Goal: Task Accomplishment & Management: Manage account settings

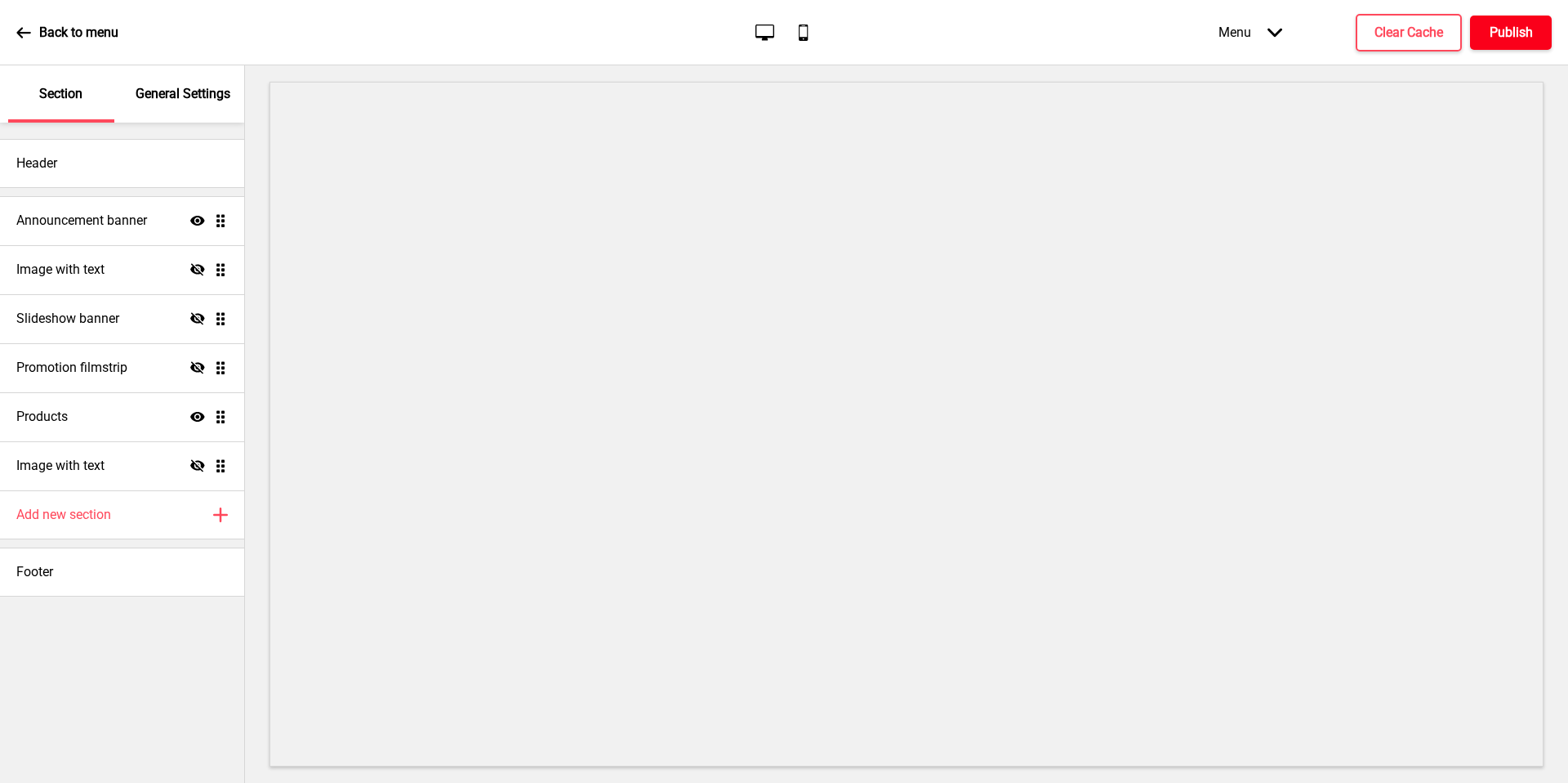
click at [1506, 33] on h4 "Publish" at bounding box center [1511, 33] width 43 height 18
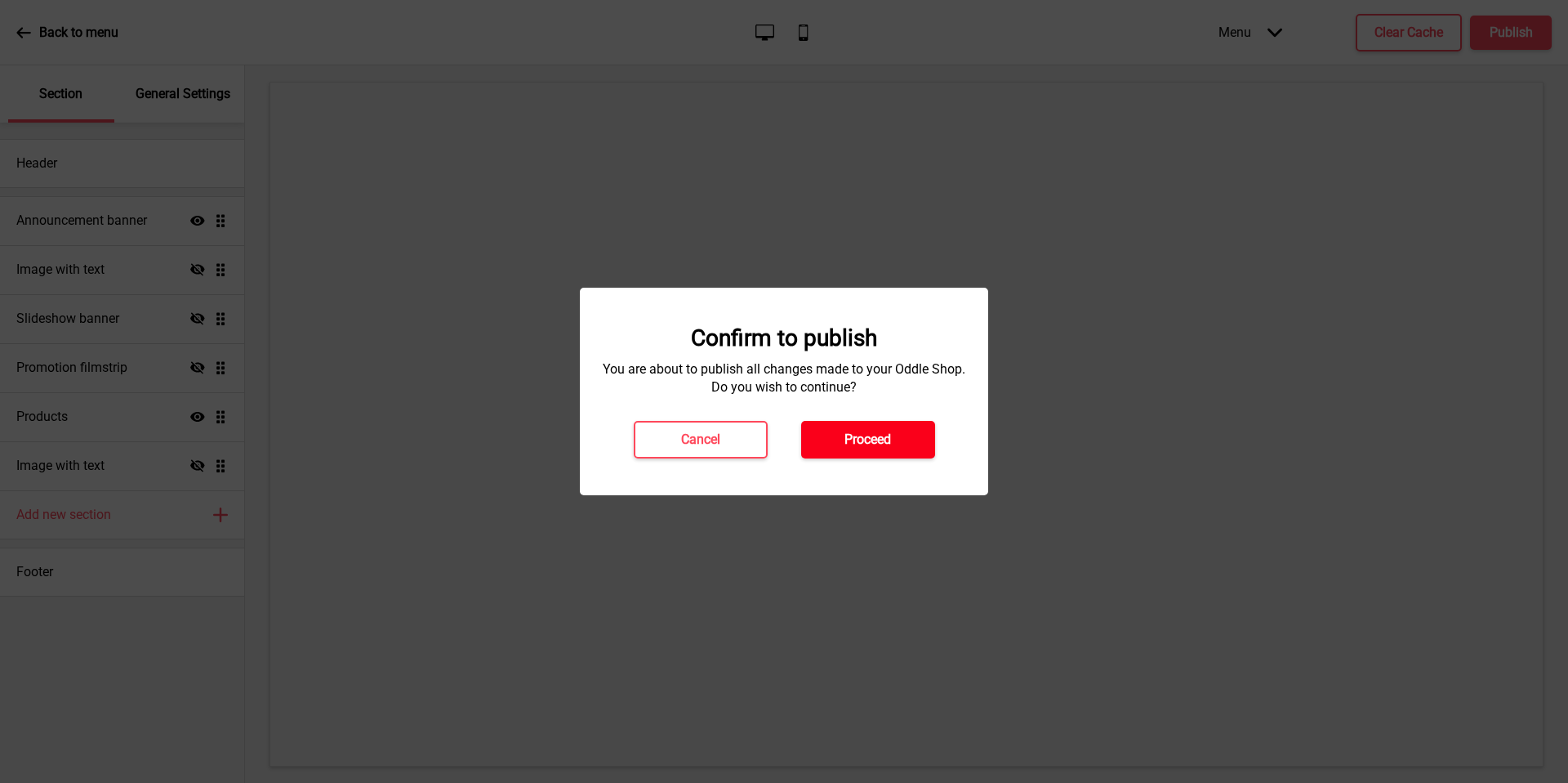
drag, startPoint x: 1506, startPoint y: 33, endPoint x: 860, endPoint y: 426, distance: 756.2
click at [860, 426] on button "Proceed" at bounding box center [868, 439] width 134 height 37
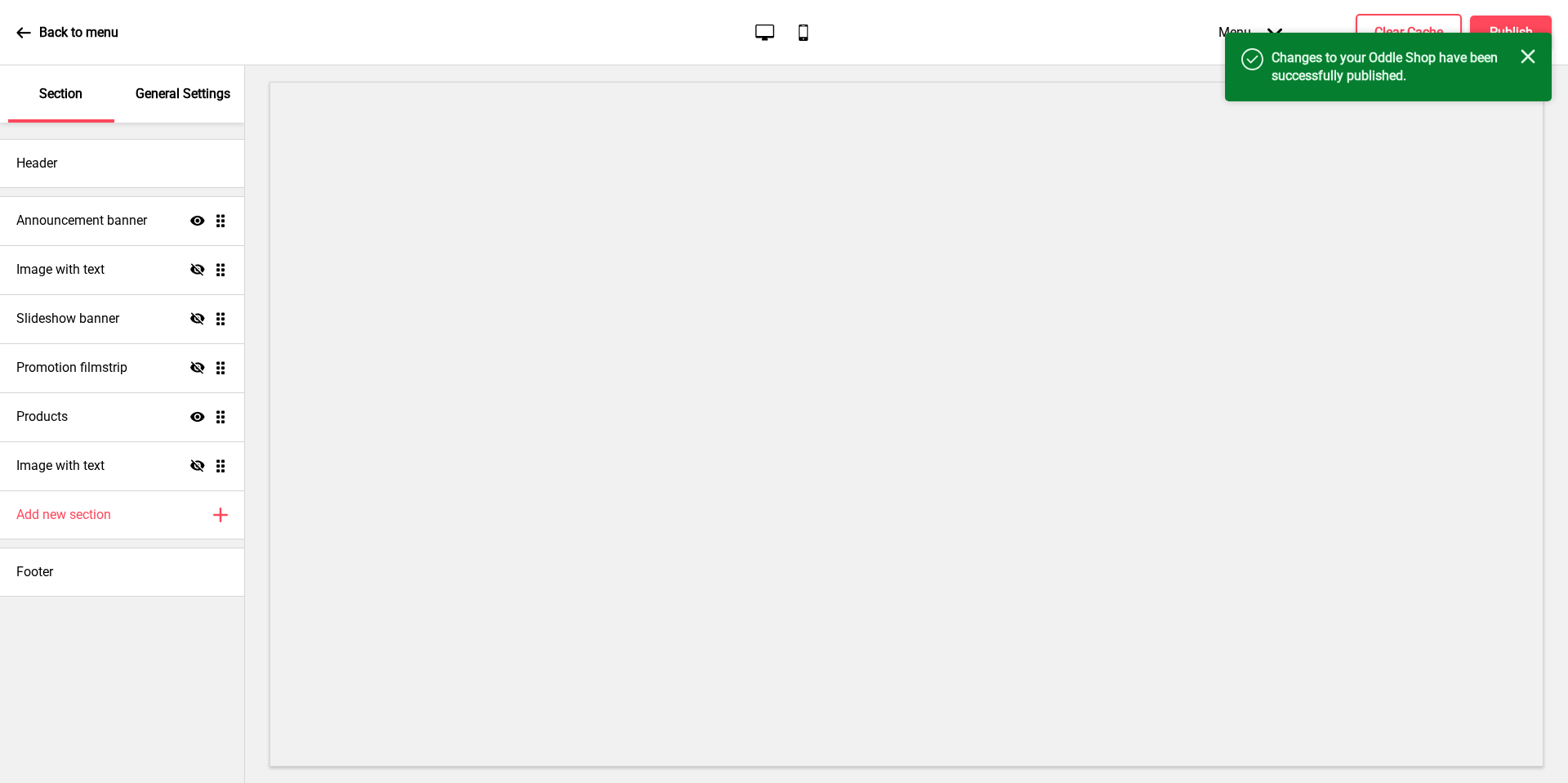
click at [71, 41] on div "Back to menu" at bounding box center [67, 33] width 102 height 44
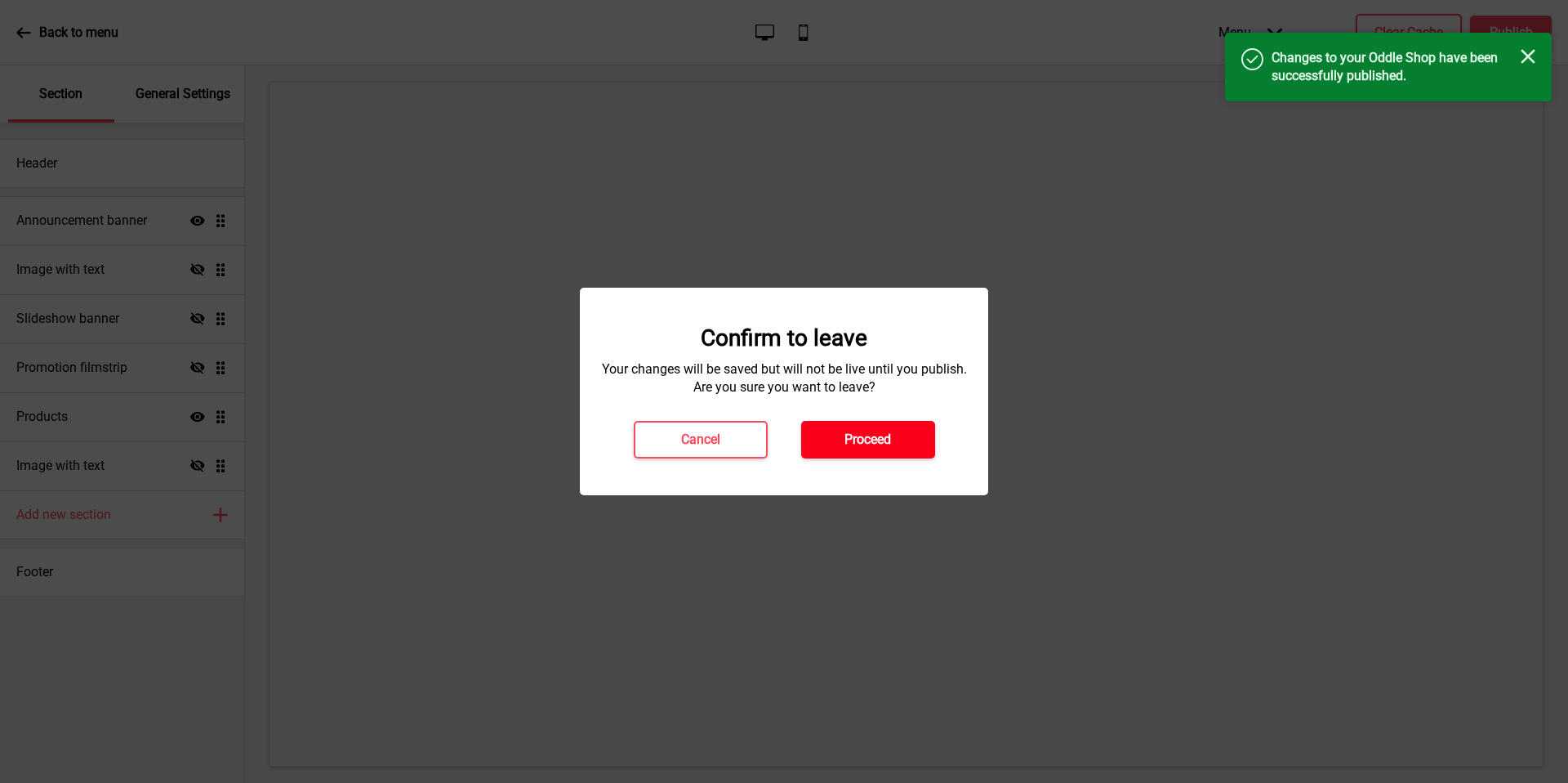
drag, startPoint x: 860, startPoint y: 426, endPoint x: 885, endPoint y: 440, distance: 28.7
click at [885, 440] on h4 "Proceed" at bounding box center [867, 439] width 47 height 18
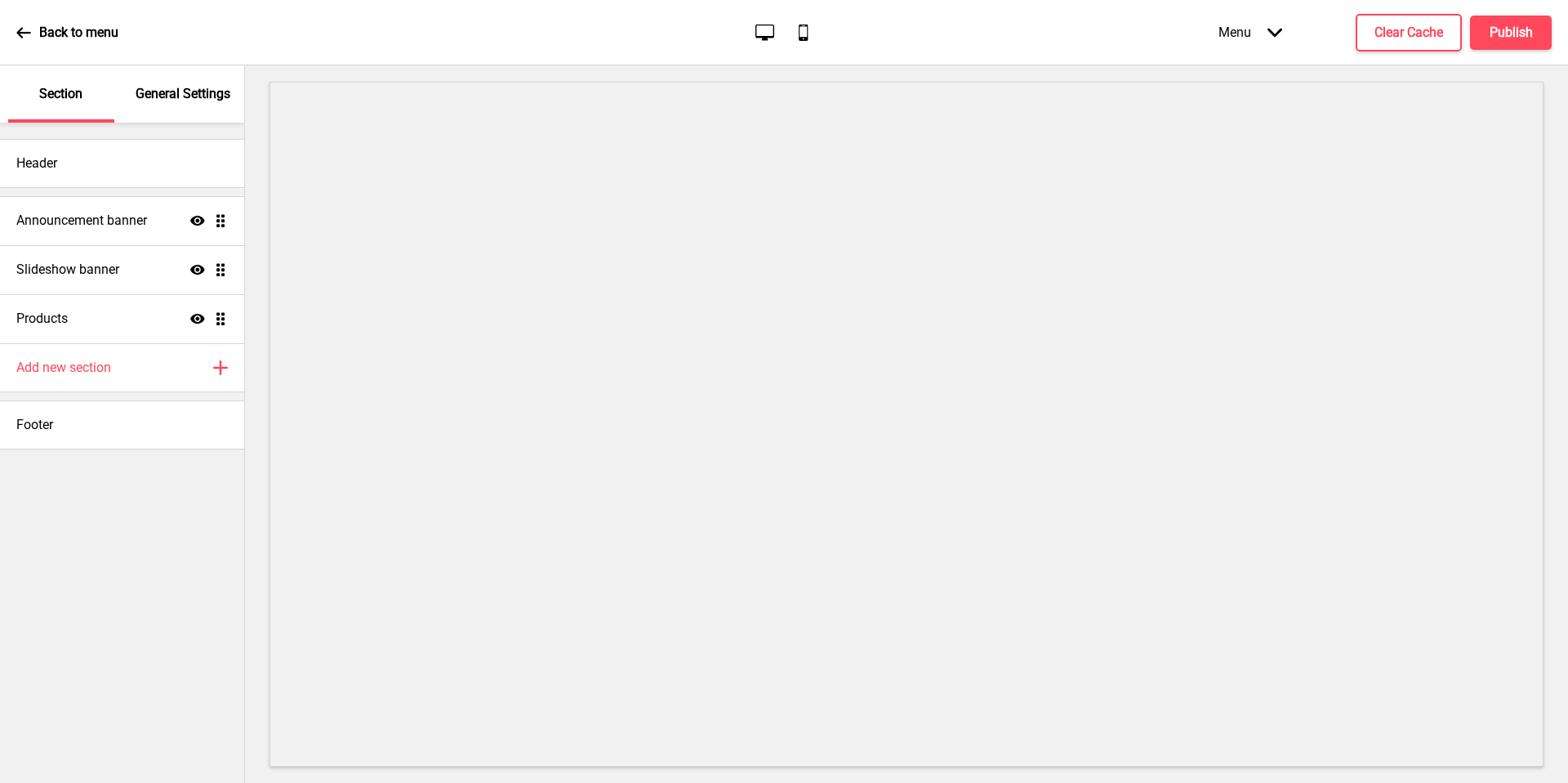
click at [123, 302] on div "Products Show Drag" at bounding box center [122, 318] width 244 height 49
select select "list"
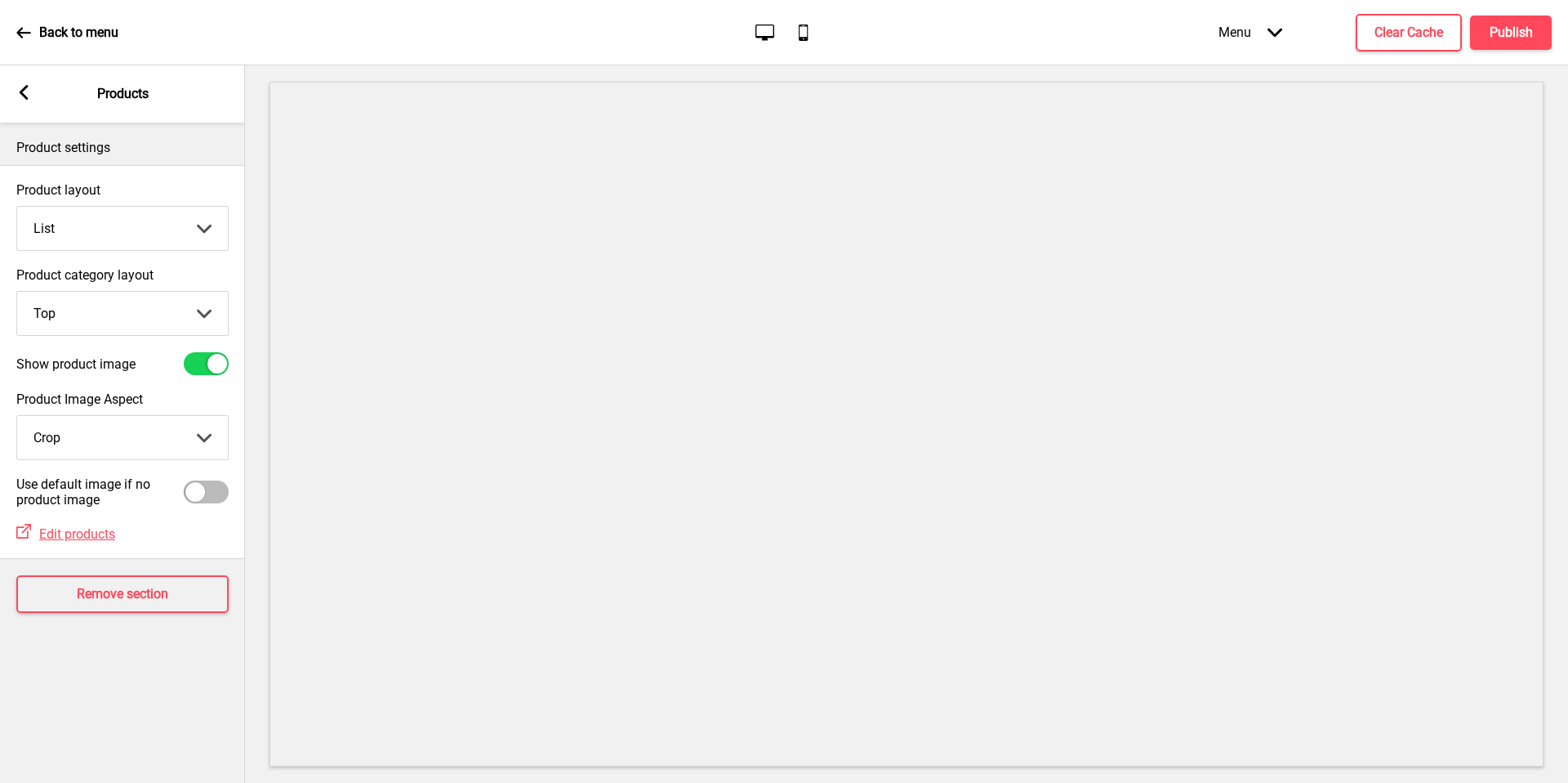
click at [136, 307] on select "Top Side" at bounding box center [123, 312] width 211 height 43
click at [139, 313] on select "Top Side" at bounding box center [123, 312] width 211 height 43
select select "side"
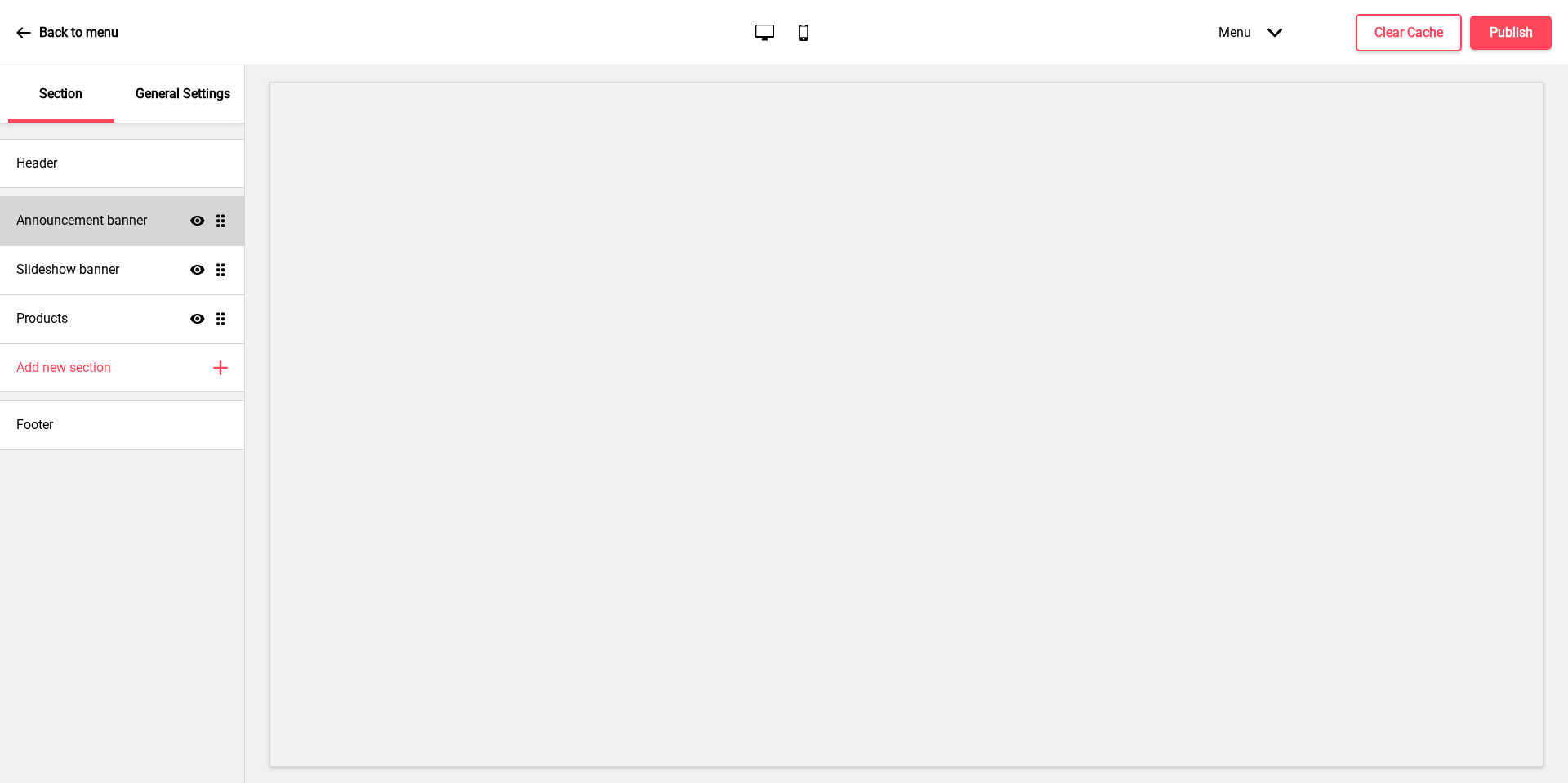
drag, startPoint x: 0, startPoint y: 0, endPoint x: 186, endPoint y: 215, distance: 284.3
click at [186, 215] on div "Announcement banner Show Drag" at bounding box center [122, 220] width 244 height 49
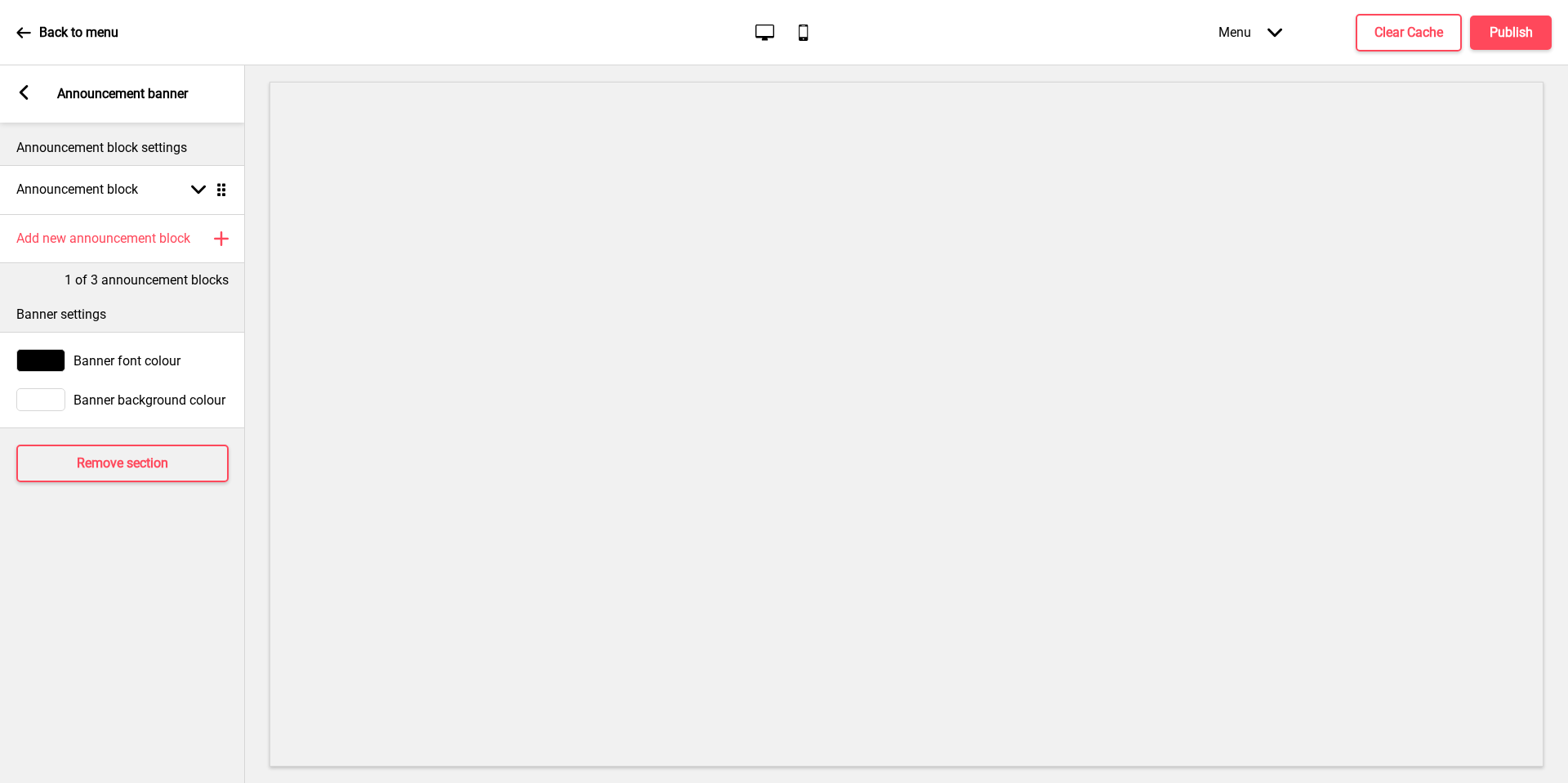
click at [181, 184] on div "Announcement block Arrow down Drag" at bounding box center [123, 189] width 245 height 49
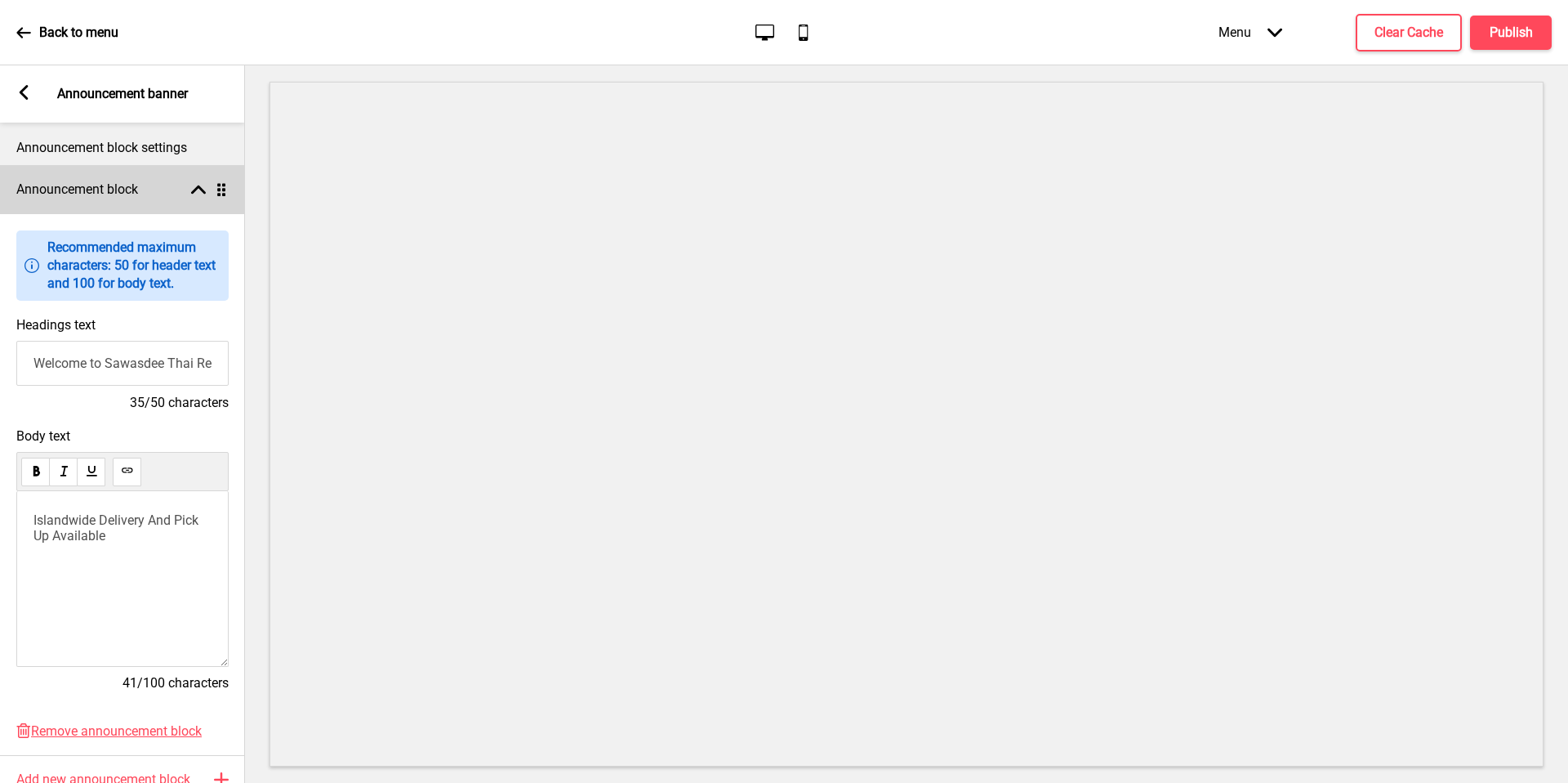
drag, startPoint x: 186, startPoint y: 215, endPoint x: 181, endPoint y: 183, distance: 32.4
click at [181, 183] on div "Announcement block Arrow up Drag" at bounding box center [123, 189] width 245 height 49
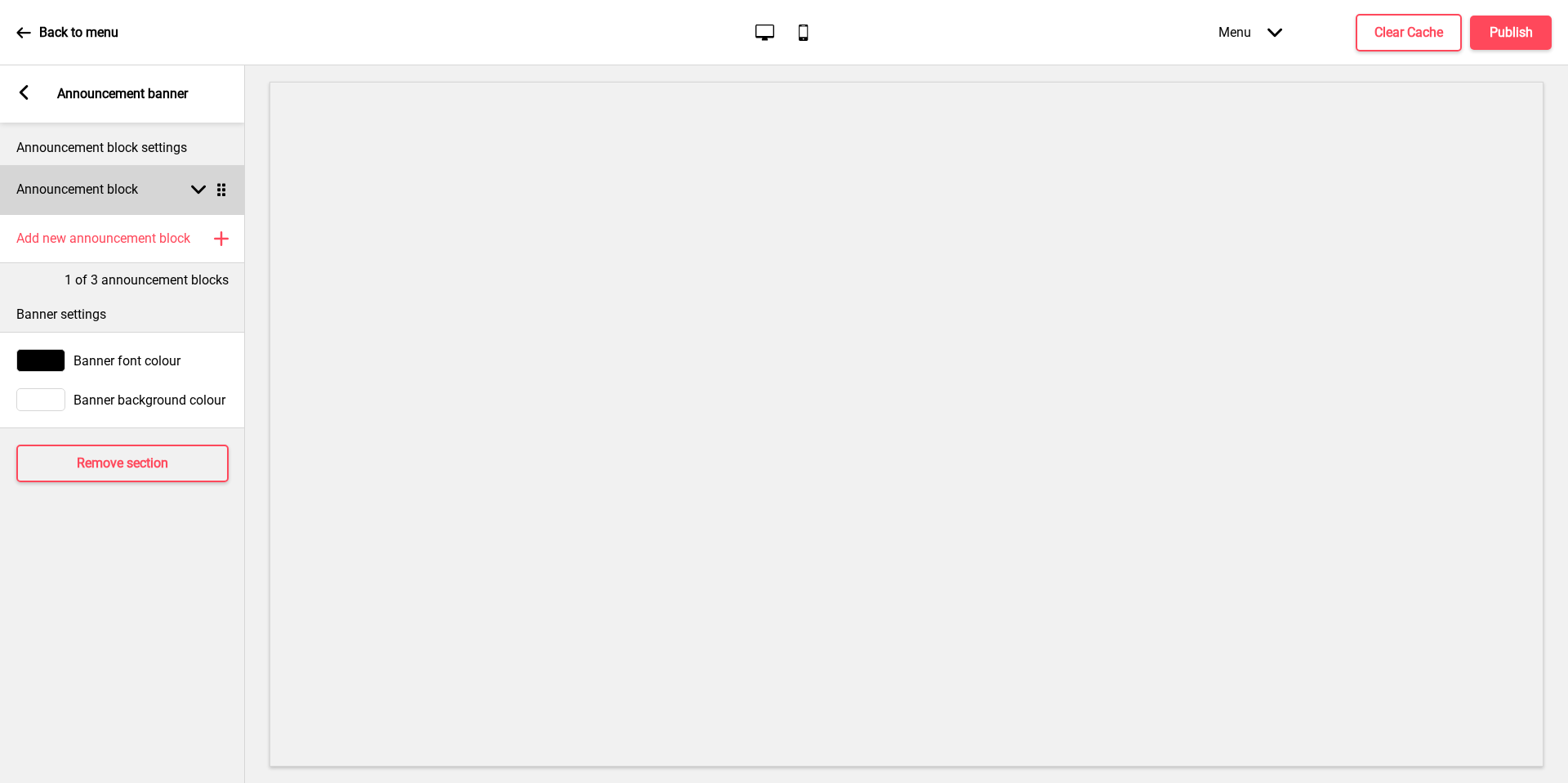
click at [182, 182] on div "Announcement block Arrow down Drag" at bounding box center [123, 189] width 245 height 49
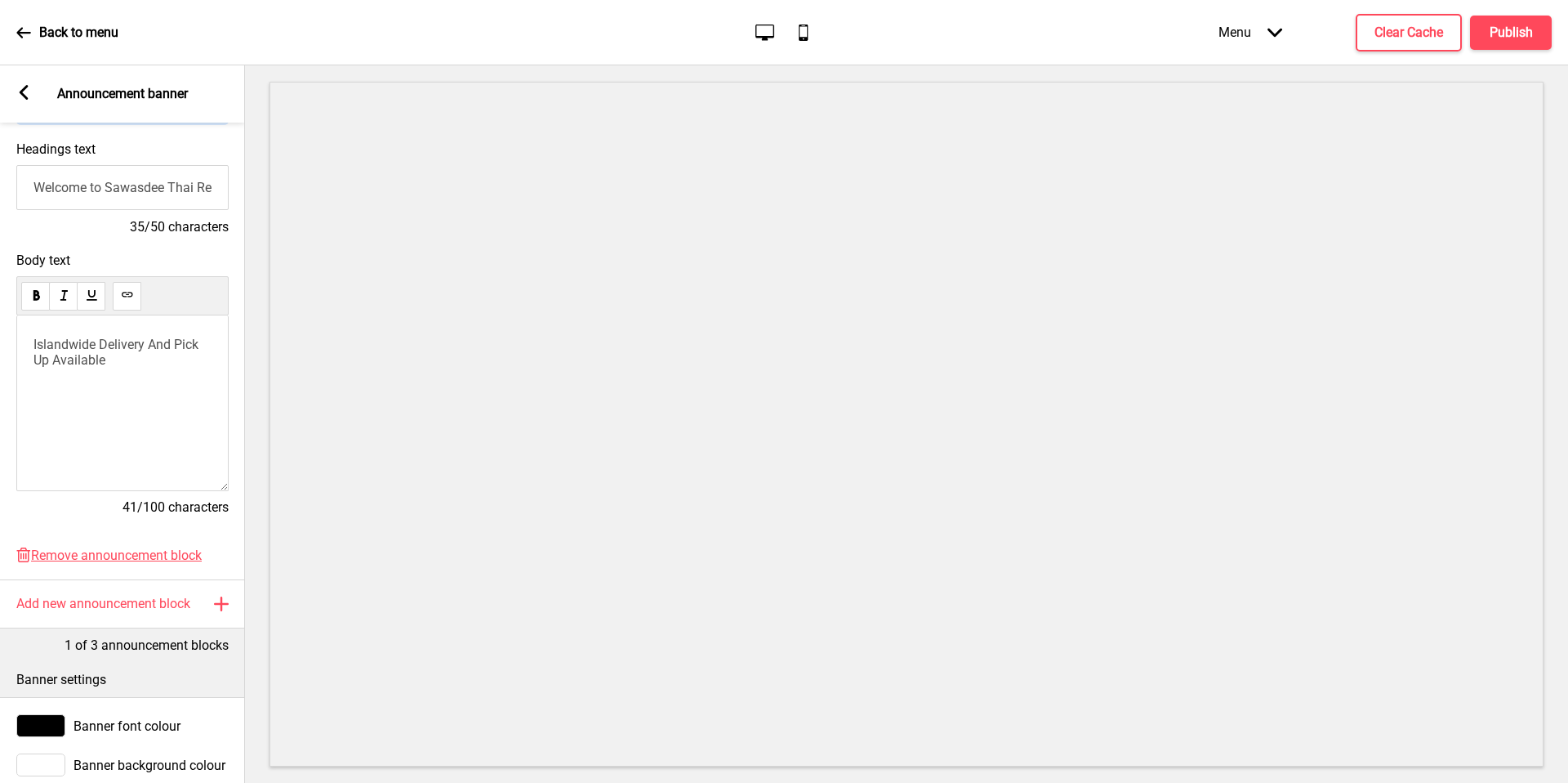
scroll to position [286, 0]
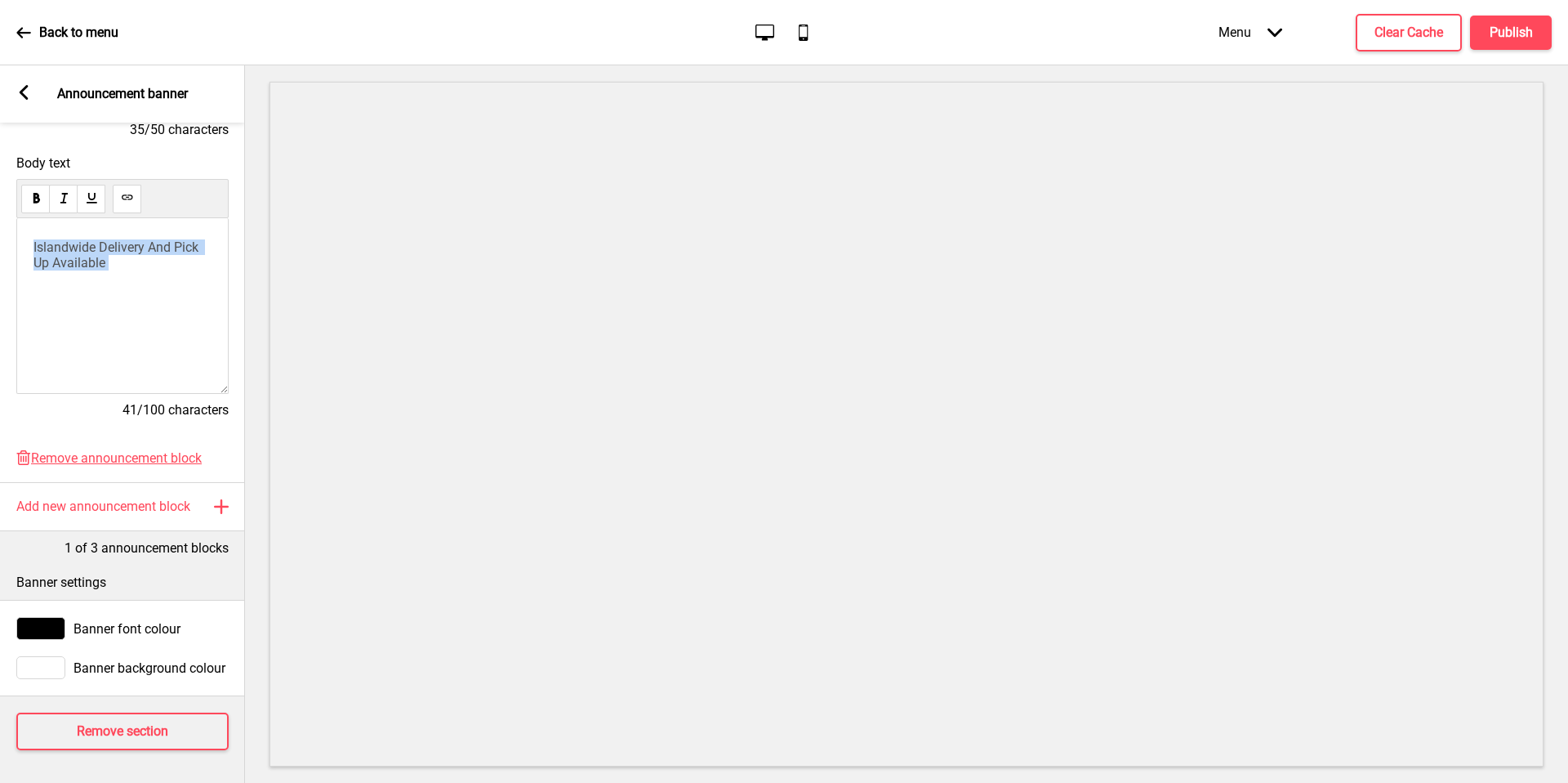
drag, startPoint x: 169, startPoint y: 273, endPoint x: 62, endPoint y: 238, distance: 112.6
click at [62, 238] on div "Islandwide Delivery And Pick Up Available" at bounding box center [123, 306] width 213 height 175
click at [69, 242] on span "Islandwide Delivery And Pick Up Available" at bounding box center [118, 255] width 169 height 31
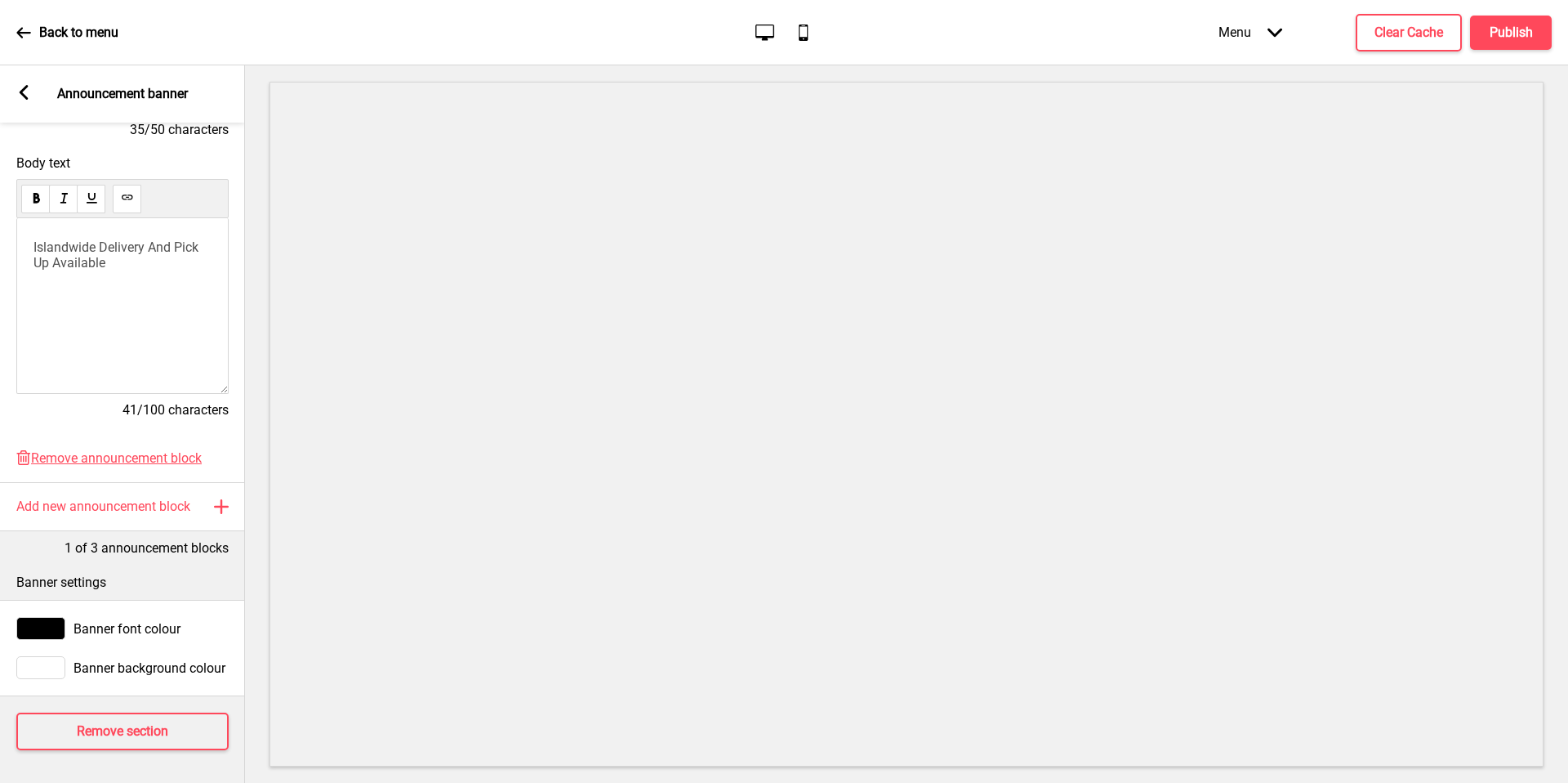
click at [69, 240] on span "Islandwide Delivery And Pick Up Available" at bounding box center [118, 255] width 169 height 31
drag, startPoint x: 62, startPoint y: 238, endPoint x: 192, endPoint y: 254, distance: 131.0
click at [192, 254] on p "Experience the heart of Thai tradition with every meal." at bounding box center [123, 255] width 178 height 31
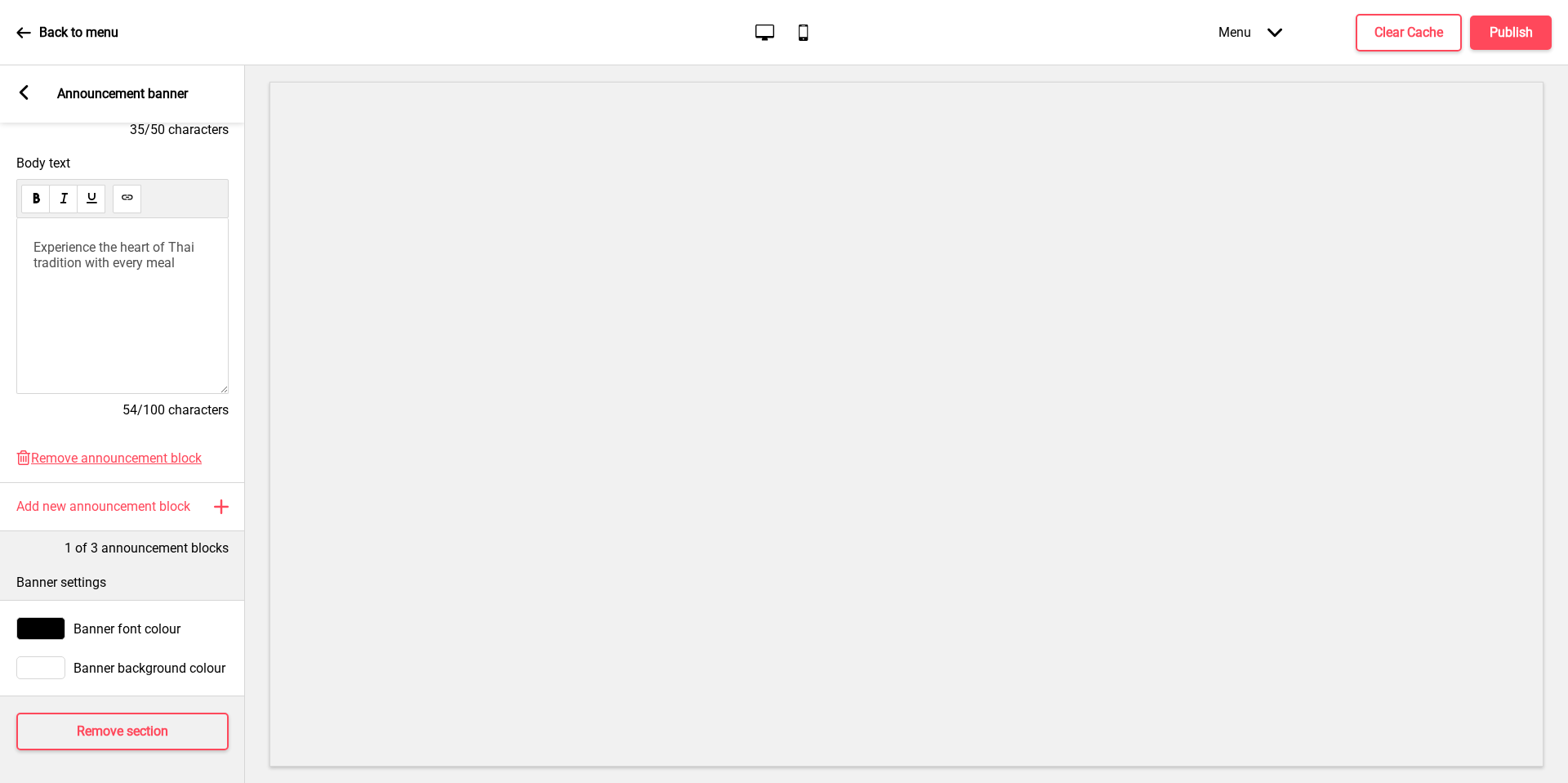
drag, startPoint x: 192, startPoint y: 254, endPoint x: 19, endPoint y: 96, distance: 234.3
click at [19, 96] on rect at bounding box center [23, 92] width 14 height 14
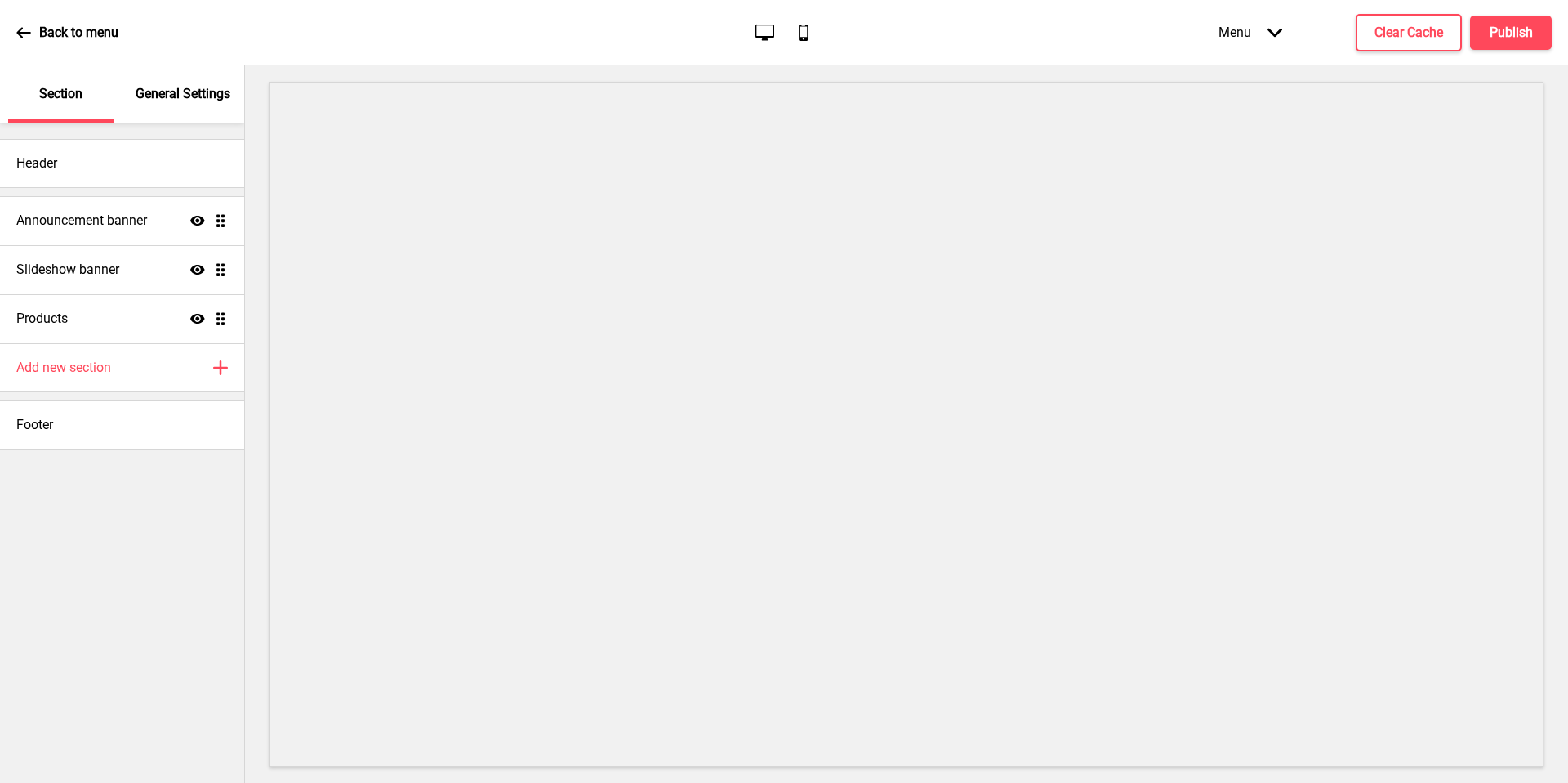
click at [139, 231] on div "Announcement banner Show Drag" at bounding box center [122, 220] width 244 height 49
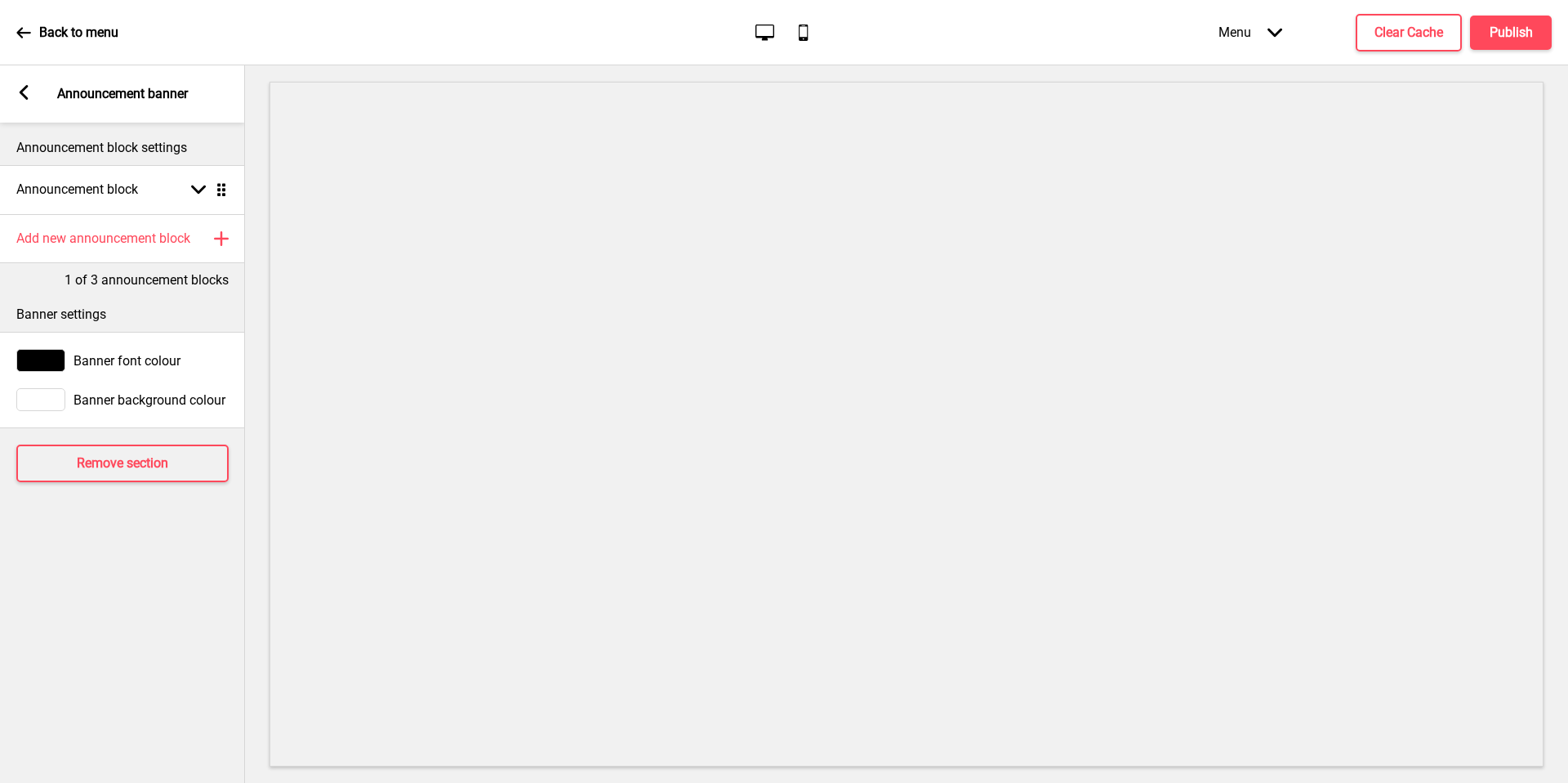
click at [158, 238] on h4 "Add new announcement block" at bounding box center [103, 239] width 174 height 18
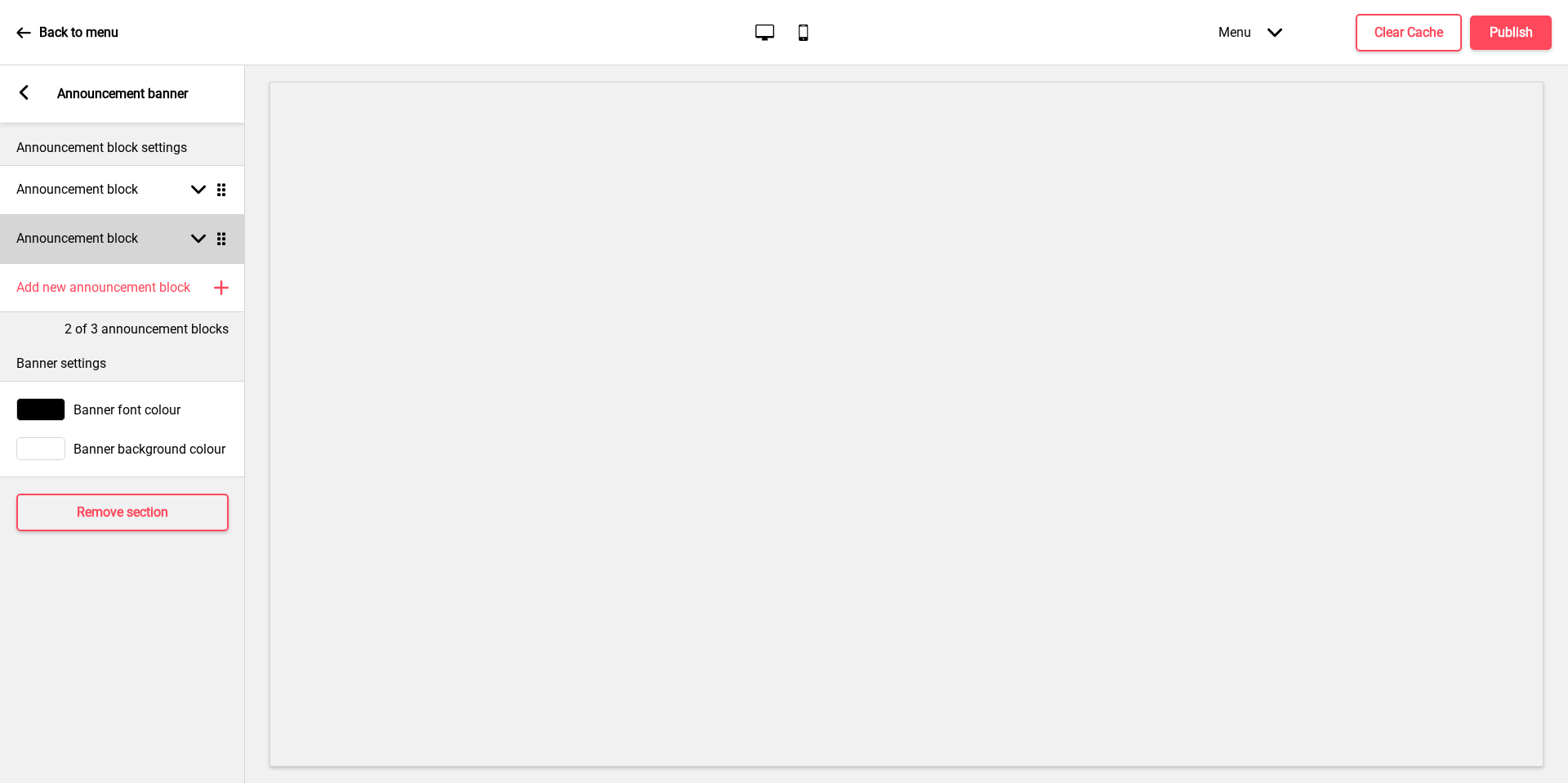
click at [141, 241] on div "Announcement block Arrow down Drag" at bounding box center [123, 238] width 245 height 49
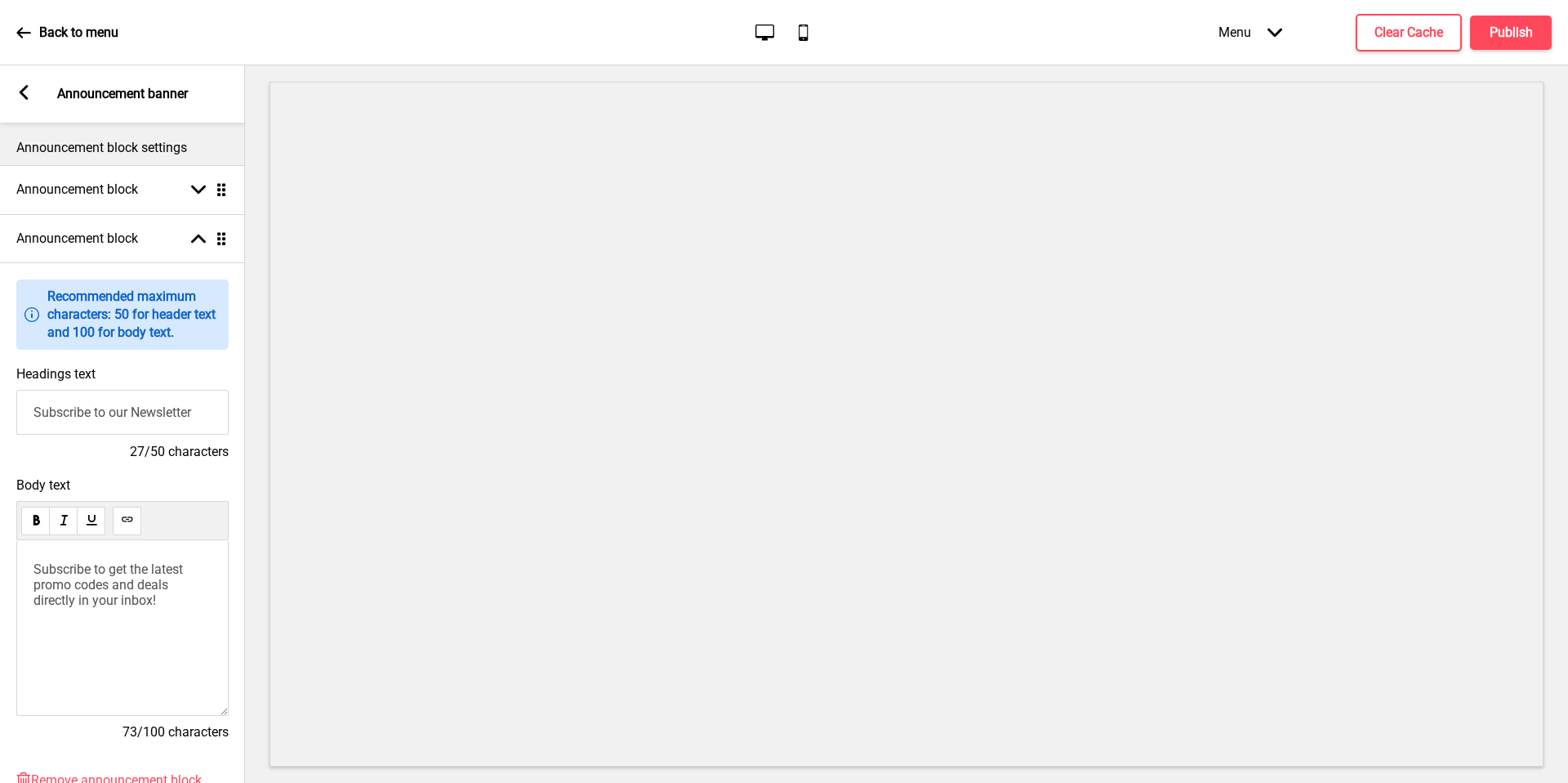
drag, startPoint x: 141, startPoint y: 241, endPoint x: 148, endPoint y: 397, distance: 156.2
click at [148, 397] on input "Subscribe to our Newsletter" at bounding box center [123, 412] width 213 height 45
paste input "Islandwide Thai flavours, delivered for only $6.80 🚚"
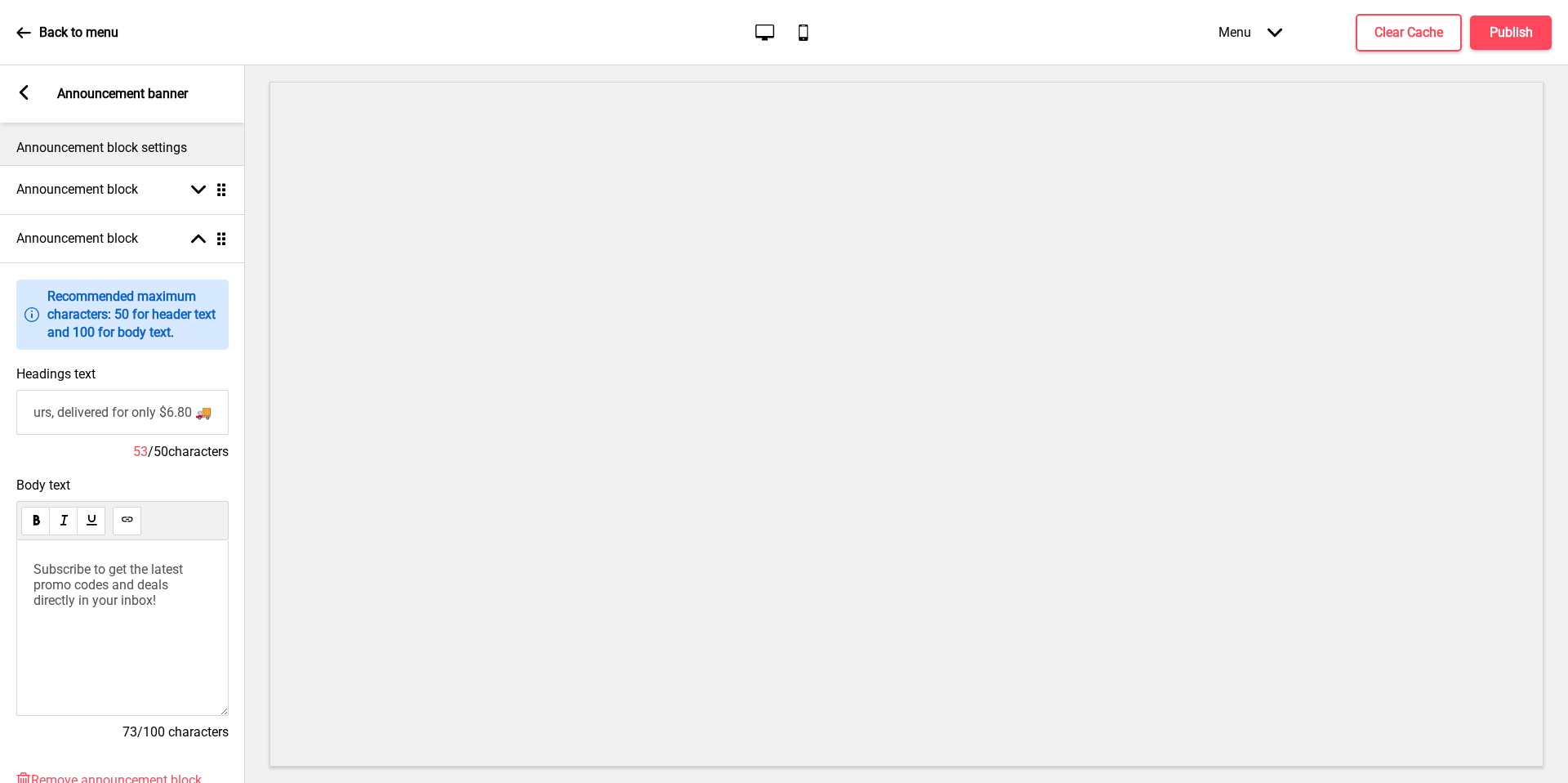
scroll to position [0, 0]
drag, startPoint x: 148, startPoint y: 397, endPoint x: 0, endPoint y: 419, distance: 149.6
click at [0, 419] on div "Headings text Islandwide Thai flavours, delivered for only $6.80 🚚 53 / 50 char…" at bounding box center [123, 413] width 245 height 111
drag, startPoint x: 0, startPoint y: 419, endPoint x: 190, endPoint y: 421, distance: 190.0
click at [190, 421] on input "Islandwide Thai flavours, delivered for only $6.80 🚚" at bounding box center [123, 412] width 213 height 45
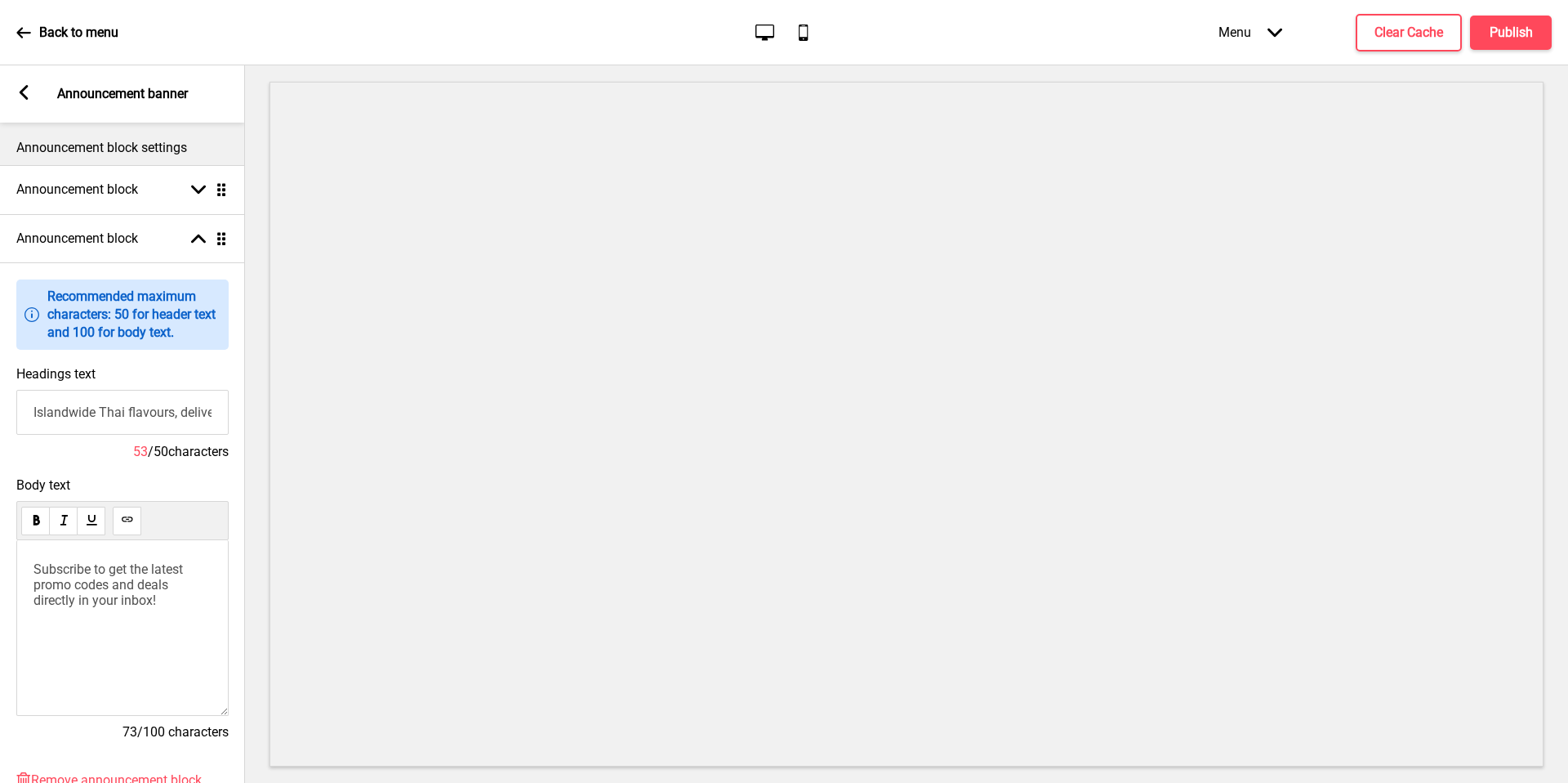
click at [108, 418] on input "Islandwide Thai flavours, delivered for only $6.80 🚚" at bounding box center [123, 412] width 213 height 45
type input "Islandwide Thai flavours, delivered for only $6.80 🚚"
click at [113, 562] on span "Subscribe to get the latest promo codes and deals directly in your inbox!" at bounding box center [109, 585] width 152 height 47
click at [113, 563] on span "Subscribe to get the latest promo codes and deals directly in your inbox!" at bounding box center [109, 585] width 152 height 47
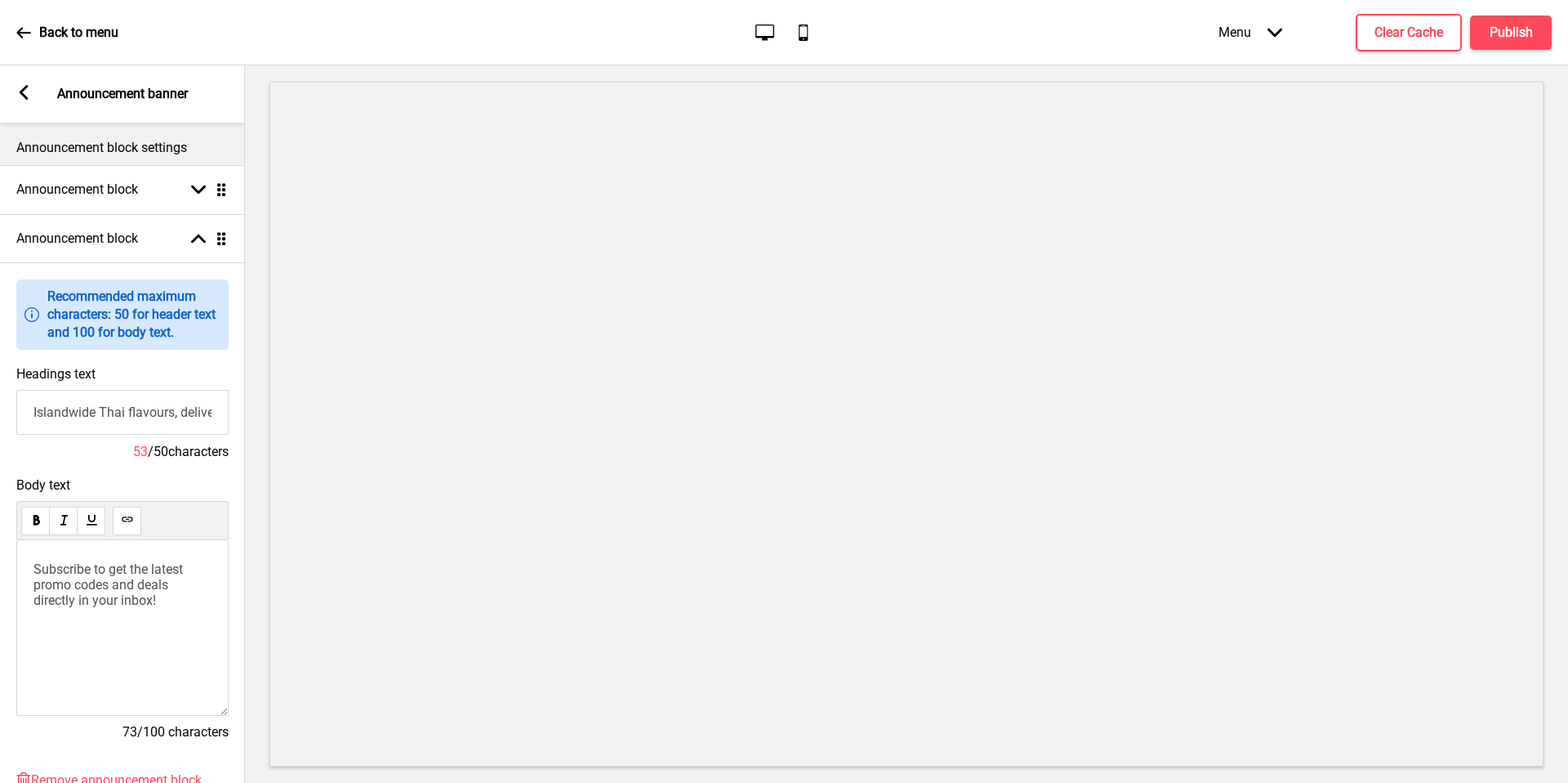
drag, startPoint x: 113, startPoint y: 562, endPoint x: 114, endPoint y: 573, distance: 11.0
click at [114, 573] on span "Subscribe to get the latest promo codes and deals directly in your inbox!" at bounding box center [109, 585] width 152 height 47
paste div
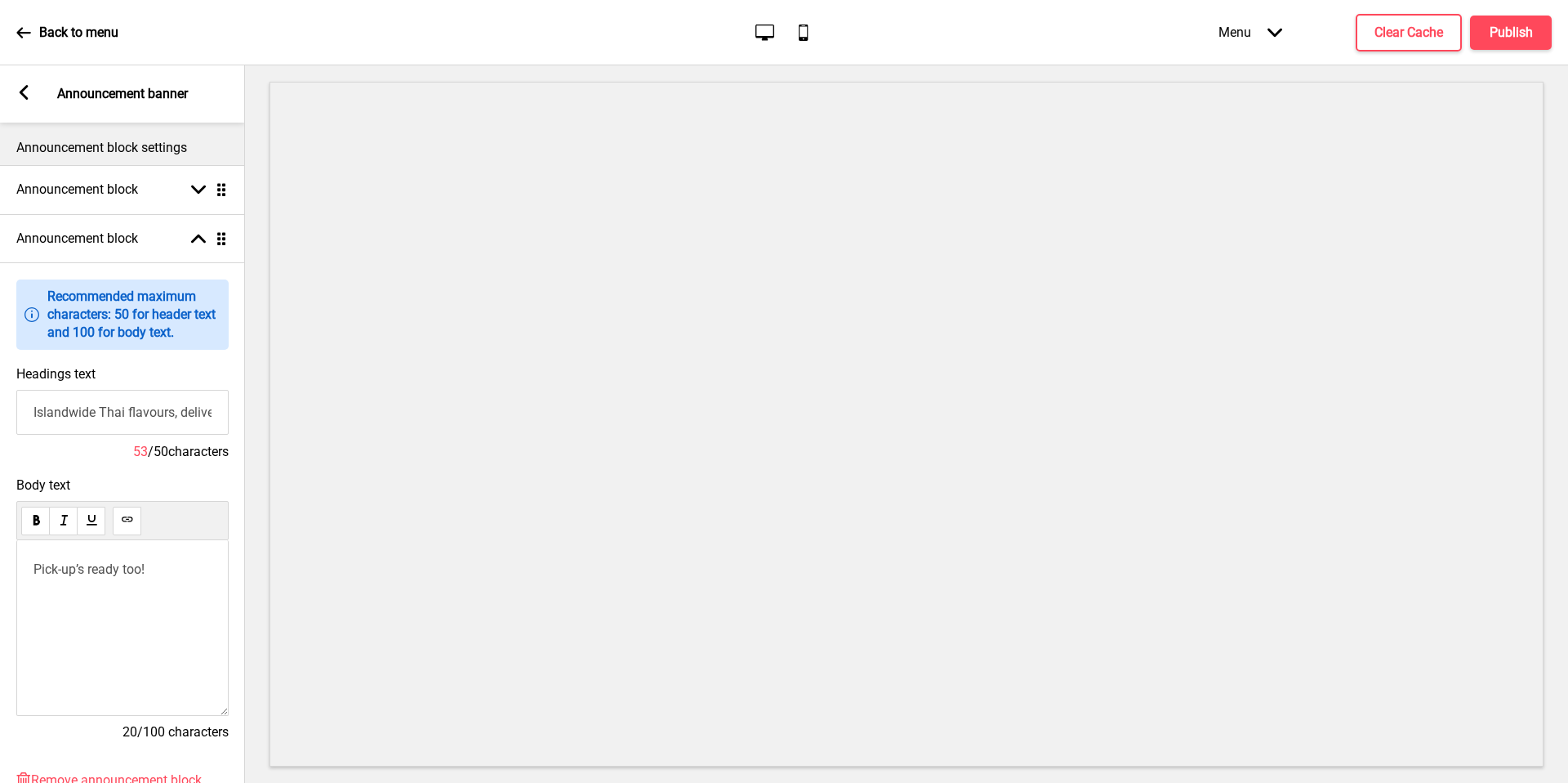
click at [123, 567] on span "Pick-up’s ready too!" at bounding box center [89, 569] width 111 height 15
click at [104, 568] on span "Pick-up’s ready too!" at bounding box center [89, 569] width 111 height 15
drag, startPoint x: 114, startPoint y: 573, endPoint x: 19, endPoint y: 96, distance: 486.4
click at [19, 96] on rect at bounding box center [23, 92] width 14 height 14
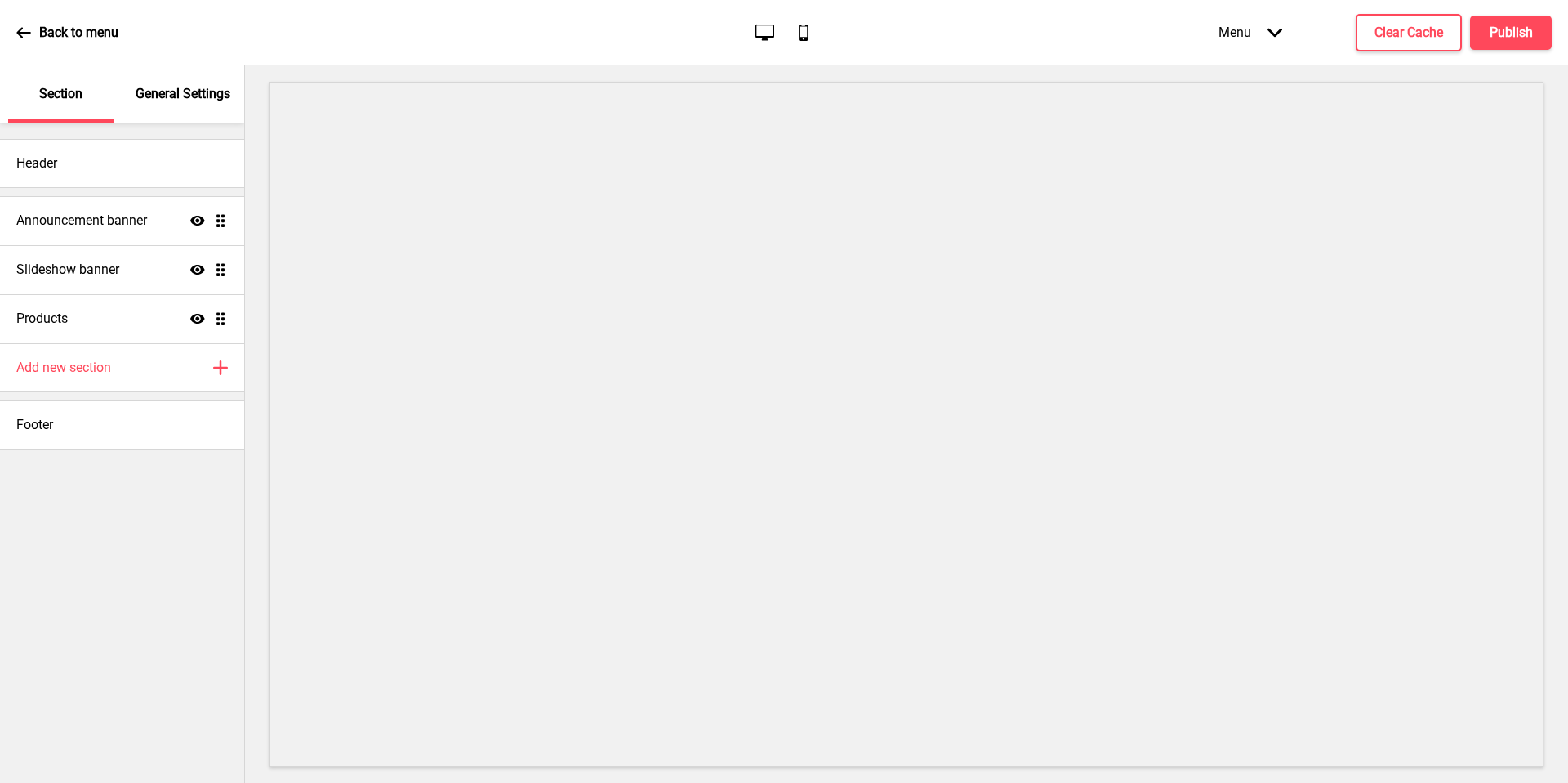
click at [113, 219] on h4 "Announcement banner" at bounding box center [81, 220] width 130 height 18
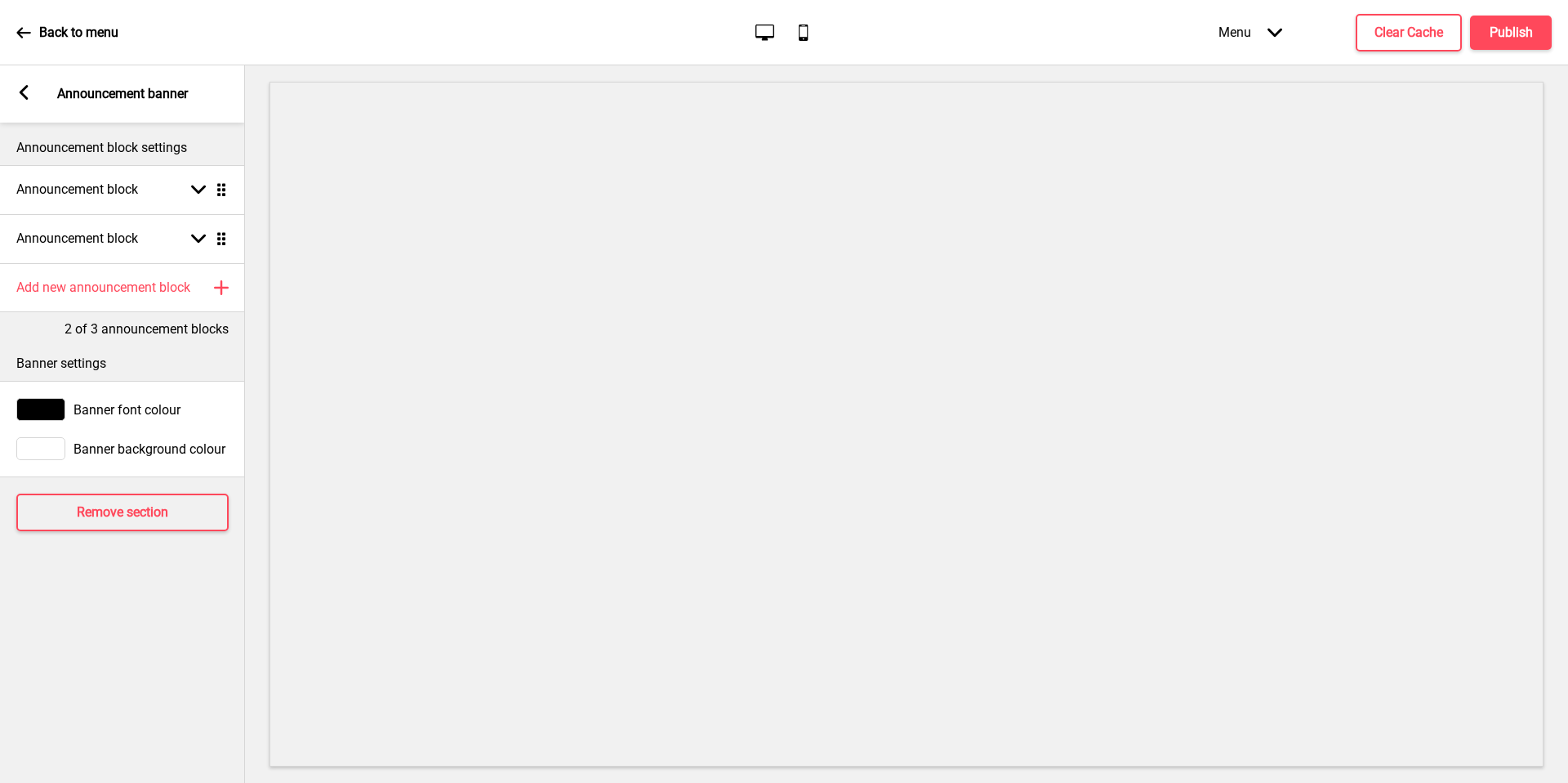
click at [29, 96] on rect at bounding box center [23, 92] width 14 height 14
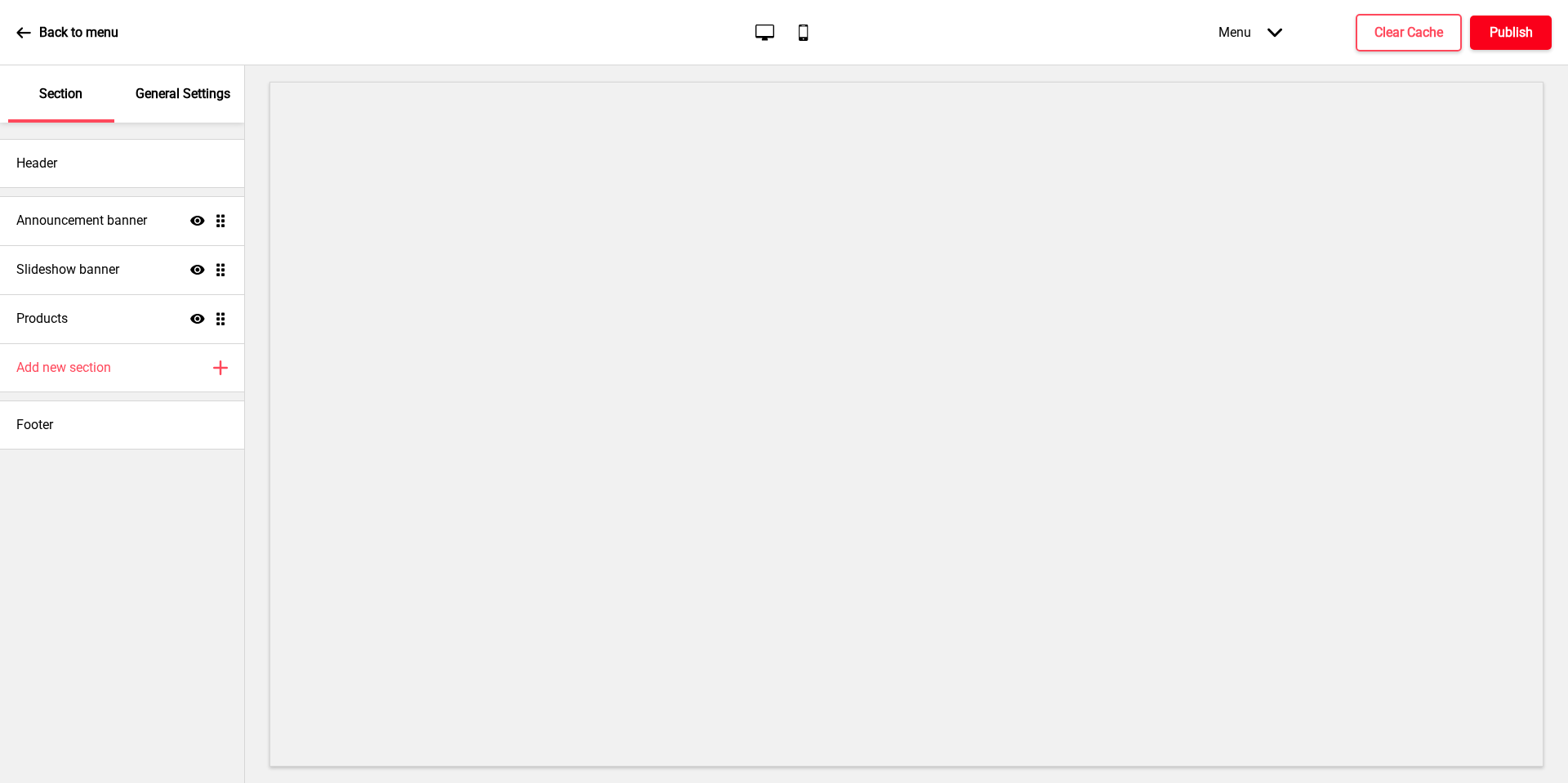
drag, startPoint x: 19, startPoint y: 96, endPoint x: 1506, endPoint y: 31, distance: 1488.4
click at [1506, 31] on h4 "Publish" at bounding box center [1511, 33] width 43 height 18
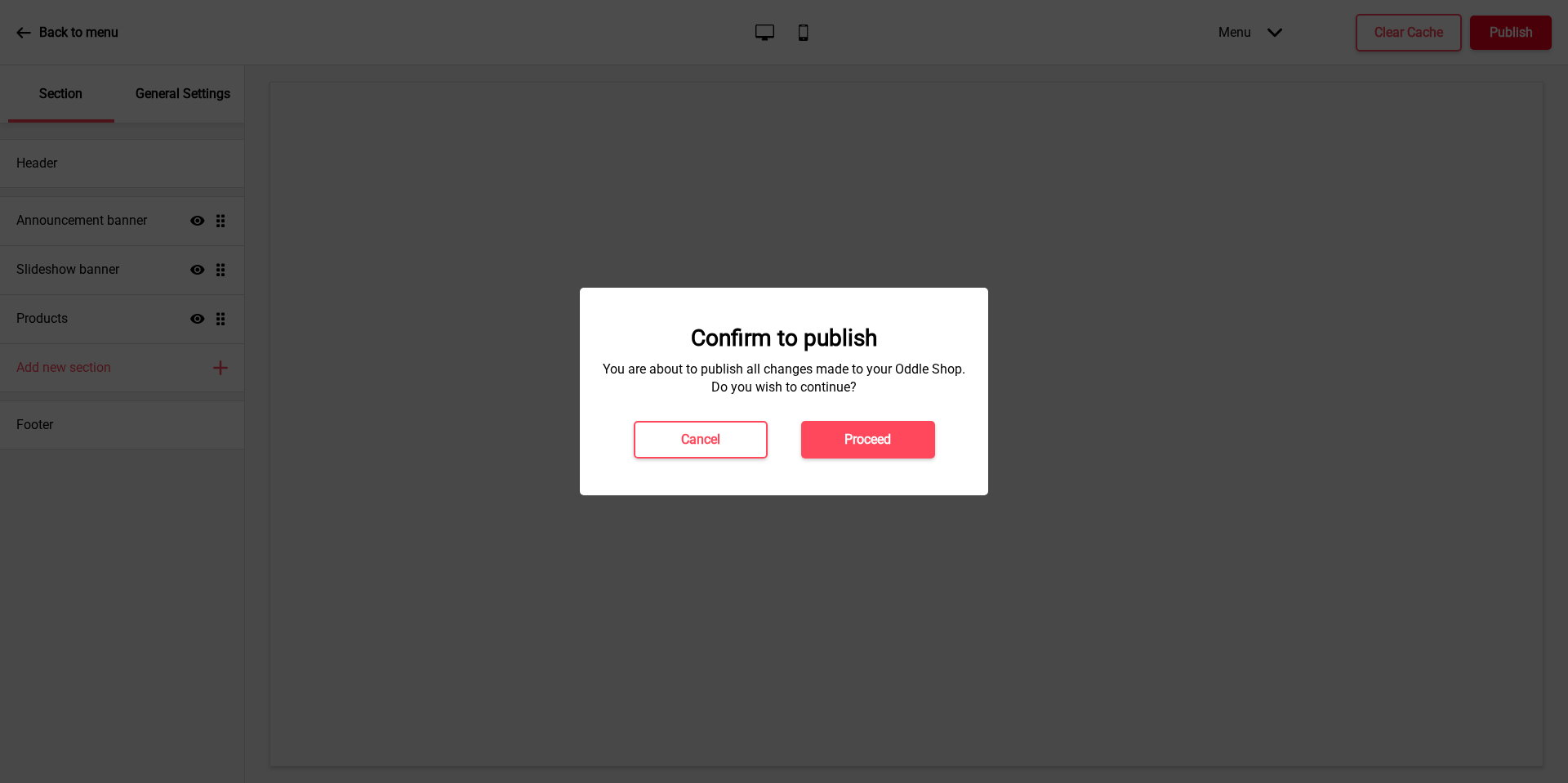
click at [849, 436] on h4 "Proceed" at bounding box center [867, 439] width 47 height 18
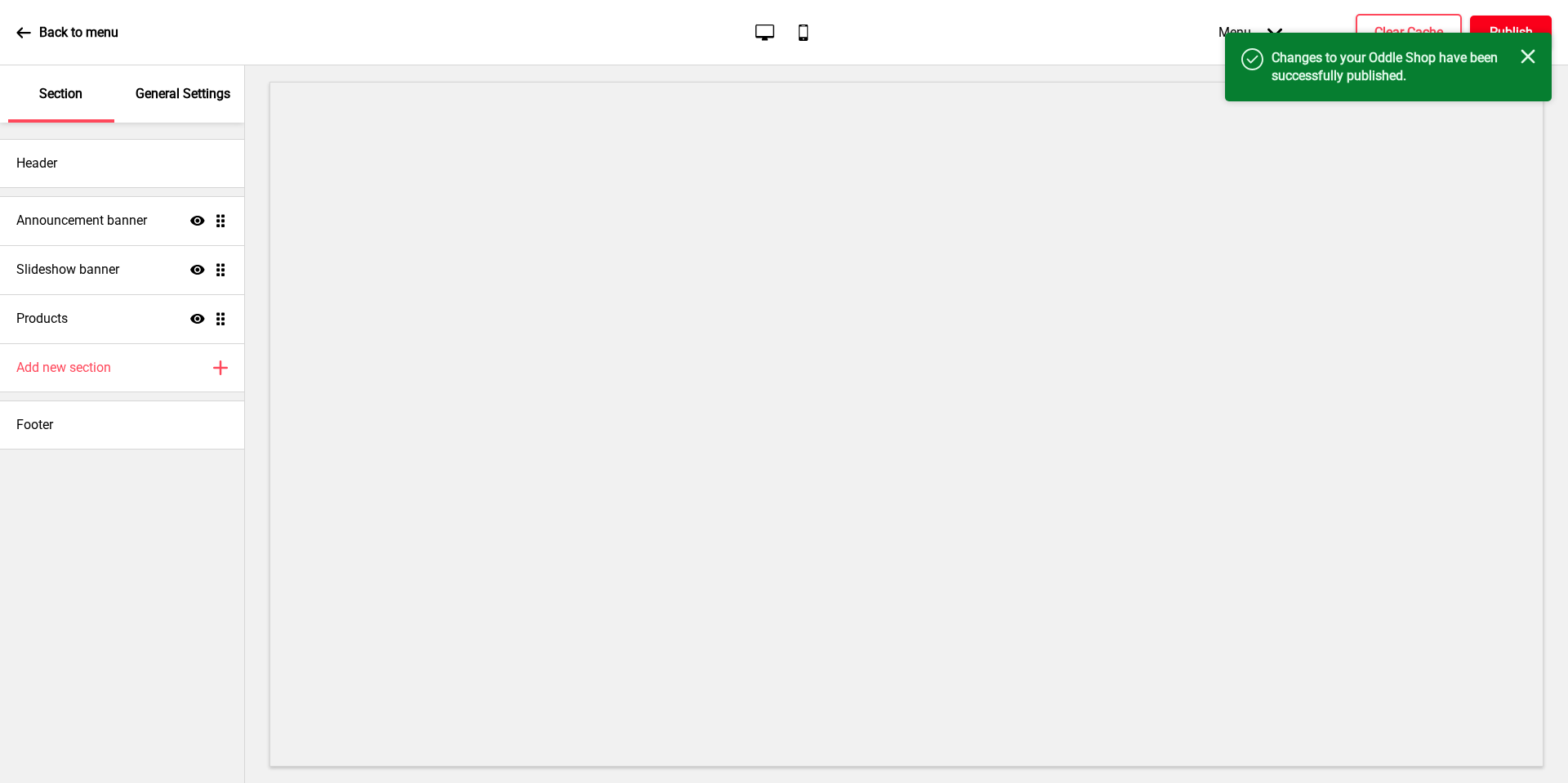
click at [152, 270] on div "Slideshow banner Show Drag" at bounding box center [122, 269] width 244 height 49
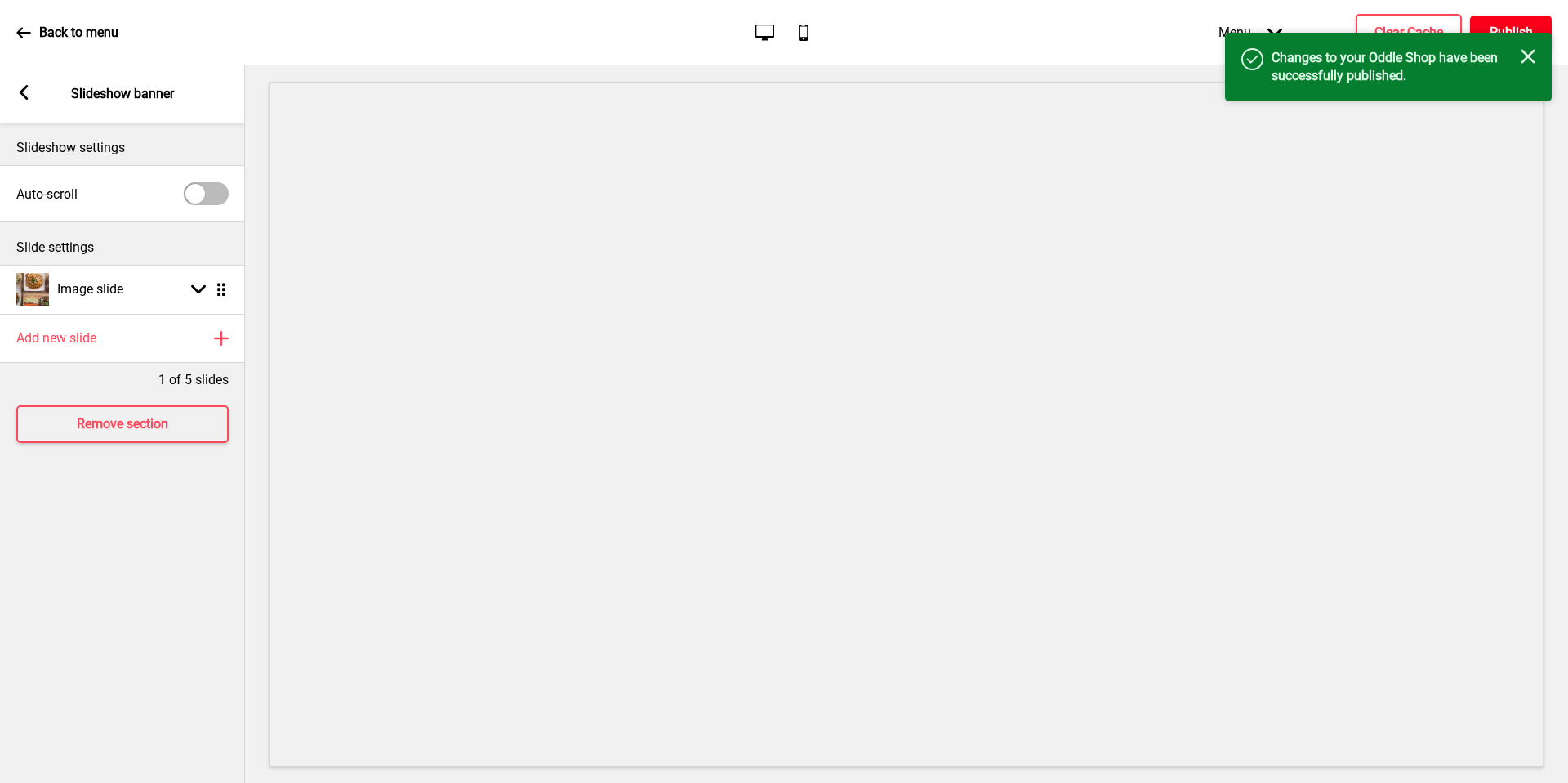
click at [130, 276] on div "Image slide Arrow down Drag" at bounding box center [123, 288] width 245 height 49
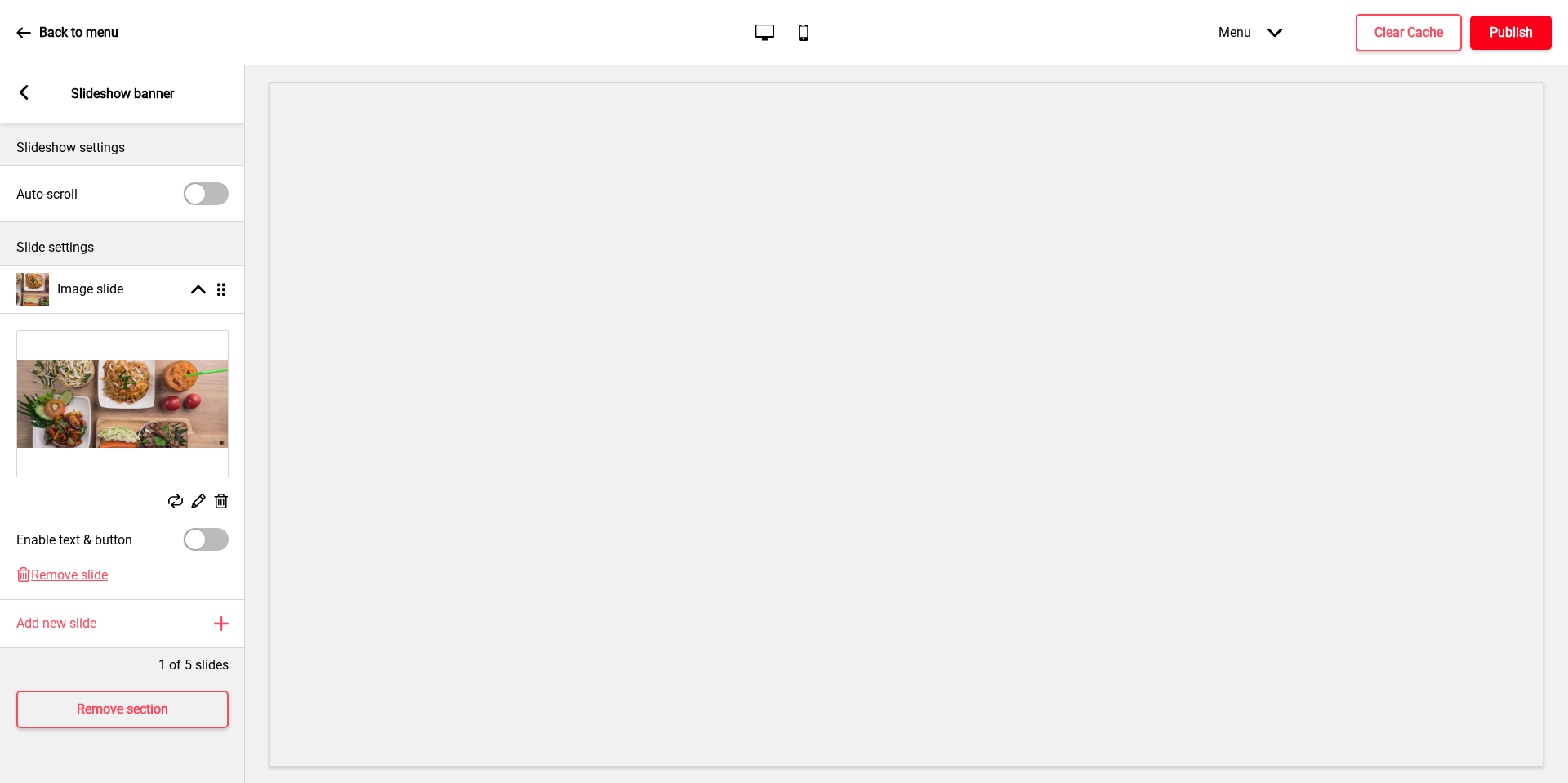
click at [204, 540] on div at bounding box center [195, 539] width 19 height 19
checkbox input "true"
select select "right"
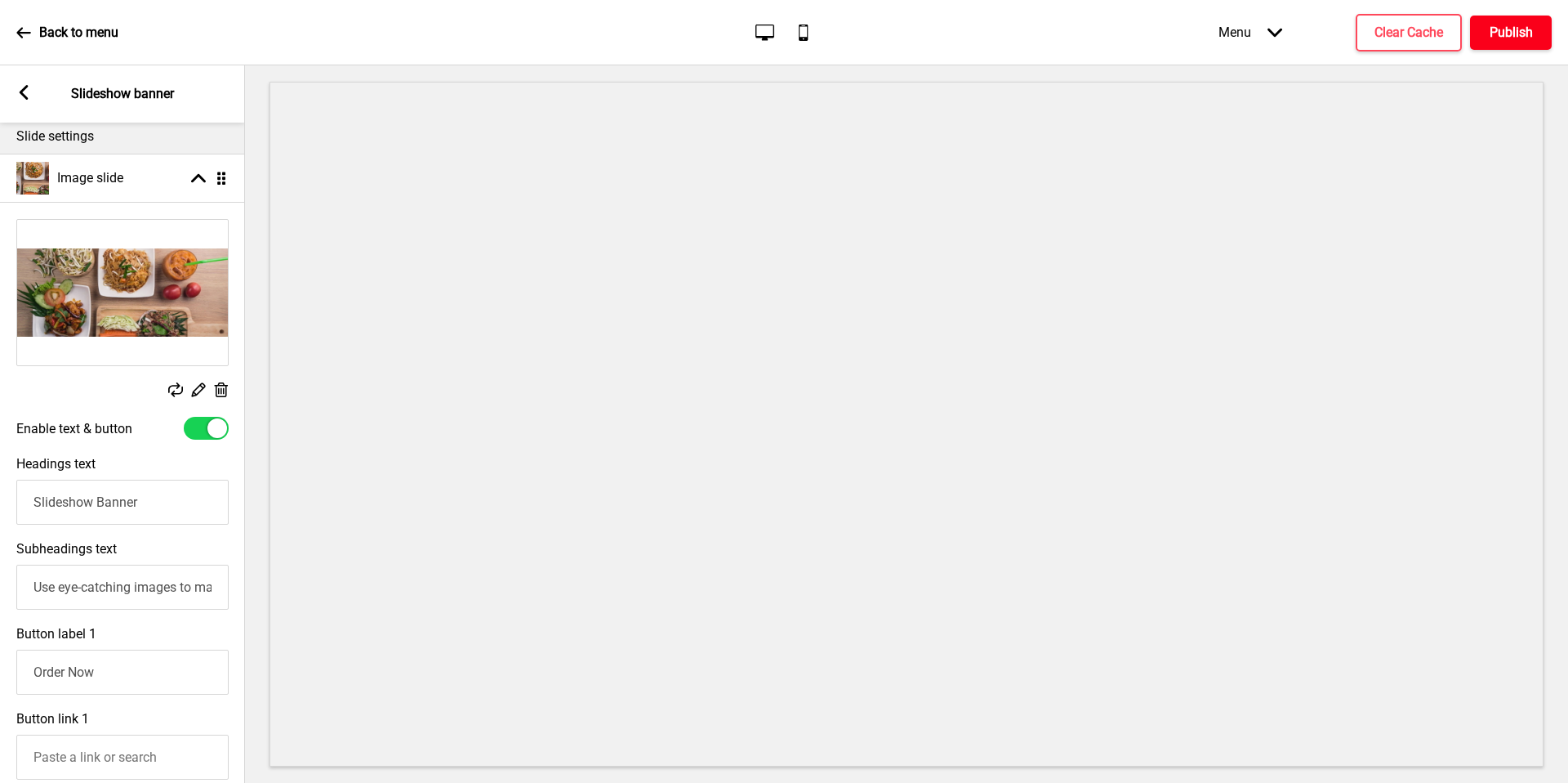
scroll to position [113, 0]
click at [142, 502] on input "Slideshow Banner" at bounding box center [123, 499] width 213 height 45
paste input "First Bite Bonus"
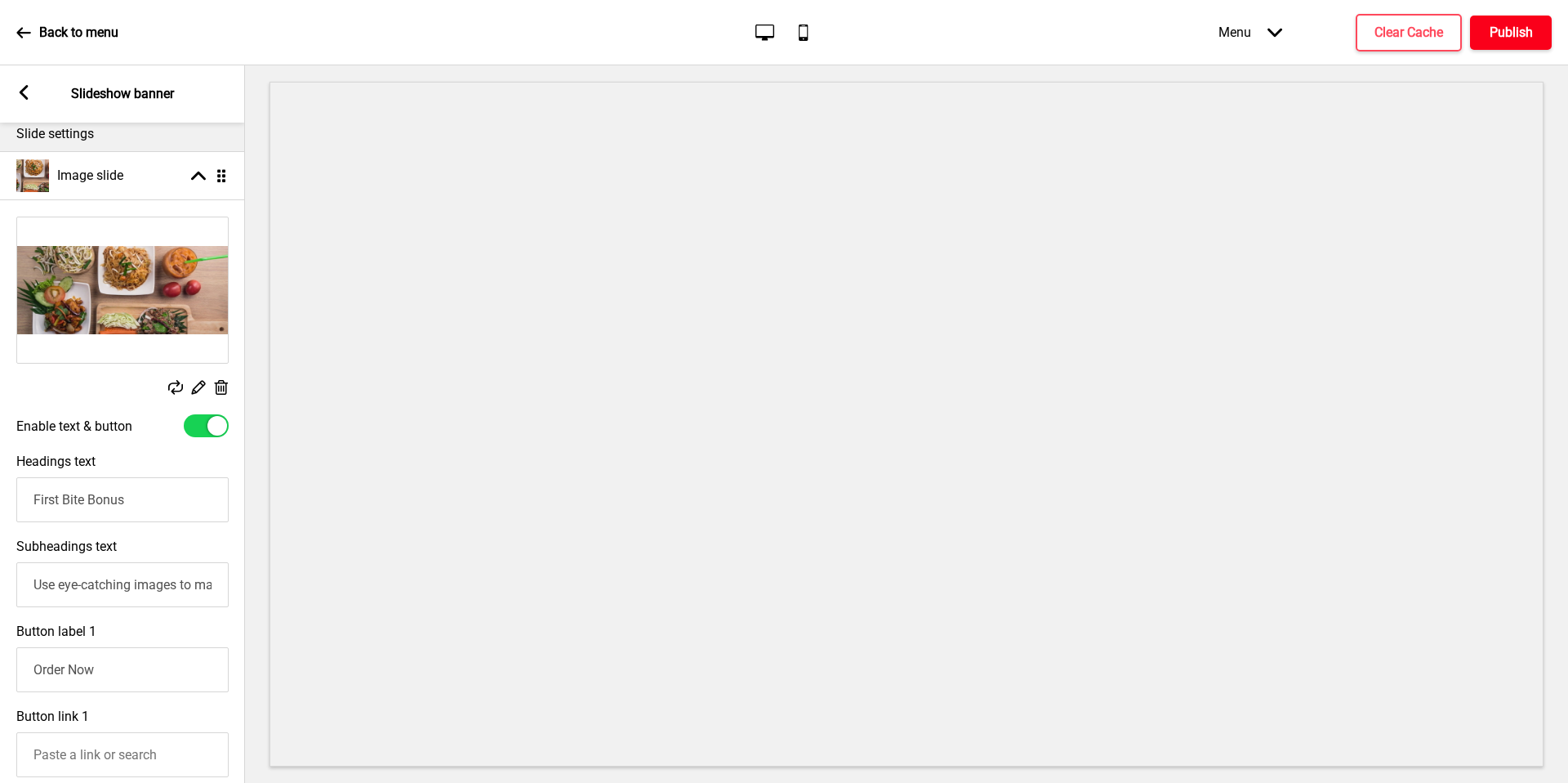
type input "First Bite Bonus"
click at [136, 579] on input "Use eye-catching images to make a strong first impression of your brand" at bounding box center [123, 585] width 213 height 45
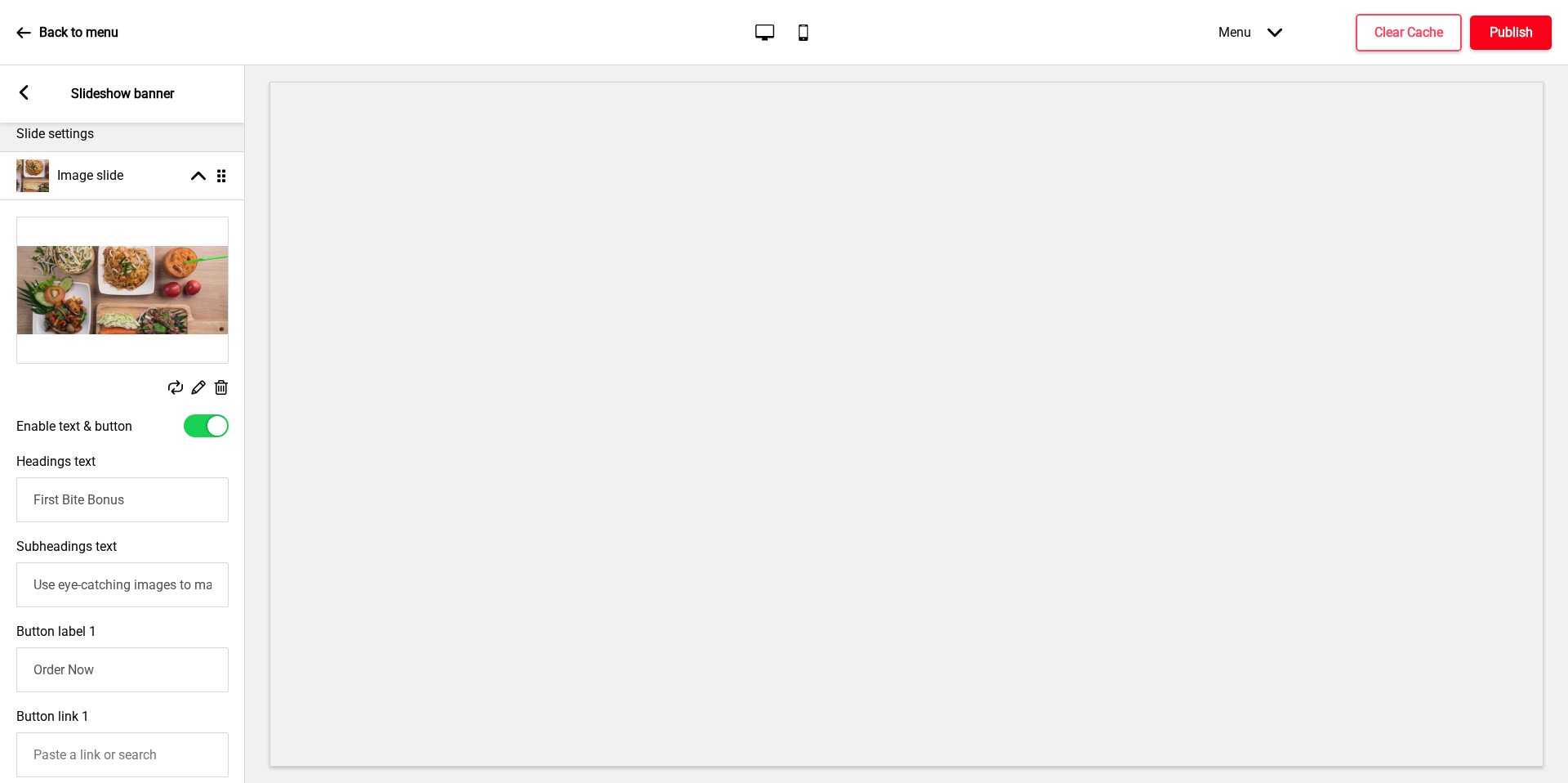
paste input "Enjoy $8 OFF $80 on your first Thai feast!"
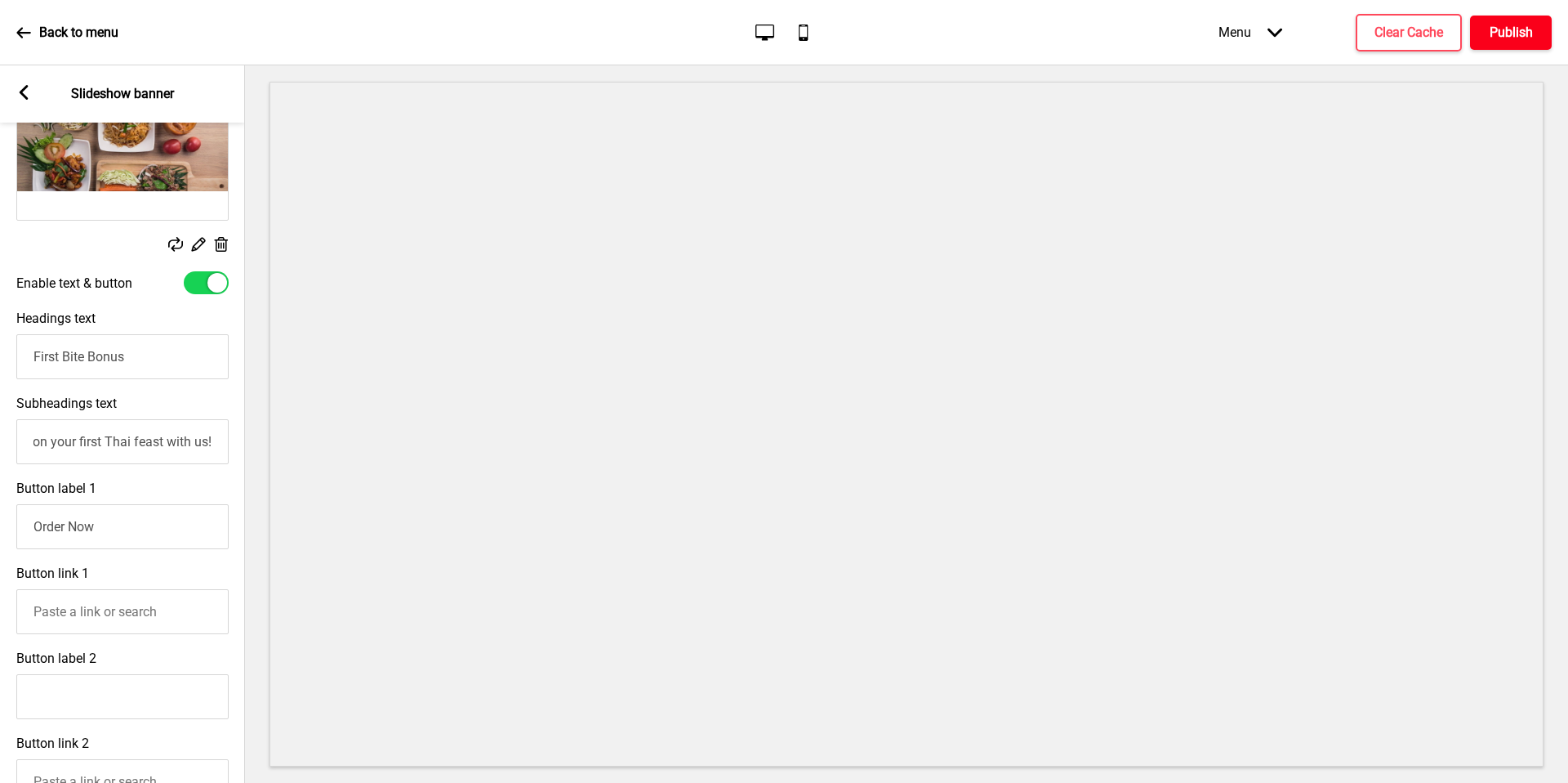
scroll to position [258, 0]
click at [160, 442] on input "Enjoy $8 OFF $80 on your first Thai feast with us!" at bounding box center [123, 440] width 213 height 45
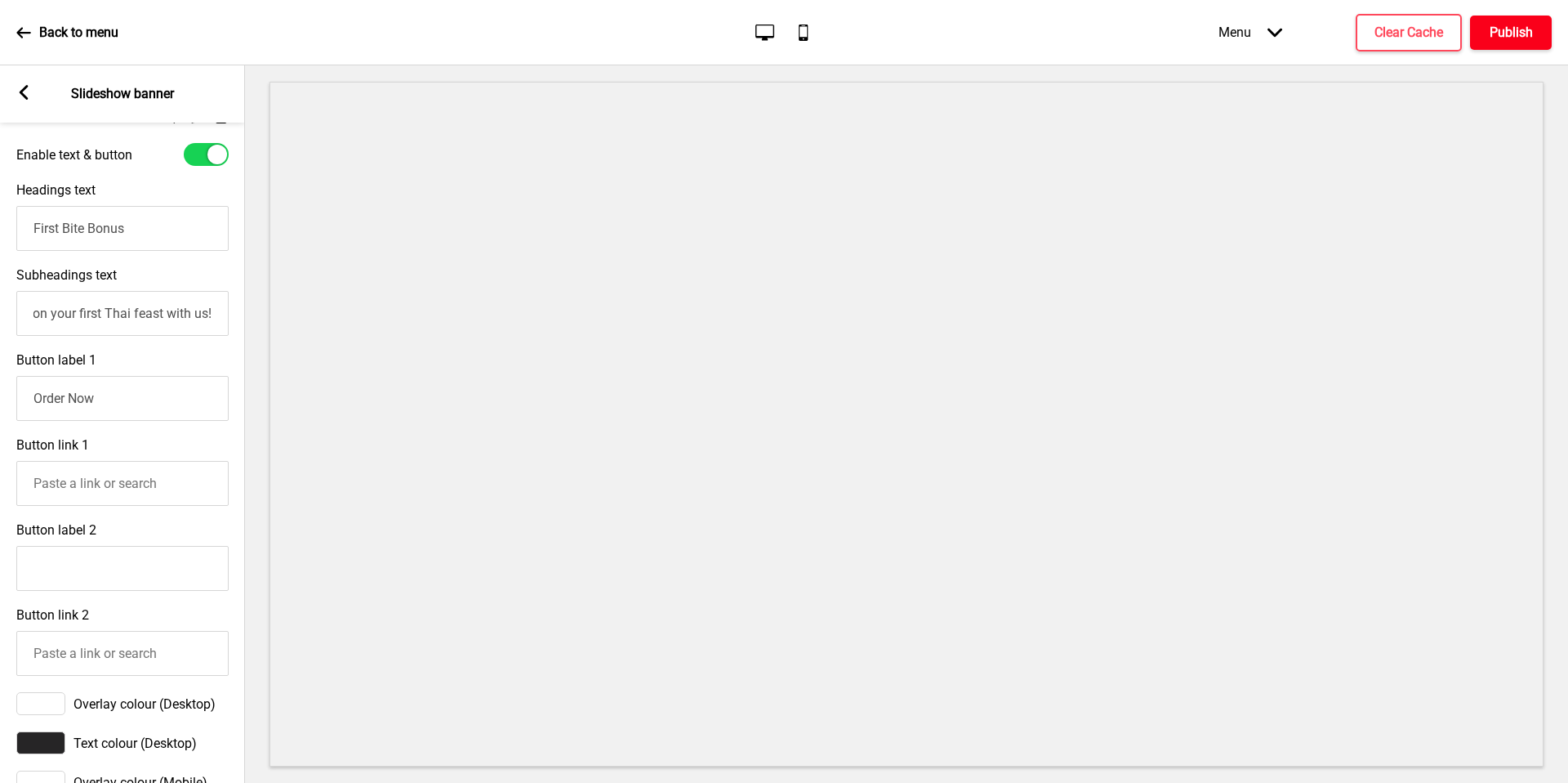
scroll to position [389, 0]
type input "Enjoy $8 OFF $80 on your first Thai feast with us!"
drag, startPoint x: 136, startPoint y: 579, endPoint x: 172, endPoint y: 579, distance: 36.0
click at [172, 579] on input "Button label 2" at bounding box center [123, 564] width 213 height 45
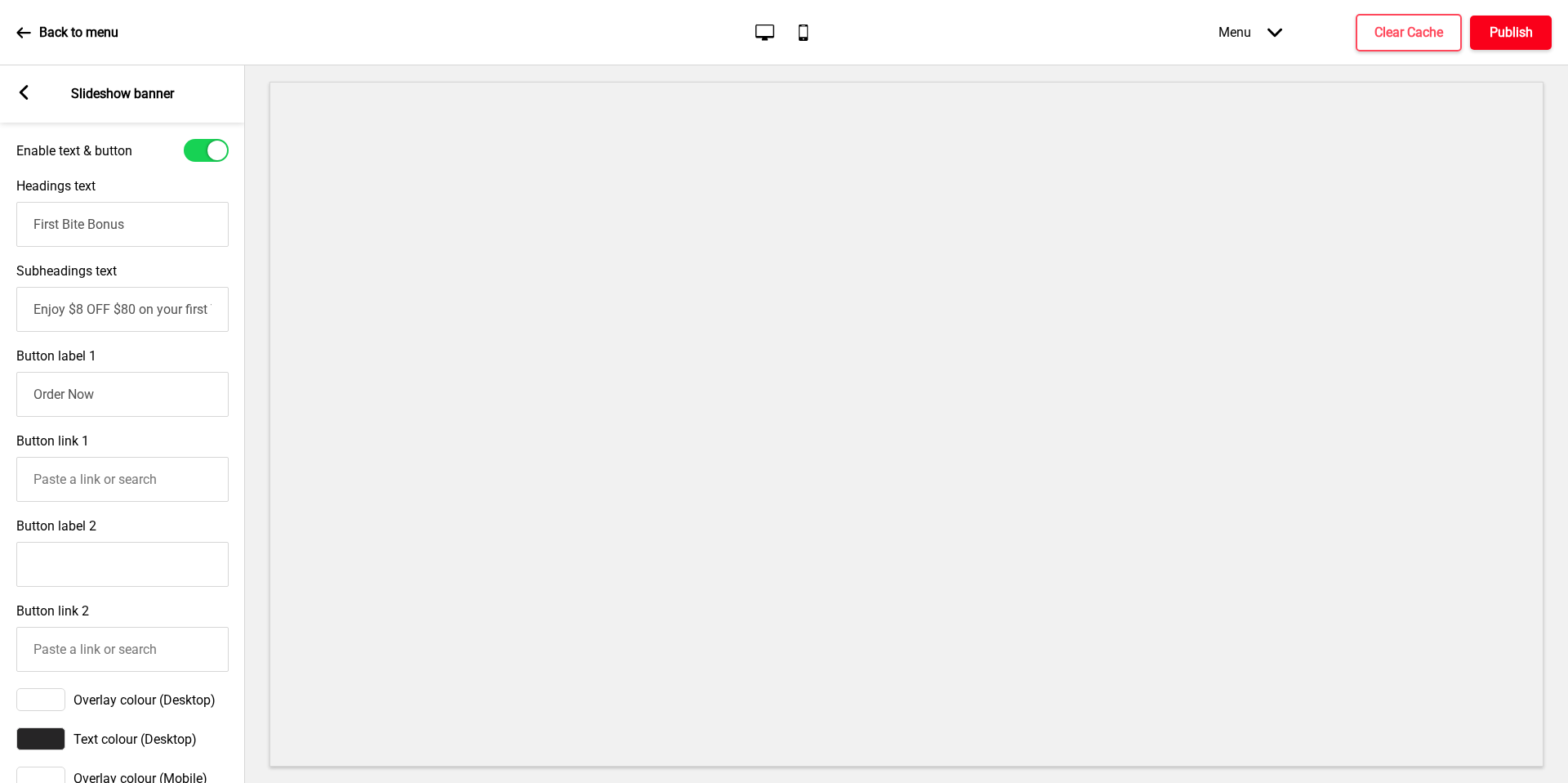
click at [183, 567] on input "Button label 2" at bounding box center [123, 564] width 213 height 45
type input "f"
drag, startPoint x: 172, startPoint y: 579, endPoint x: 219, endPoint y: 147, distance: 434.5
click at [219, 147] on div at bounding box center [217, 150] width 19 height 19
checkbox input "false"
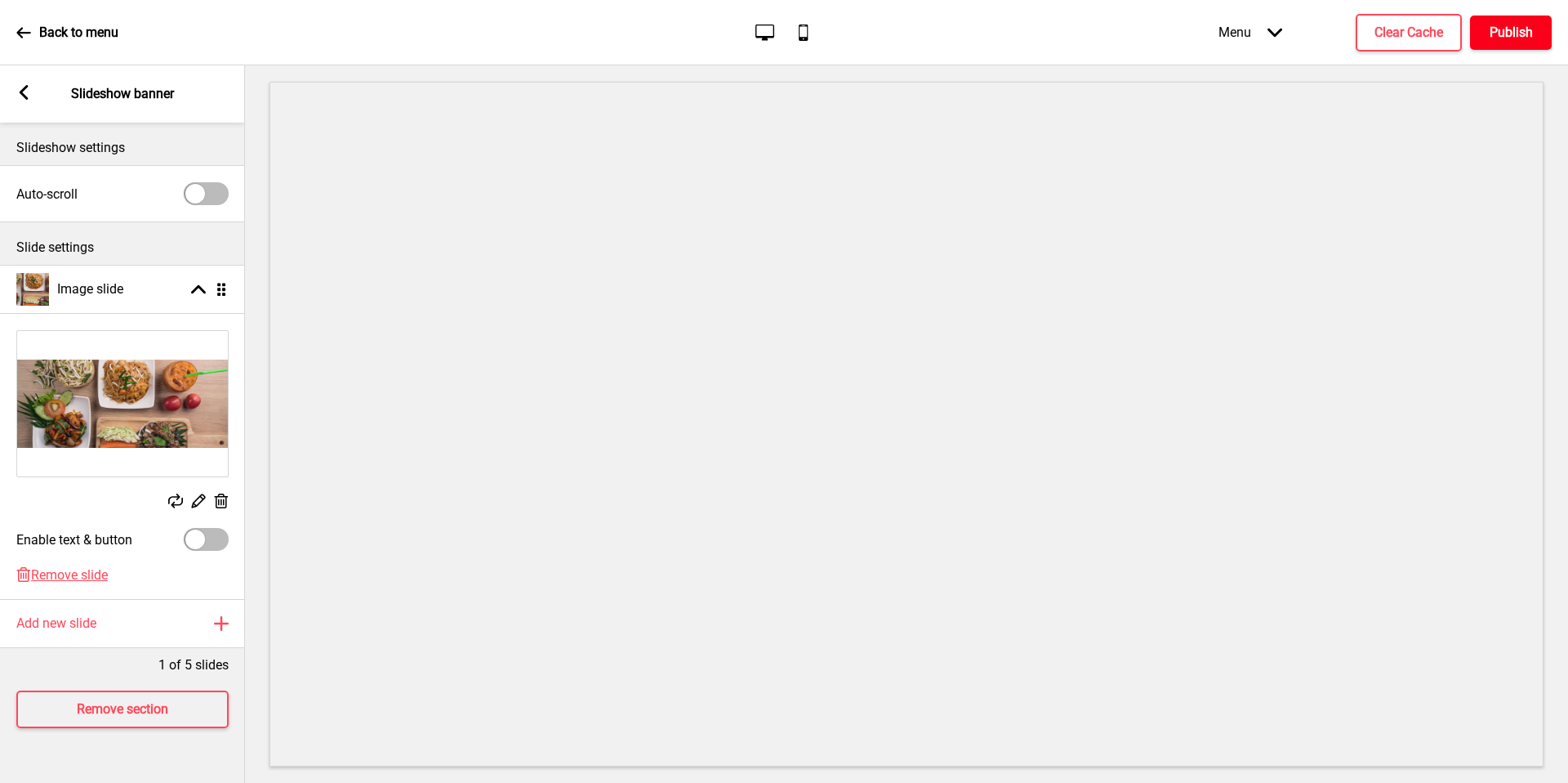
click at [23, 98] on rect at bounding box center [23, 92] width 14 height 14
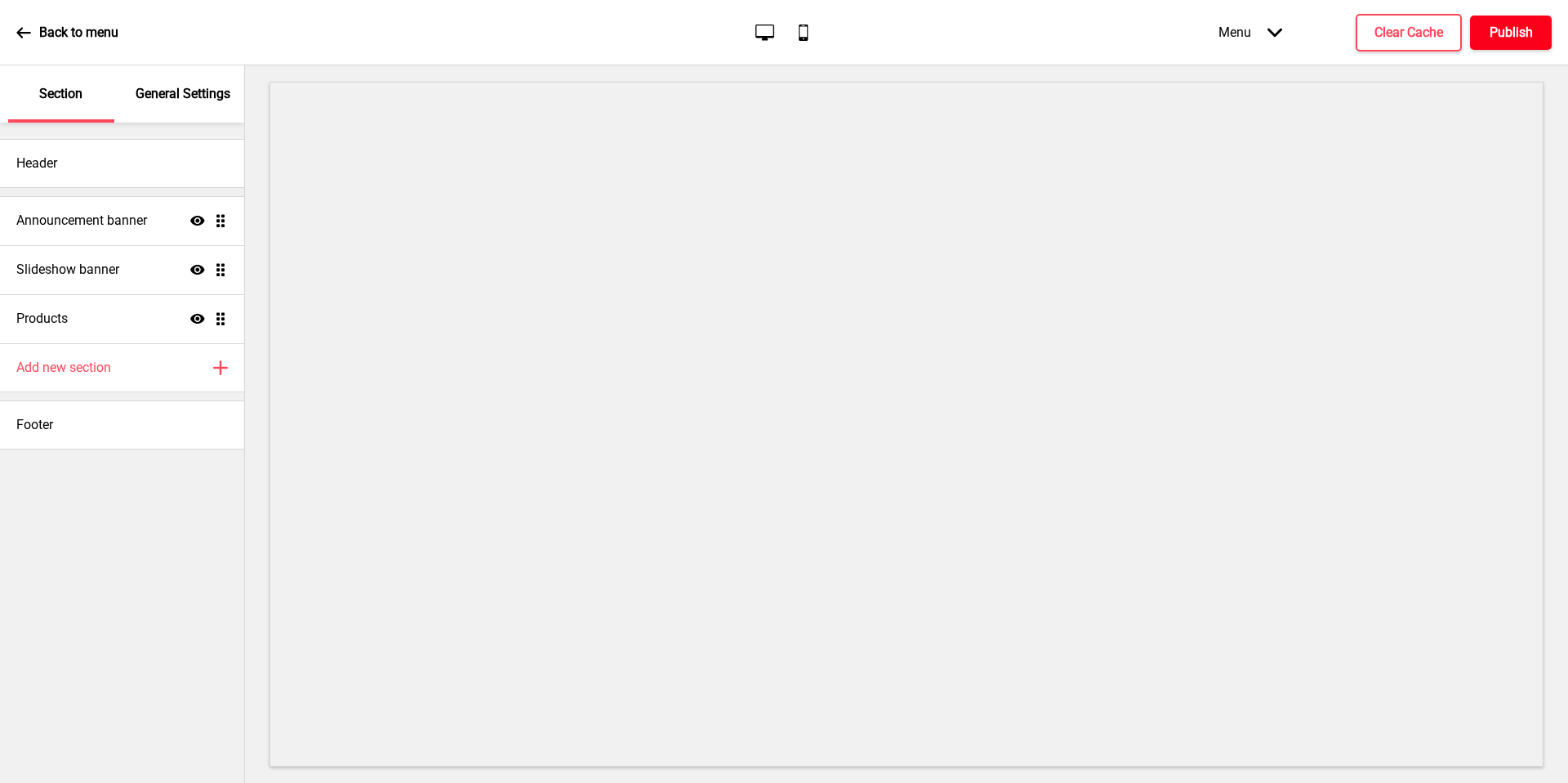
click at [100, 216] on h4 "Announcement banner" at bounding box center [81, 220] width 130 height 18
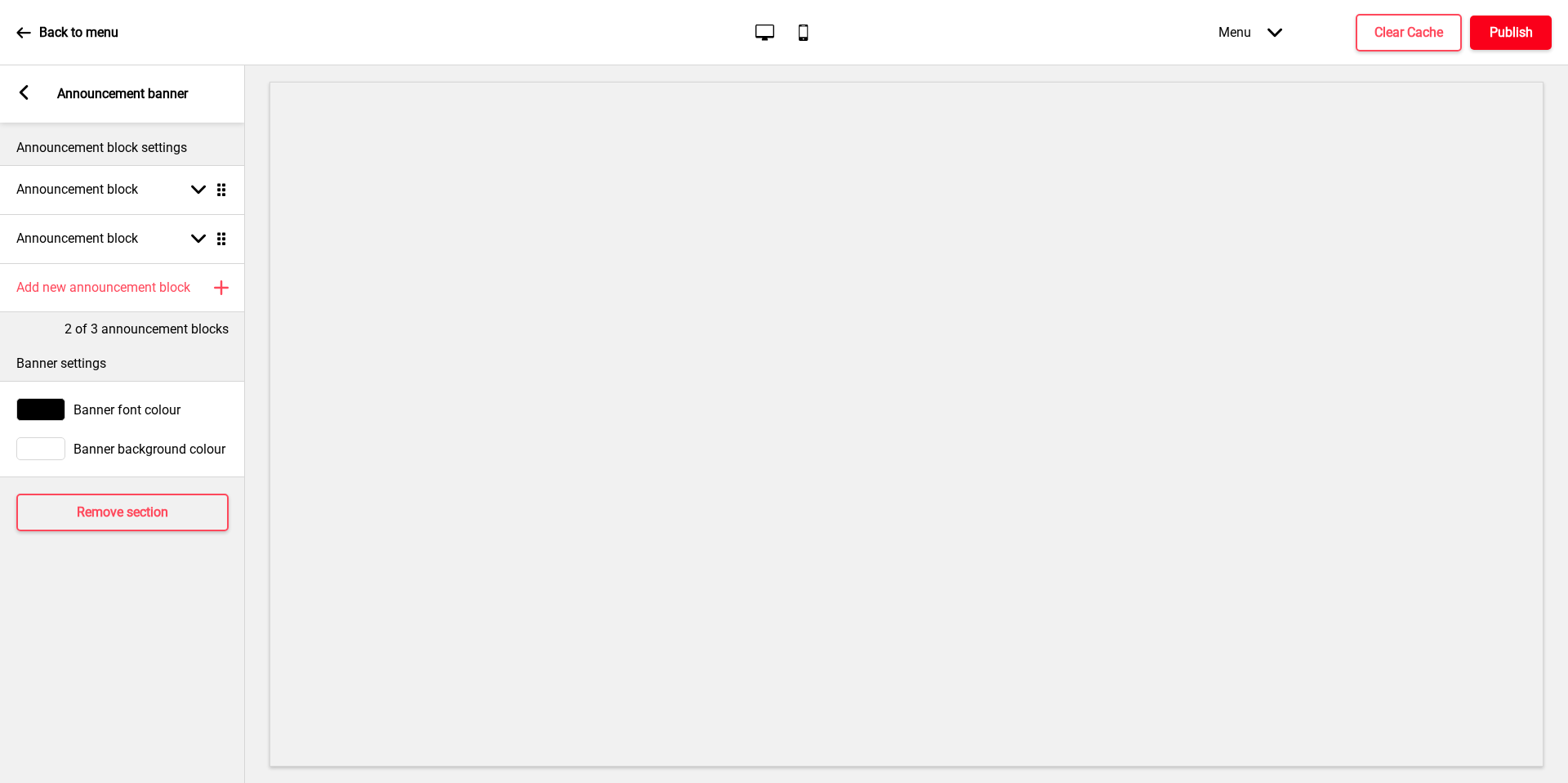
click at [159, 196] on div "Announcement block Arrow down Drag" at bounding box center [123, 189] width 245 height 49
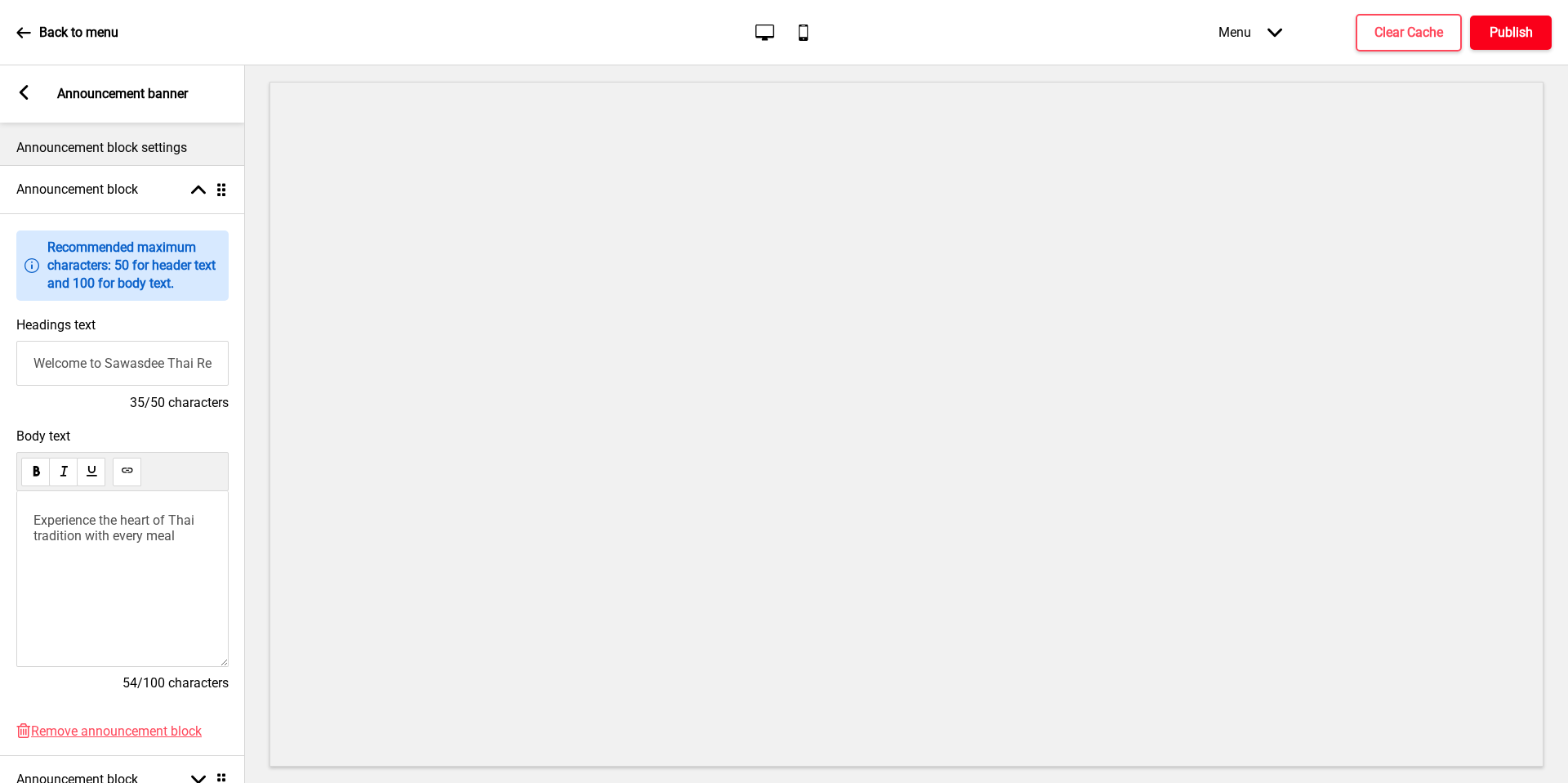
click at [139, 528] on span "Experience the heart of Thai tradition with every meal" at bounding box center [115, 528] width 164 height 31
copy span "Experience the heart of Thai tradition with every meal"
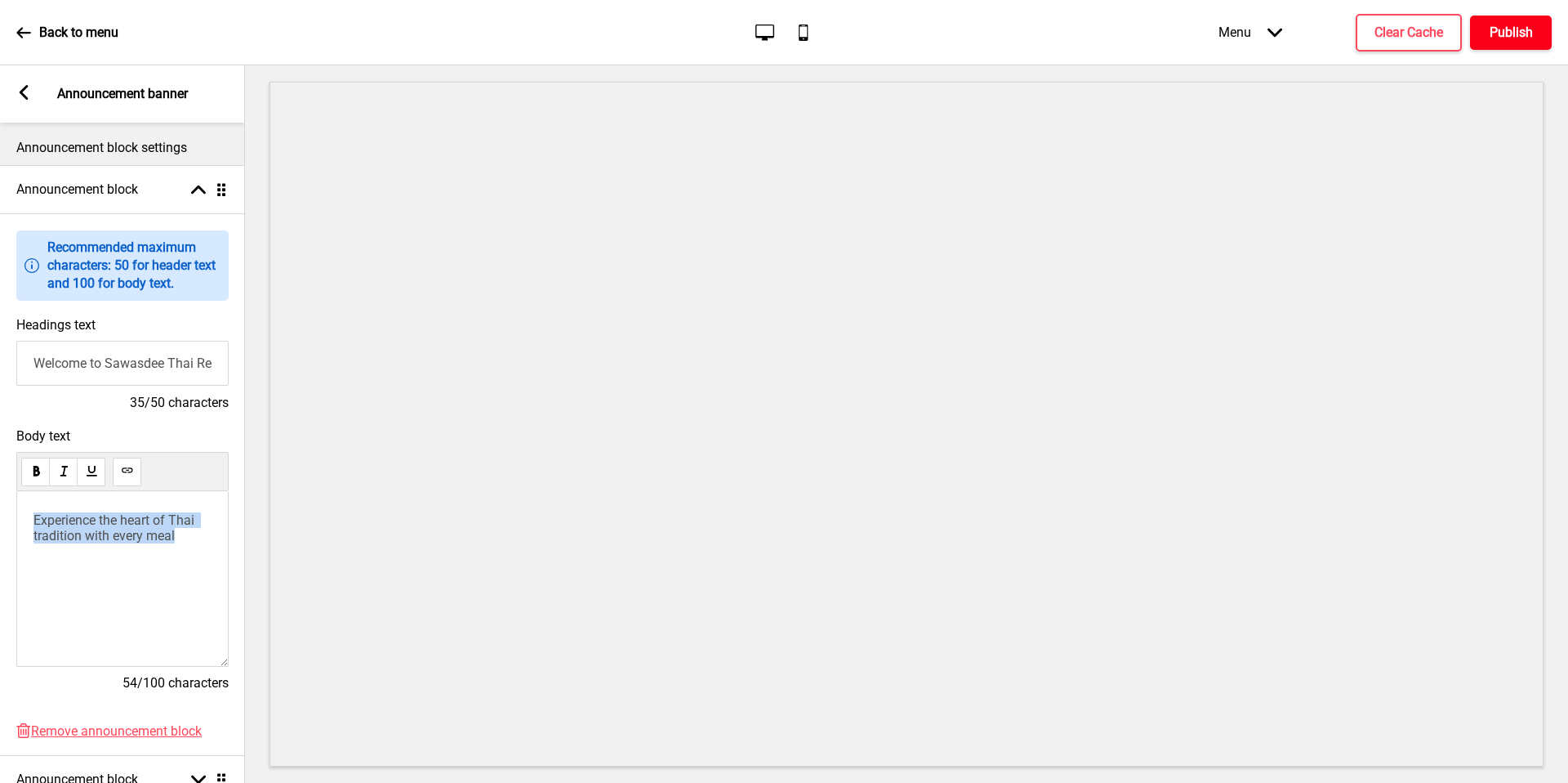
click at [150, 362] on input "Welcome to Sawasdee Thai Restaurant" at bounding box center [123, 362] width 213 height 45
paste input "Experience the heart of Thai tradition with every meal"
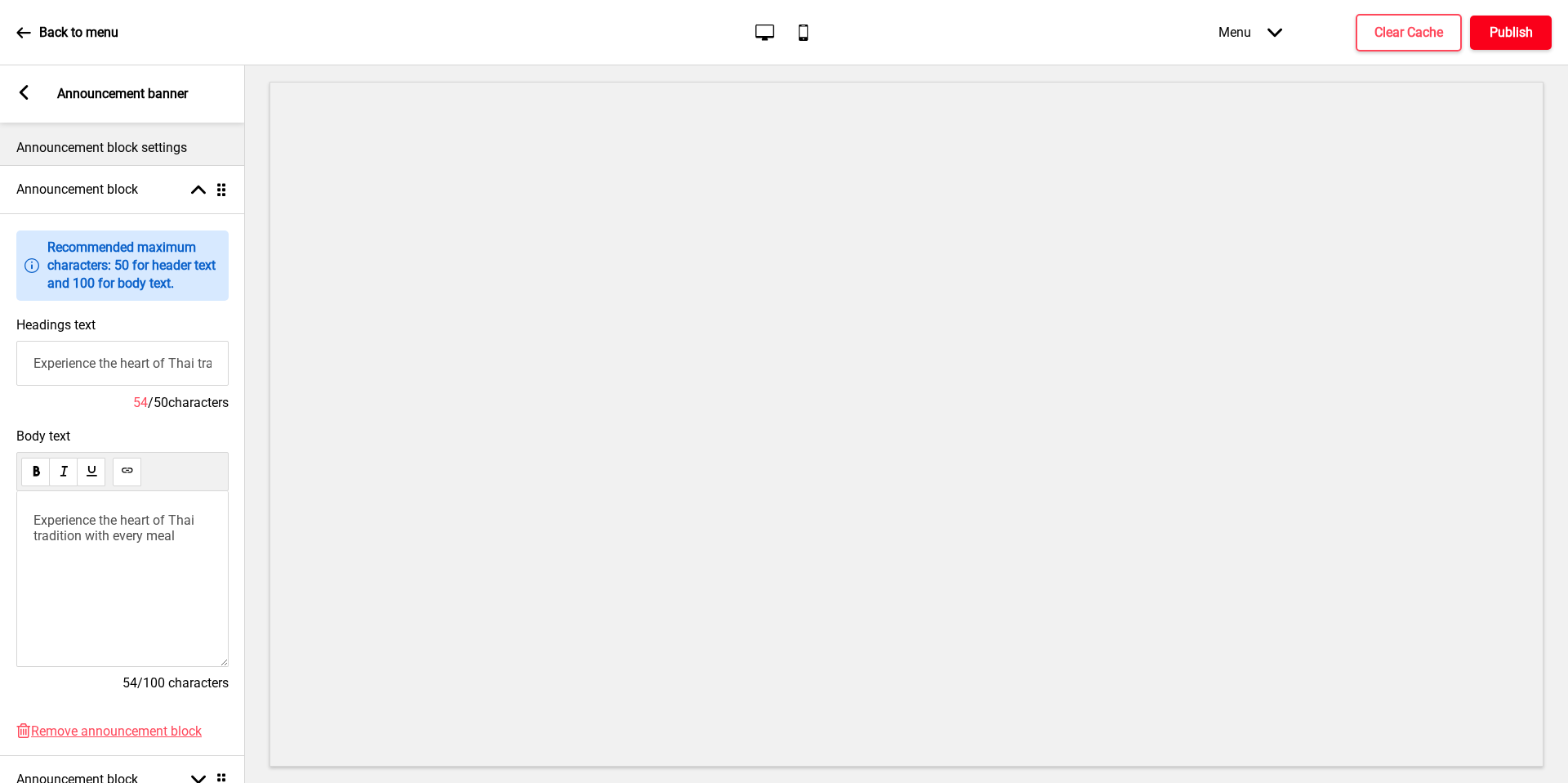
scroll to position [0, 136]
type input "Experience the heart of Thai tradition with every meal"
click at [152, 524] on span "Experience the heart of Thai tradition with every meal" at bounding box center [115, 528] width 164 height 31
click at [129, 530] on span "Experience the heart of Thai tradition with every meal" at bounding box center [115, 528] width 164 height 31
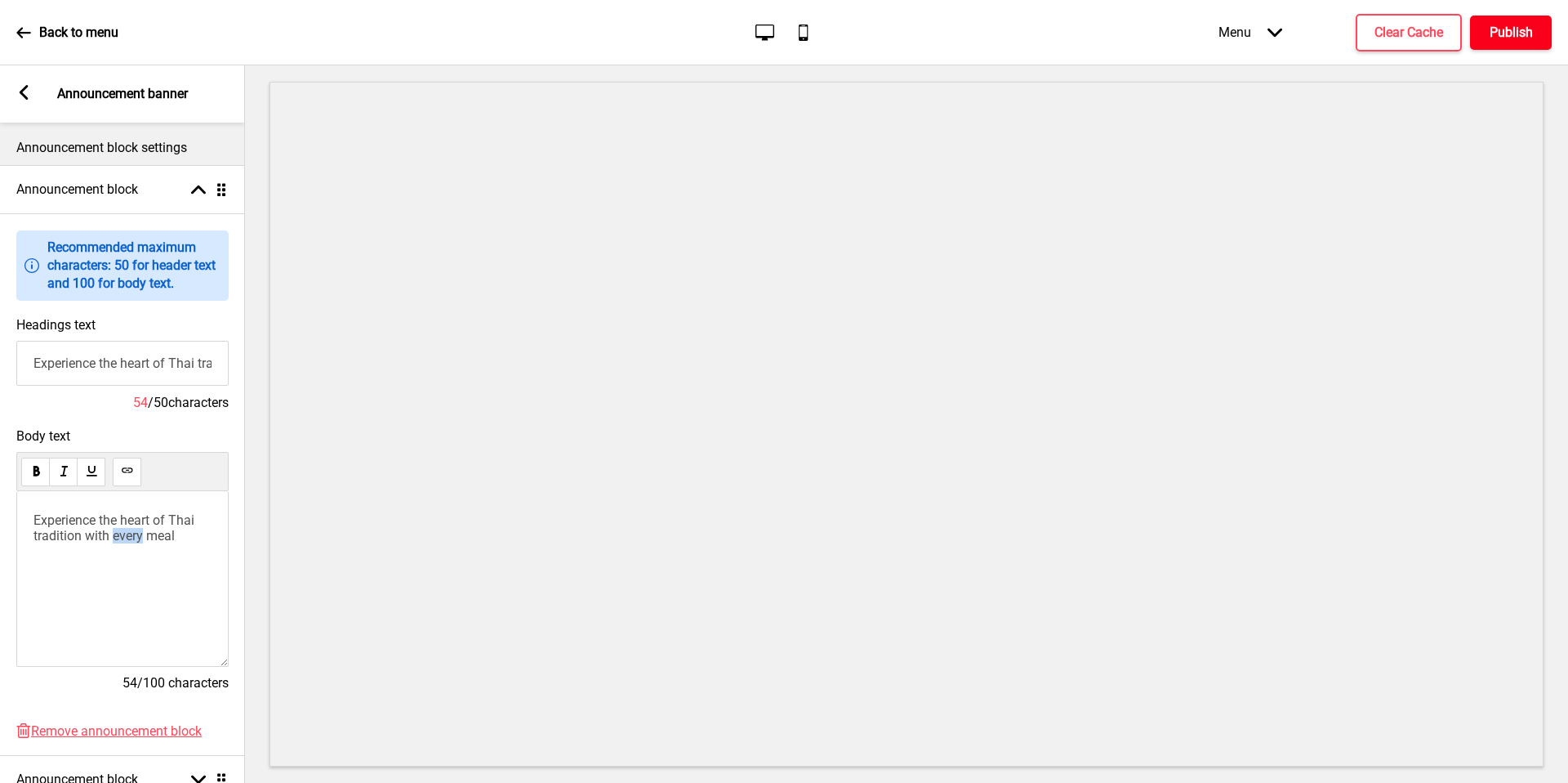
click at [129, 530] on span "Experience the heart of Thai tradition with every meal" at bounding box center [115, 528] width 164 height 31
drag, startPoint x: 129, startPoint y: 530, endPoint x: 50, endPoint y: 515, distance: 80.4
click at [50, 515] on p "🥢 First Bite Bonus — Enjoy $8 OFF $80 on your first Thai feast!" at bounding box center [123, 536] width 178 height 47
click at [55, 525] on span "🥢 First Bite Bonus — Enjoy" at bounding box center [113, 520] width 159 height 15
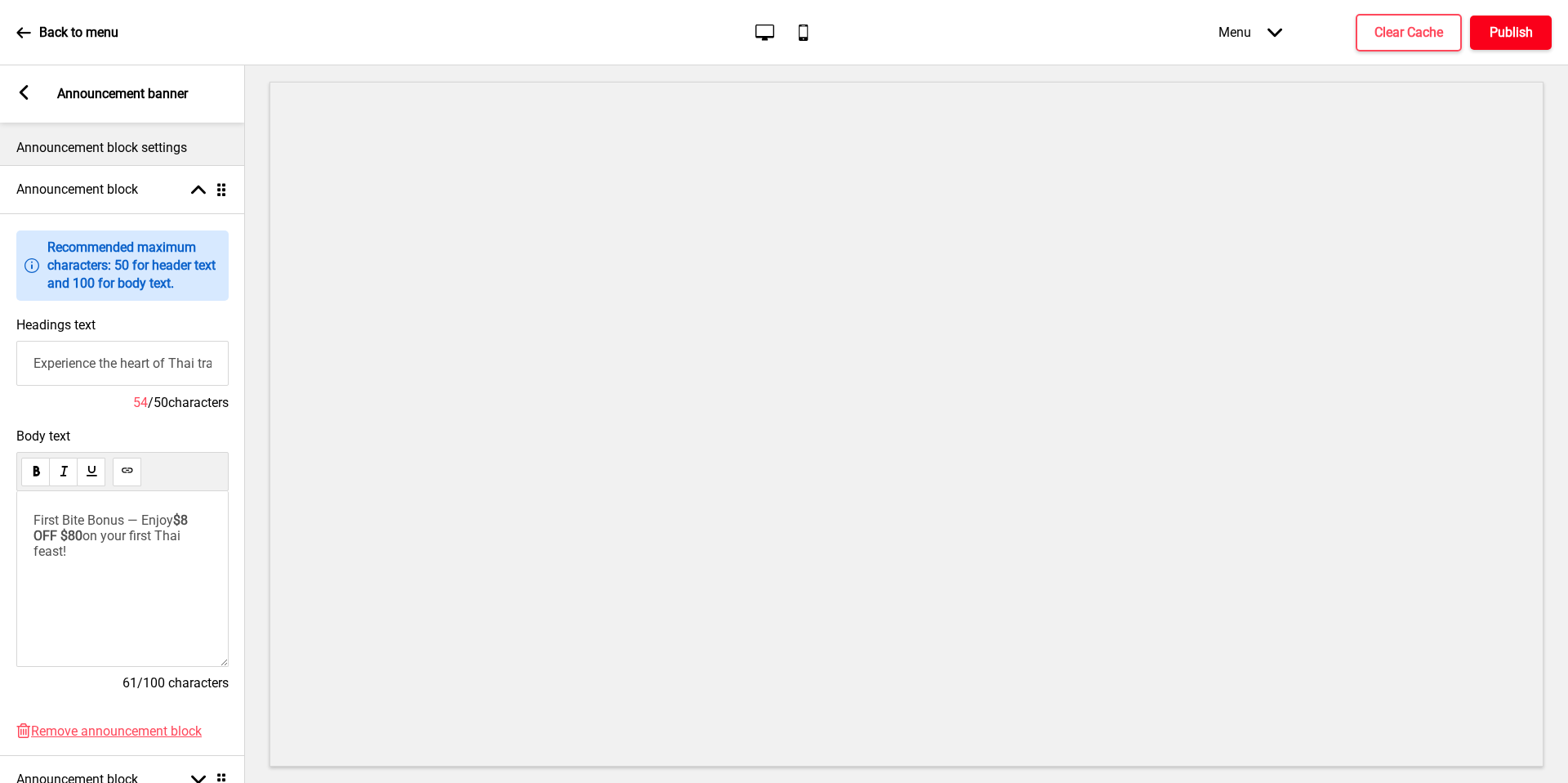
click at [125, 551] on p "First Bite Bonus — Enjoy $8 OFF $80 on your first Thai feast!" at bounding box center [123, 536] width 178 height 47
drag, startPoint x: 50, startPoint y: 515, endPoint x: 202, endPoint y: 612, distance: 180.3
click at [202, 612] on p at bounding box center [123, 616] width 178 height 31
click at [150, 564] on div "First Bite Bonus — Enjoy $8 OFF $80 on your first Thai feast with us ﻿" at bounding box center [123, 572] width 178 height 119
click at [28, 95] on rect at bounding box center [23, 92] width 14 height 14
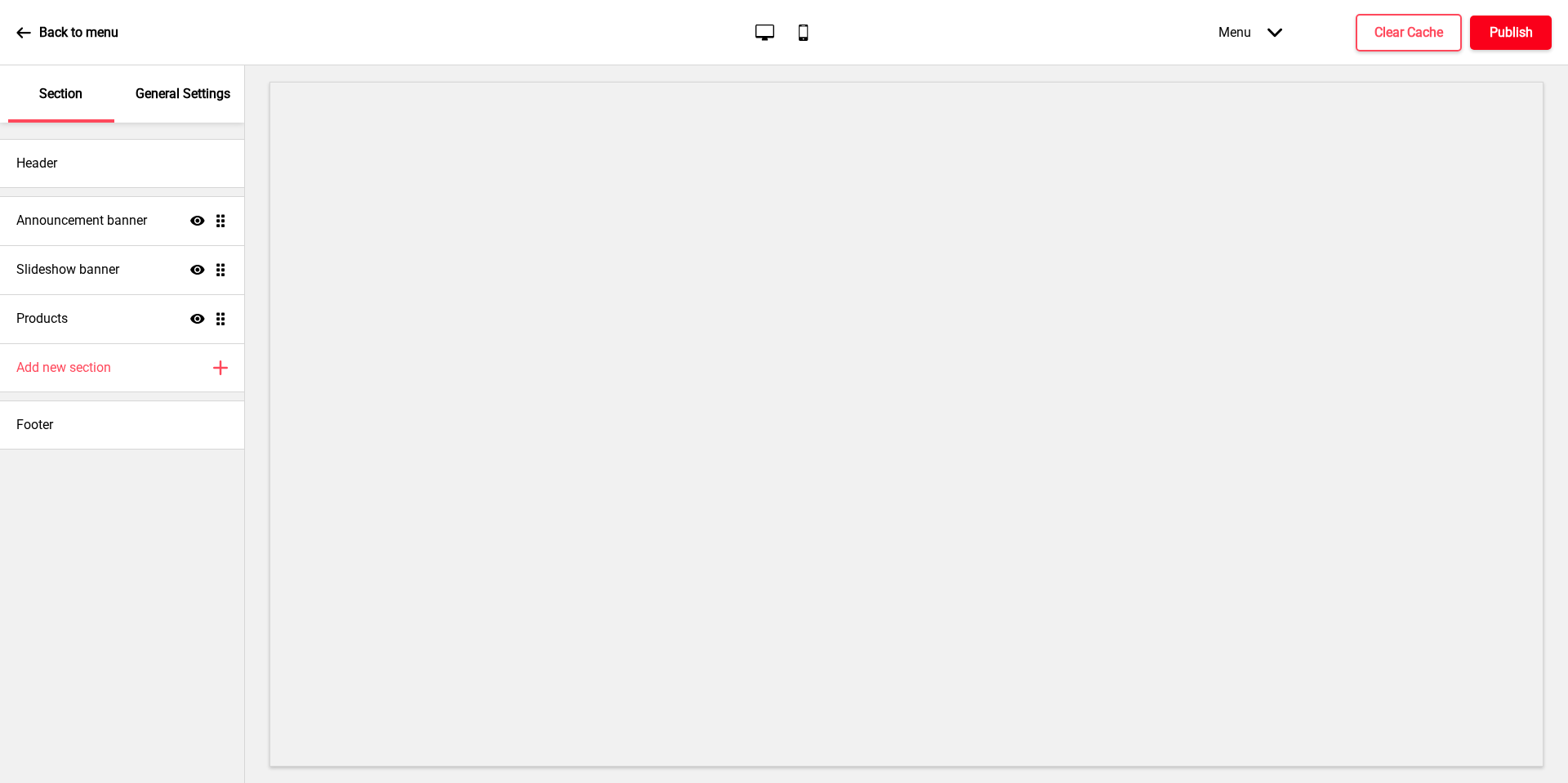
click at [97, 158] on div "Header" at bounding box center [122, 163] width 244 height 49
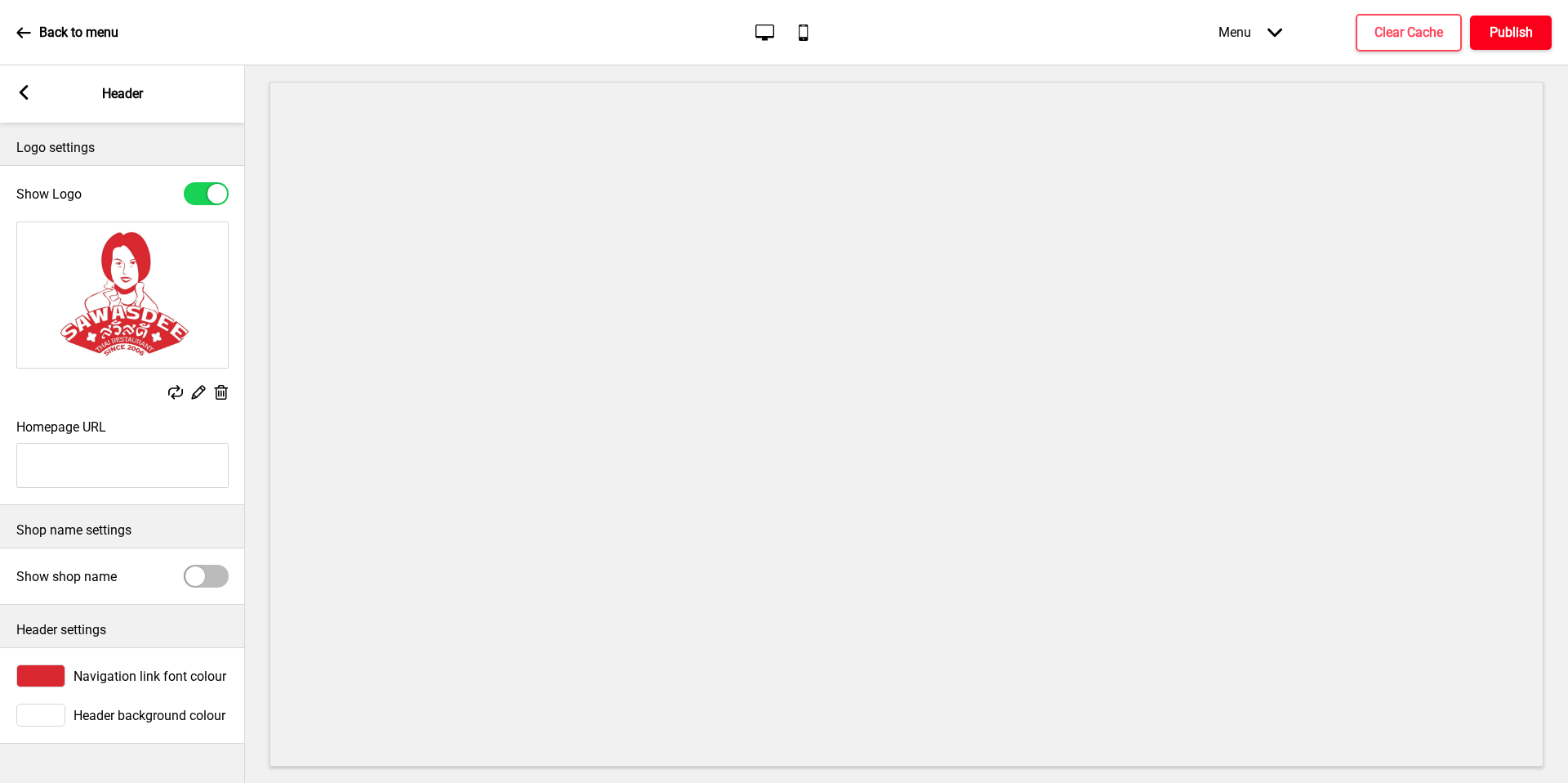
click at [113, 297] on img at bounding box center [123, 295] width 211 height 146
click at [122, 457] on input "Homepage URL" at bounding box center [123, 465] width 213 height 45
drag, startPoint x: 202, startPoint y: 612, endPoint x: 83, endPoint y: 446, distance: 204.2
click at [83, 446] on input "Homepage URL" at bounding box center [123, 465] width 213 height 45
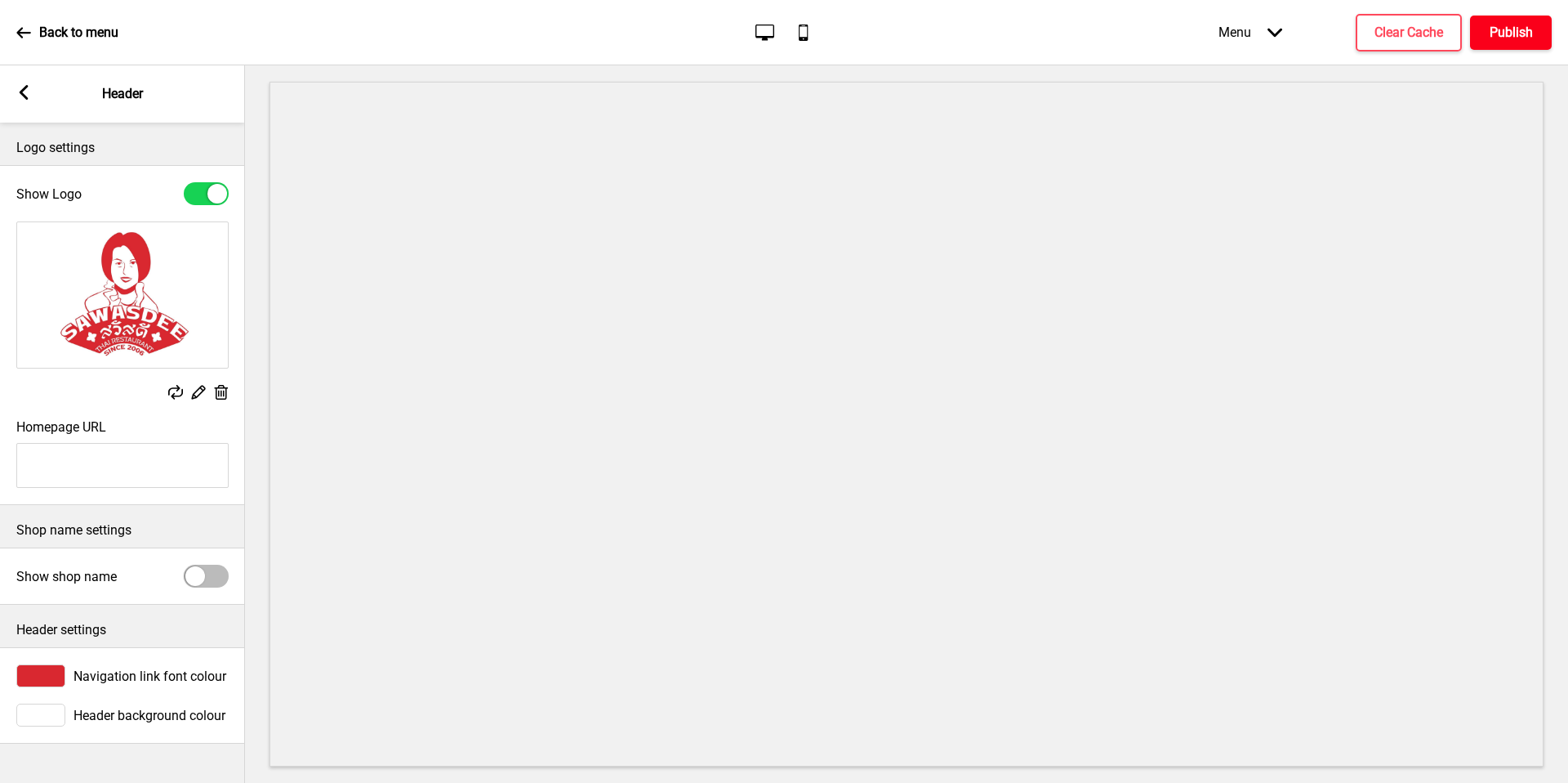
drag, startPoint x: 83, startPoint y: 446, endPoint x: 0, endPoint y: 468, distance: 85.9
click at [0, 468] on div "Homepage URL" at bounding box center [123, 453] width 245 height 85
click at [209, 578] on div at bounding box center [206, 576] width 45 height 23
checkbox input "true"
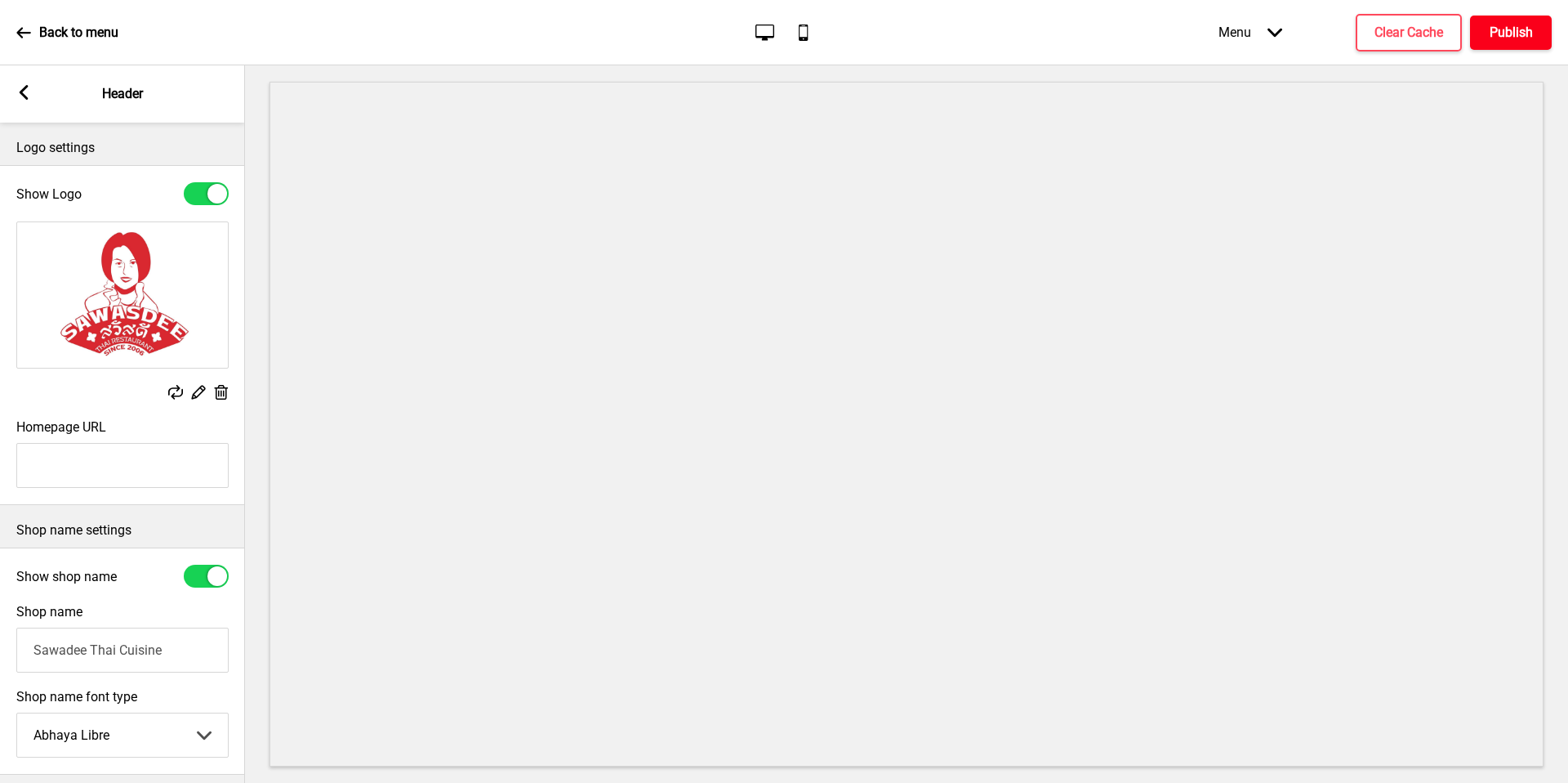
scroll to position [138, 0]
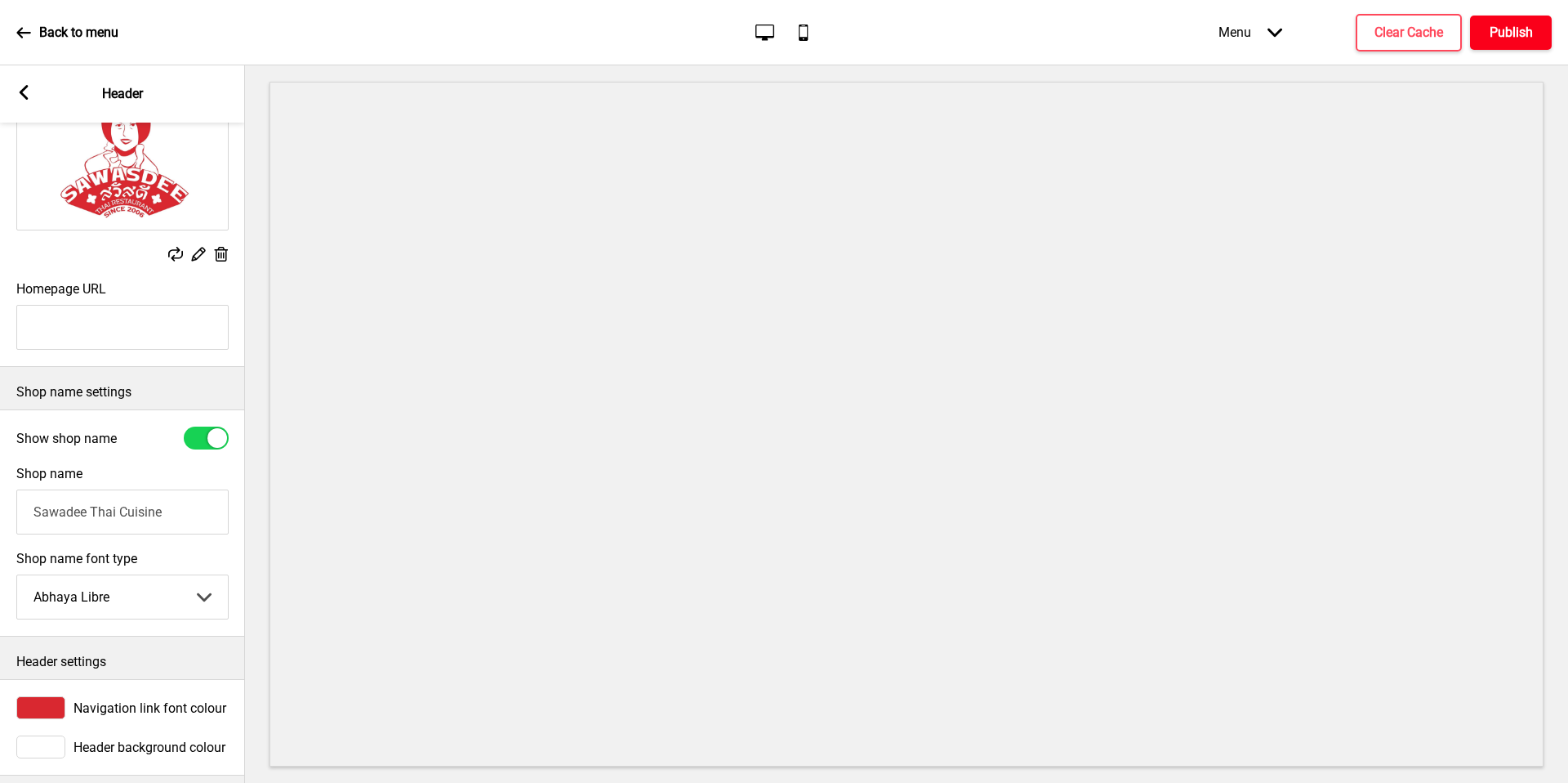
click at [109, 608] on select "Abhaya Libre Abril Fatface Adobe Garamond Pro Arimo Arsenal Arvo Berkshire Swas…" at bounding box center [123, 596] width 211 height 43
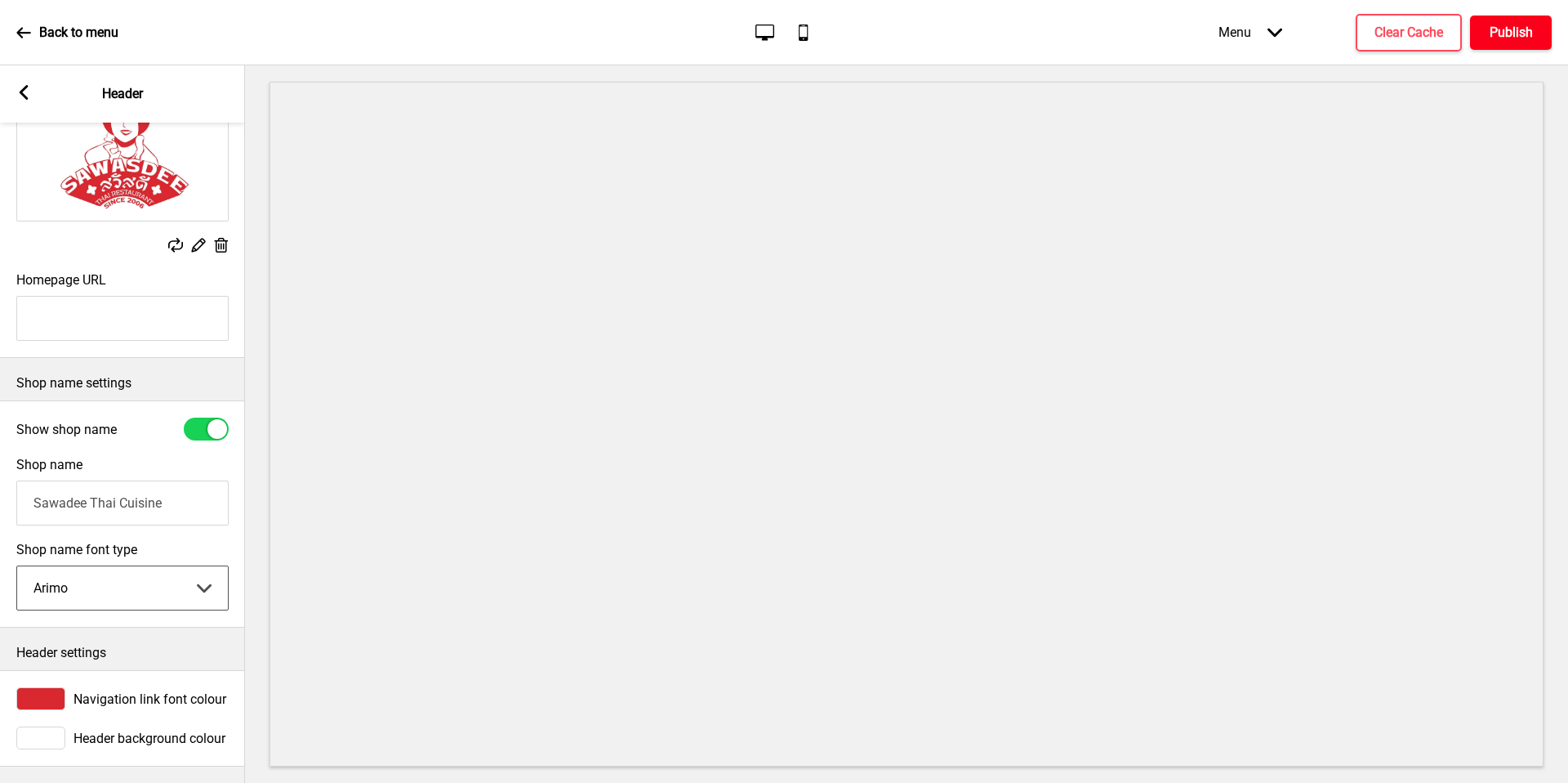
click at [148, 489] on input "Sawadee Thai Cuisine" at bounding box center [123, 502] width 213 height 45
click at [149, 485] on input "Sawadee Thai Cuisine" at bounding box center [123, 502] width 213 height 45
drag, startPoint x: 148, startPoint y: 489, endPoint x: 147, endPoint y: 496, distance: 7.1
click at [147, 496] on input "Sawadee Thai Cuisine" at bounding box center [123, 502] width 213 height 45
click at [137, 597] on div "Arimo Abhaya Libre Abril Fatface Adobe Garamond Pro Arimo Arsenal Arvo Berkshir…" at bounding box center [123, 587] width 213 height 45
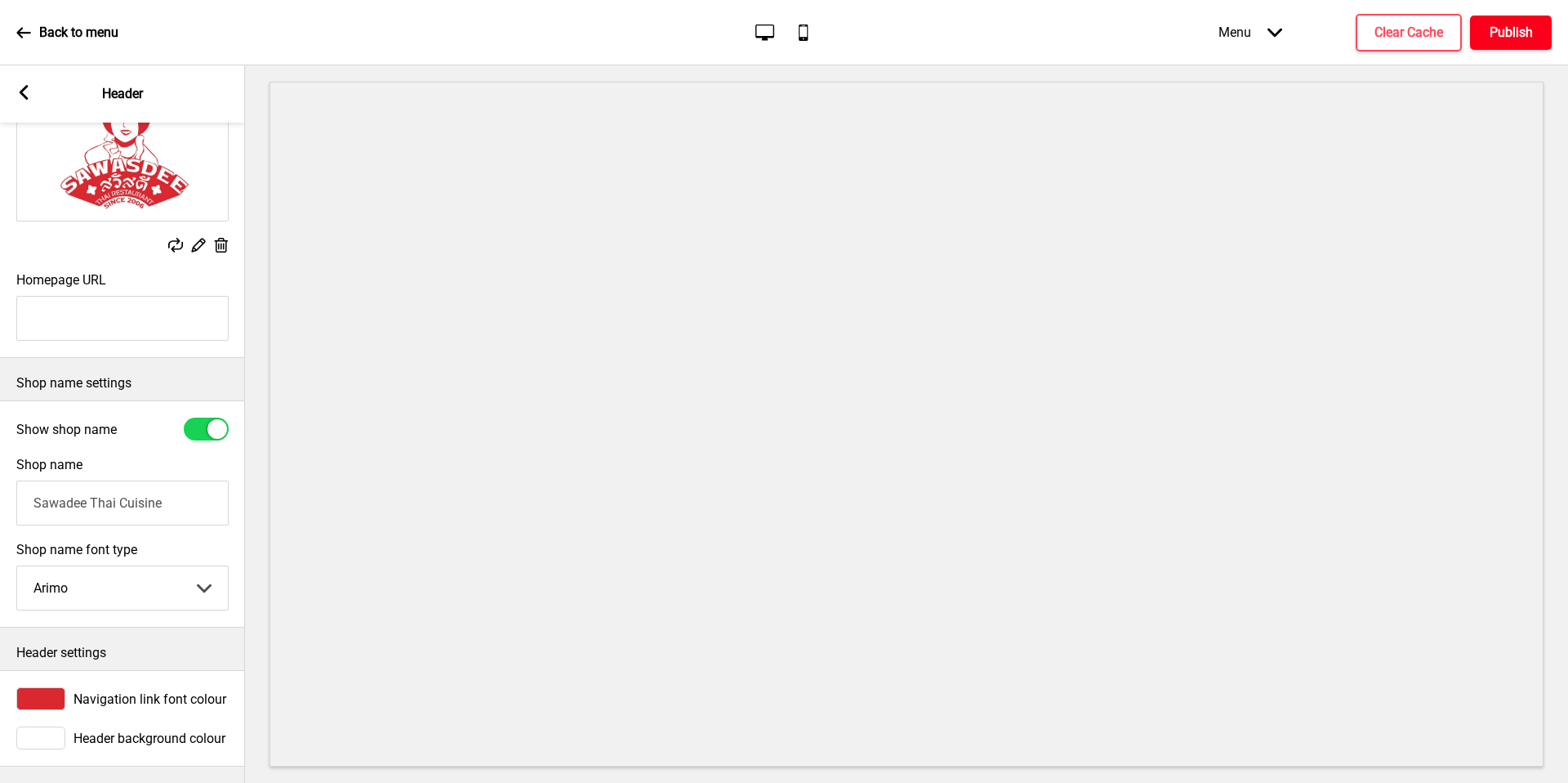
click at [141, 581] on select "Abhaya Libre Abril Fatface Adobe Garamond Pro Arimo Arsenal Arvo Berkshire Swas…" at bounding box center [123, 587] width 211 height 43
click at [151, 587] on select "Abhaya Libre Abril Fatface Adobe Garamond Pro Arimo Arsenal Arvo Berkshire Swas…" at bounding box center [123, 587] width 211 height 43
click at [164, 590] on select "Abhaya Libre Abril Fatface Adobe Garamond Pro Arimo Arsenal Arvo Berkshire Swas…" at bounding box center [123, 587] width 211 height 43
click at [169, 594] on select "Abhaya Libre Abril Fatface Adobe Garamond Pro Arimo Arsenal Arvo Berkshire Swas…" at bounding box center [123, 587] width 211 height 43
click at [1488, 43] on button "Publish" at bounding box center [1511, 33] width 81 height 35
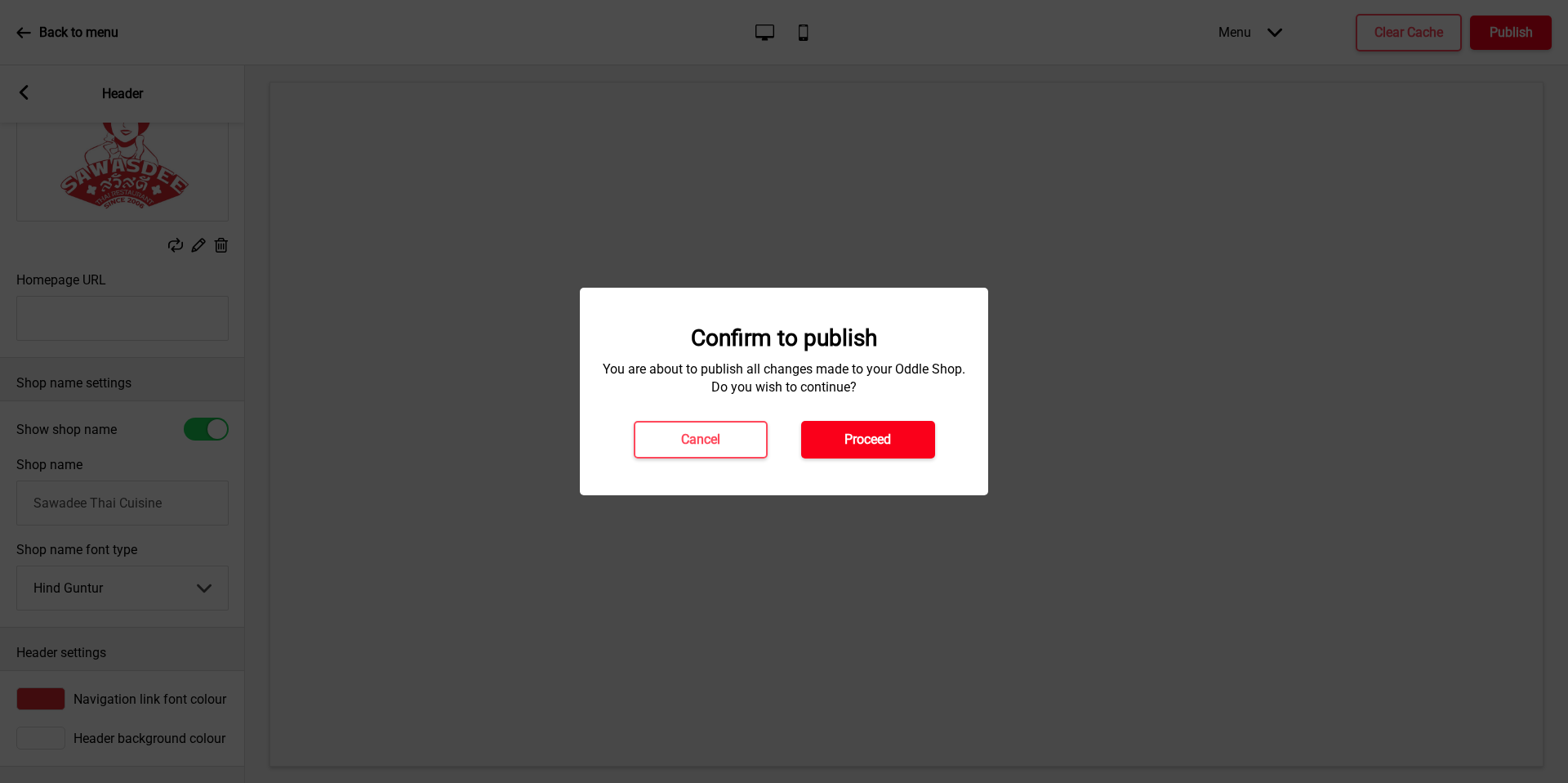
drag, startPoint x: 244, startPoint y: 547, endPoint x: 875, endPoint y: 433, distance: 641.2
click at [875, 433] on h4 "Proceed" at bounding box center [867, 439] width 47 height 18
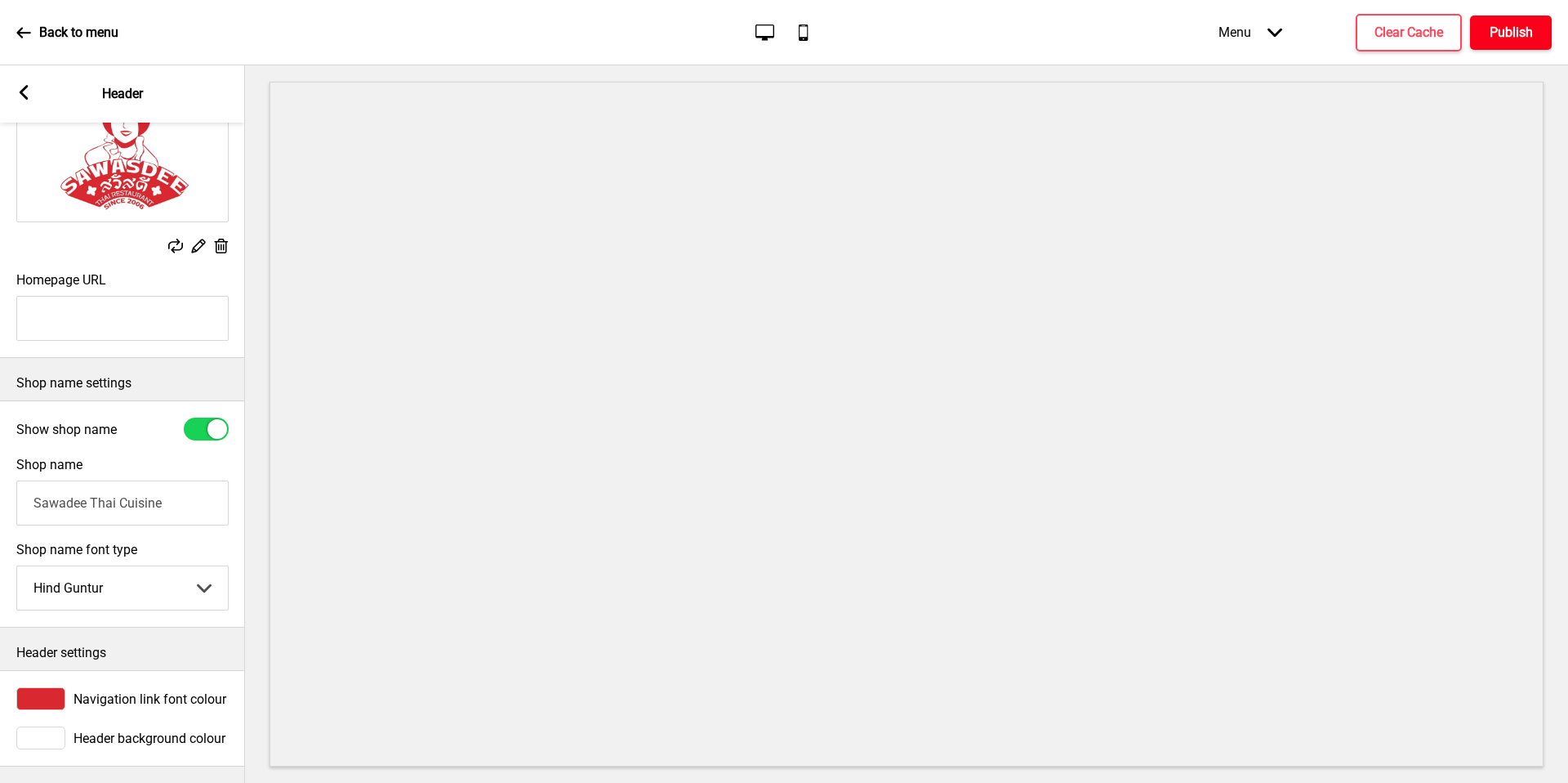
click at [112, 572] on select "Abhaya Libre Abril Fatface Adobe Garamond Pro Arimo Arsenal Arvo Berkshire Swas…" at bounding box center [123, 587] width 211 height 43
click at [111, 579] on select "Abhaya Libre Abril Fatface Adobe Garamond Pro Arimo Arsenal Arvo Berkshire Swas…" at bounding box center [123, 587] width 211 height 43
click at [125, 590] on select "Abhaya Libre Abril Fatface Adobe Garamond Pro Arimo Arsenal Arvo Berkshire Swas…" at bounding box center [123, 587] width 211 height 43
click at [137, 586] on select "Abhaya Libre Abril Fatface Adobe Garamond Pro Arimo Arsenal Arvo Berkshire Swas…" at bounding box center [123, 587] width 211 height 43
click at [140, 566] on select "Abhaya Libre Abril Fatface Adobe Garamond Pro Arimo Arsenal Arvo Berkshire Swas…" at bounding box center [123, 587] width 211 height 43
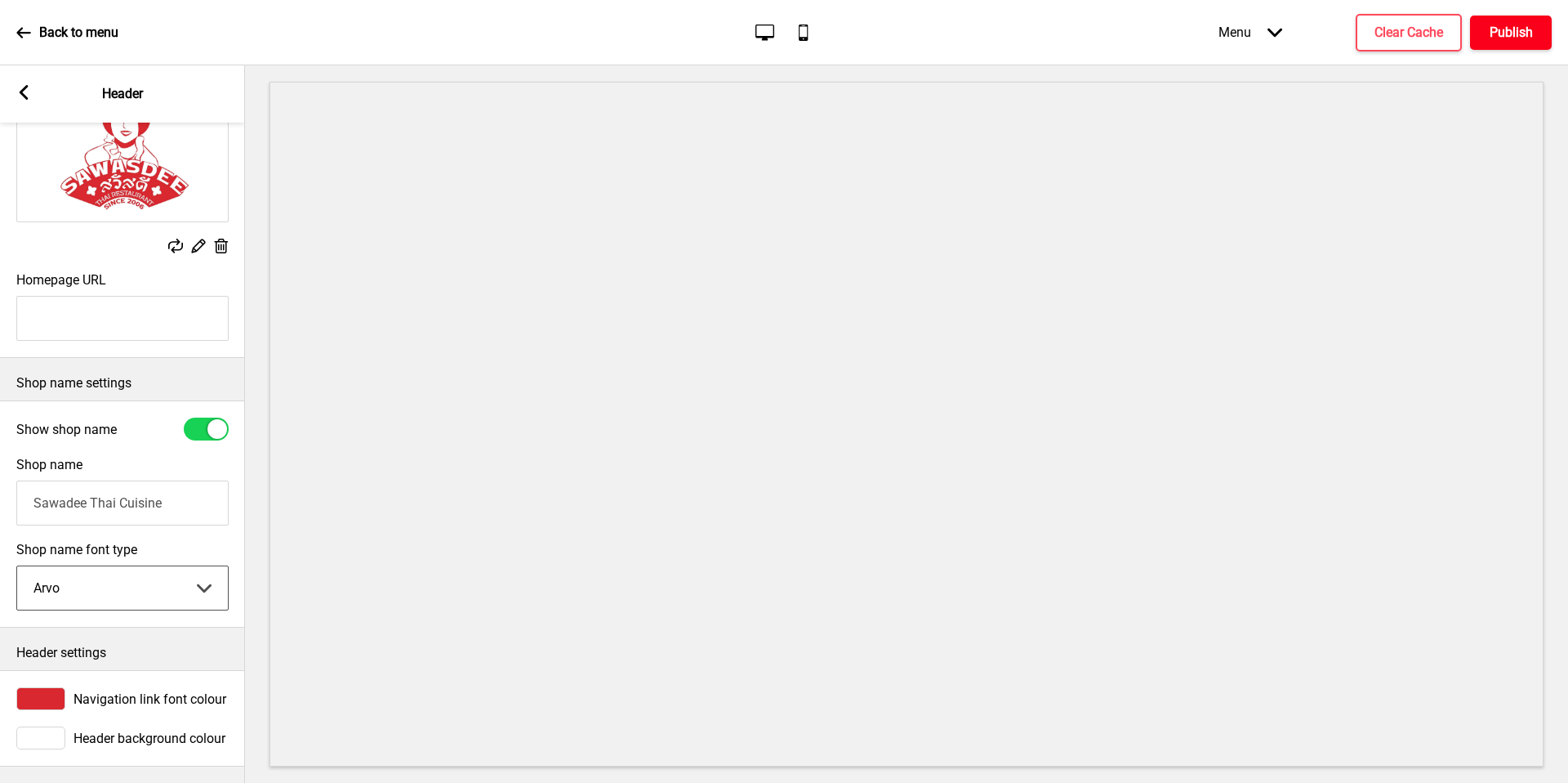
click at [138, 585] on select "Abhaya Libre Abril Fatface Adobe Garamond Pro Arimo Arsenal Arvo Berkshire Swas…" at bounding box center [123, 587] width 211 height 43
click at [127, 601] on div "Shop name font type Berkshire Swash Abhaya Libre Abril Fatface Adobe Garamond P…" at bounding box center [123, 576] width 245 height 85
click at [138, 589] on select "Abhaya Libre Abril Fatface Adobe Garamond Pro Arimo Arsenal Arvo Berkshire Swas…" at bounding box center [123, 587] width 211 height 43
click at [149, 585] on select "Abhaya Libre Abril Fatface Adobe Garamond Pro Arimo Arsenal Arvo Berkshire Swas…" at bounding box center [123, 587] width 211 height 43
click at [145, 586] on select "Abhaya Libre Abril Fatface Adobe Garamond Pro Arimo Arsenal Arvo Berkshire Swas…" at bounding box center [123, 587] width 211 height 43
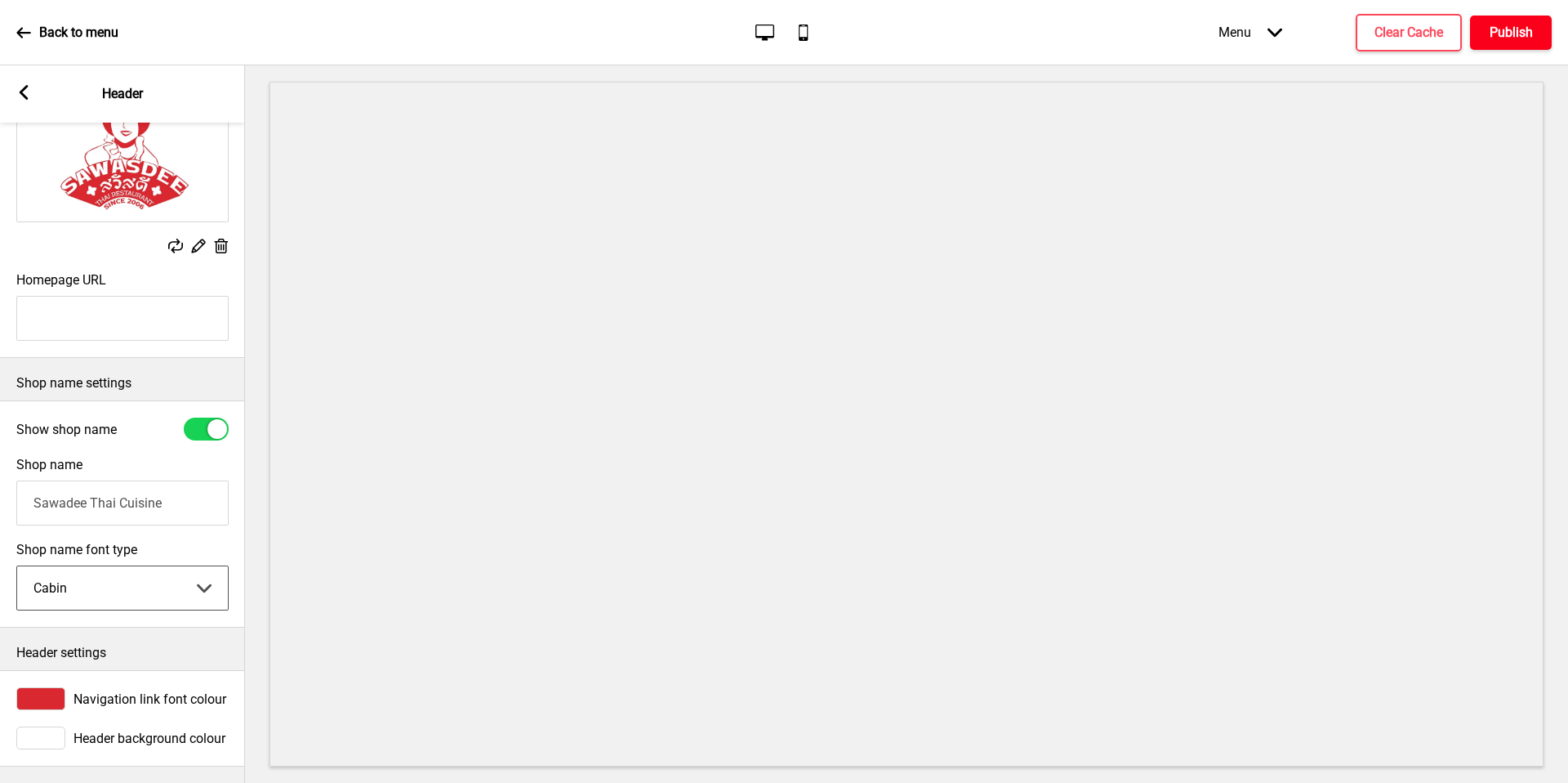
click at [154, 579] on select "Abhaya Libre Abril Fatface Adobe Garamond Pro Arimo Arsenal Arvo Berkshire Swas…" at bounding box center [123, 587] width 211 height 43
click at [133, 577] on select "Abhaya Libre Abril Fatface Adobe Garamond Pro Arimo Arsenal Arvo Berkshire Swas…" at bounding box center [123, 587] width 211 height 43
click at [136, 566] on select "Abhaya Libre Abril Fatface Adobe Garamond Pro Arimo Arsenal Arvo Berkshire Swas…" at bounding box center [123, 587] width 211 height 43
click at [130, 573] on select "Abhaya Libre Abril Fatface Adobe Garamond Pro Arimo Arsenal Arvo Berkshire Swas…" at bounding box center [123, 587] width 211 height 43
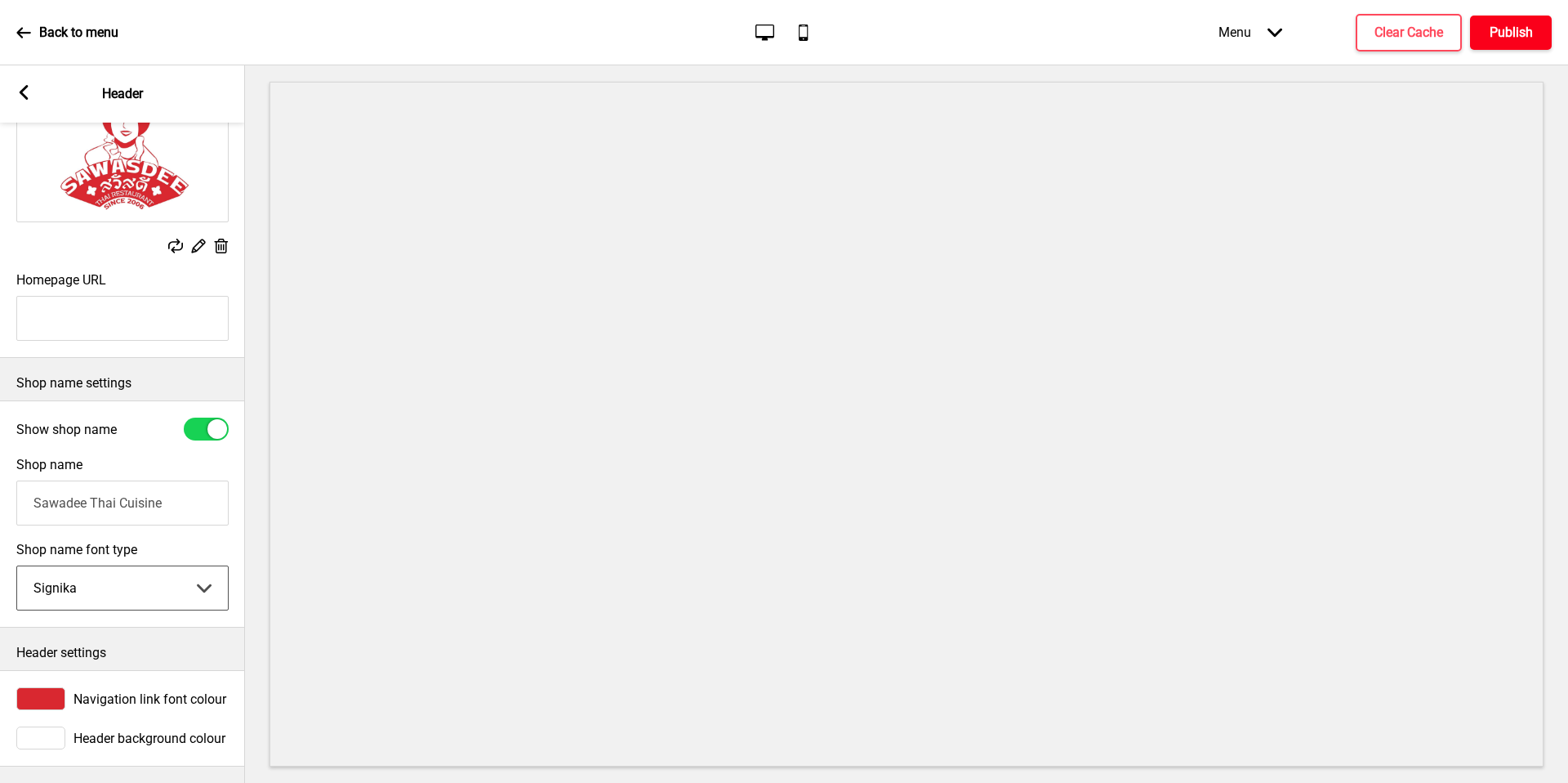
click at [134, 566] on select "Abhaya Libre Abril Fatface Adobe Garamond Pro Arimo Arsenal Arvo Berkshire Swas…" at bounding box center [123, 587] width 211 height 43
click at [142, 545] on div "Shop name font type Rye Abhaya Libre Abril Fatface Adobe Garamond Pro Arimo Ars…" at bounding box center [123, 576] width 213 height 69
click at [132, 566] on select "Abhaya Libre Abril Fatface Adobe Garamond Pro Arimo Arsenal Arvo Berkshire Swas…" at bounding box center [123, 587] width 211 height 43
click at [127, 573] on select "Abhaya Libre Abril Fatface Adobe Garamond Pro Arimo Arsenal Arvo Berkshire Swas…" at bounding box center [123, 587] width 211 height 43
click at [159, 592] on select "Abhaya Libre Abril Fatface Adobe Garamond Pro Arimo Arsenal Arvo Berkshire Swas…" at bounding box center [123, 587] width 211 height 43
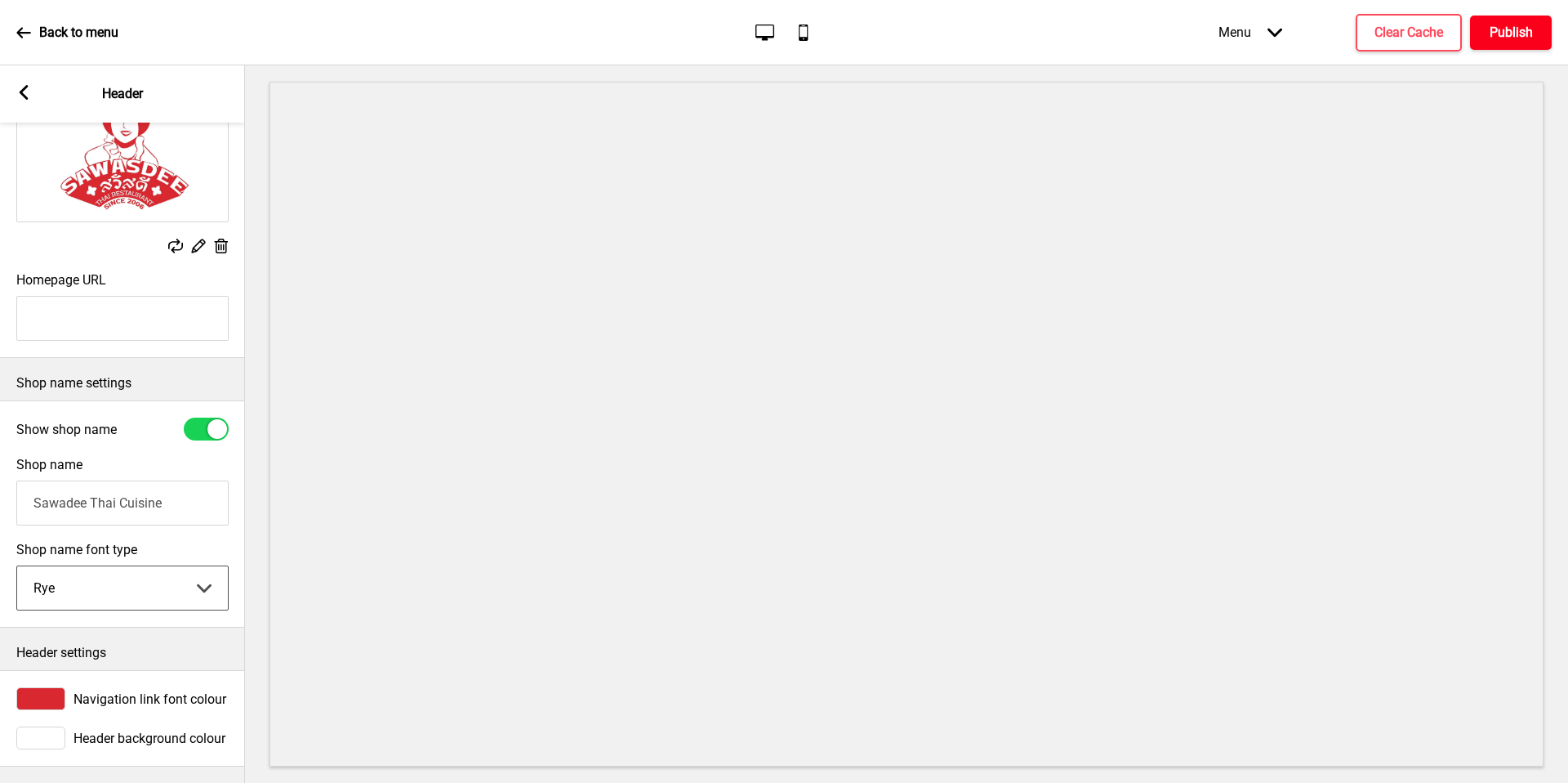
click at [144, 585] on select "Abhaya Libre Abril Fatface Adobe Garamond Pro Arimo Arsenal Arvo Berkshire Swas…" at bounding box center [123, 587] width 211 height 43
click at [147, 568] on select "Abhaya Libre Abril Fatface Adobe Garamond Pro Arimo Arsenal Arvo Berkshire Swas…" at bounding box center [123, 587] width 211 height 43
drag, startPoint x: 147, startPoint y: 568, endPoint x: 125, endPoint y: 497, distance: 74.3
click at [125, 497] on input "Sawadee Thai Cuisine" at bounding box center [123, 502] width 213 height 45
click at [124, 586] on select "Abhaya Libre Abril Fatface Adobe Garamond Pro Arimo Arsenal Arvo Berkshire Swas…" at bounding box center [123, 587] width 211 height 43
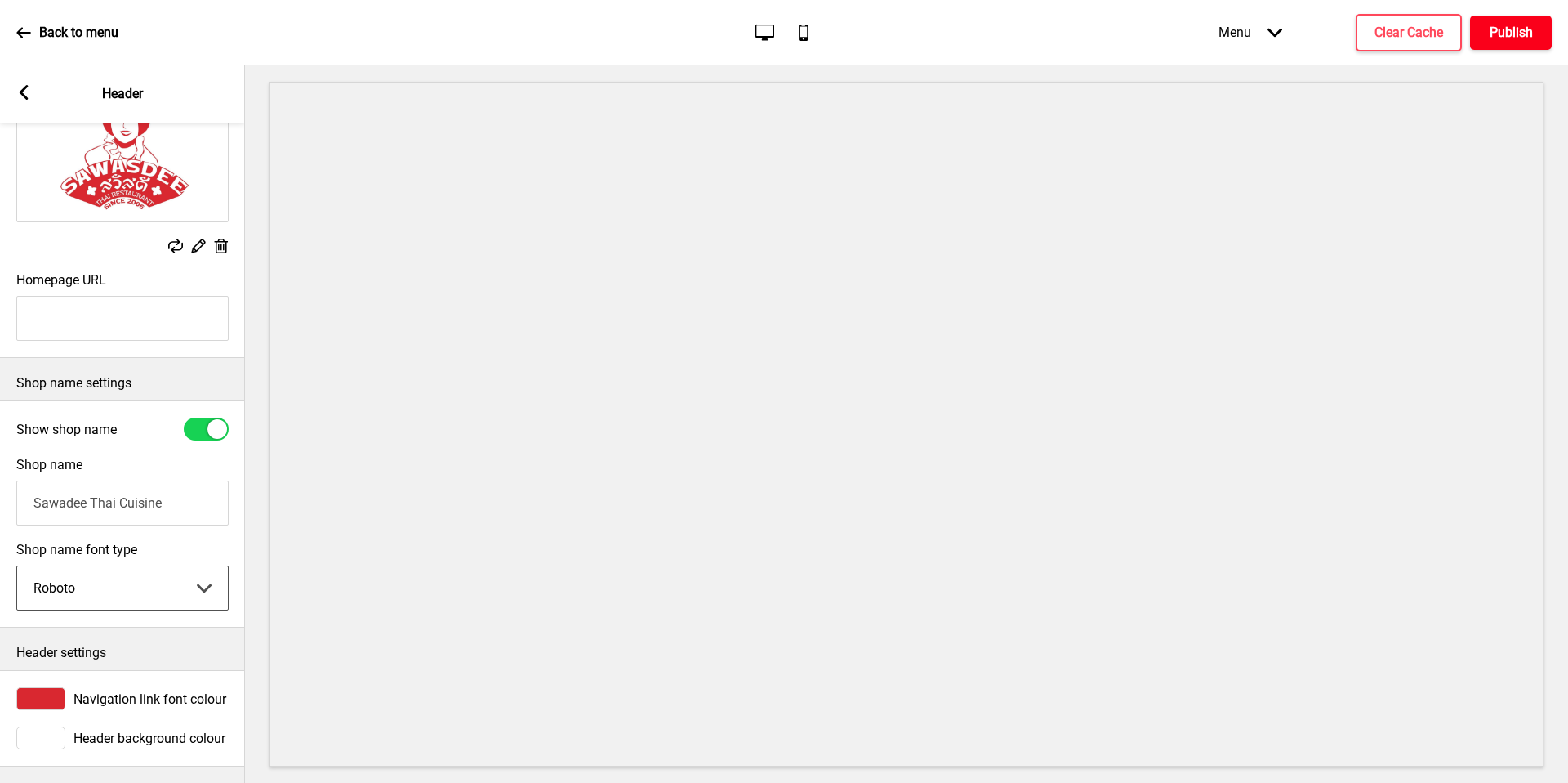
click at [140, 566] on select "Abhaya Libre Abril Fatface Adobe Garamond Pro Arimo Arsenal Arvo Berkshire Swas…" at bounding box center [123, 587] width 211 height 43
click at [141, 566] on select "Abhaya Libre Abril Fatface Adobe Garamond Pro Arimo Arsenal Arvo Berkshire Swas…" at bounding box center [123, 587] width 211 height 43
click at [136, 566] on select "Abhaya Libre Abril Fatface Adobe Garamond Pro Arimo Arsenal Arvo Berkshire Swas…" at bounding box center [123, 587] width 211 height 43
click at [136, 565] on div "Prata Abhaya Libre Abril Fatface Adobe Garamond Pro Arimo Arsenal Arvo Berkshir…" at bounding box center [123, 587] width 213 height 45
click at [125, 566] on select "Abhaya Libre Abril Fatface Adobe Garamond Pro Arimo Arsenal Arvo Berkshire Swas…" at bounding box center [123, 587] width 211 height 43
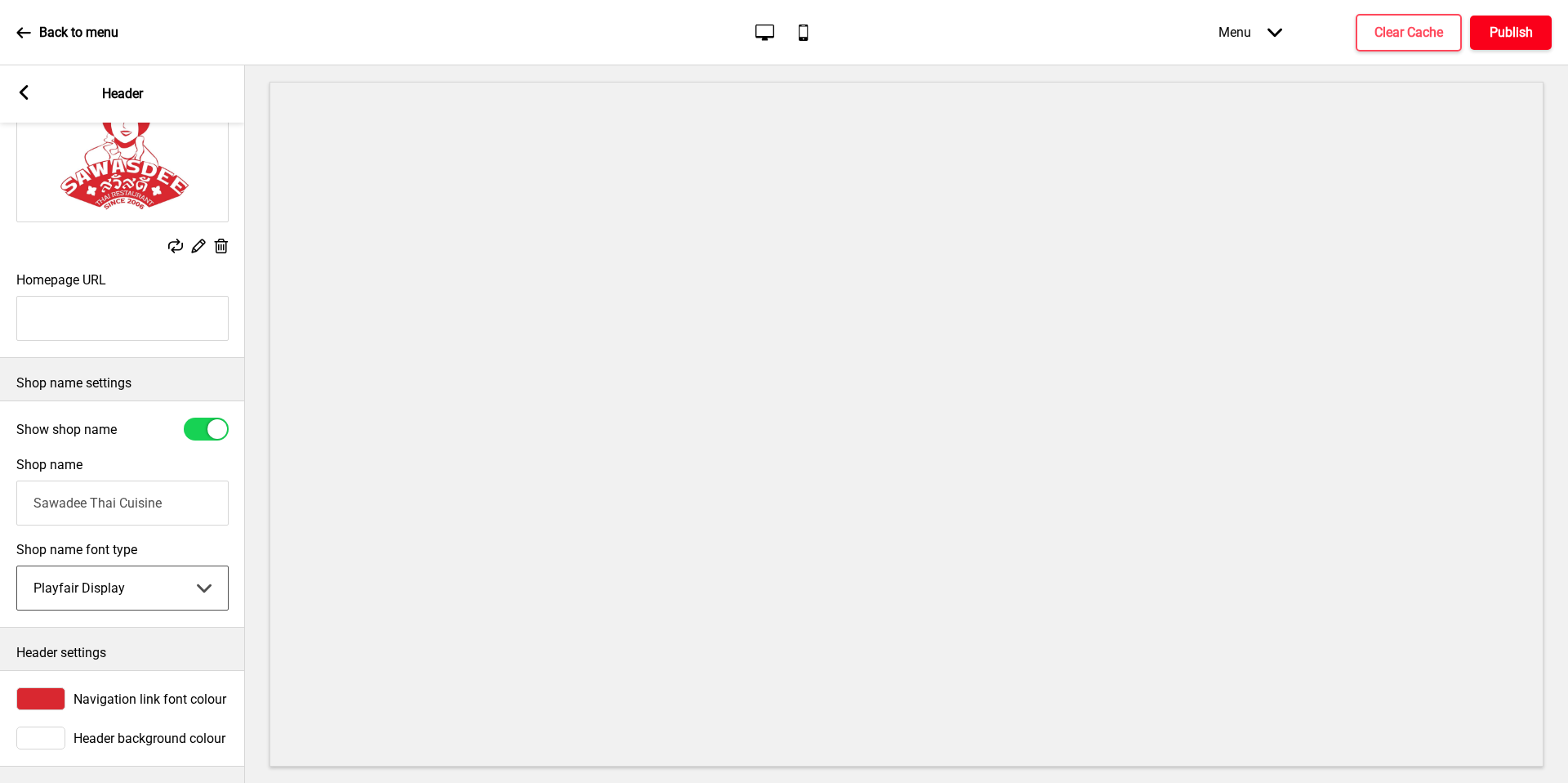
click at [126, 566] on select "Abhaya Libre Abril Fatface Adobe Garamond Pro Arimo Arsenal Arvo Berkshire Swas…" at bounding box center [123, 587] width 211 height 43
click at [122, 567] on select "Abhaya Libre Abril Fatface Adobe Garamond Pro Arimo Arsenal Arvo Berkshire Swas…" at bounding box center [123, 587] width 211 height 43
click at [121, 500] on input "Sawadee Thai Cuisine" at bounding box center [123, 502] width 213 height 45
click at [118, 572] on select "Abhaya Libre Abril Fatface Adobe Garamond Pro Arimo Arsenal Arvo Berkshire Swas…" at bounding box center [123, 587] width 211 height 43
click at [105, 579] on select "Abhaya Libre Abril Fatface Adobe Garamond Pro Arimo Arsenal Arvo Berkshire Swas…" at bounding box center [123, 587] width 211 height 43
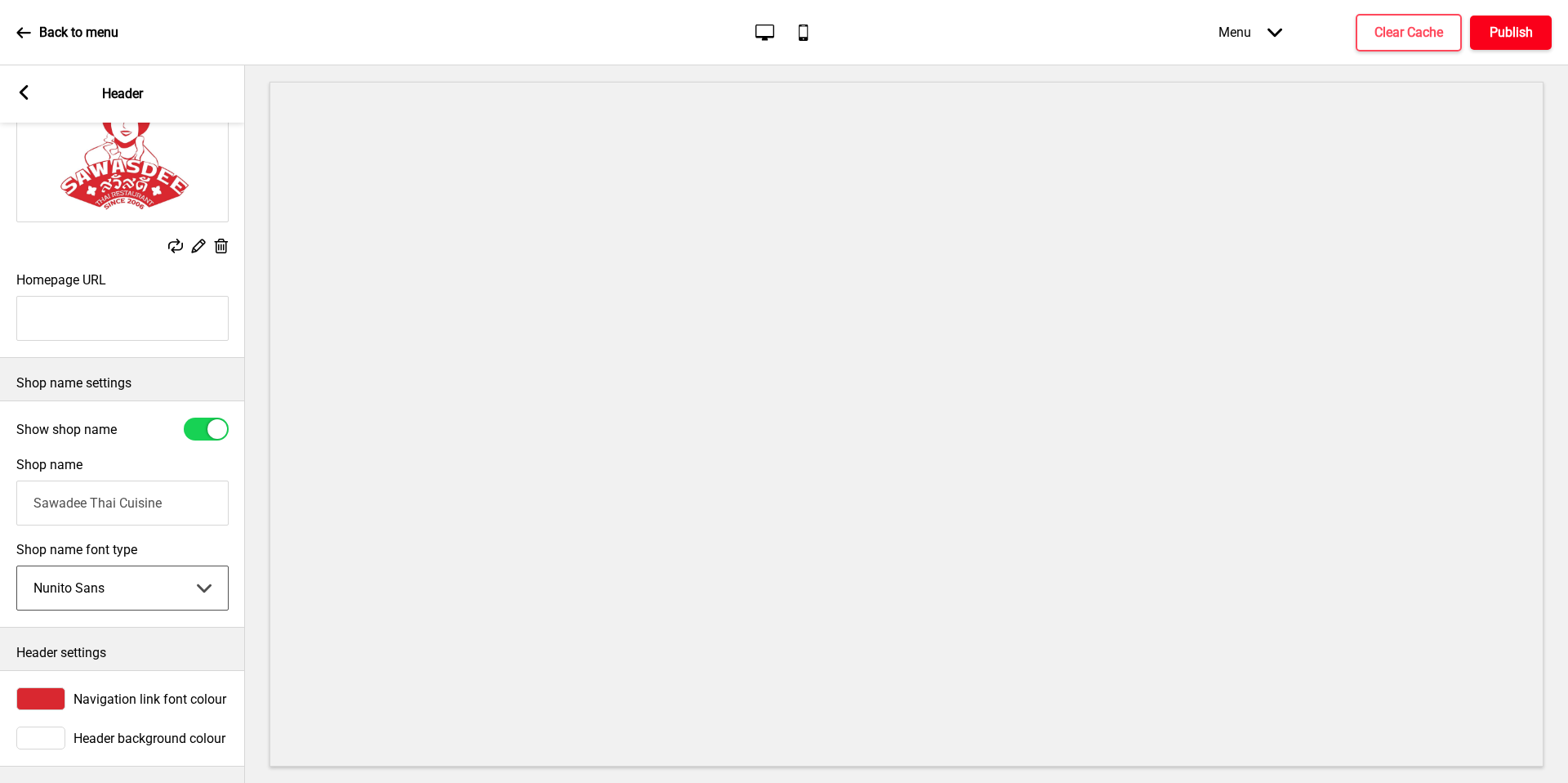
click at [102, 572] on select "Abhaya Libre Abril Fatface Adobe Garamond Pro Arimo Arsenal Arvo Berkshire Swas…" at bounding box center [123, 587] width 211 height 43
select select "Merriweather"
click at [99, 313] on input "Homepage URL" at bounding box center [123, 318] width 213 height 45
click at [159, 480] on input "Sawadee Thai Cuisine" at bounding box center [123, 502] width 213 height 45
click at [102, 484] on input "Sawadee Thai Cuisine" at bounding box center [123, 502] width 213 height 45
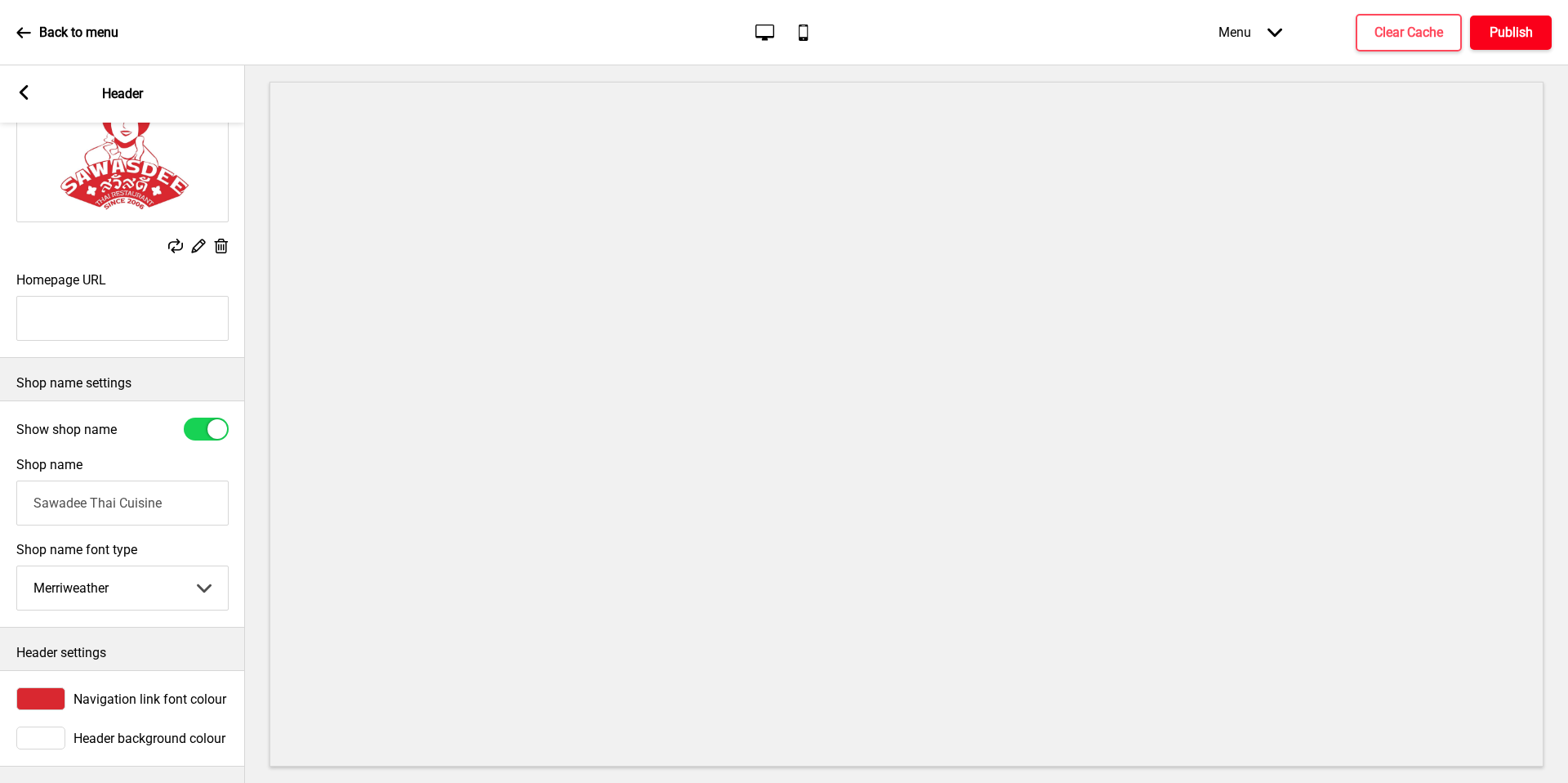
click at [102, 484] on input "Sawadee Thai Cuisine" at bounding box center [123, 502] width 213 height 45
type input "SAWASDEE THAI CUISINE"
click at [1502, 39] on h4 "Publish" at bounding box center [1511, 33] width 43 height 18
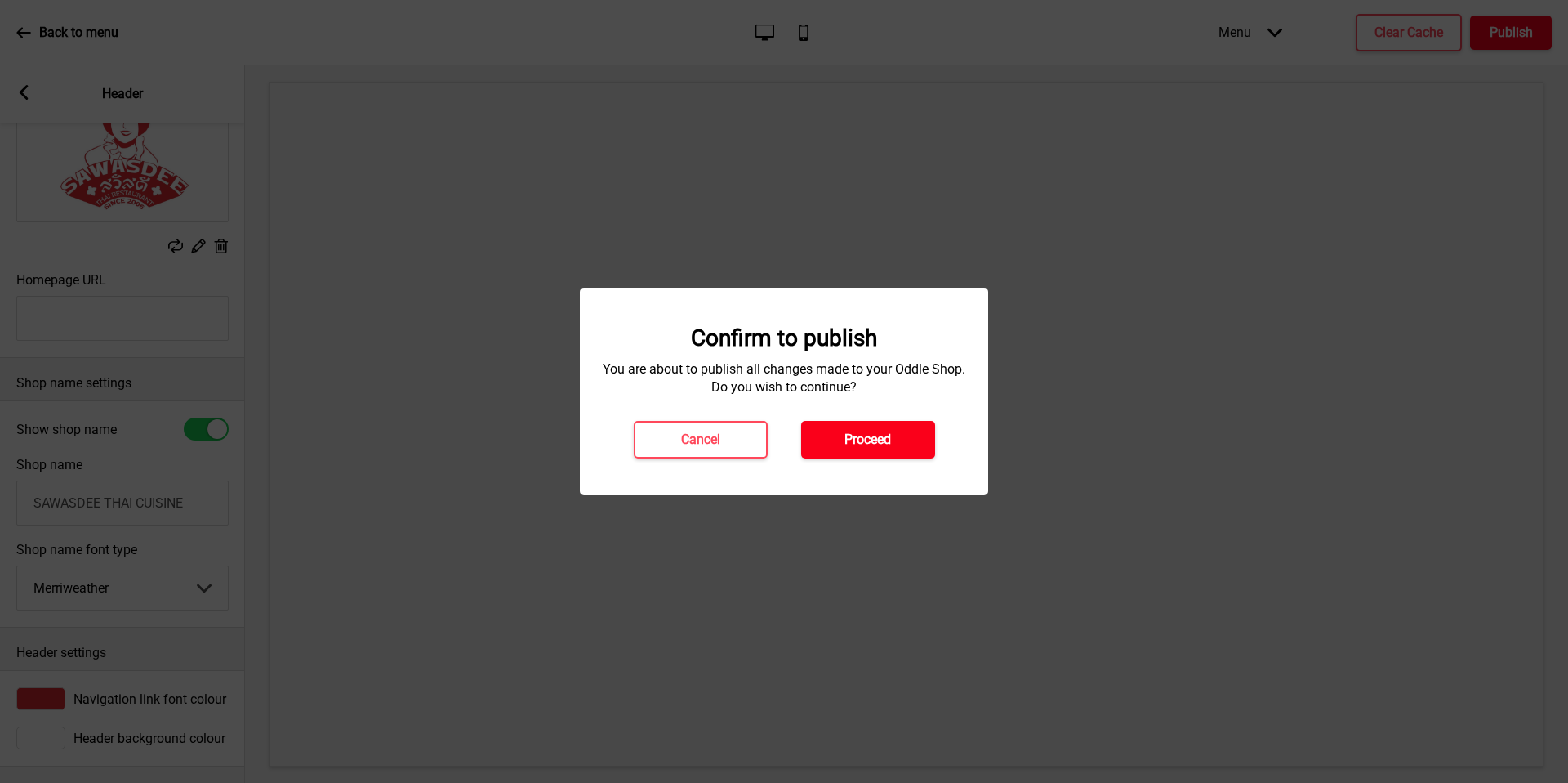
drag, startPoint x: 159, startPoint y: 473, endPoint x: 898, endPoint y: 439, distance: 739.8
click at [898, 439] on button "Proceed" at bounding box center [868, 439] width 134 height 37
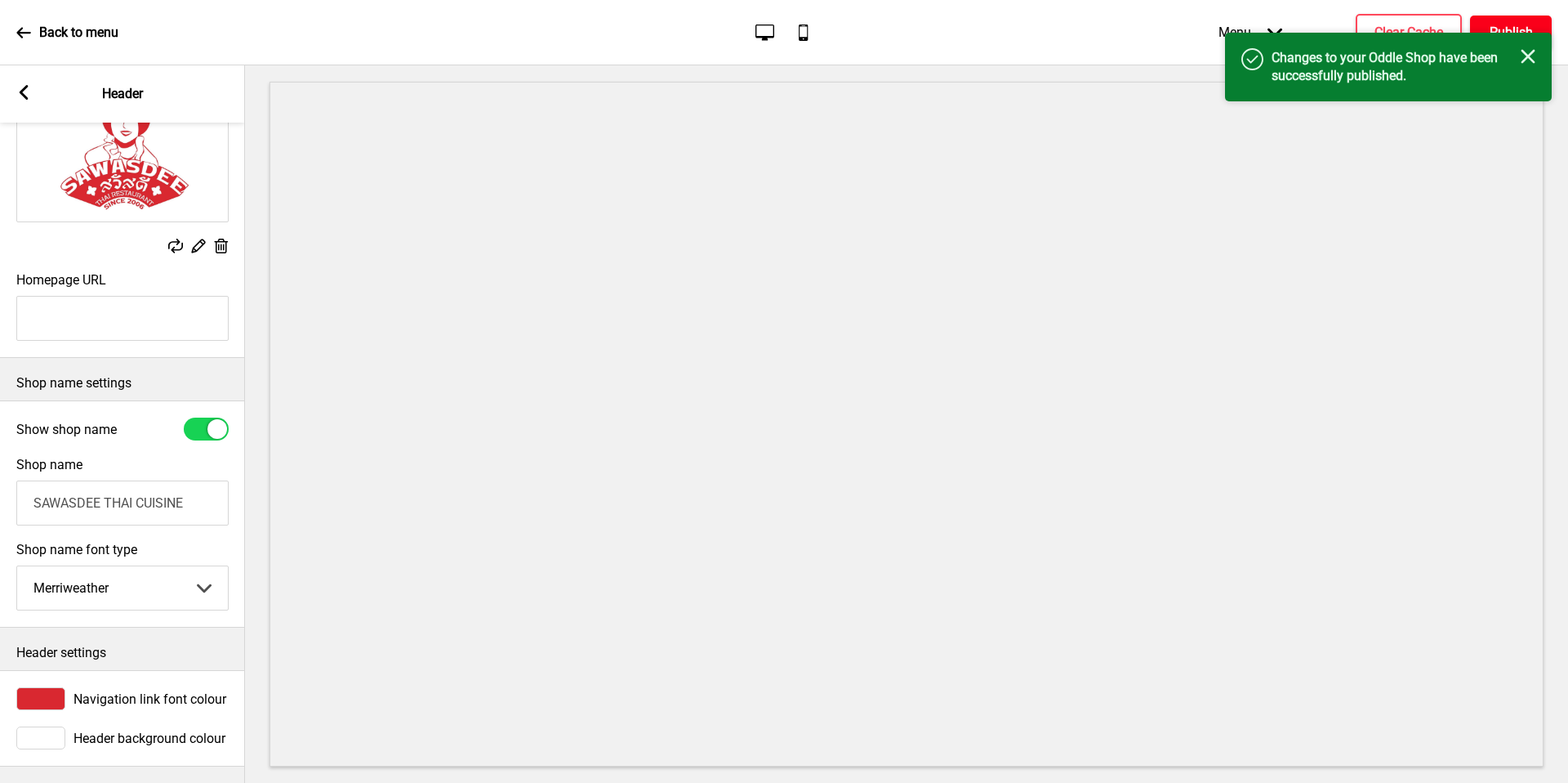
click at [77, 31] on p "Back to menu" at bounding box center [79, 33] width 80 height 18
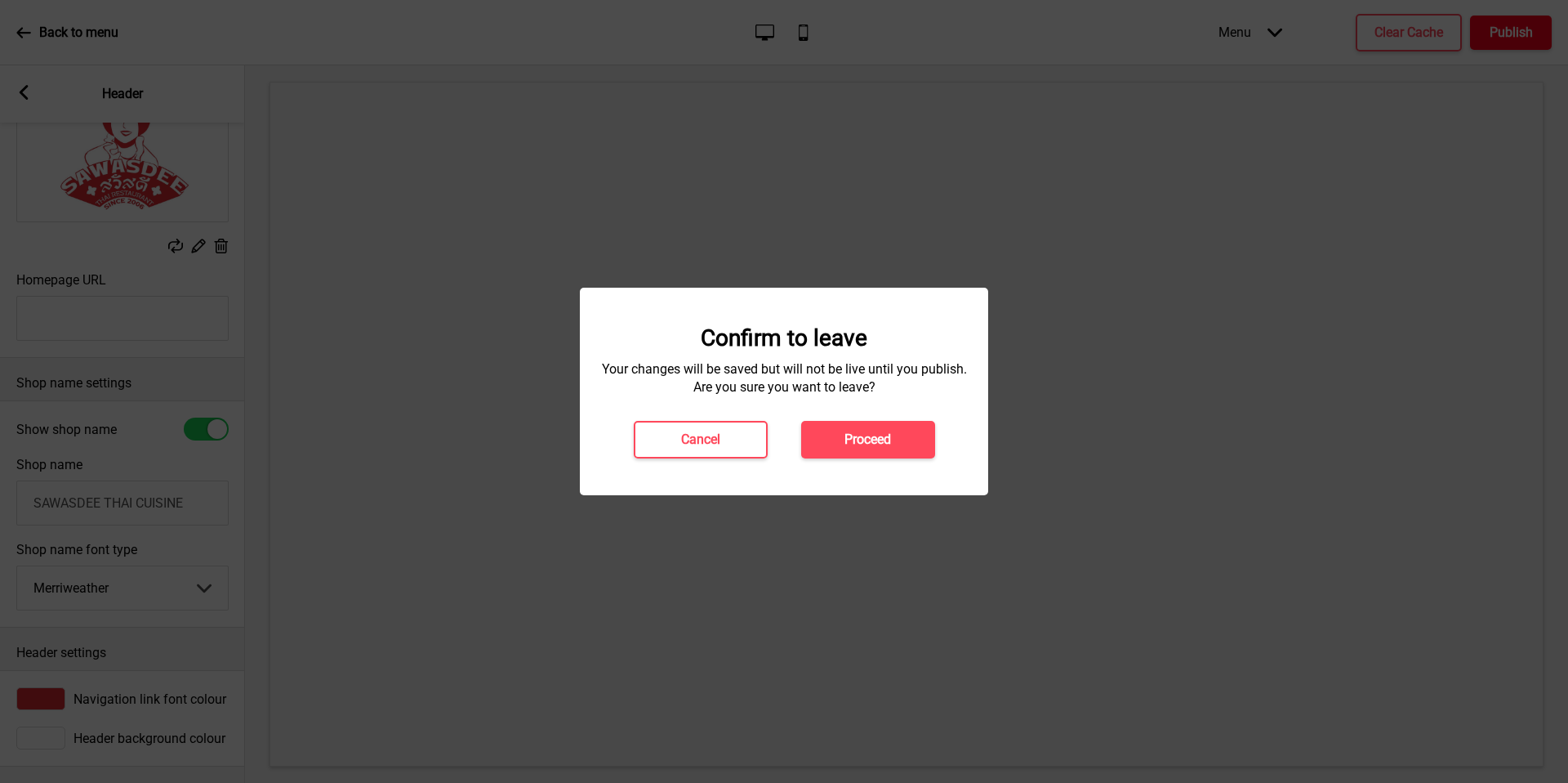
drag, startPoint x: 898, startPoint y: 439, endPoint x: 884, endPoint y: 418, distance: 25.2
click at [884, 418] on div "Confirm to leave Your changes will be saved but will not be live until you publ…" at bounding box center [784, 391] width 375 height 134
click at [885, 432] on h4 "Proceed" at bounding box center [867, 439] width 47 height 18
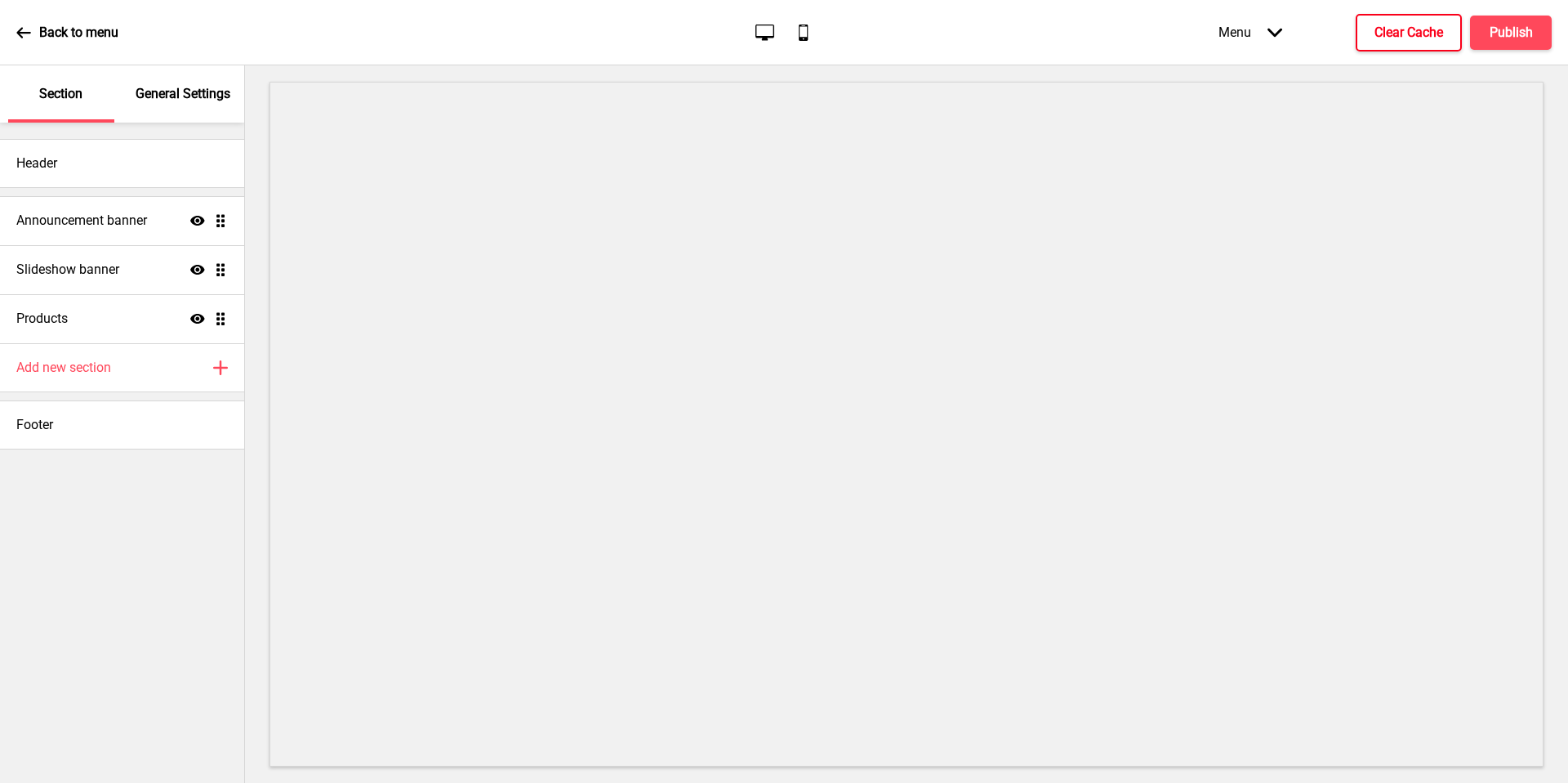
click at [1427, 25] on h4 "Clear Cache" at bounding box center [1409, 33] width 69 height 18
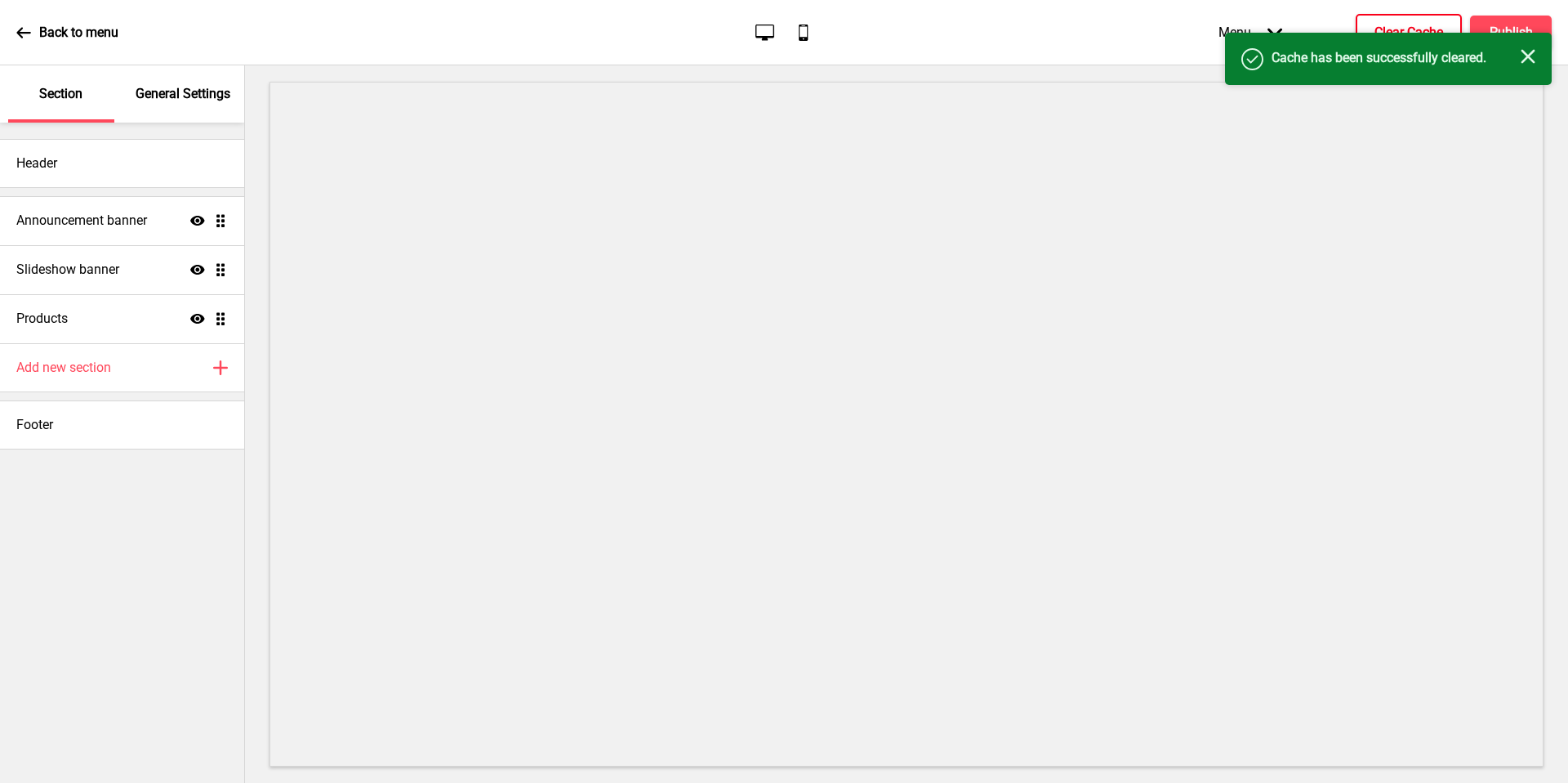
click at [1521, 59] on icon "Close" at bounding box center [1527, 56] width 14 height 14
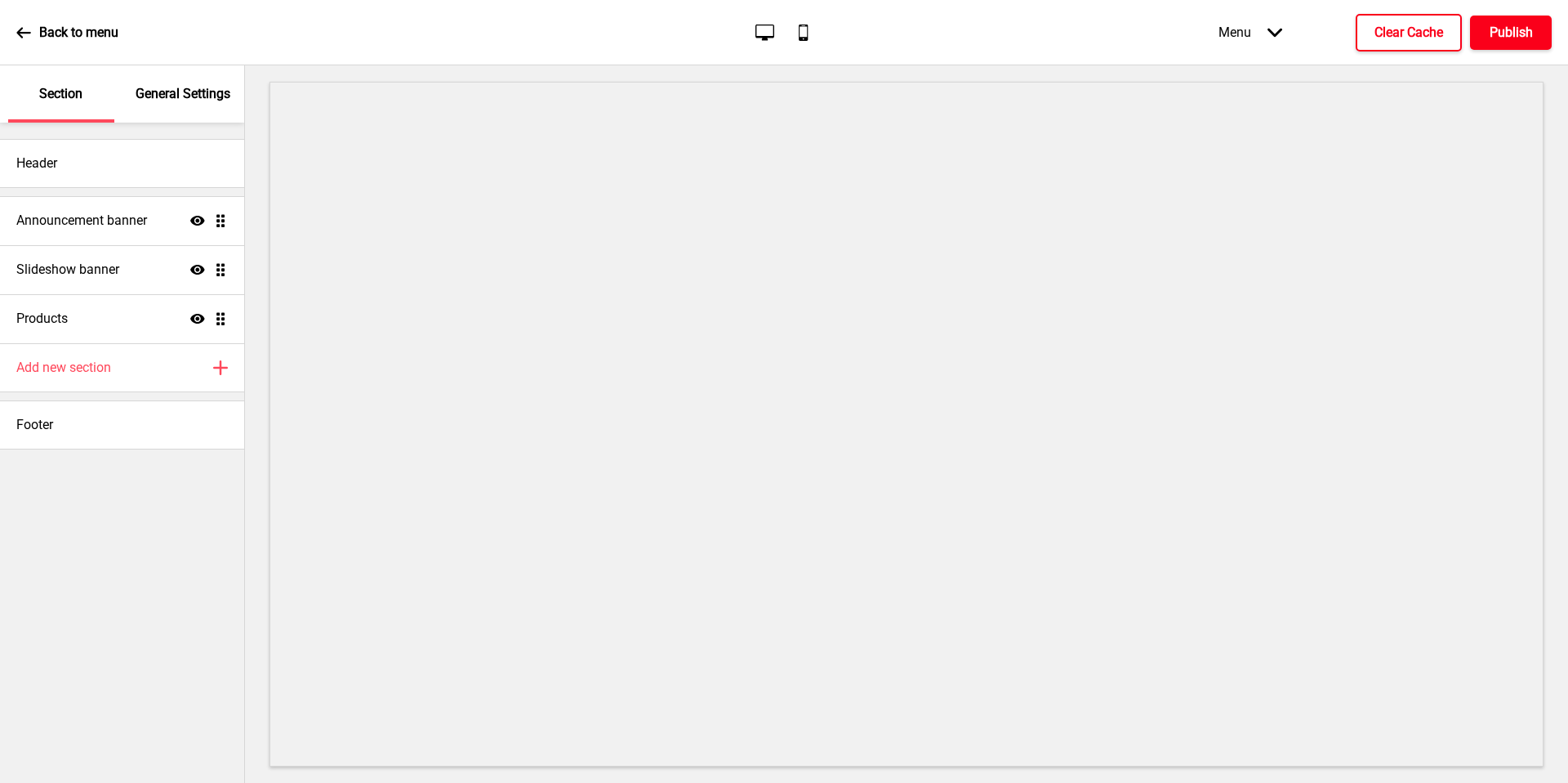
drag, startPoint x: 1427, startPoint y: 25, endPoint x: 1509, endPoint y: 36, distance: 82.7
click at [1509, 36] on h4 "Publish" at bounding box center [1511, 33] width 43 height 18
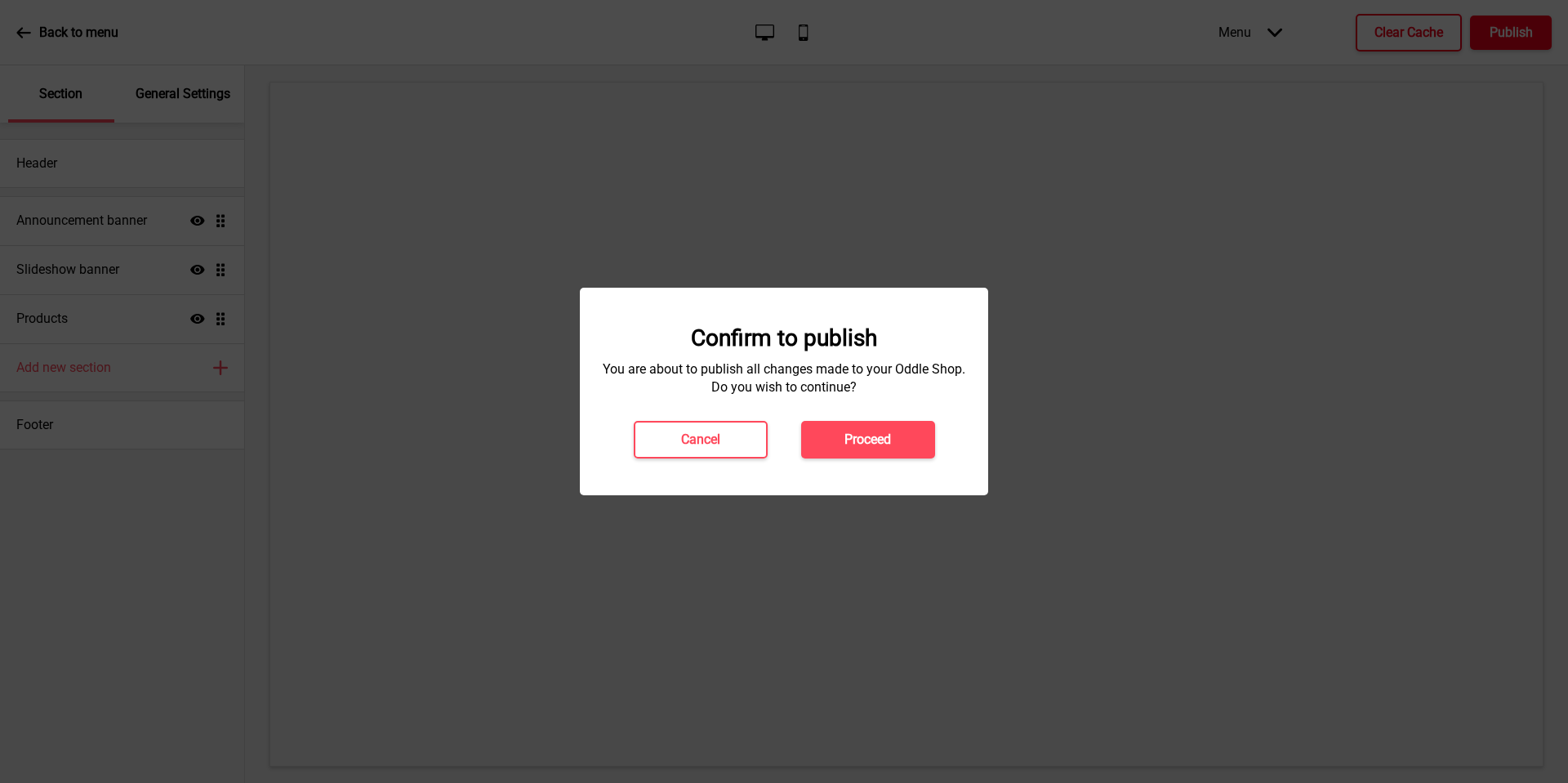
click at [880, 435] on h4 "Proceed" at bounding box center [867, 439] width 47 height 18
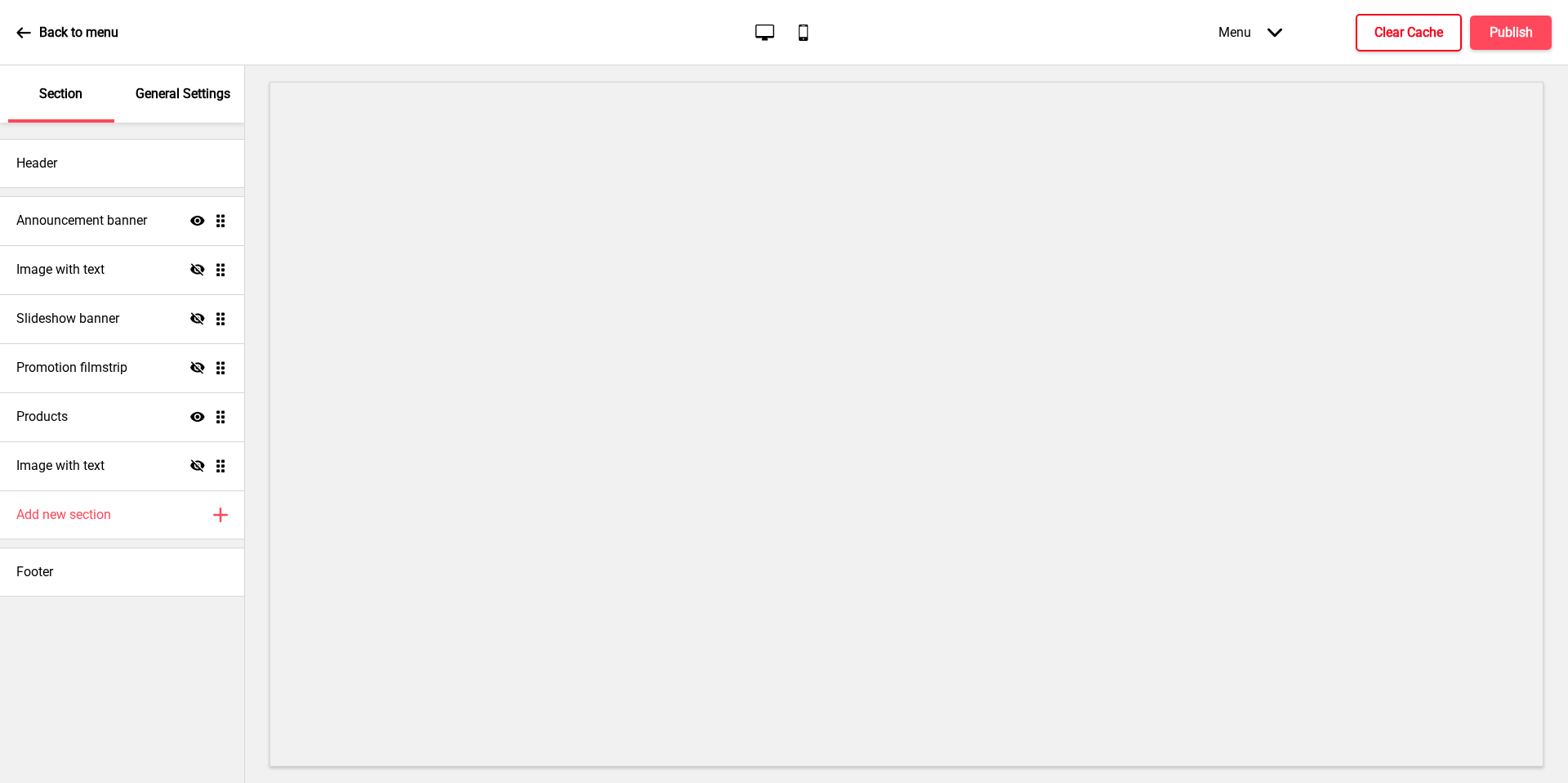
click at [1431, 35] on h4 "Clear Cache" at bounding box center [1409, 33] width 69 height 18
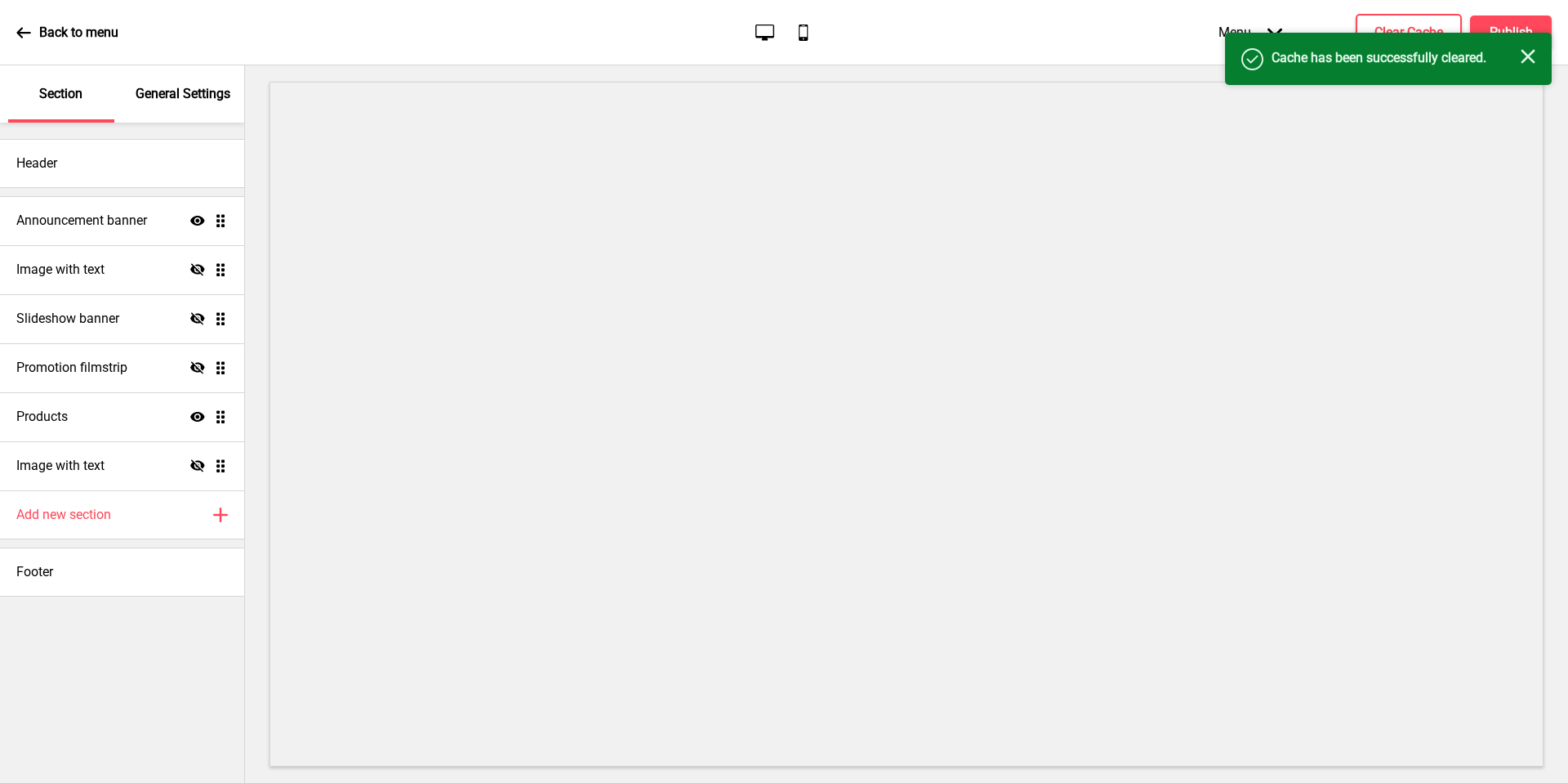
drag, startPoint x: 0, startPoint y: 0, endPoint x: 1531, endPoint y: 58, distance: 1532.1
click at [1531, 58] on rect at bounding box center [1527, 56] width 14 height 14
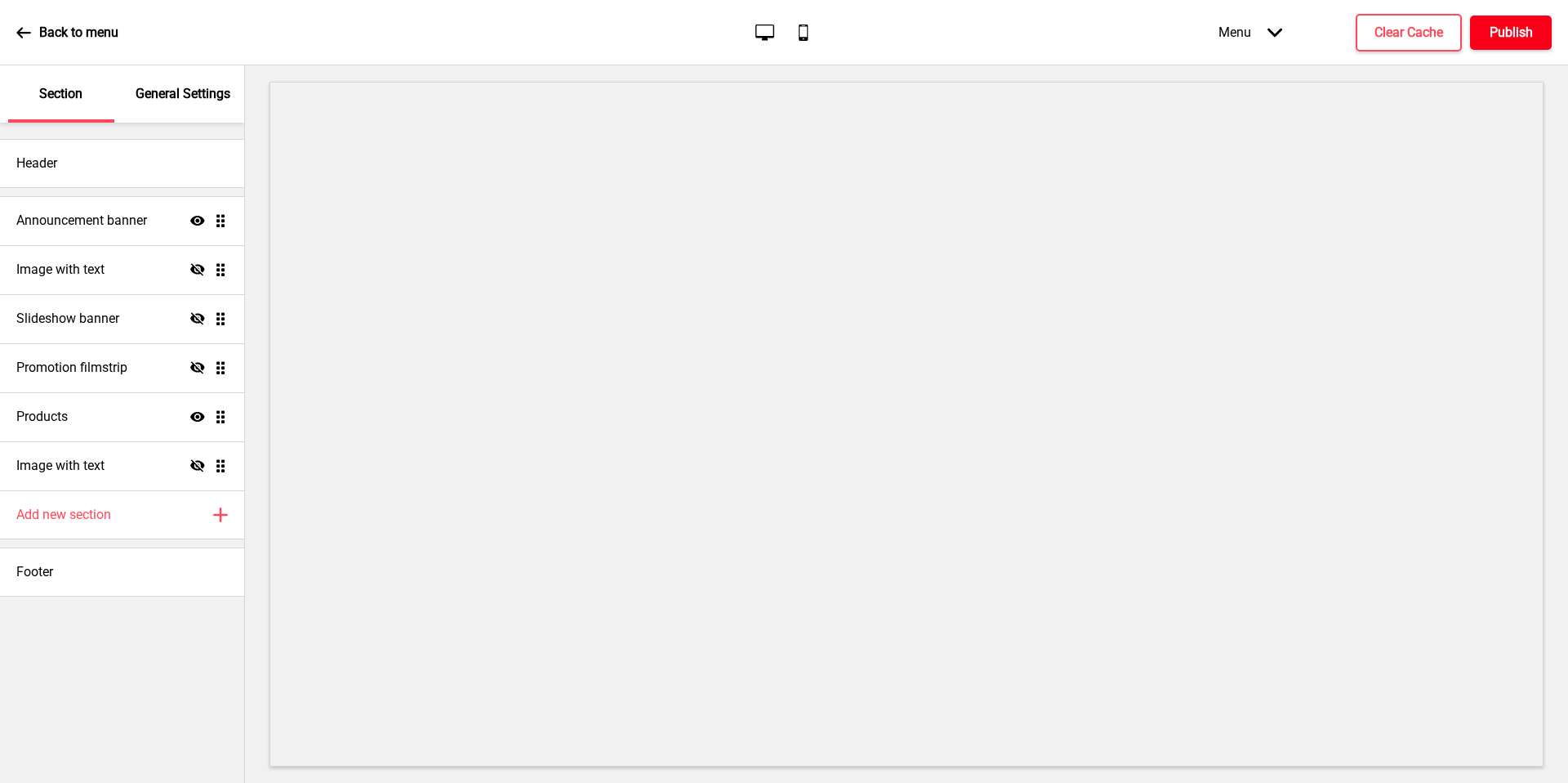
click at [1515, 31] on h4 "Publish" at bounding box center [1511, 33] width 43 height 18
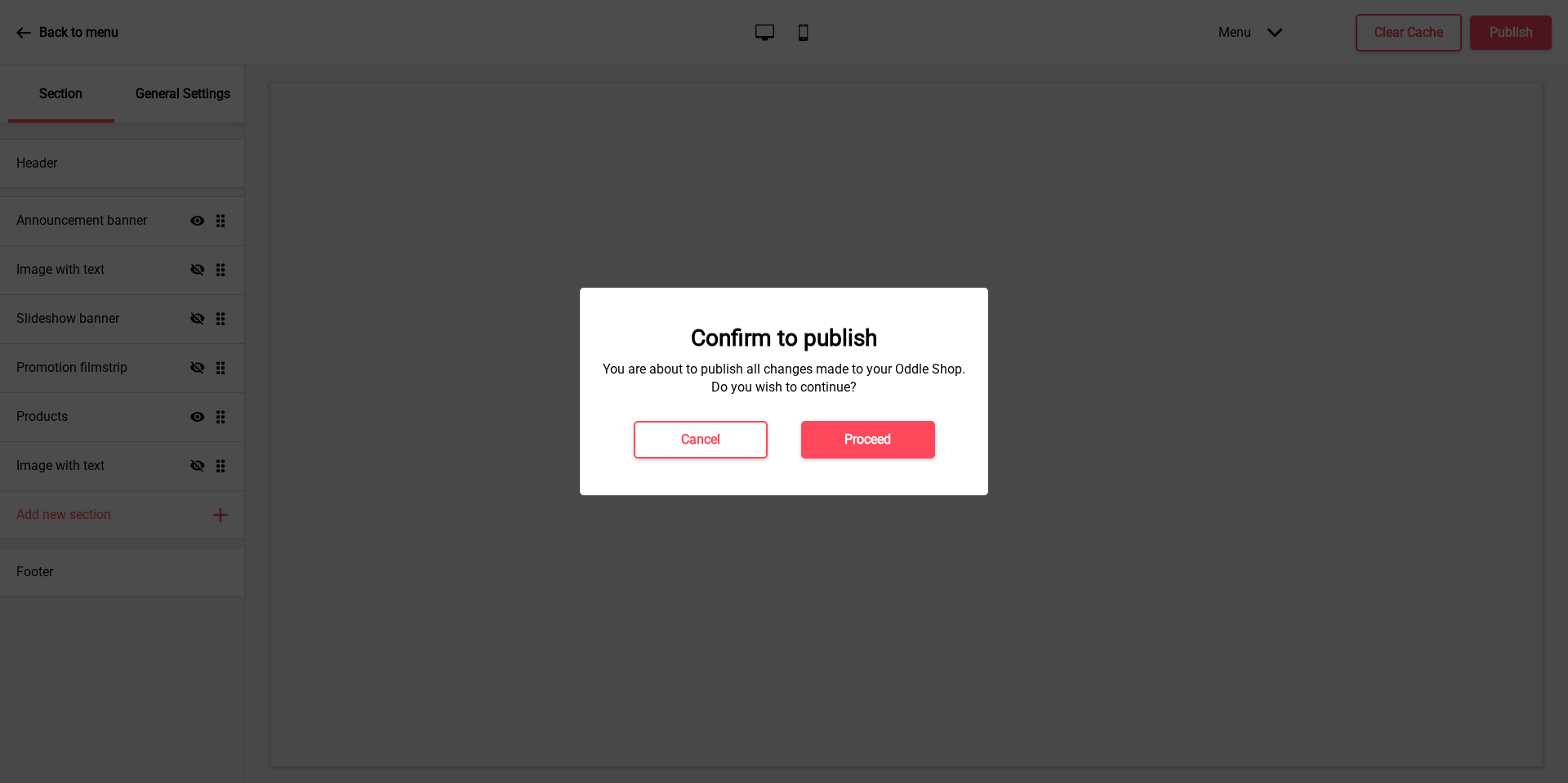
click at [865, 416] on div "Confirm to publish You are about to publish all changes made to your Oddle Shop…" at bounding box center [784, 391] width 375 height 134
click at [887, 434] on h4 "Proceed" at bounding box center [867, 439] width 47 height 18
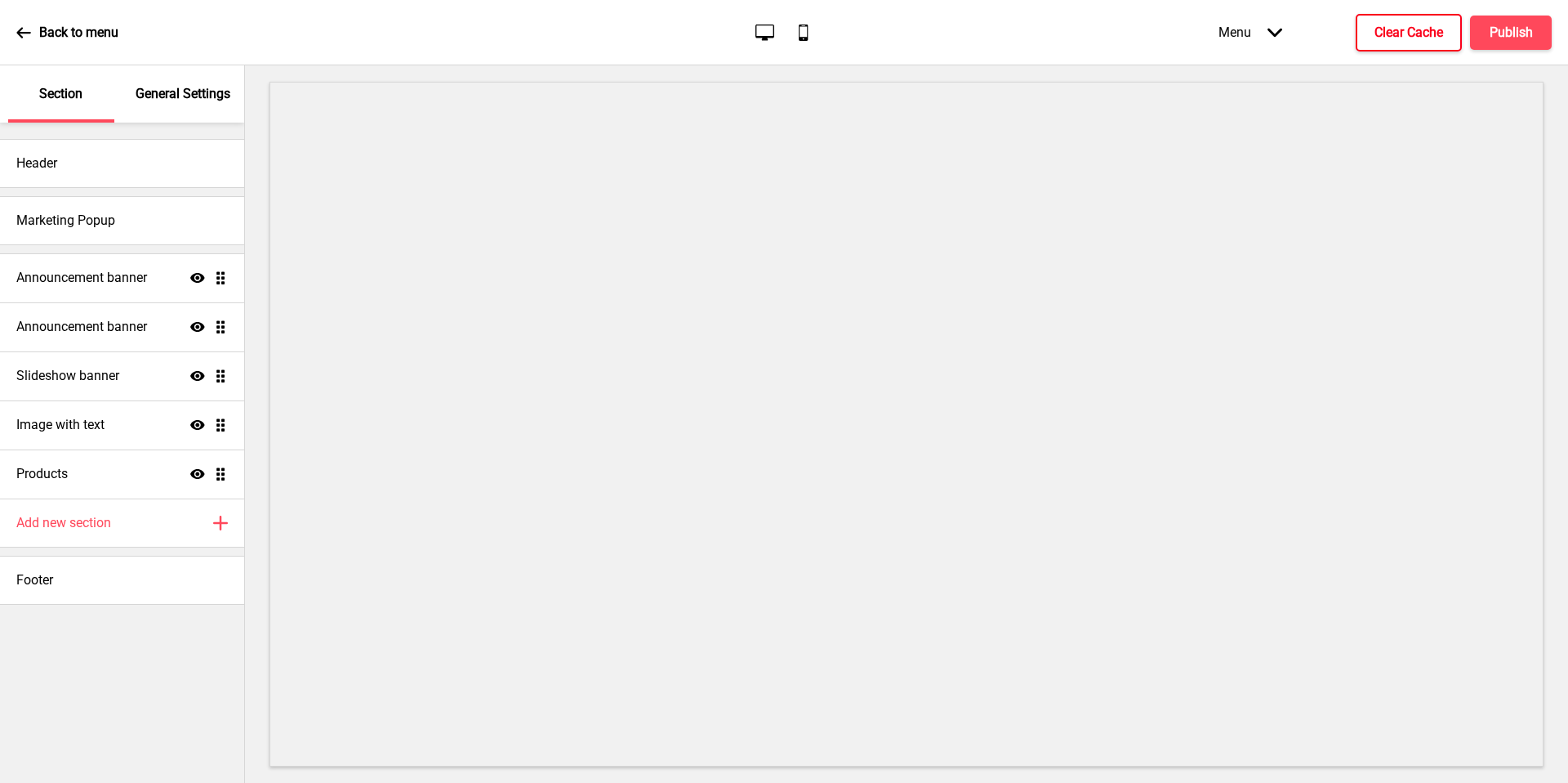
drag, startPoint x: 0, startPoint y: 0, endPoint x: 1389, endPoint y: 35, distance: 1389.4
click at [1389, 35] on h4 "Clear Cache" at bounding box center [1409, 33] width 69 height 18
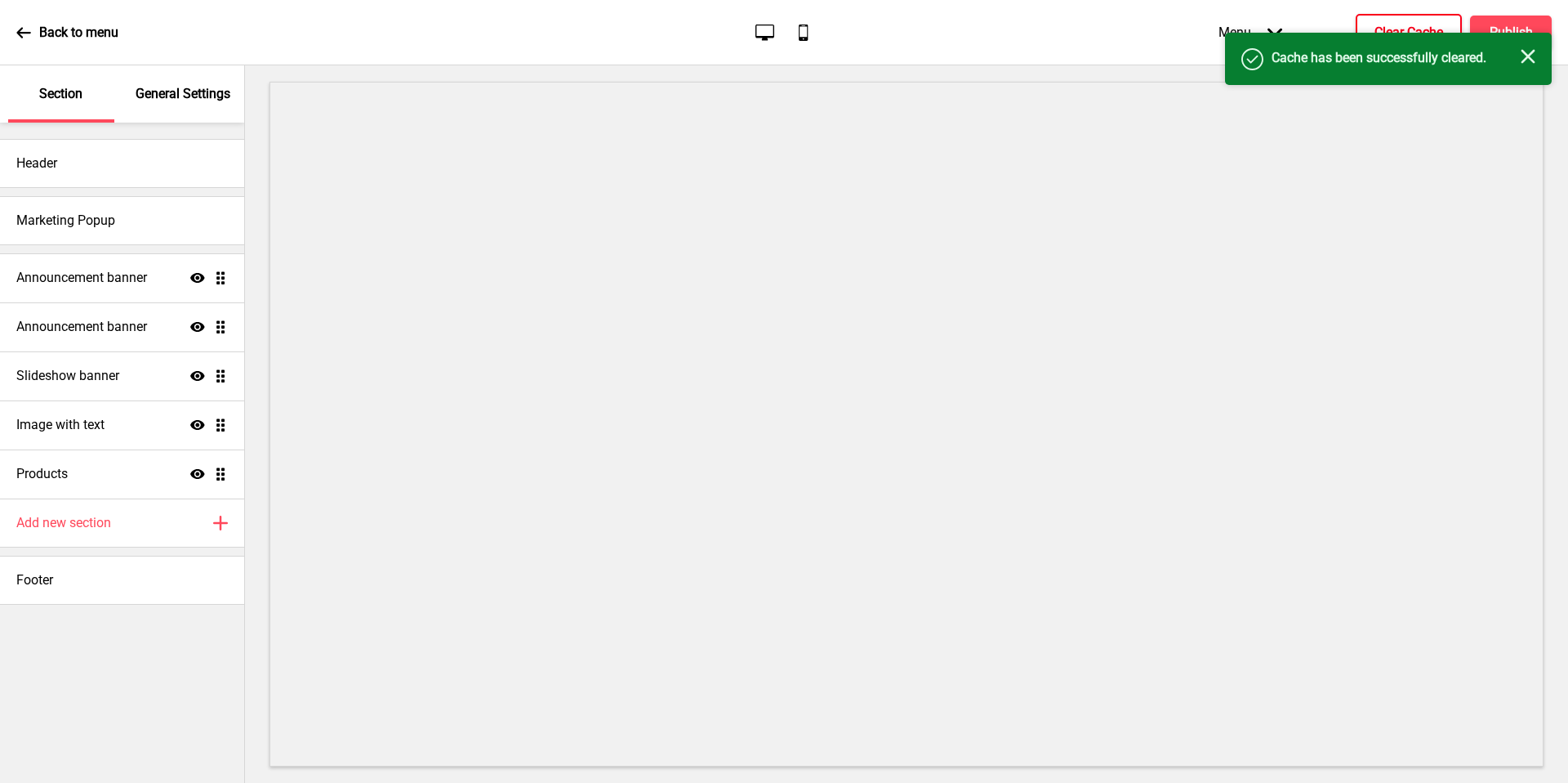
drag, startPoint x: 1389, startPoint y: 35, endPoint x: 1532, endPoint y: 51, distance: 143.9
click at [1532, 51] on rect at bounding box center [1527, 56] width 14 height 14
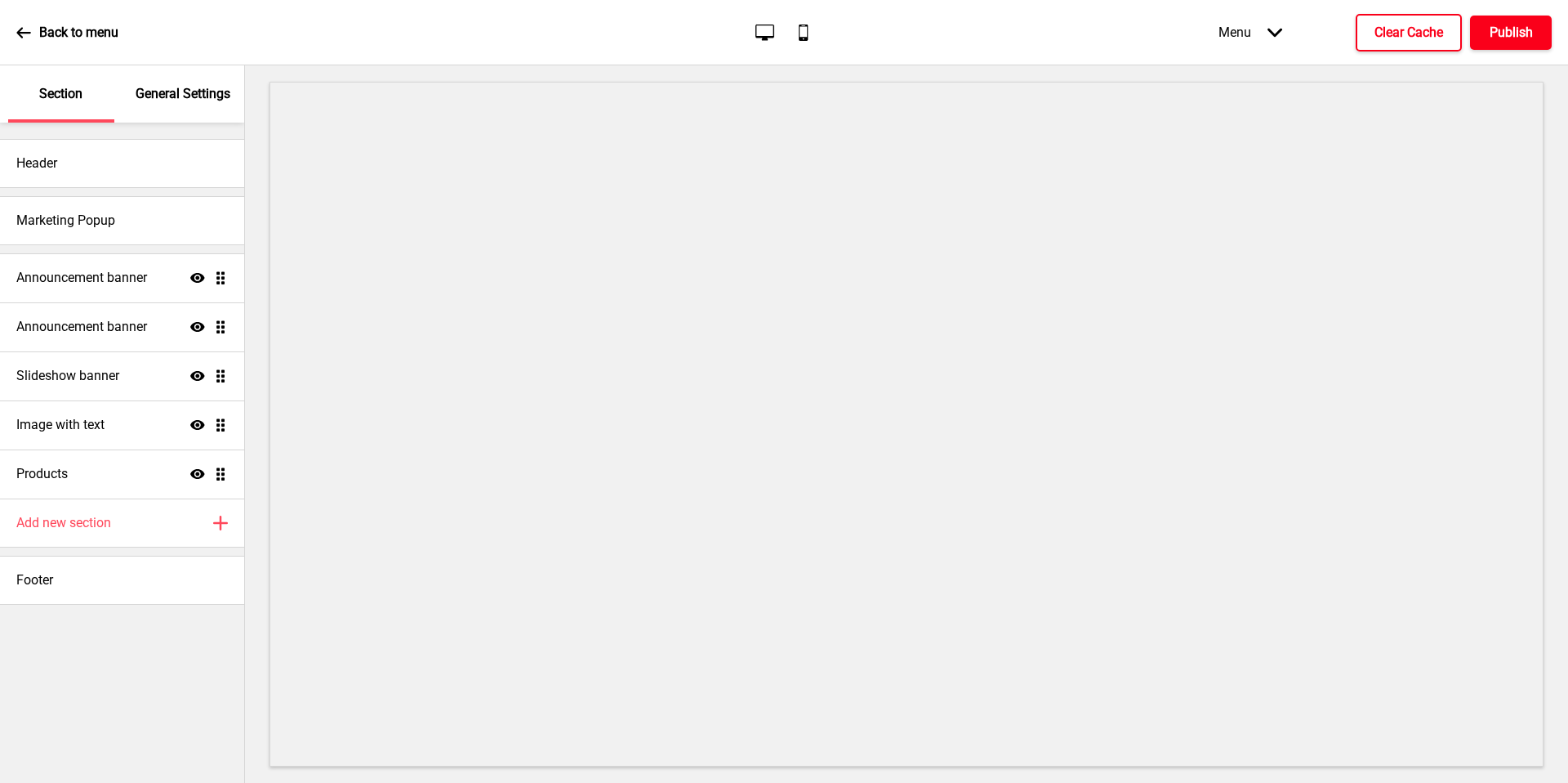
click at [1524, 33] on h4 "Publish" at bounding box center [1511, 33] width 43 height 18
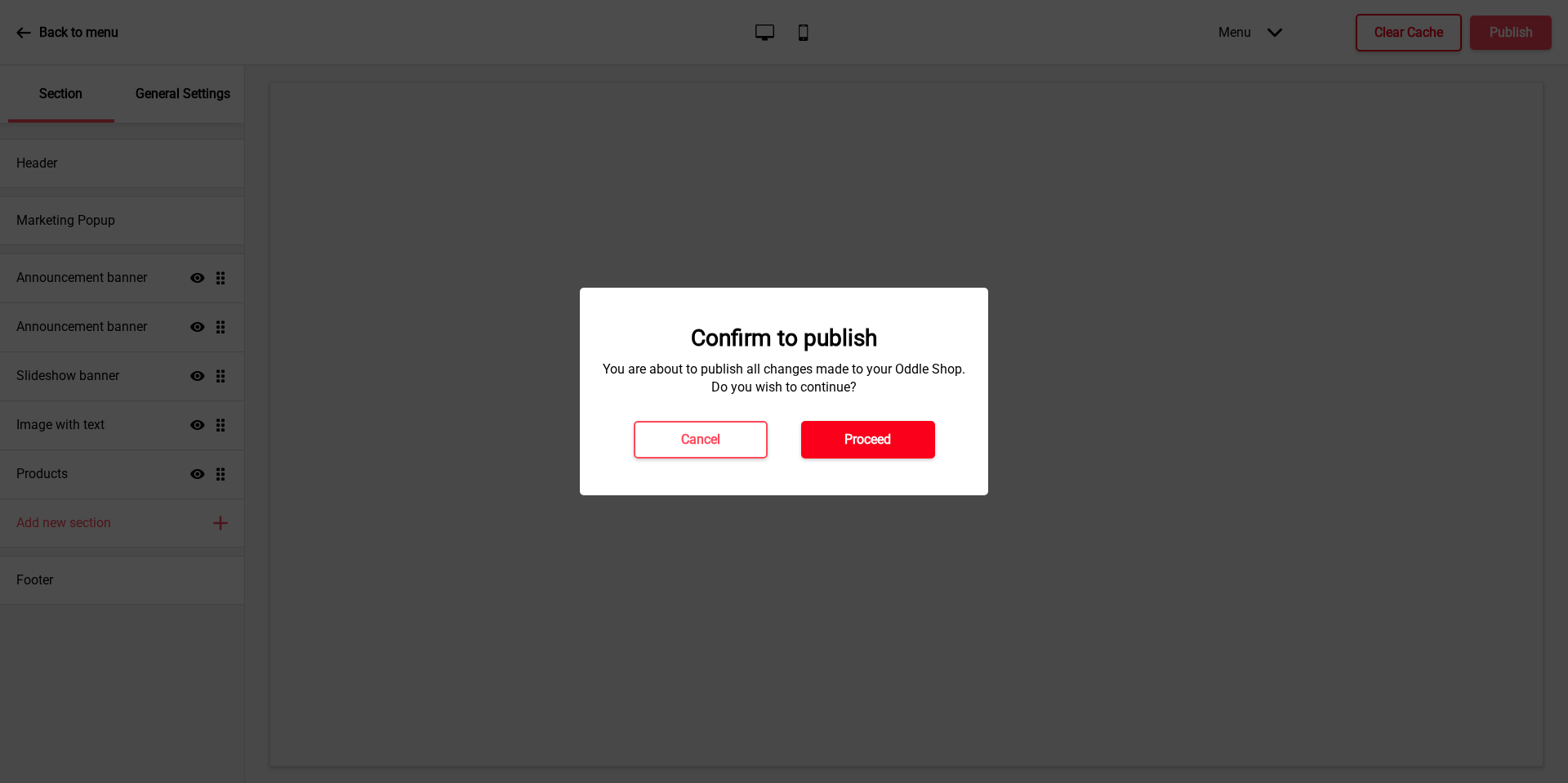
drag, startPoint x: 1532, startPoint y: 51, endPoint x: 917, endPoint y: 439, distance: 727.2
click at [917, 439] on button "Proceed" at bounding box center [868, 439] width 134 height 37
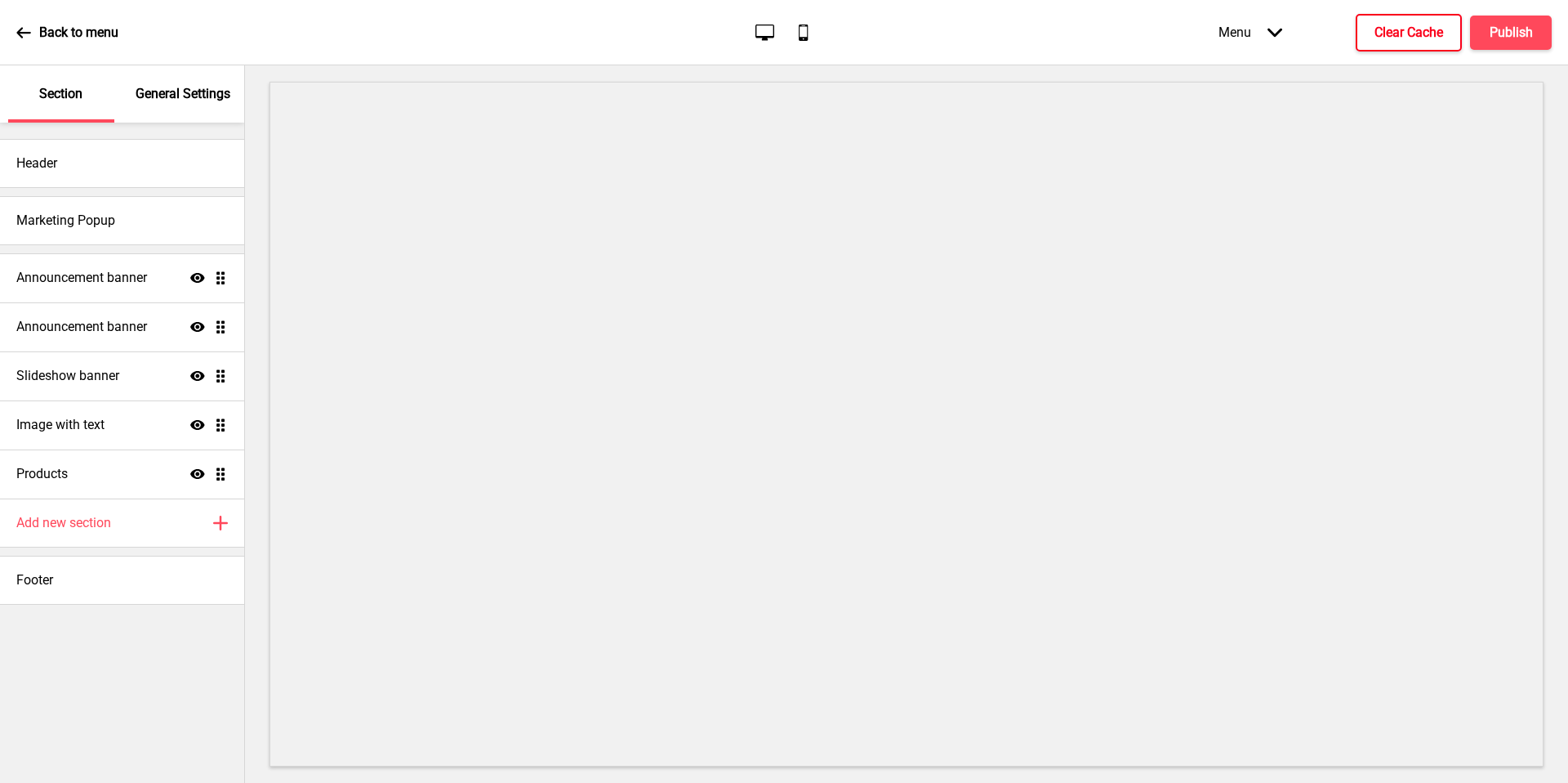
click at [94, 442] on div "Image with text Show Drag" at bounding box center [122, 425] width 244 height 49
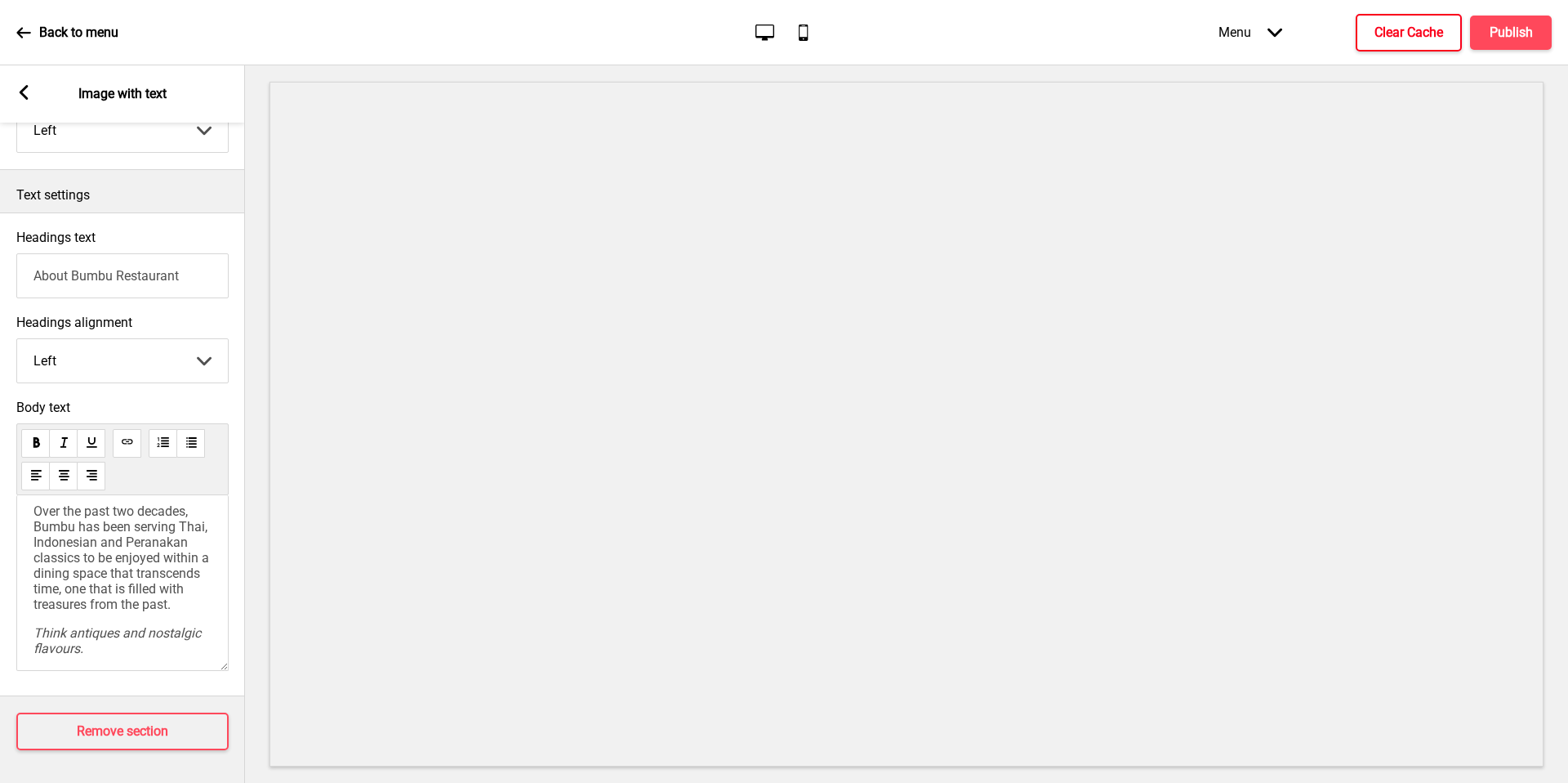
drag, startPoint x: 1116, startPoint y: 20, endPoint x: 5, endPoint y: 409, distance: 1177.1
click at [5, 409] on div "Body text Over the past two decades, Bumbu has been serving Thai, Indonesian an…" at bounding box center [123, 539] width 245 height 296
drag, startPoint x: 5, startPoint y: 409, endPoint x: 0, endPoint y: 449, distance: 40.3
click at [0, 449] on div "Body text Over the past two decades, Bumbu has been serving Thai, Indonesian an…" at bounding box center [123, 539] width 245 height 296
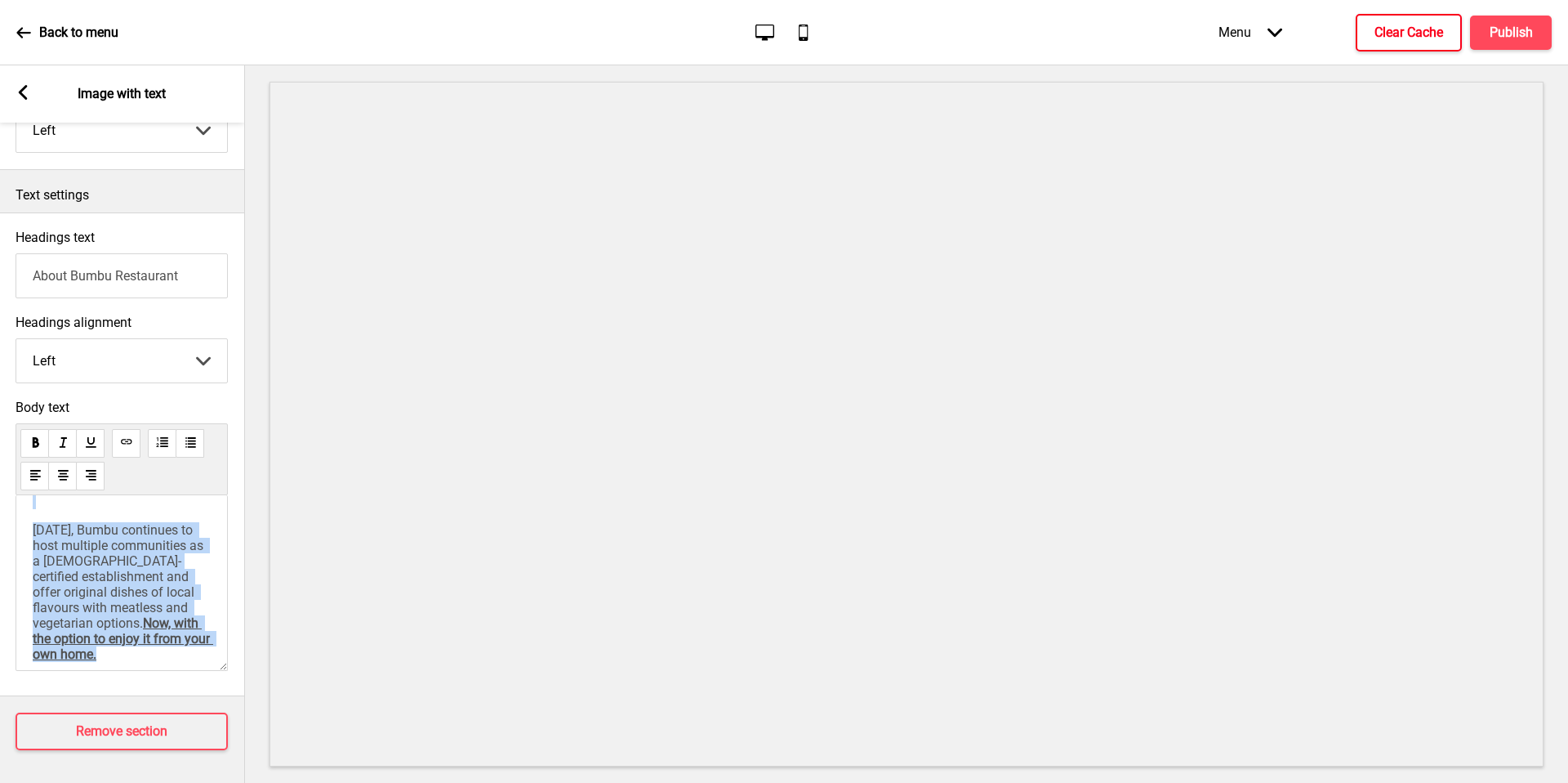
scroll to position [225, 0]
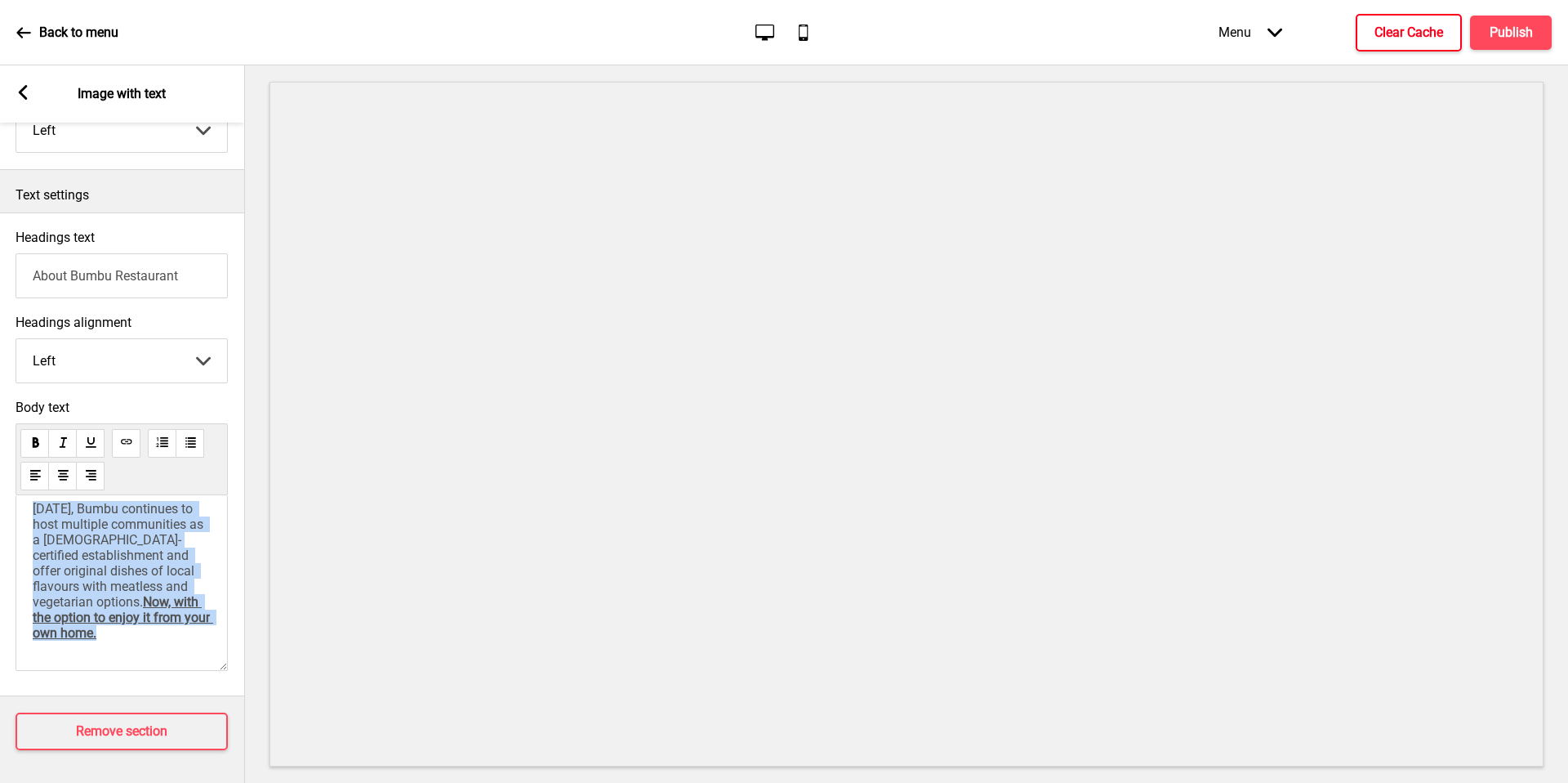
drag, startPoint x: 0, startPoint y: 449, endPoint x: 250, endPoint y: 782, distance: 416.4
click at [250, 782] on div "Section General Settings Header Marketing Popup Announcement banner Show Drag A…" at bounding box center [784, 424] width 1568 height 717
copy div "Over the past two decades, Bumbu has been serving Thai, Indonesian and Peranaka…"
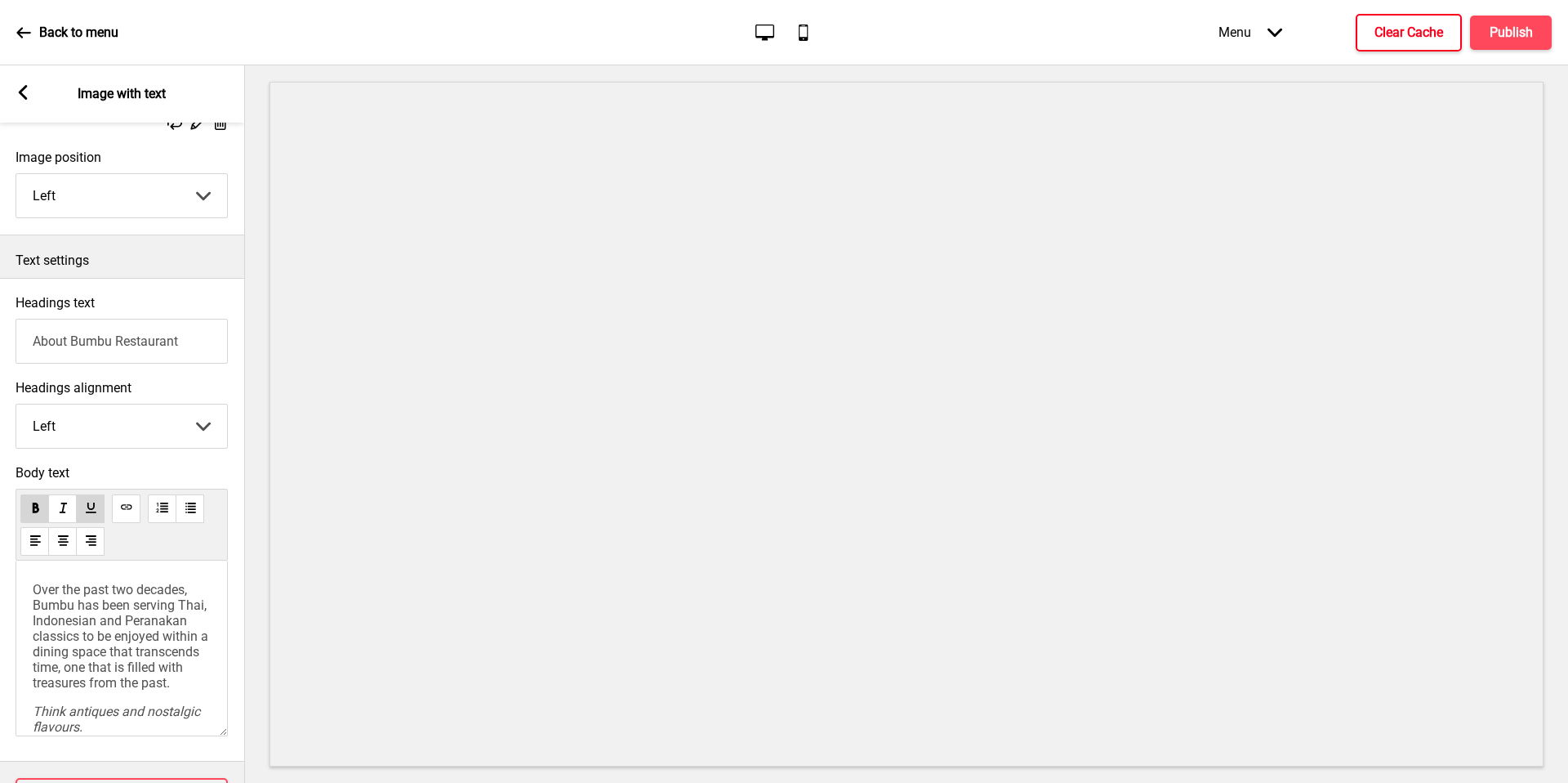
scroll to position [346, 0]
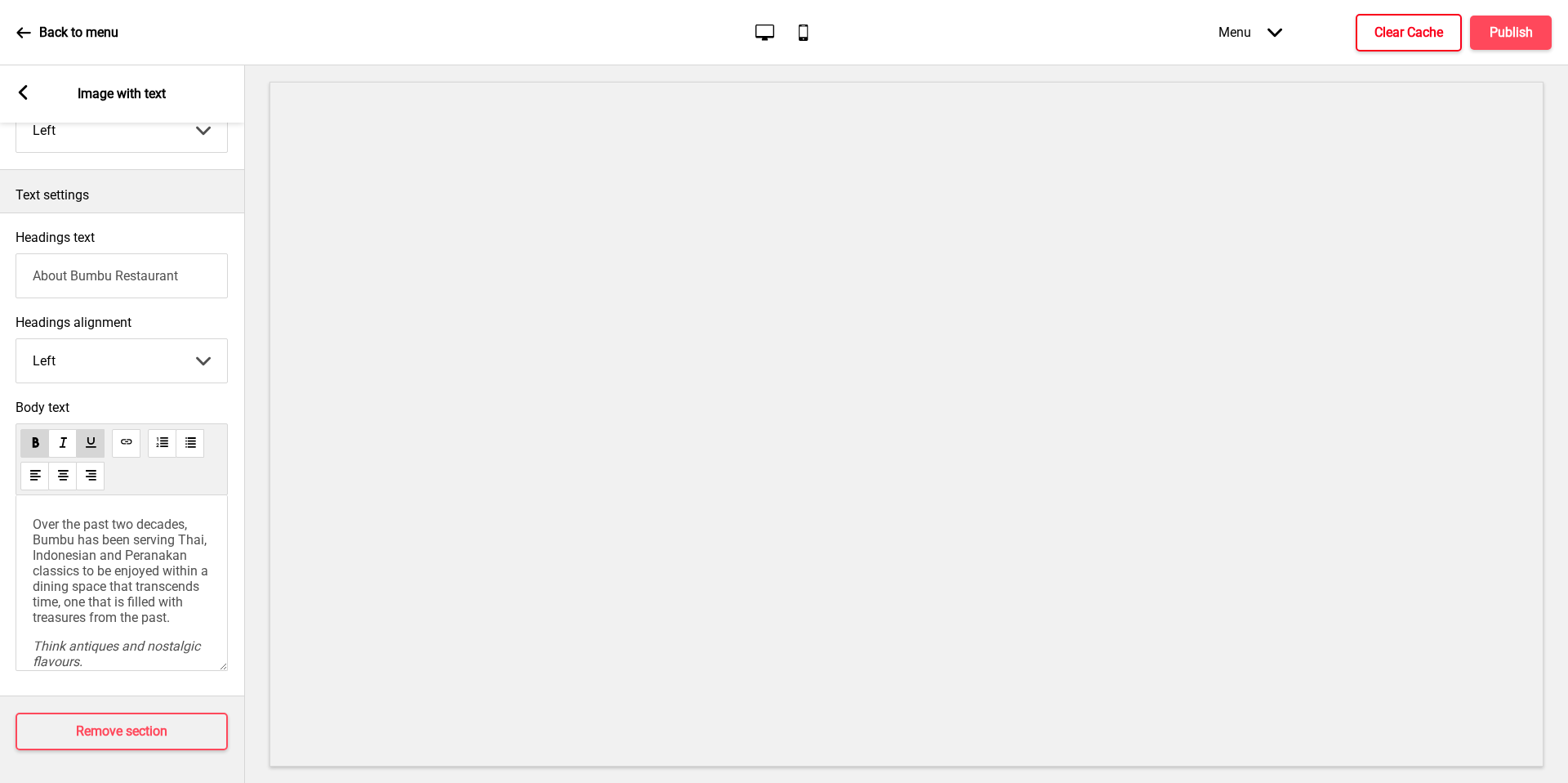
click at [30, 91] on rect at bounding box center [22, 92] width 14 height 14
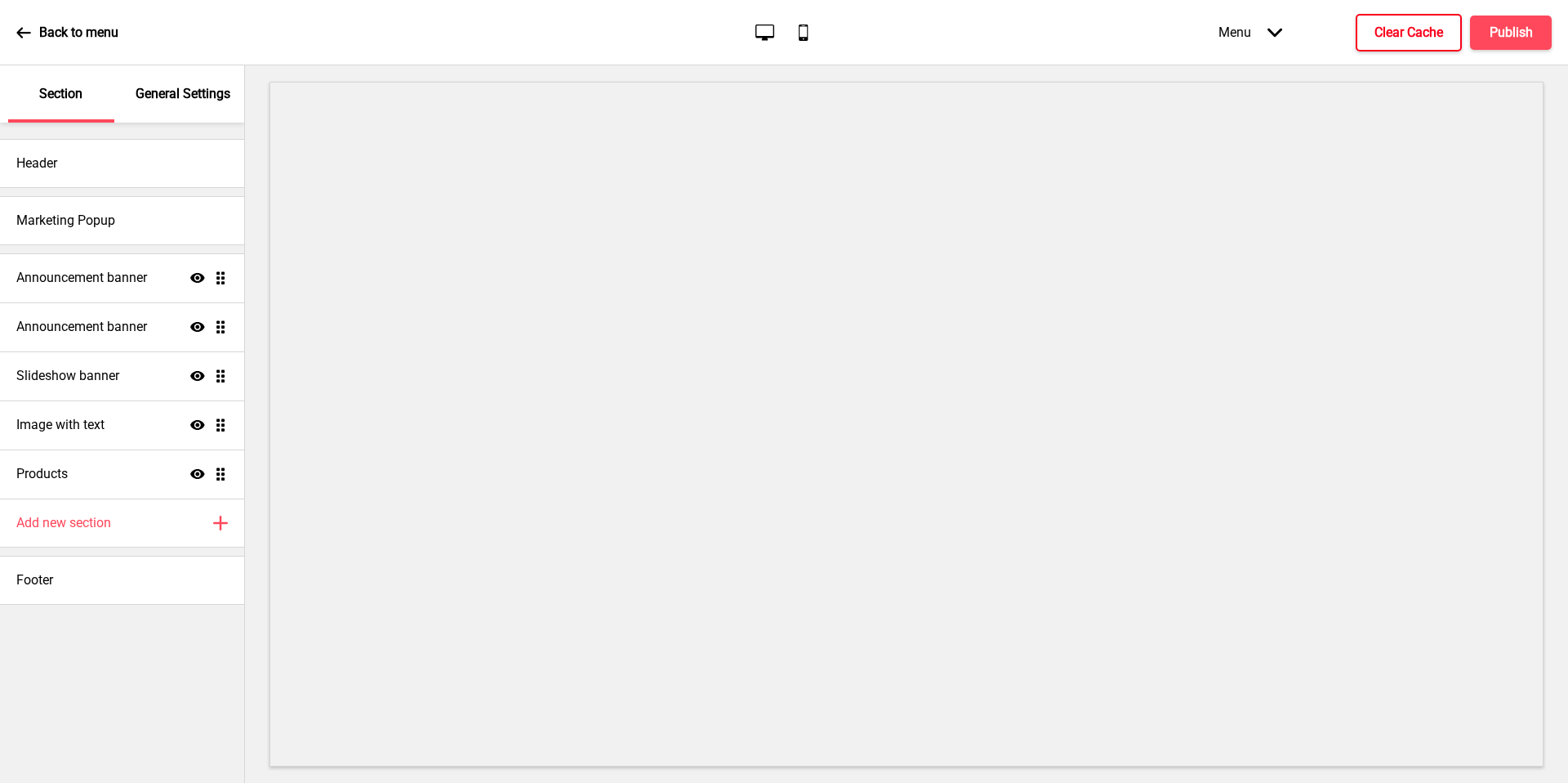
click at [164, 103] on div "General Settings" at bounding box center [183, 94] width 106 height 58
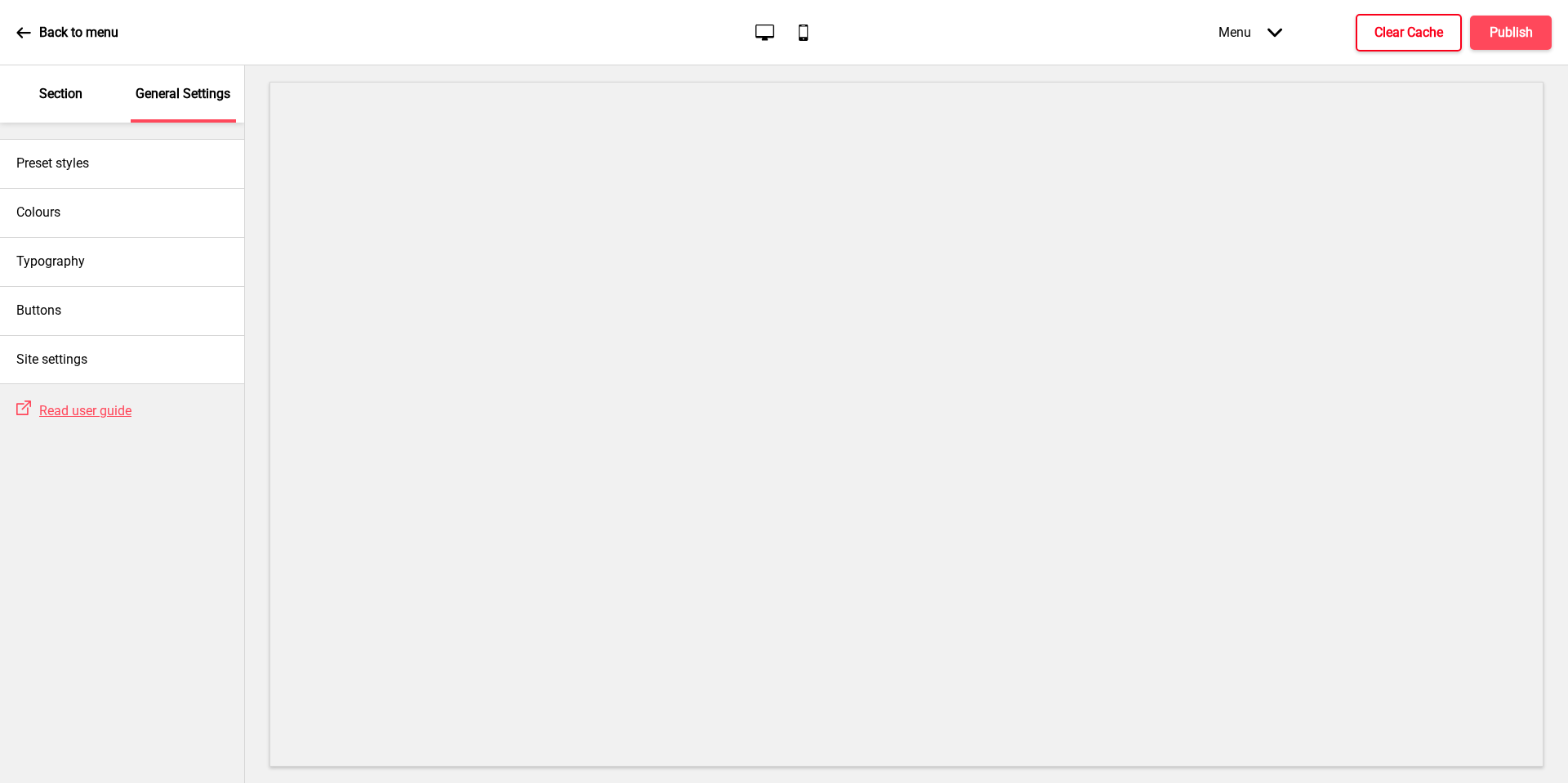
click at [148, 203] on div "Colours" at bounding box center [122, 212] width 244 height 49
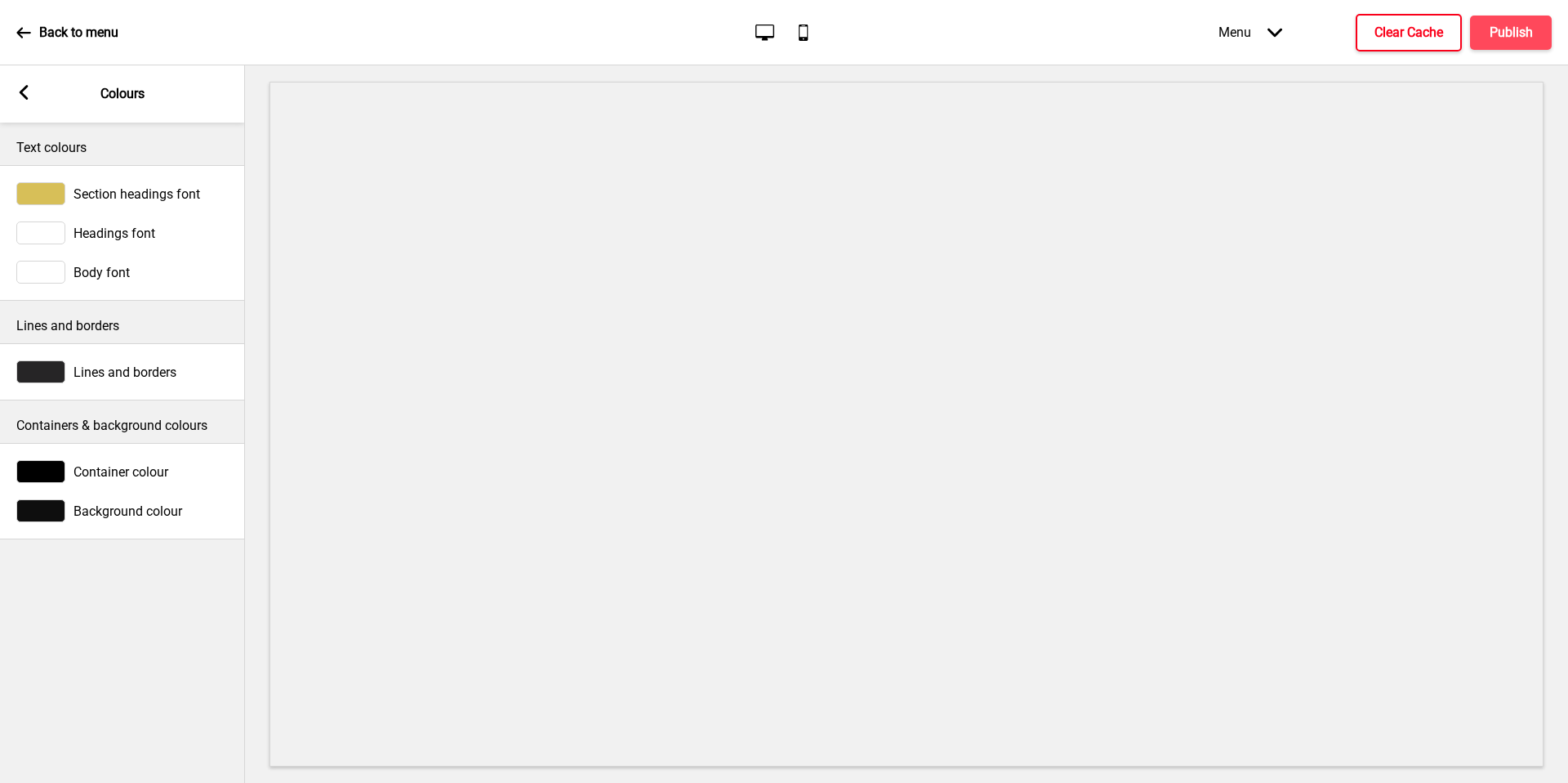
click at [20, 91] on icon at bounding box center [23, 92] width 9 height 14
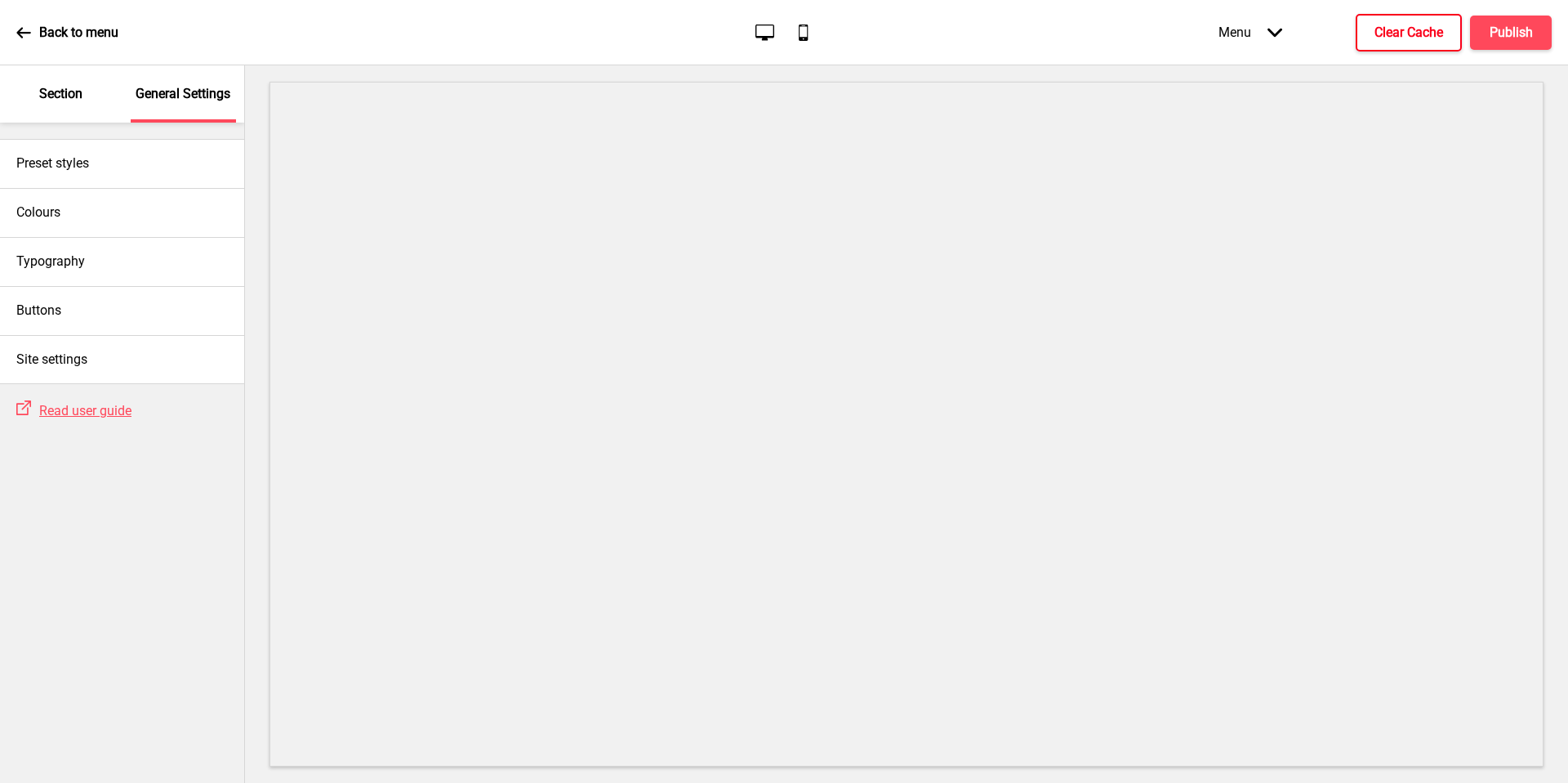
drag, startPoint x: 250, startPoint y: 782, endPoint x: 86, endPoint y: 114, distance: 687.8
click at [86, 114] on div "Section" at bounding box center [61, 94] width 106 height 58
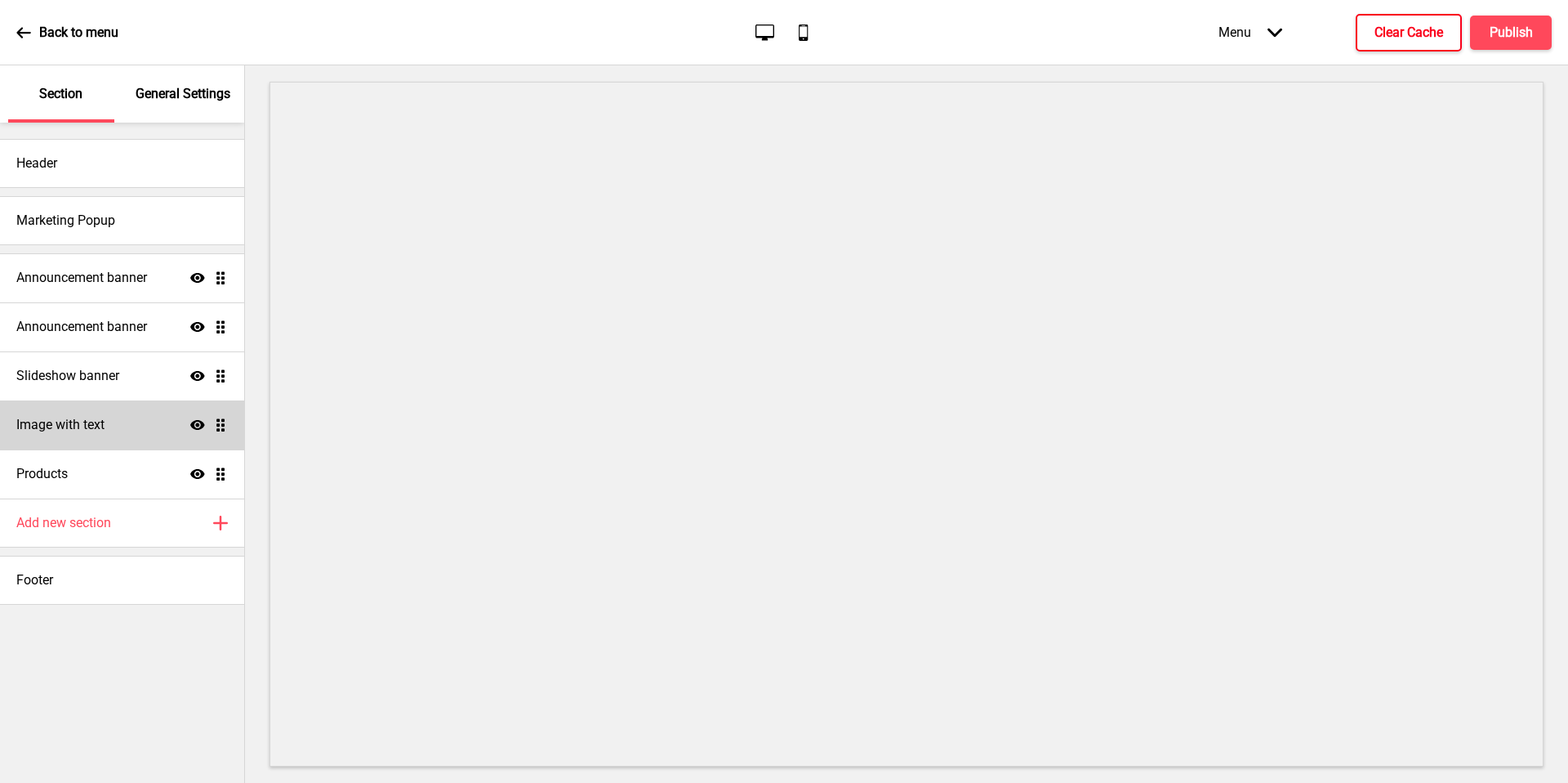
drag, startPoint x: 86, startPoint y: 114, endPoint x: 119, endPoint y: 400, distance: 287.9
click at [119, 401] on div "Image with text Show Drag" at bounding box center [122, 425] width 244 height 49
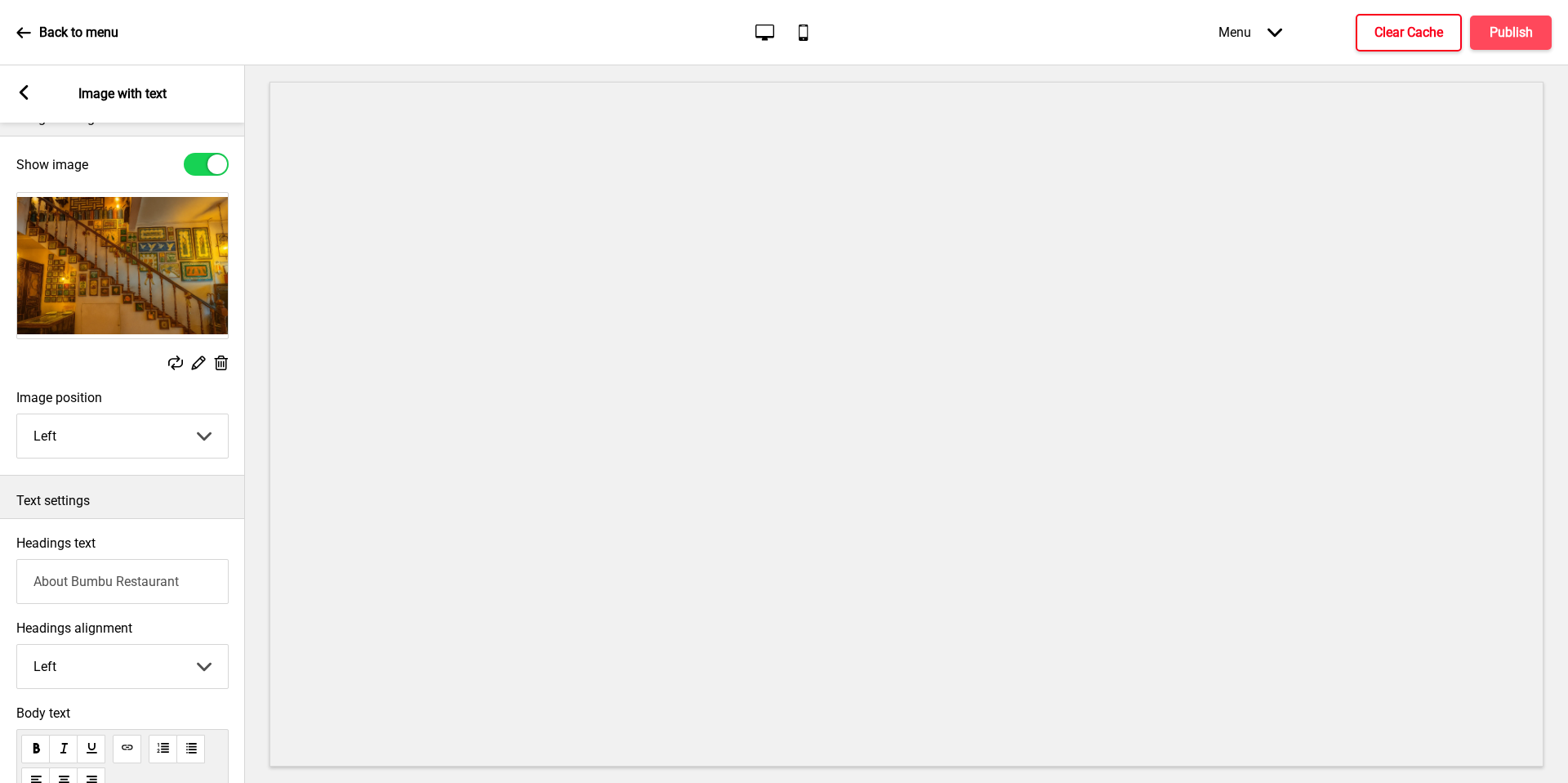
scroll to position [0, 0]
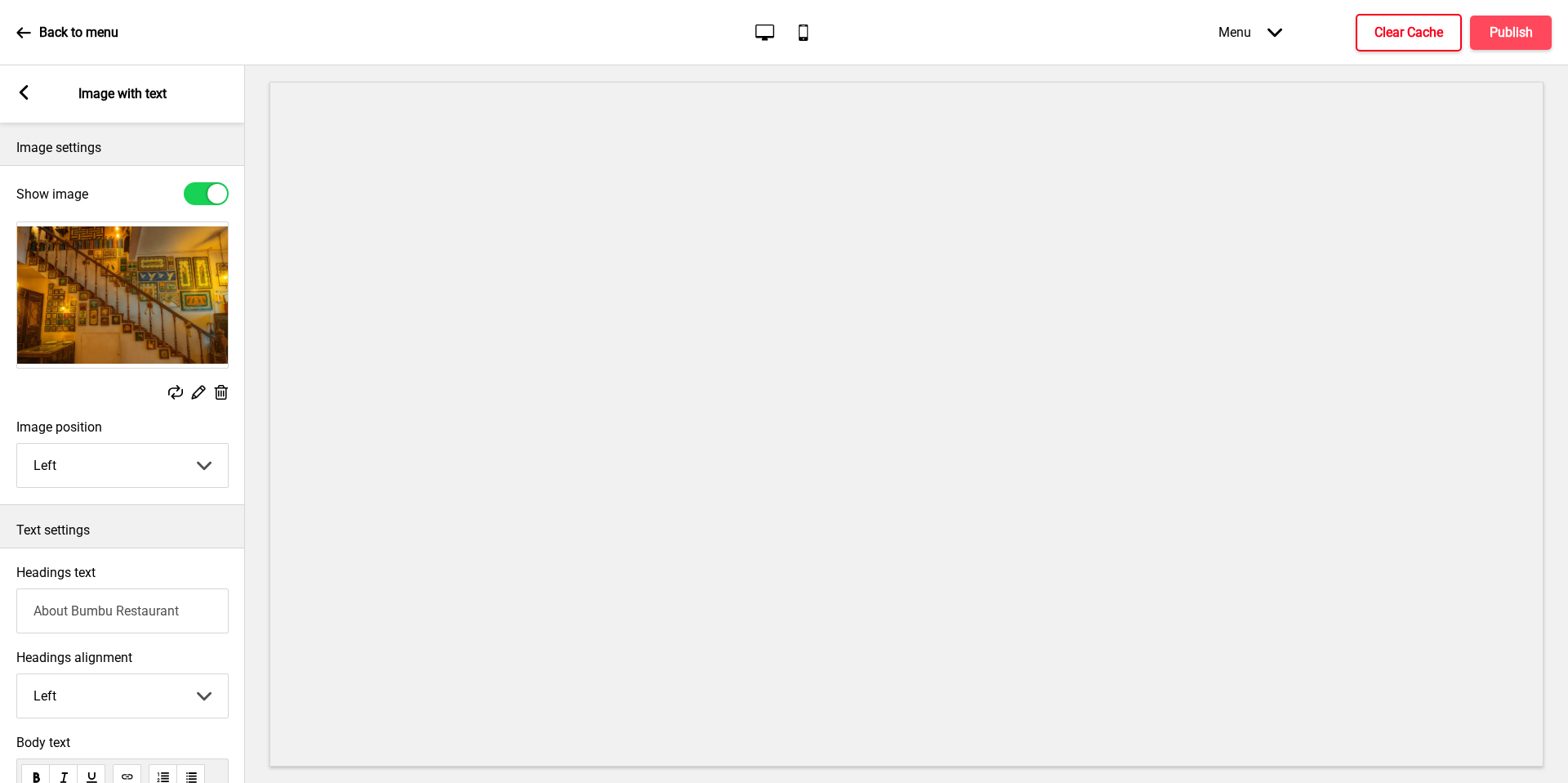
drag, startPoint x: 119, startPoint y: 400, endPoint x: 31, endPoint y: 101, distance: 311.7
click at [31, 101] on div "Arrow left Image with text" at bounding box center [123, 94] width 245 height 58
drag, startPoint x: 31, startPoint y: 101, endPoint x: 24, endPoint y: 105, distance: 8.1
click at [24, 105] on div "Arrow left Image with text" at bounding box center [123, 94] width 245 height 58
drag, startPoint x: 24, startPoint y: 105, endPoint x: 23, endPoint y: 94, distance: 11.0
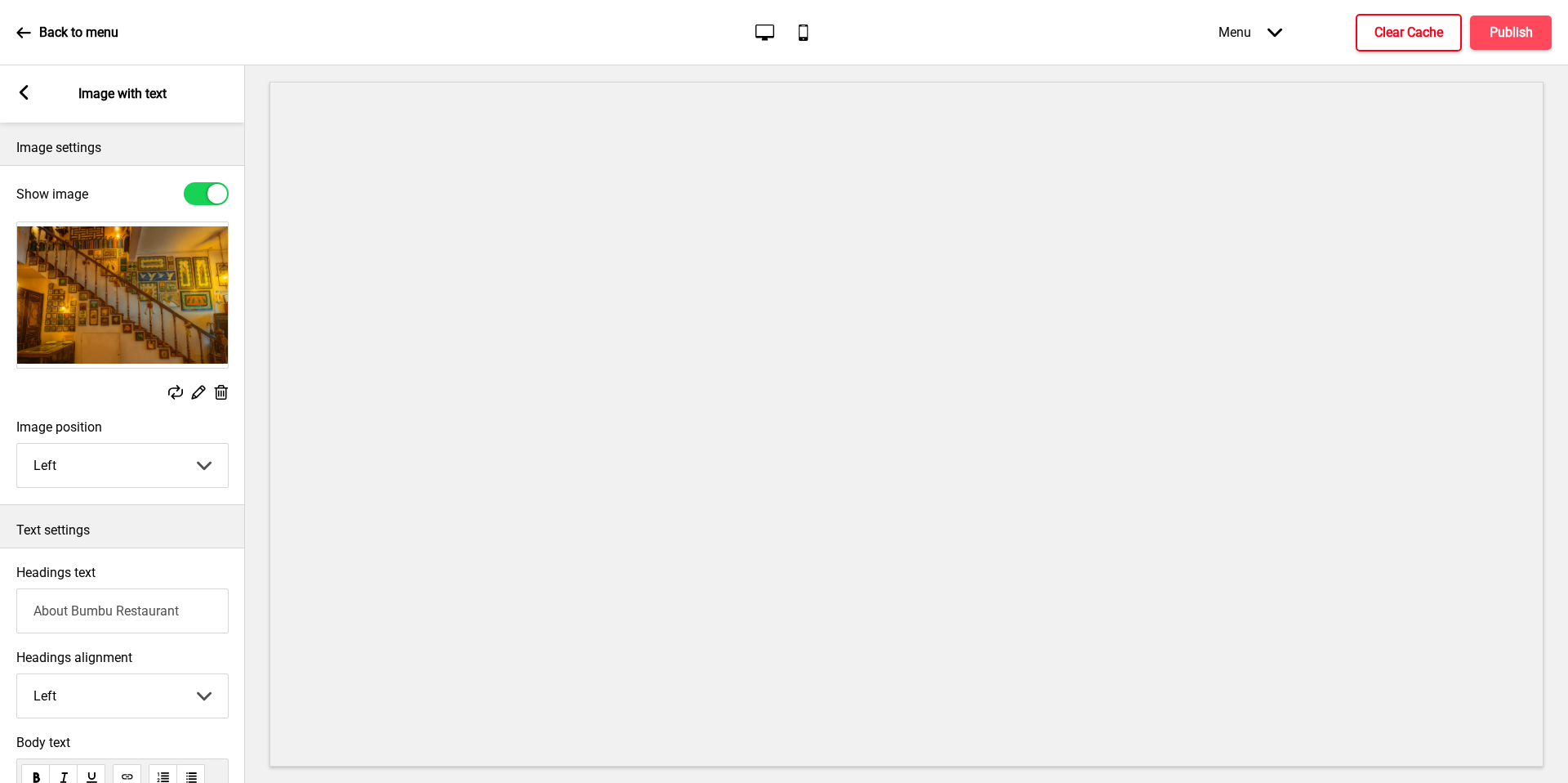
click at [23, 94] on icon at bounding box center [23, 92] width 9 height 14
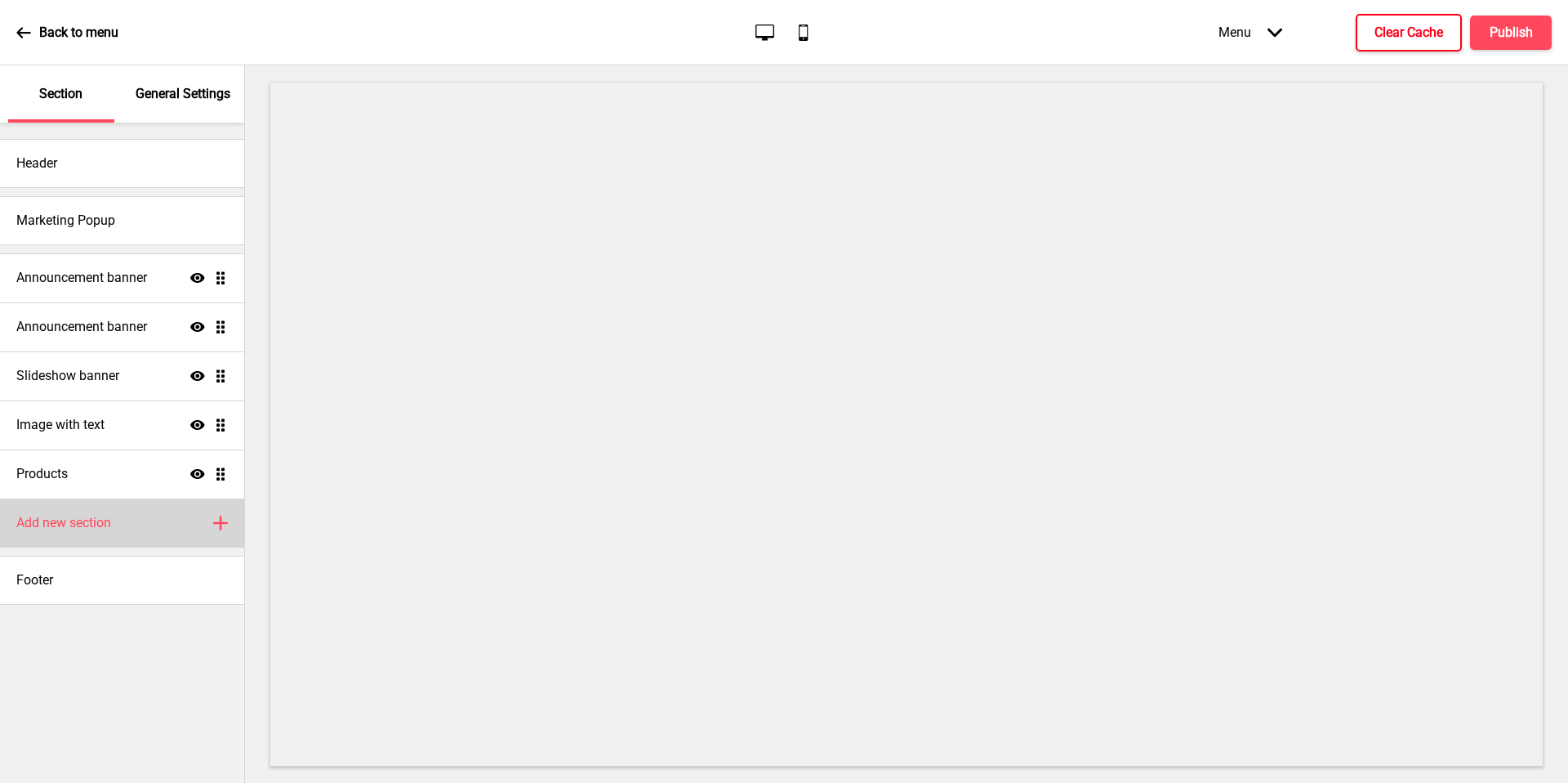
drag, startPoint x: 23, startPoint y: 94, endPoint x: 202, endPoint y: 529, distance: 470.4
click at [202, 529] on div "Add new section Plus" at bounding box center [122, 522] width 244 height 49
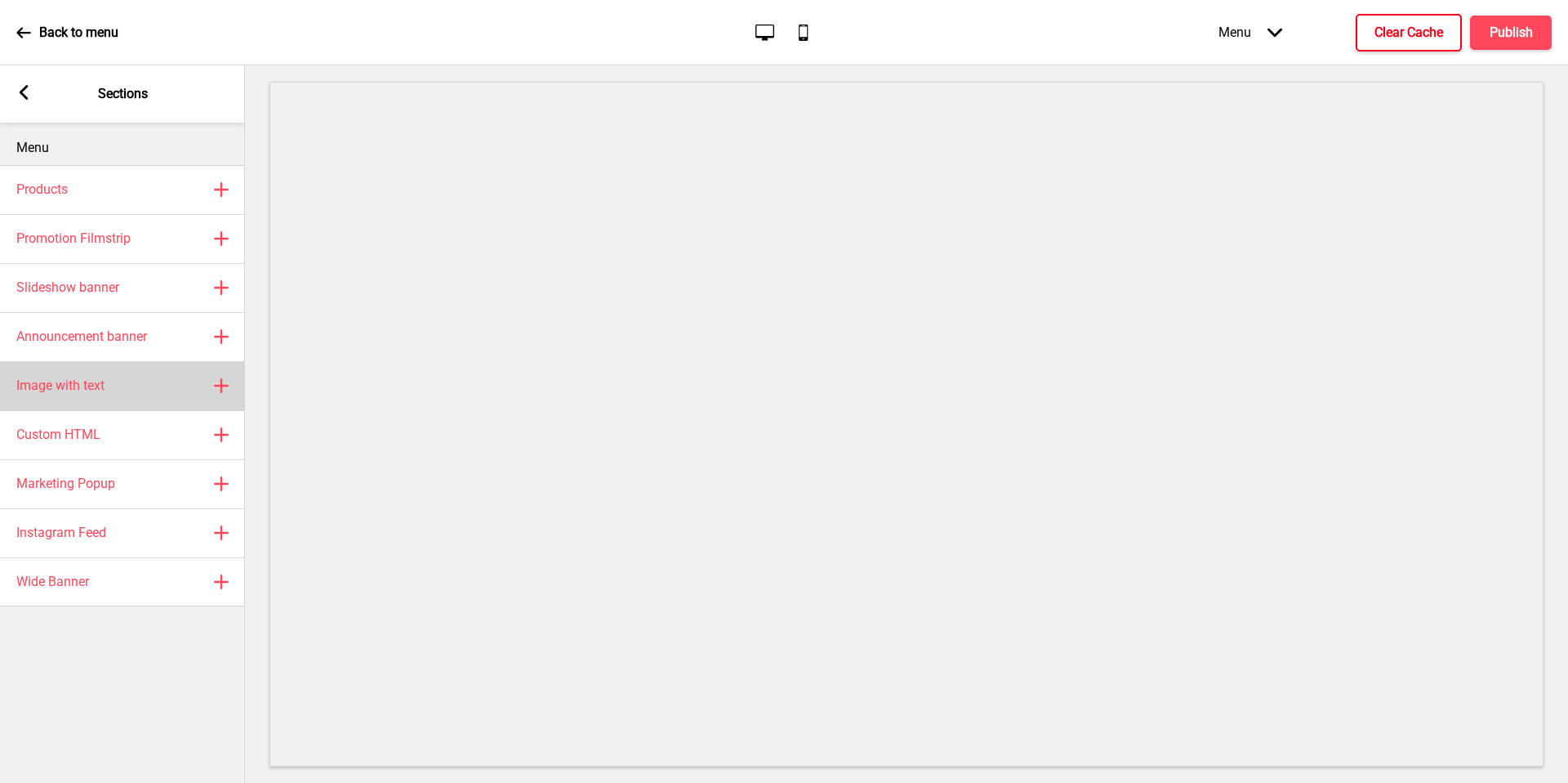
drag, startPoint x: 202, startPoint y: 529, endPoint x: 113, endPoint y: 382, distance: 171.8
click at [113, 382] on div "Image with text Plus" at bounding box center [123, 385] width 245 height 49
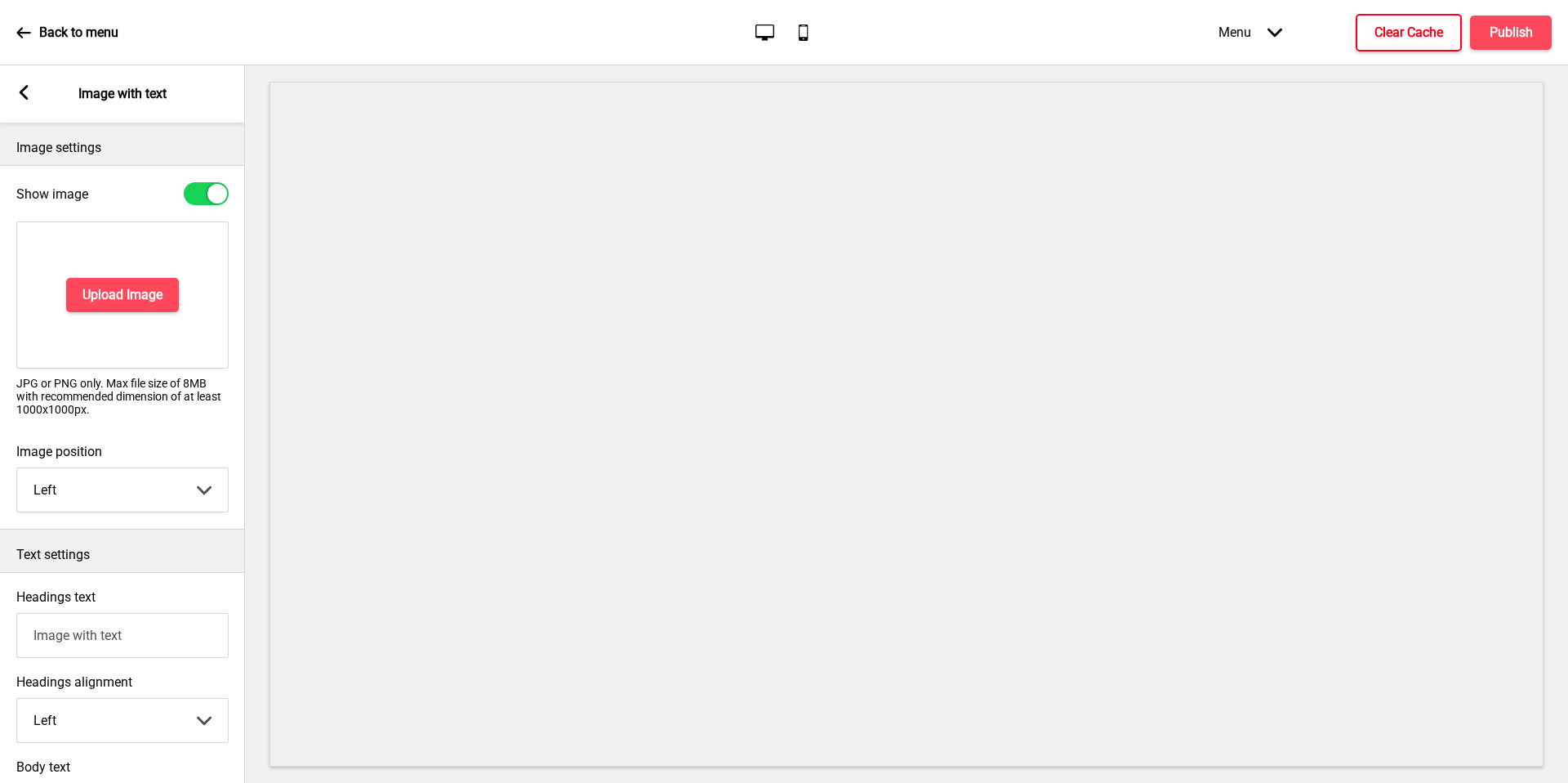
drag, startPoint x: 113, startPoint y: 382, endPoint x: 19, endPoint y: 94, distance: 303.0
click at [19, 94] on rect at bounding box center [23, 92] width 14 height 14
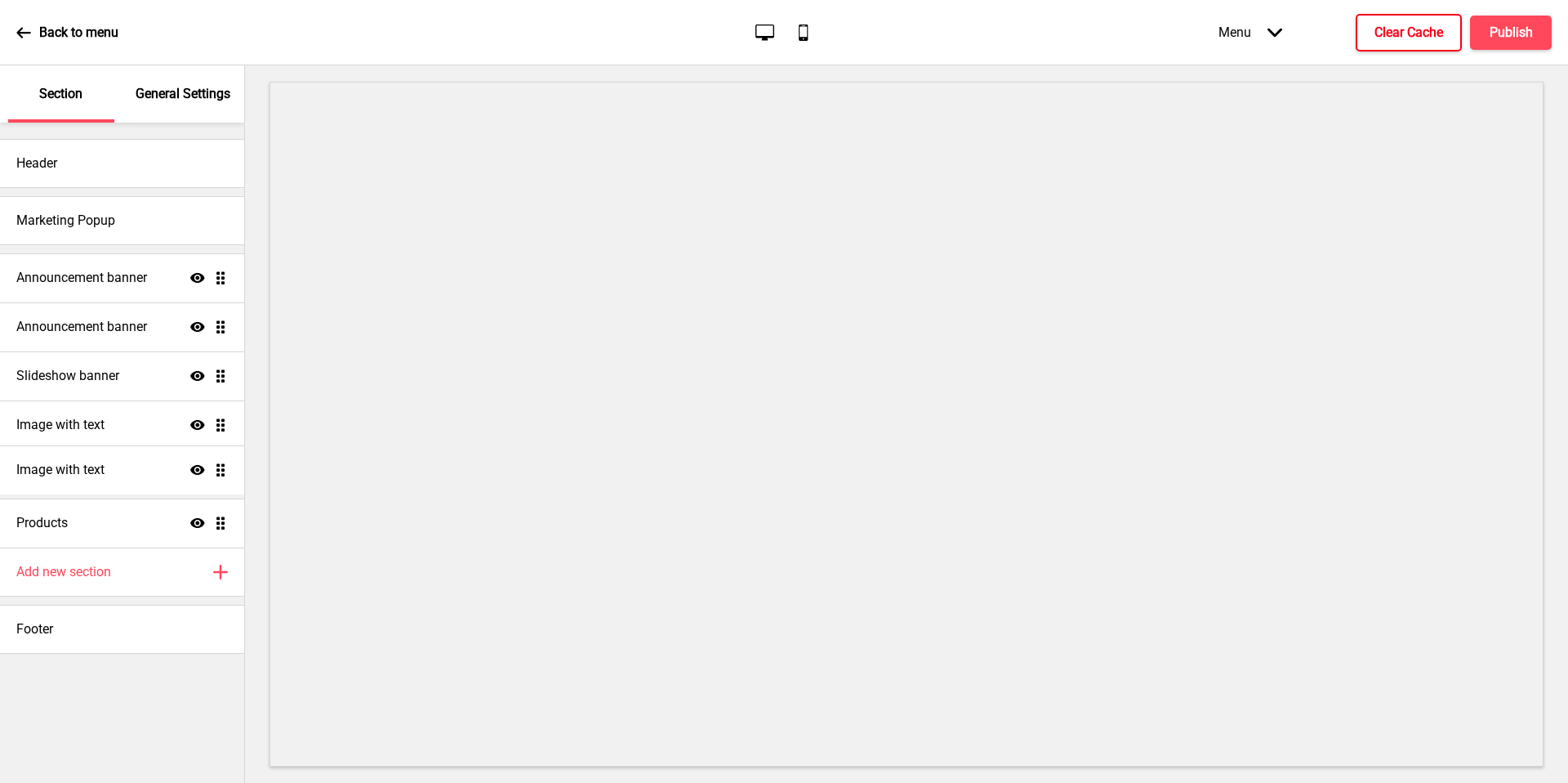
drag, startPoint x: 19, startPoint y: 94, endPoint x: 191, endPoint y: 472, distance: 415.3
click at [191, 472] on ul "Announcement banner Show Drag Announcement banner Show Drag Slideshow banner Sh…" at bounding box center [122, 400] width 244 height 294
click at [97, 482] on h4 "Image with text" at bounding box center [60, 473] width 88 height 18
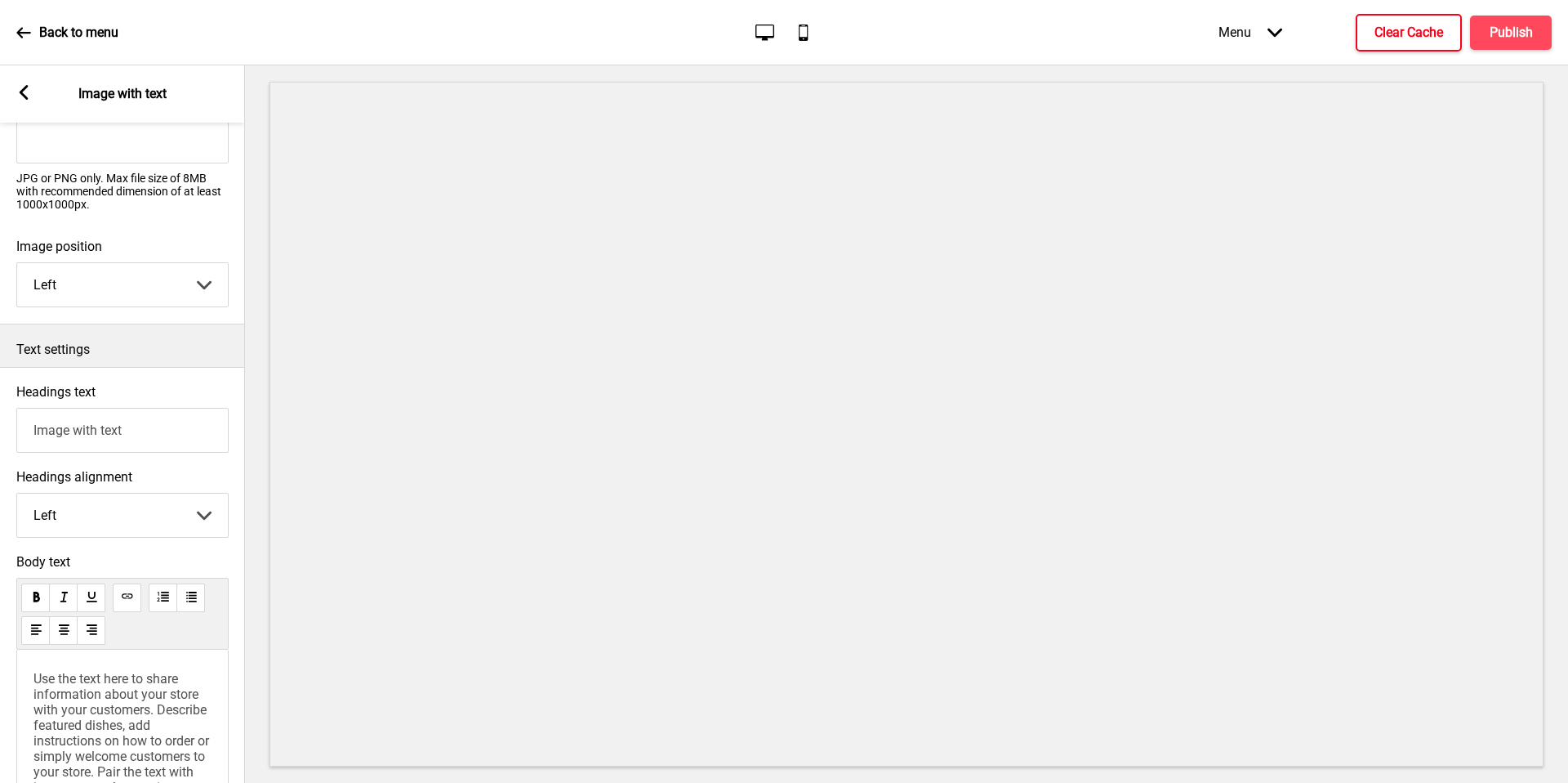
scroll to position [372, 0]
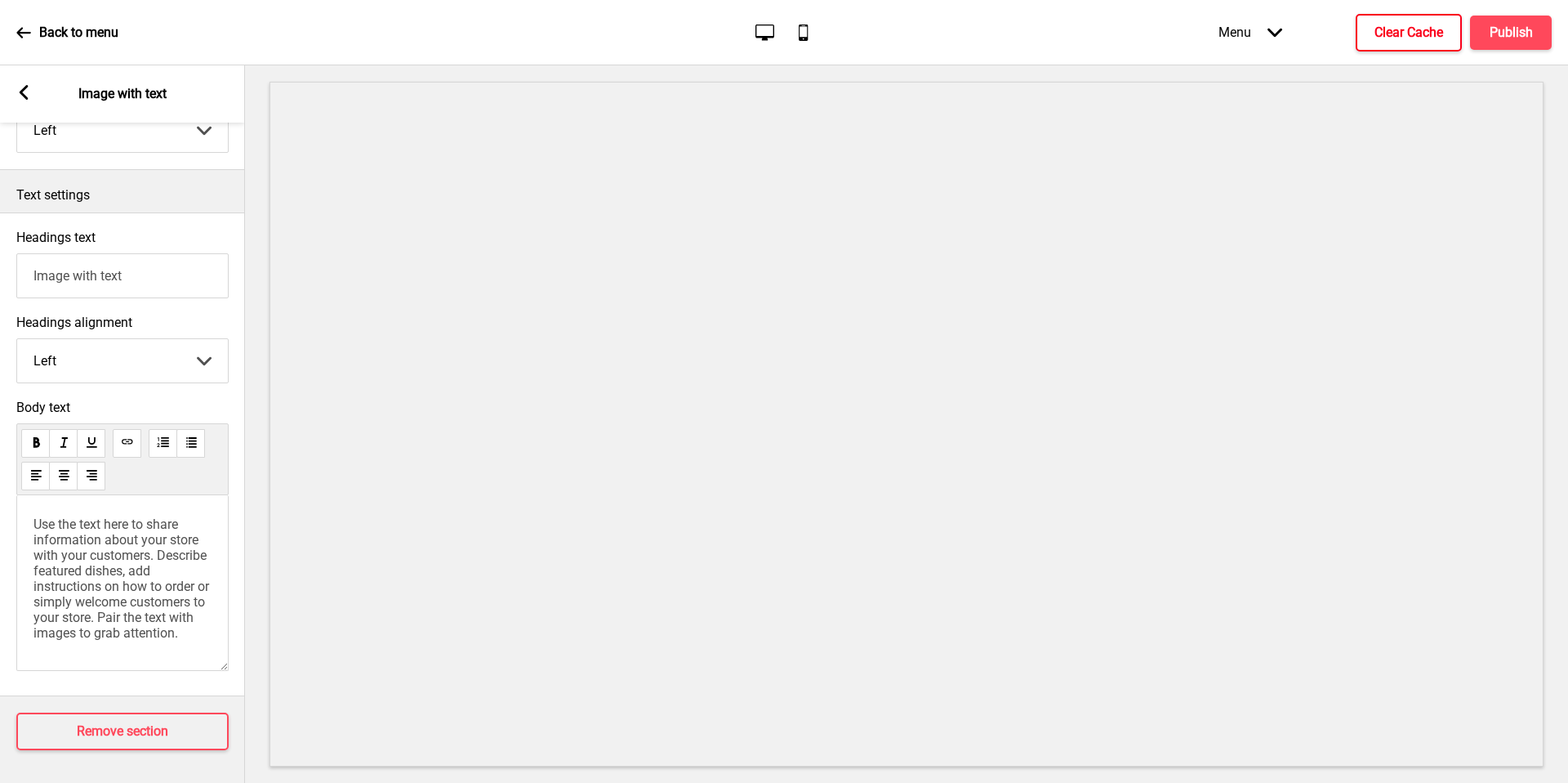
click at [145, 578] on span "Use the text here to share information about your store with your customers. De…" at bounding box center [123, 579] width 179 height 125
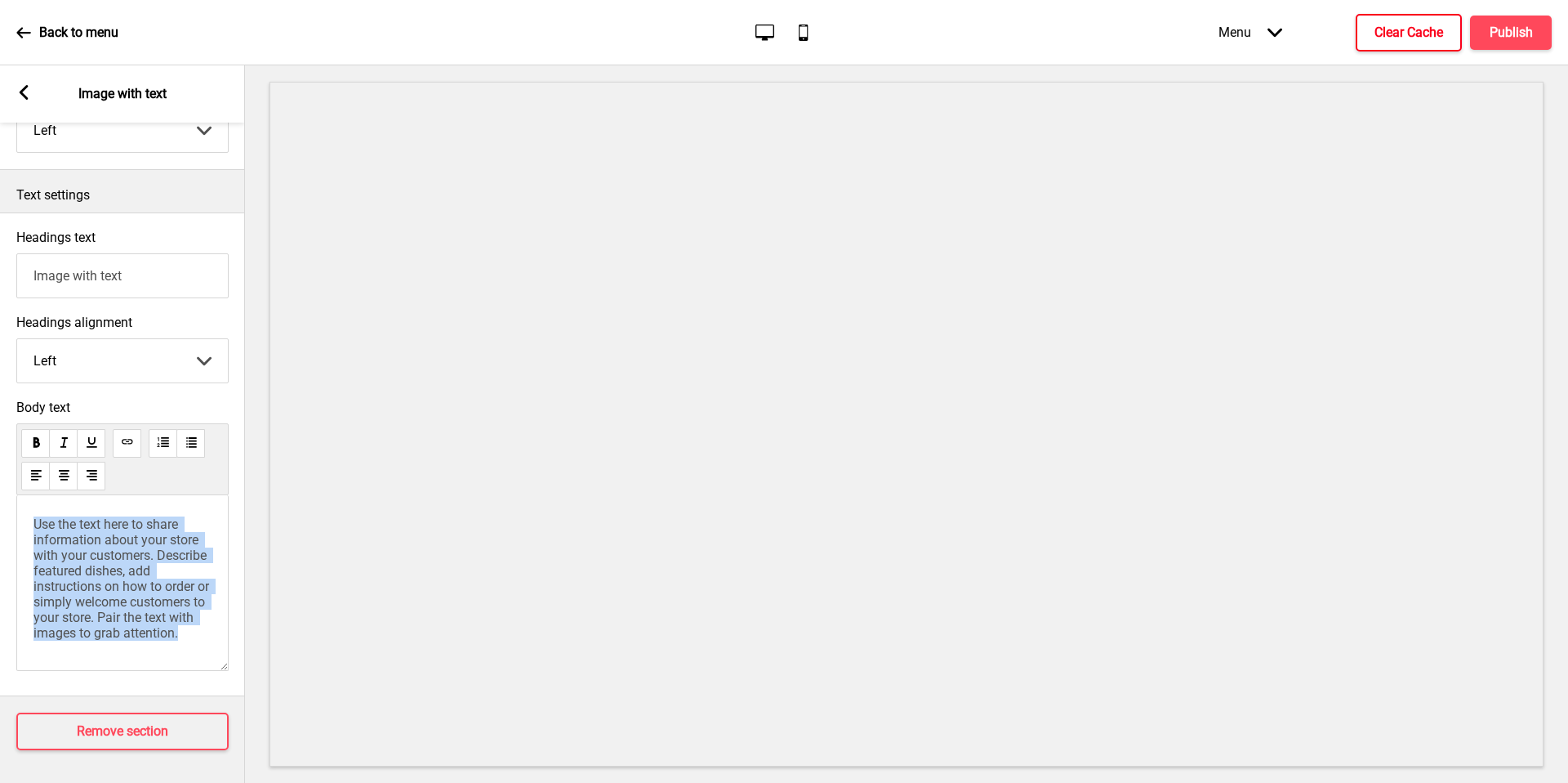
click at [145, 578] on span "Use the text here to share information about your store with your customers. De…" at bounding box center [123, 579] width 179 height 125
click at [145, 579] on span "Use the text here to share information about your store with your customers. De…" at bounding box center [123, 579] width 179 height 125
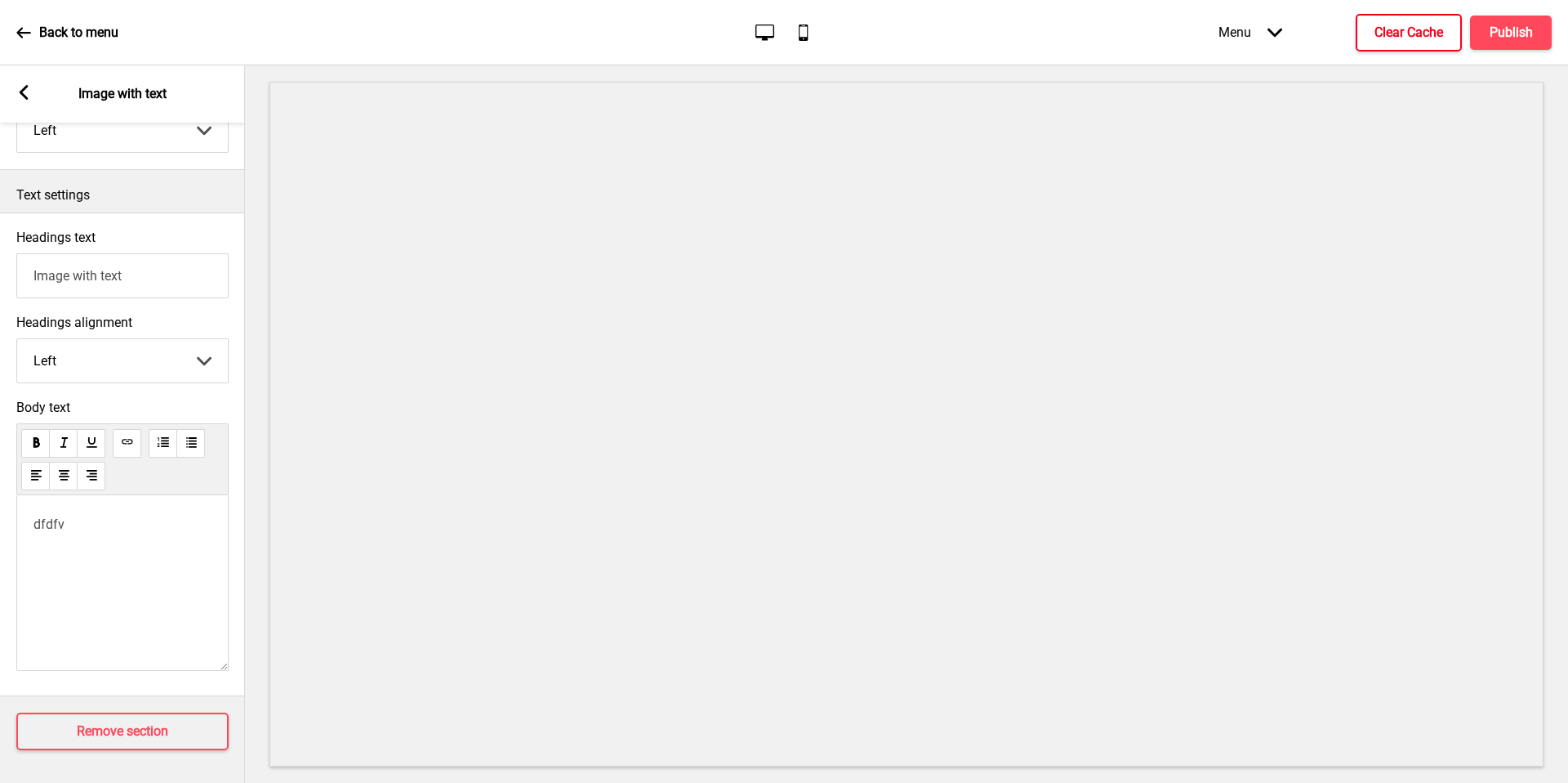
drag, startPoint x: 191, startPoint y: 472, endPoint x: 122, endPoint y: 407, distance: 94.8
click at [122, 407] on div "Body text dfdfv" at bounding box center [123, 540] width 213 height 280
click at [144, 289] on div "Headings text Image with text" at bounding box center [123, 264] width 245 height 85
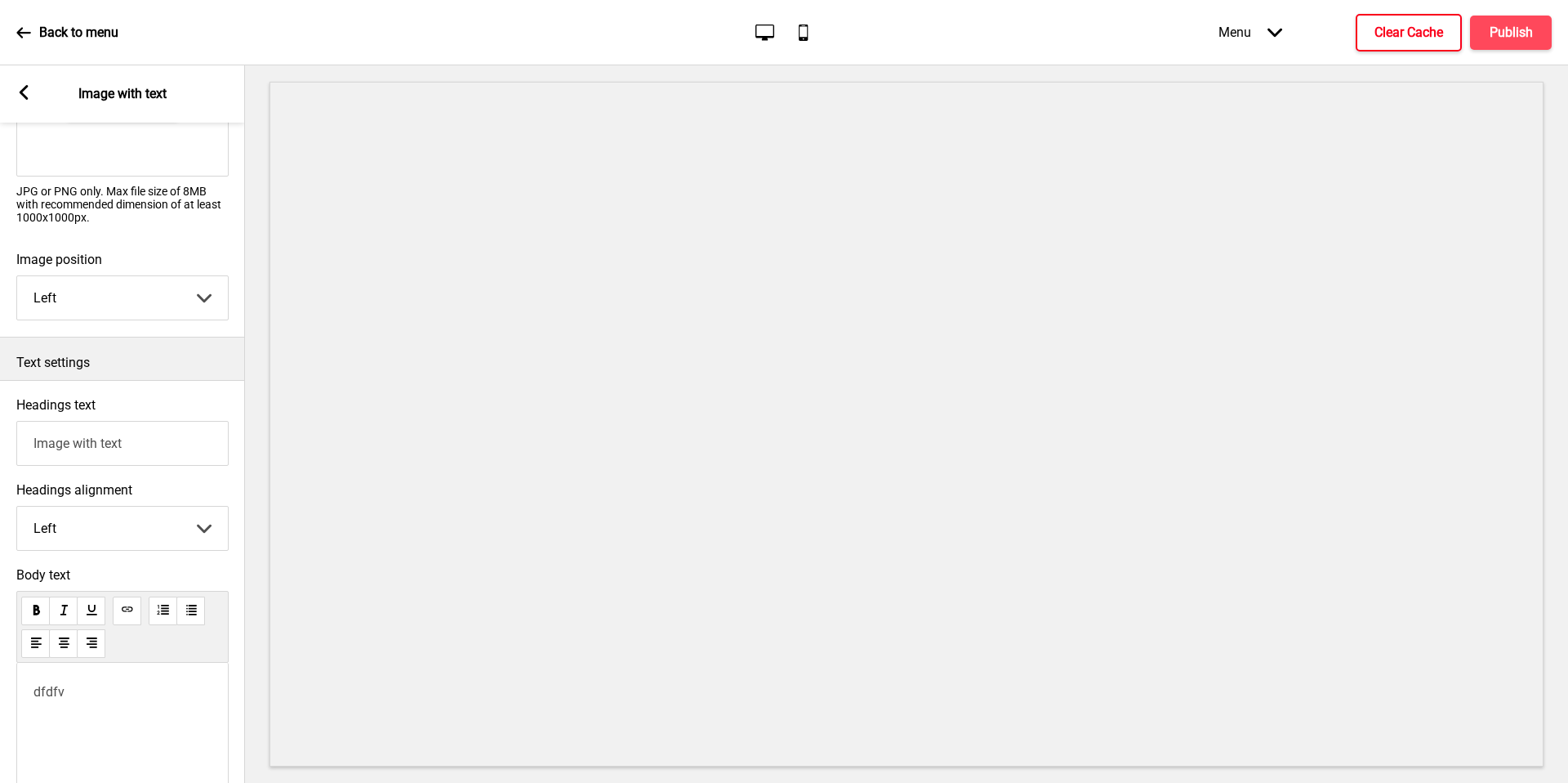
scroll to position [0, 0]
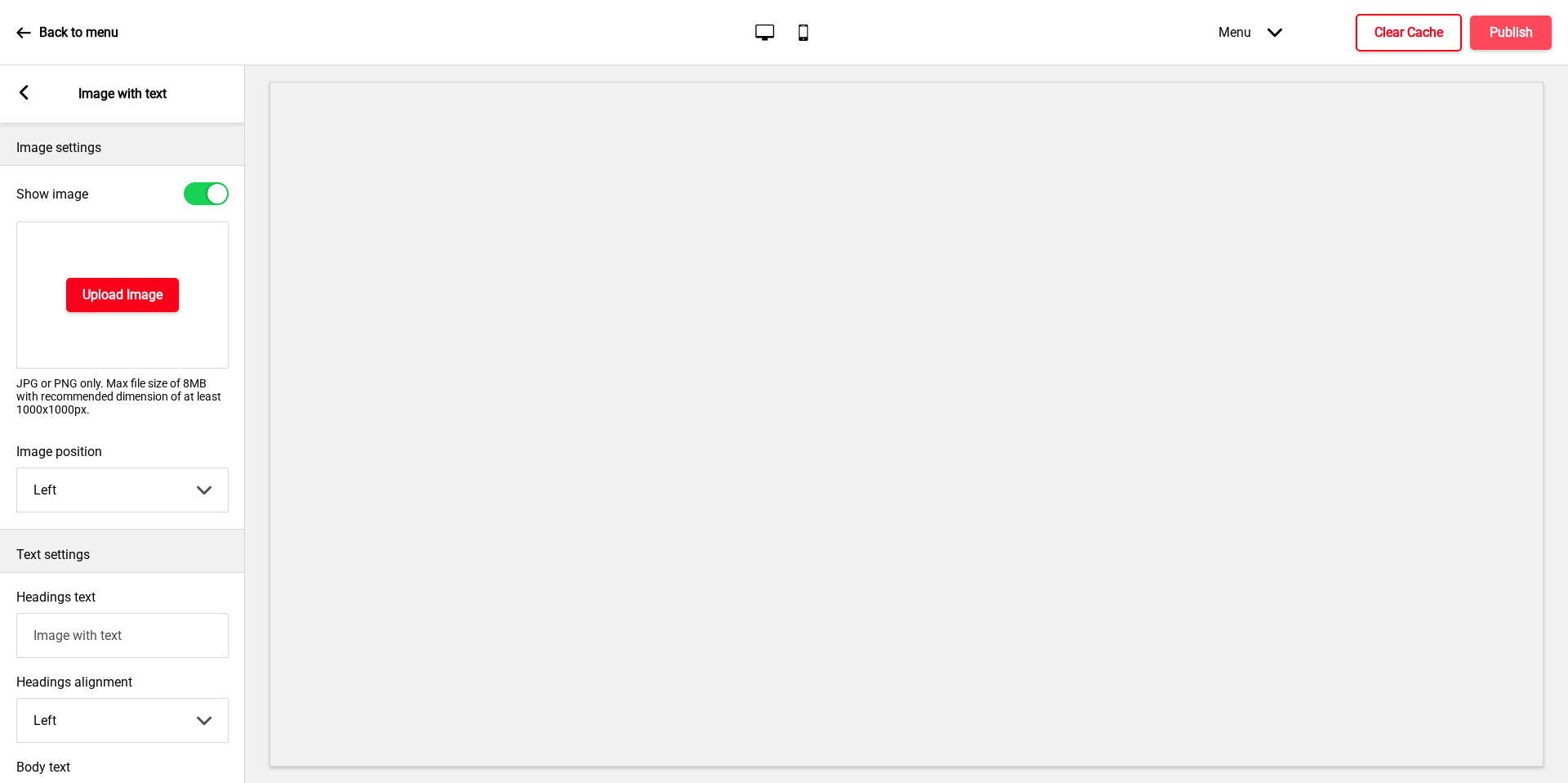
click at [164, 301] on button "Upload Image" at bounding box center [123, 295] width 113 height 35
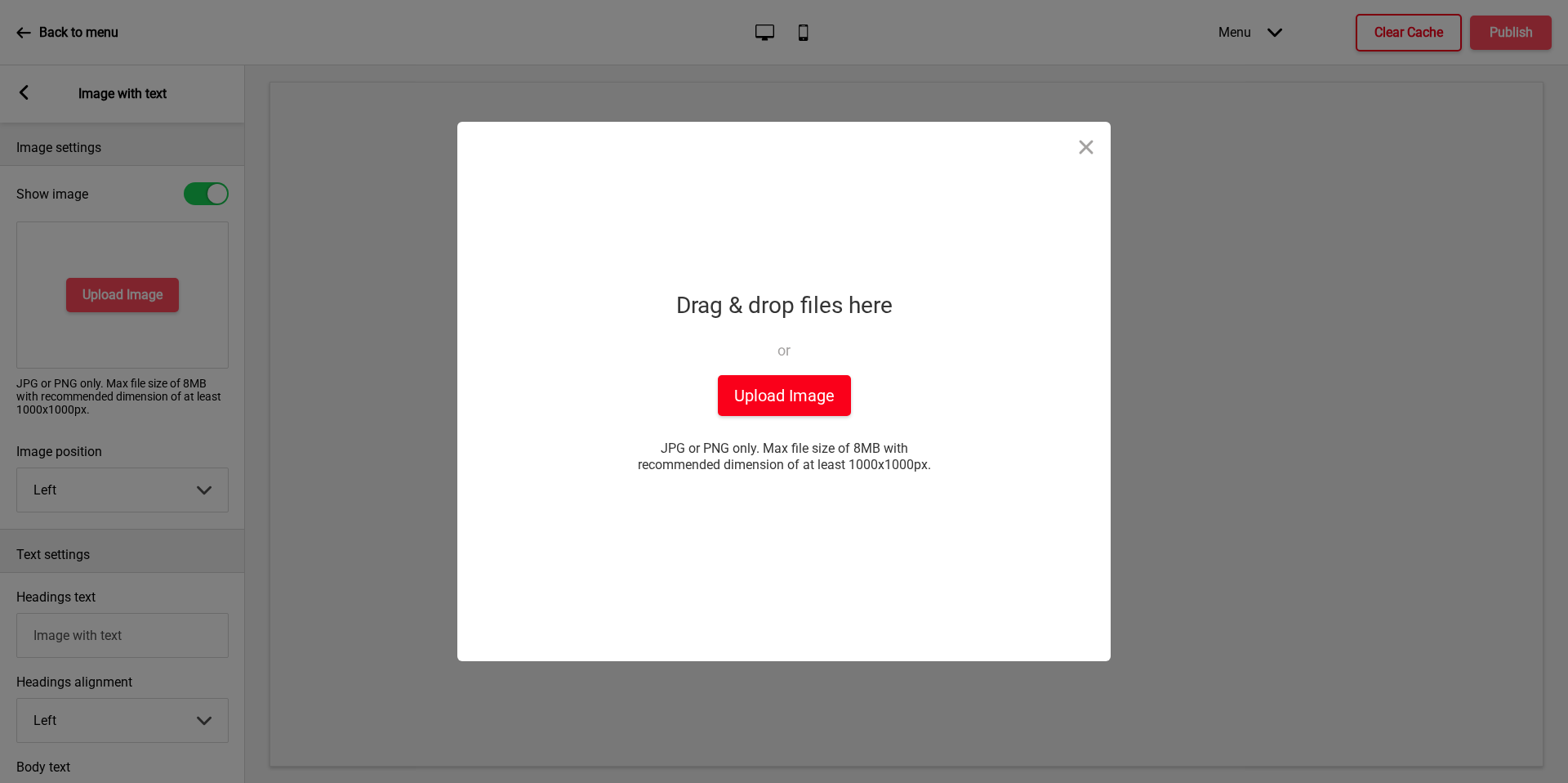
drag, startPoint x: 122, startPoint y: 407, endPoint x: 766, endPoint y: 403, distance: 644.0
click at [766, 403] on button "Upload Image" at bounding box center [784, 395] width 133 height 41
click at [827, 399] on button "Upload Image" at bounding box center [784, 395] width 133 height 41
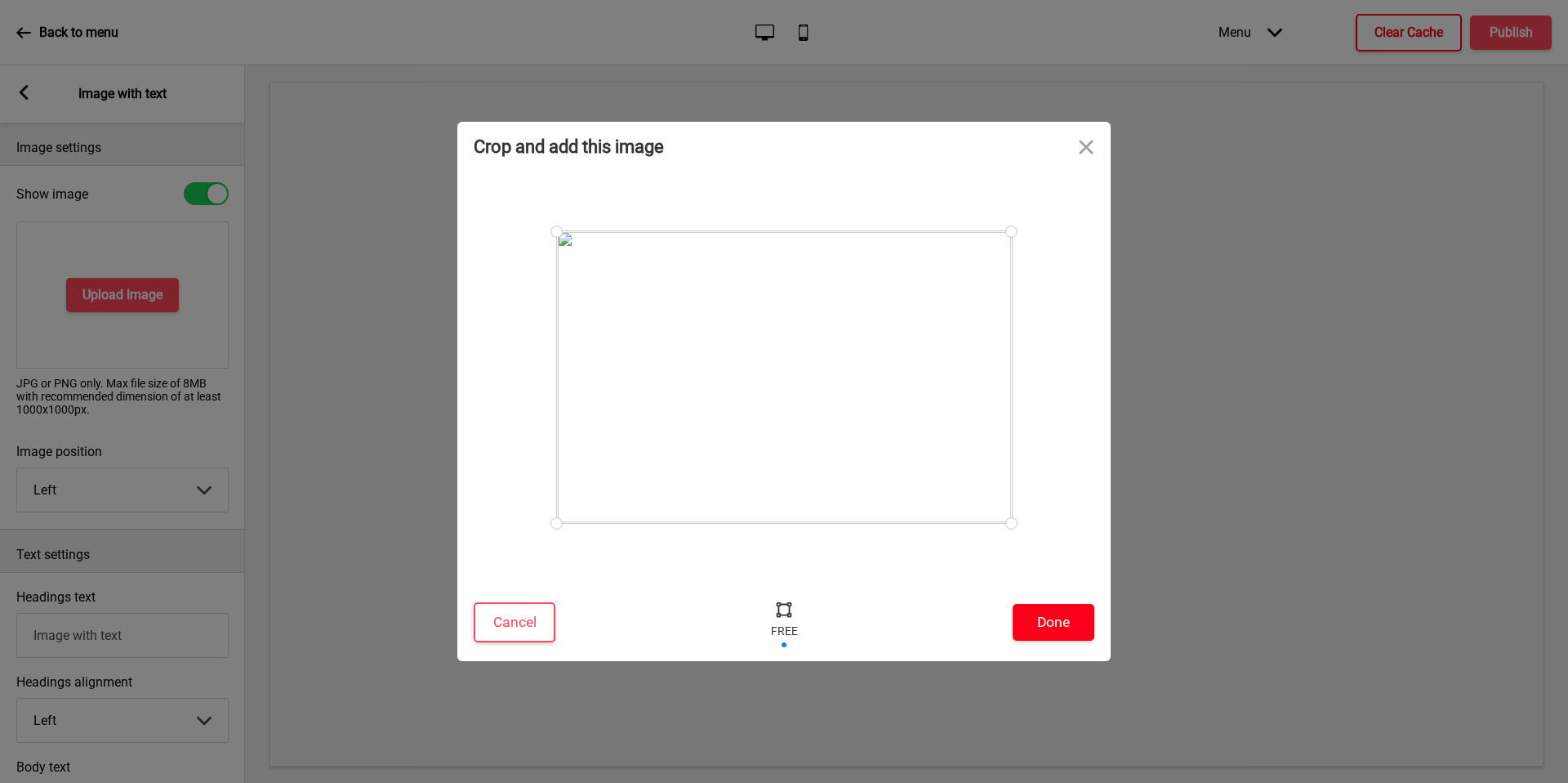
click at [1042, 619] on button "Done" at bounding box center [1053, 622] width 81 height 36
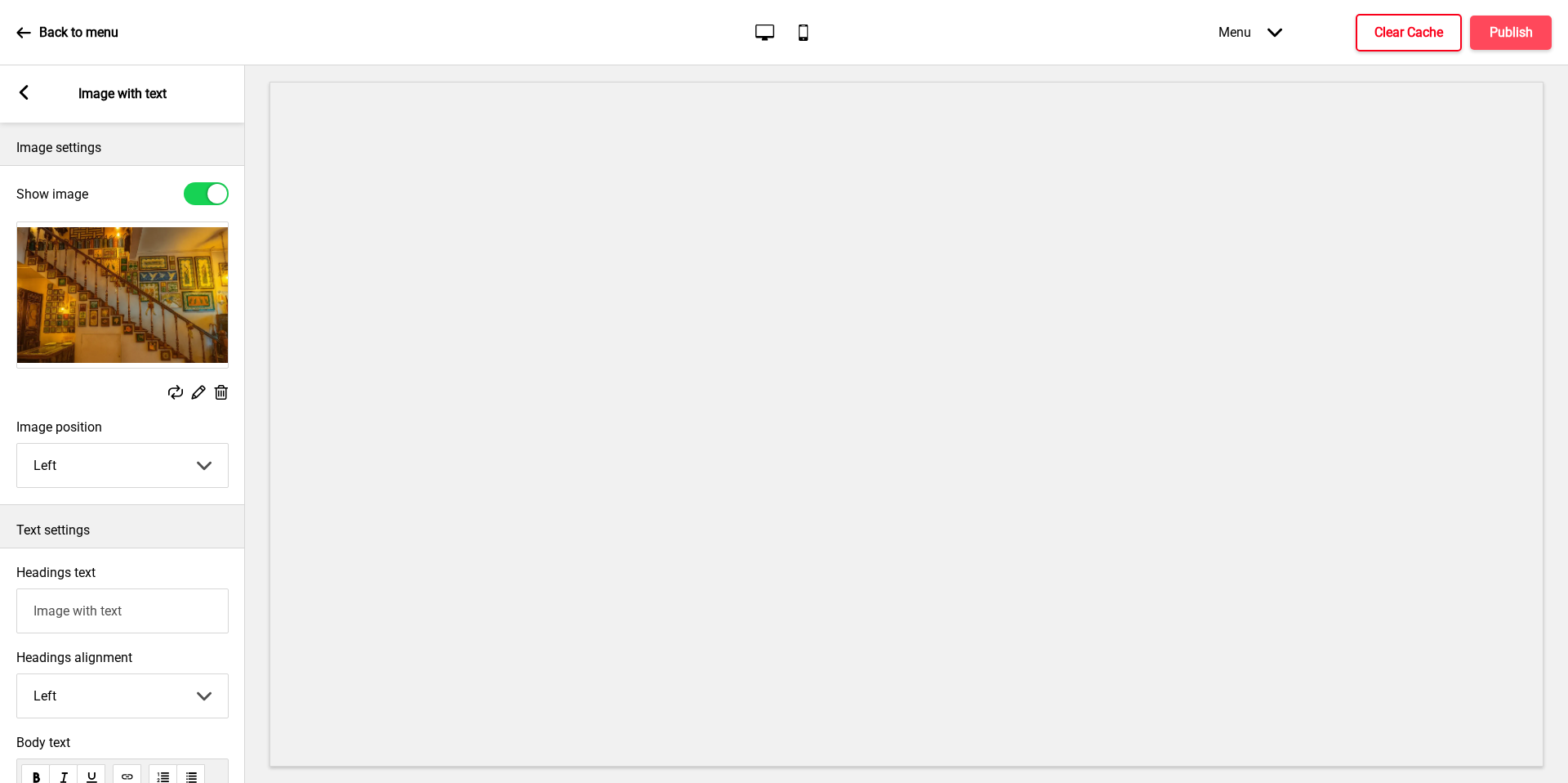
click at [31, 91] on div "Arrow left Image with text" at bounding box center [123, 94] width 245 height 58
drag, startPoint x: 1042, startPoint y: 619, endPoint x: 25, endPoint y: 95, distance: 1144.1
click at [25, 95] on g at bounding box center [23, 92] width 14 height 14
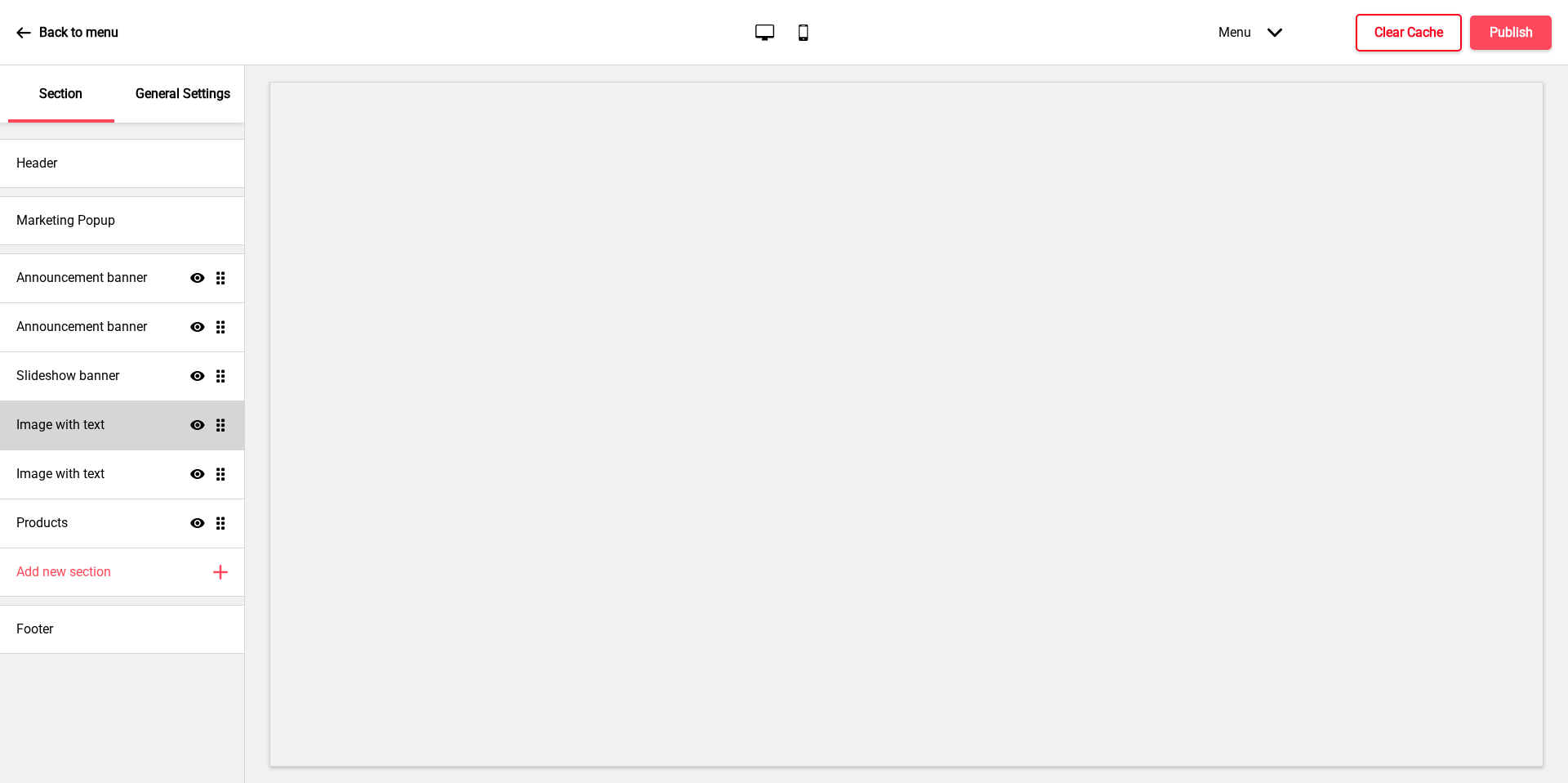
drag, startPoint x: 25, startPoint y: 95, endPoint x: 195, endPoint y: 426, distance: 372.1
click at [195, 426] on icon "Show" at bounding box center [197, 425] width 14 height 14
click at [196, 425] on icon at bounding box center [197, 424] width 14 height 12
drag, startPoint x: 195, startPoint y: 426, endPoint x: 199, endPoint y: 473, distance: 47.2
click at [199, 473] on icon "Show" at bounding box center [197, 473] width 14 height 14
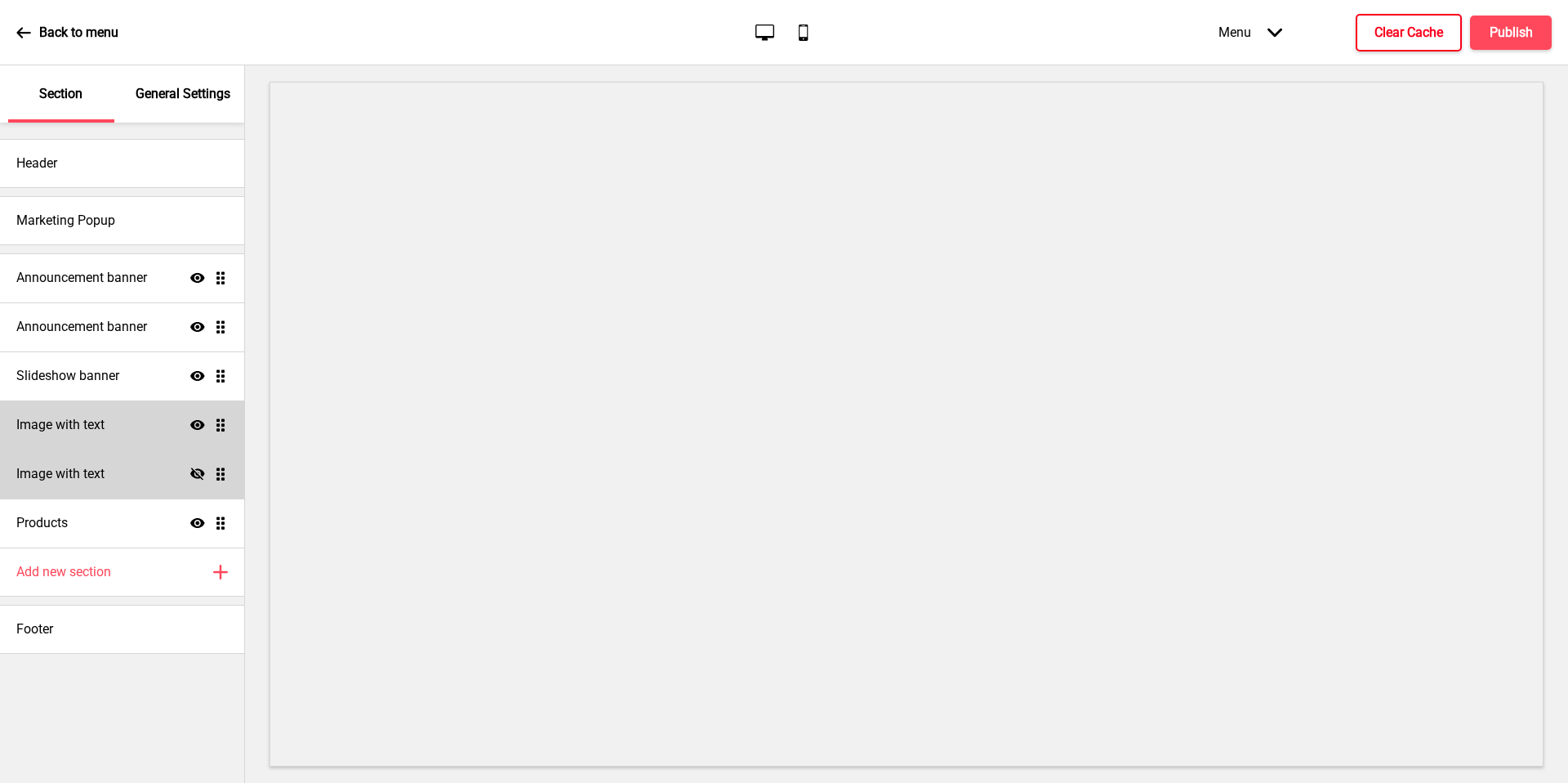
click at [199, 473] on icon "Hide" at bounding box center [197, 473] width 14 height 14
drag, startPoint x: 199, startPoint y: 473, endPoint x: 1417, endPoint y: 23, distance: 1298.5
click at [1417, 24] on h4 "Clear Cache" at bounding box center [1409, 33] width 69 height 18
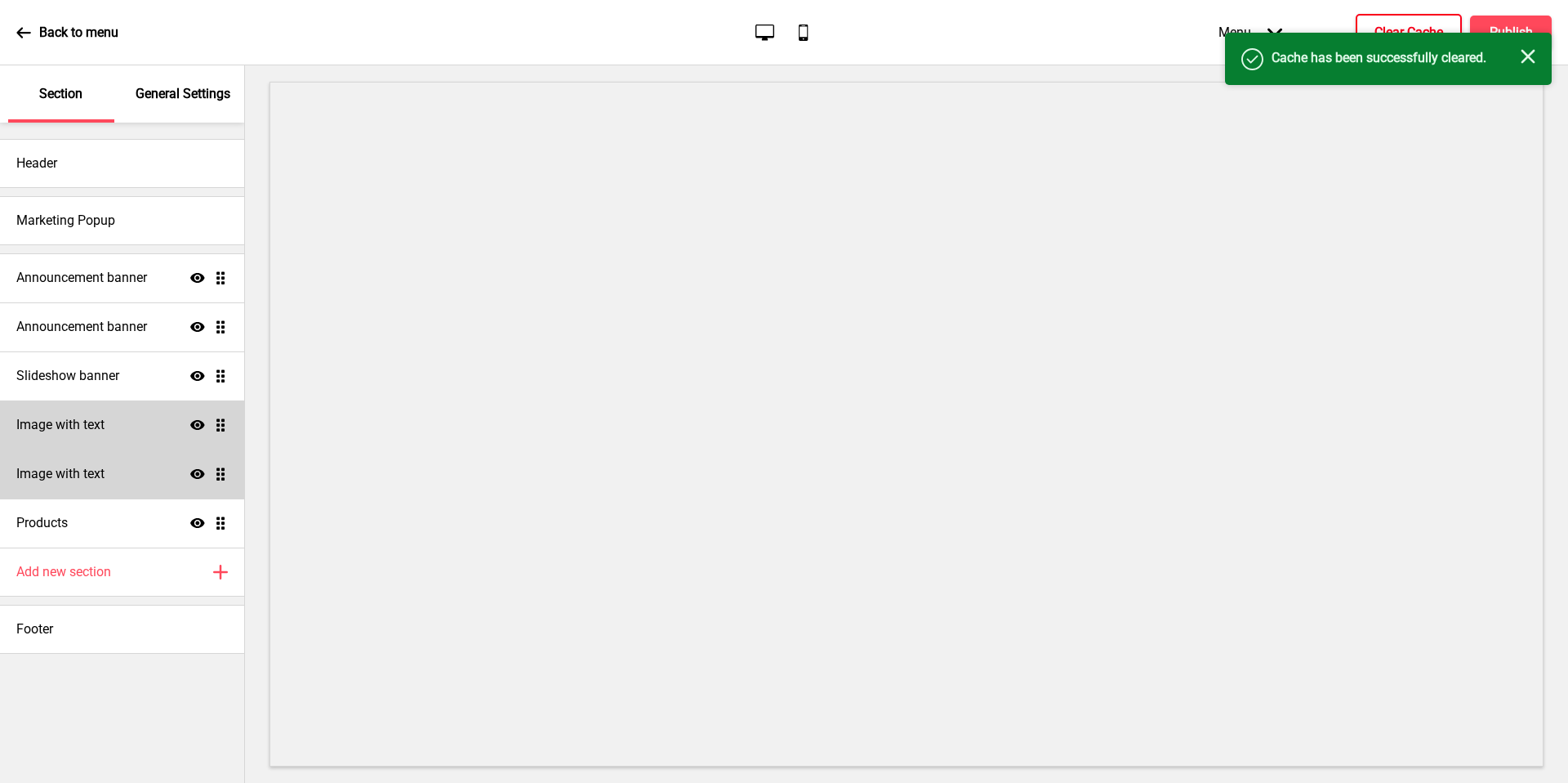
click at [1521, 54] on icon "Close" at bounding box center [1527, 56] width 14 height 14
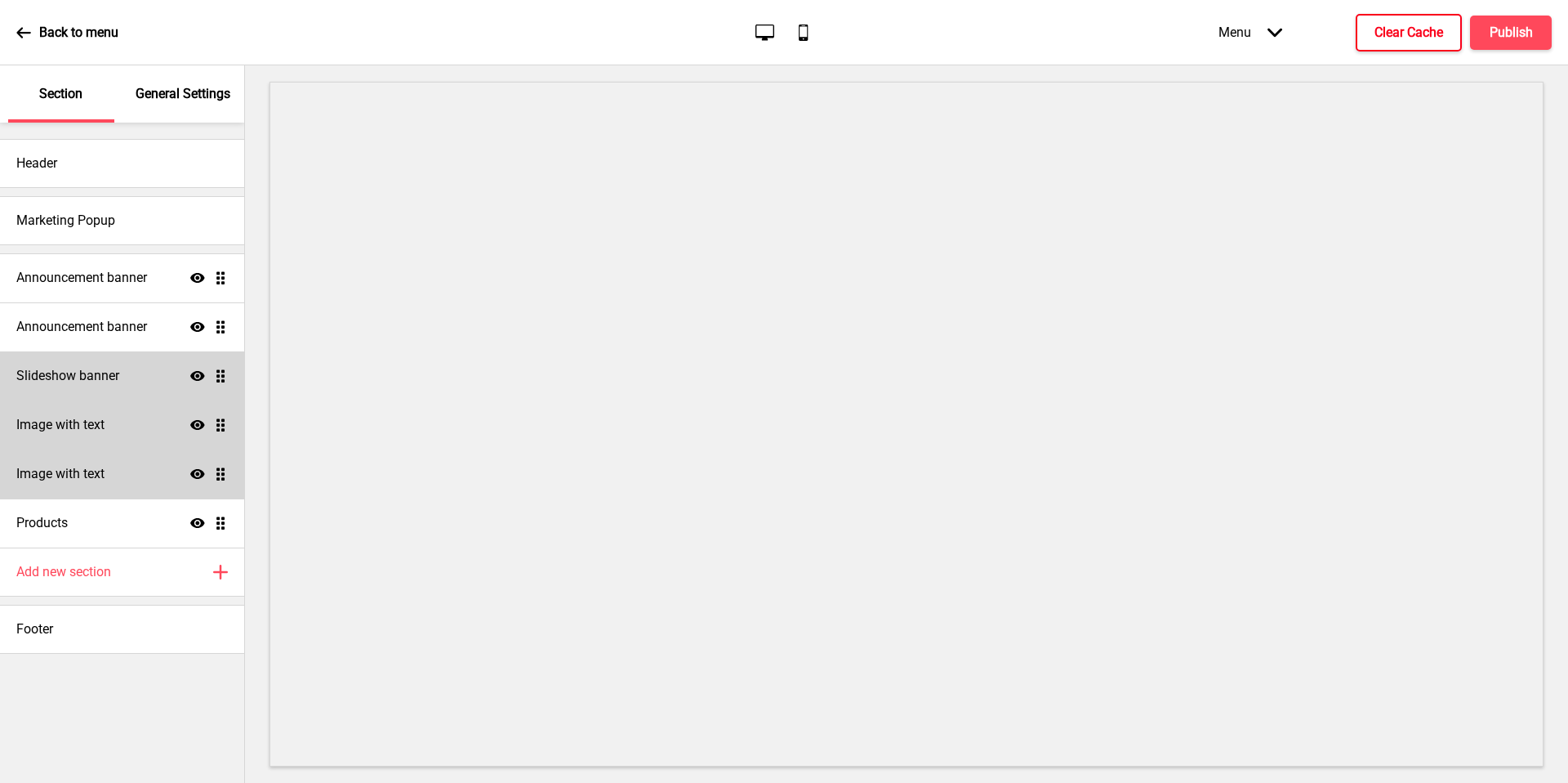
drag, startPoint x: 1417, startPoint y: 23, endPoint x: 190, endPoint y: 379, distance: 1277.6
click at [191, 379] on icon "Show" at bounding box center [197, 375] width 14 height 14
drag, startPoint x: 190, startPoint y: 379, endPoint x: 201, endPoint y: 378, distance: 11.0
click at [201, 378] on icon "Hide" at bounding box center [197, 375] width 14 height 14
click at [196, 374] on icon at bounding box center [197, 376] width 14 height 10
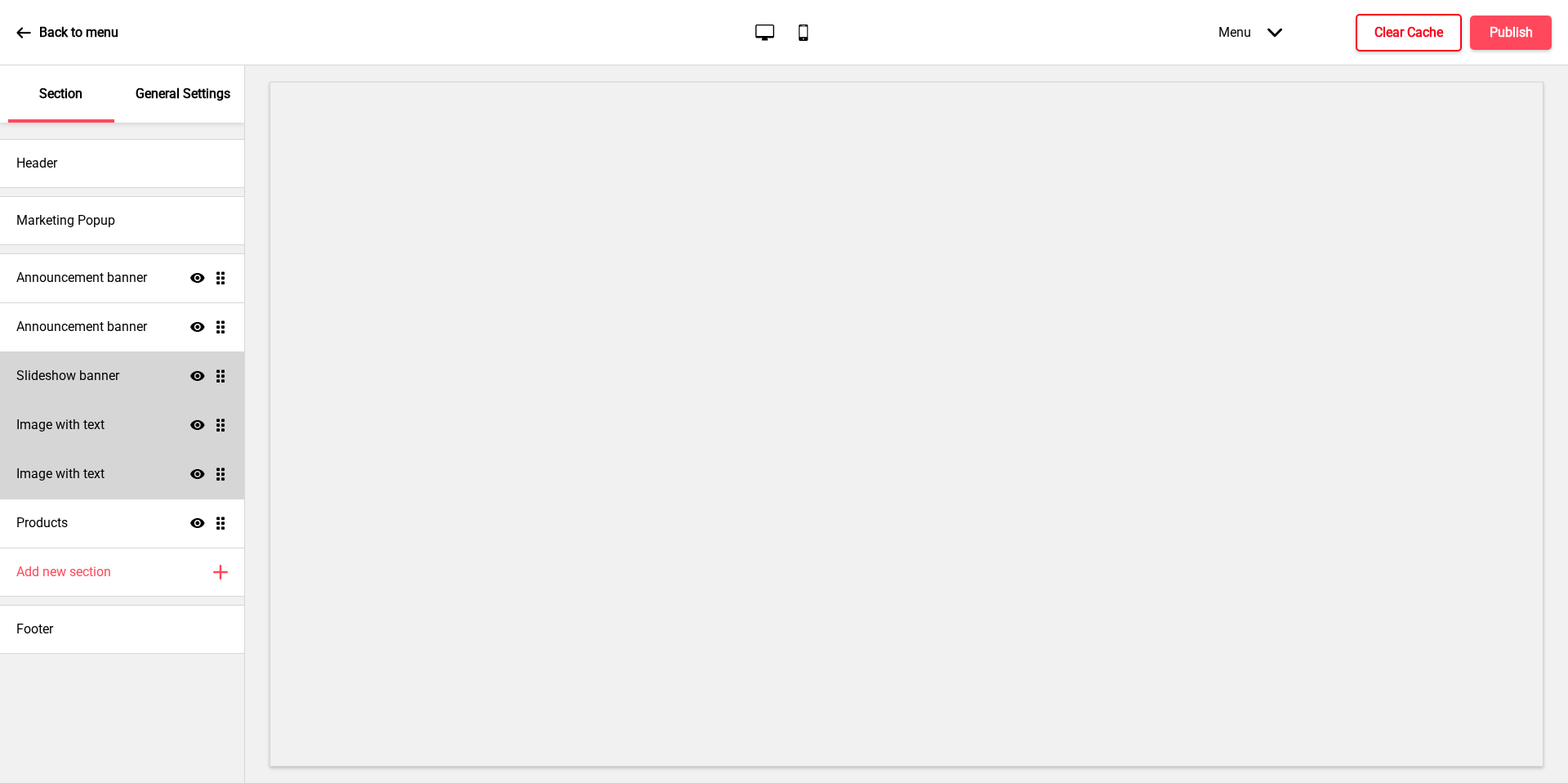
click at [198, 414] on div "Image with text Show Drag" at bounding box center [122, 425] width 244 height 49
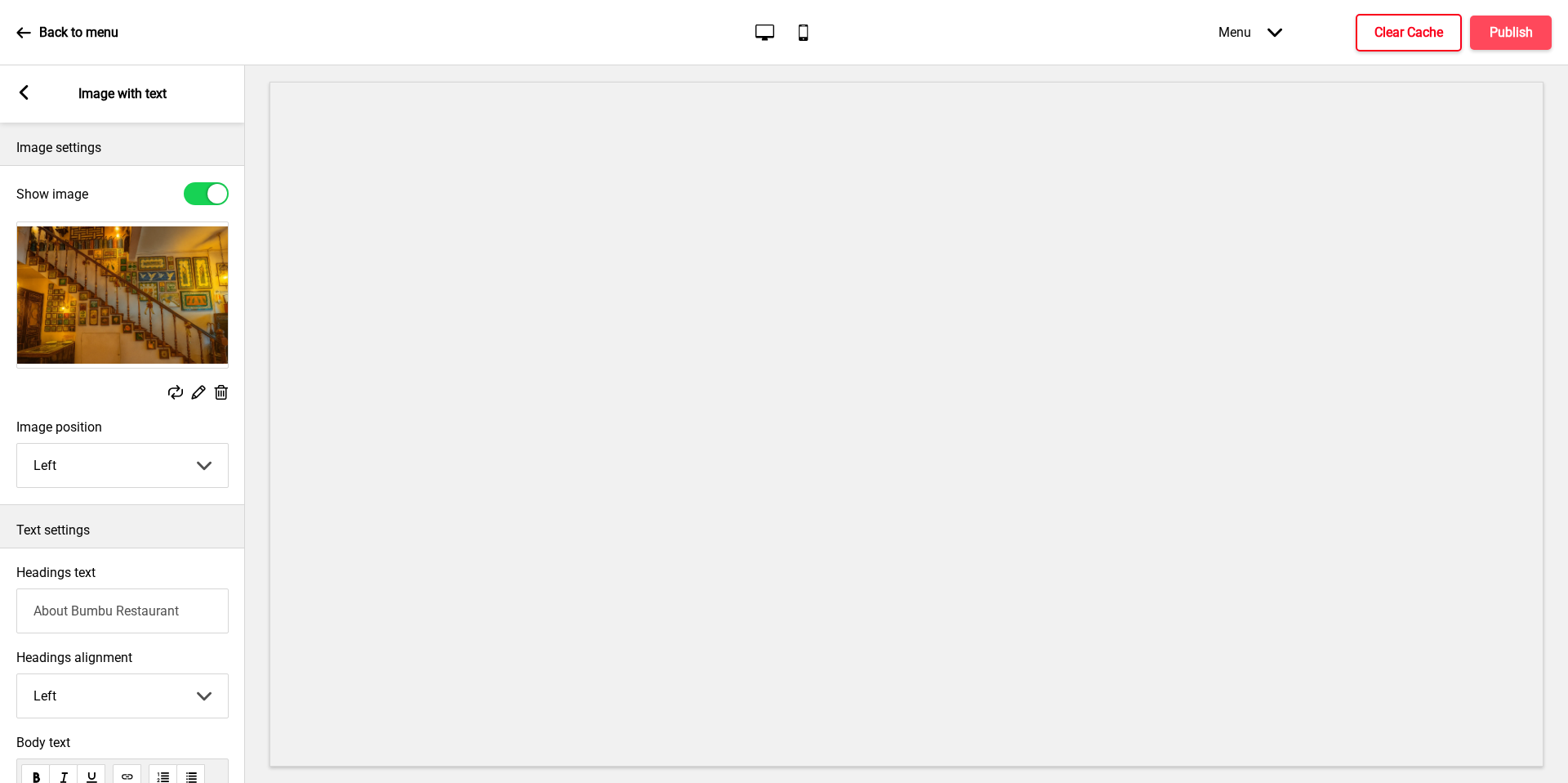
drag, startPoint x: 201, startPoint y: 378, endPoint x: 26, endPoint y: 97, distance: 331.0
click at [26, 97] on icon at bounding box center [23, 92] width 9 height 14
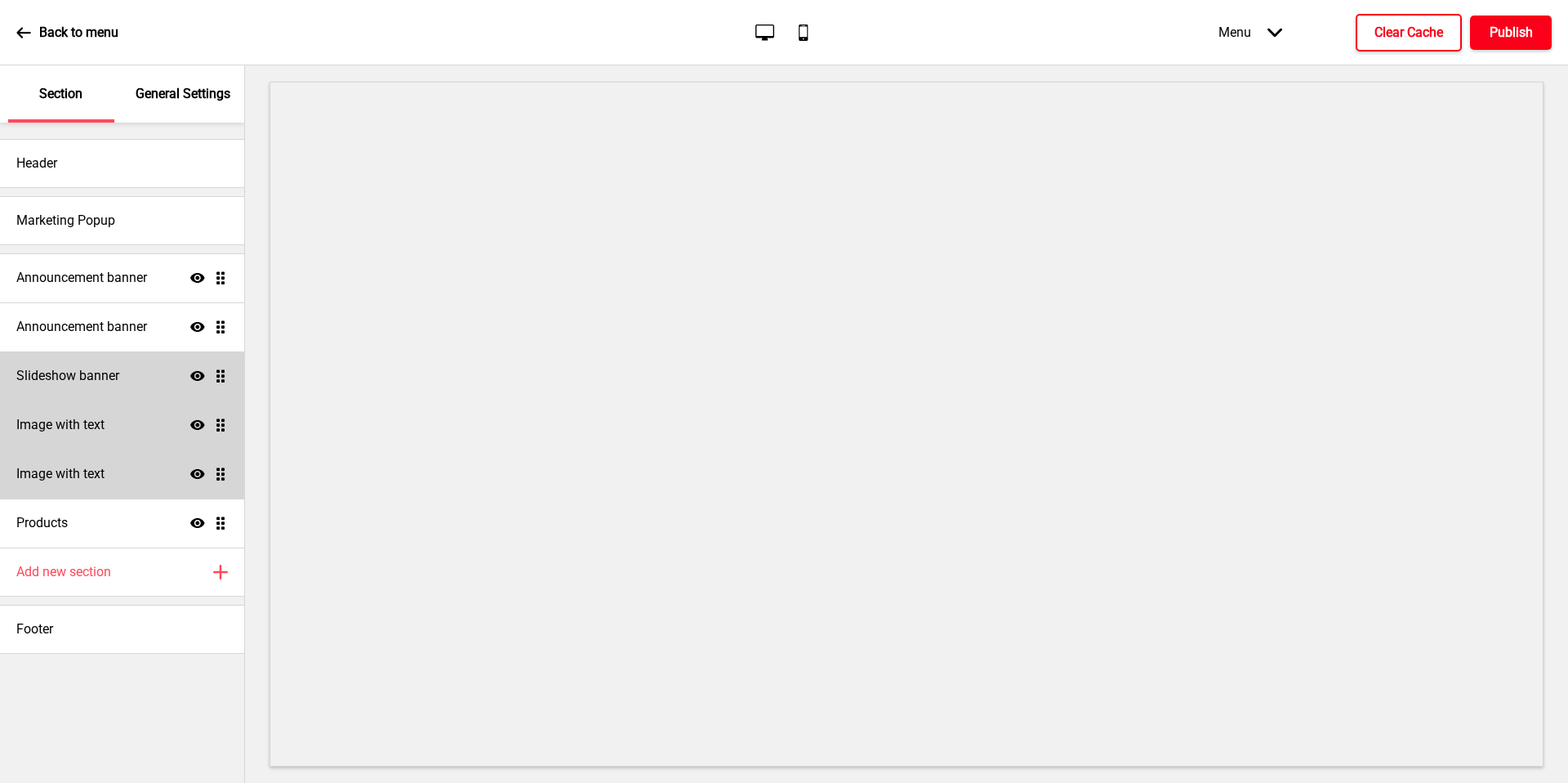
drag, startPoint x: 26, startPoint y: 97, endPoint x: 1492, endPoint y: 32, distance: 1467.4
click at [1492, 32] on h4 "Publish" at bounding box center [1511, 33] width 43 height 18
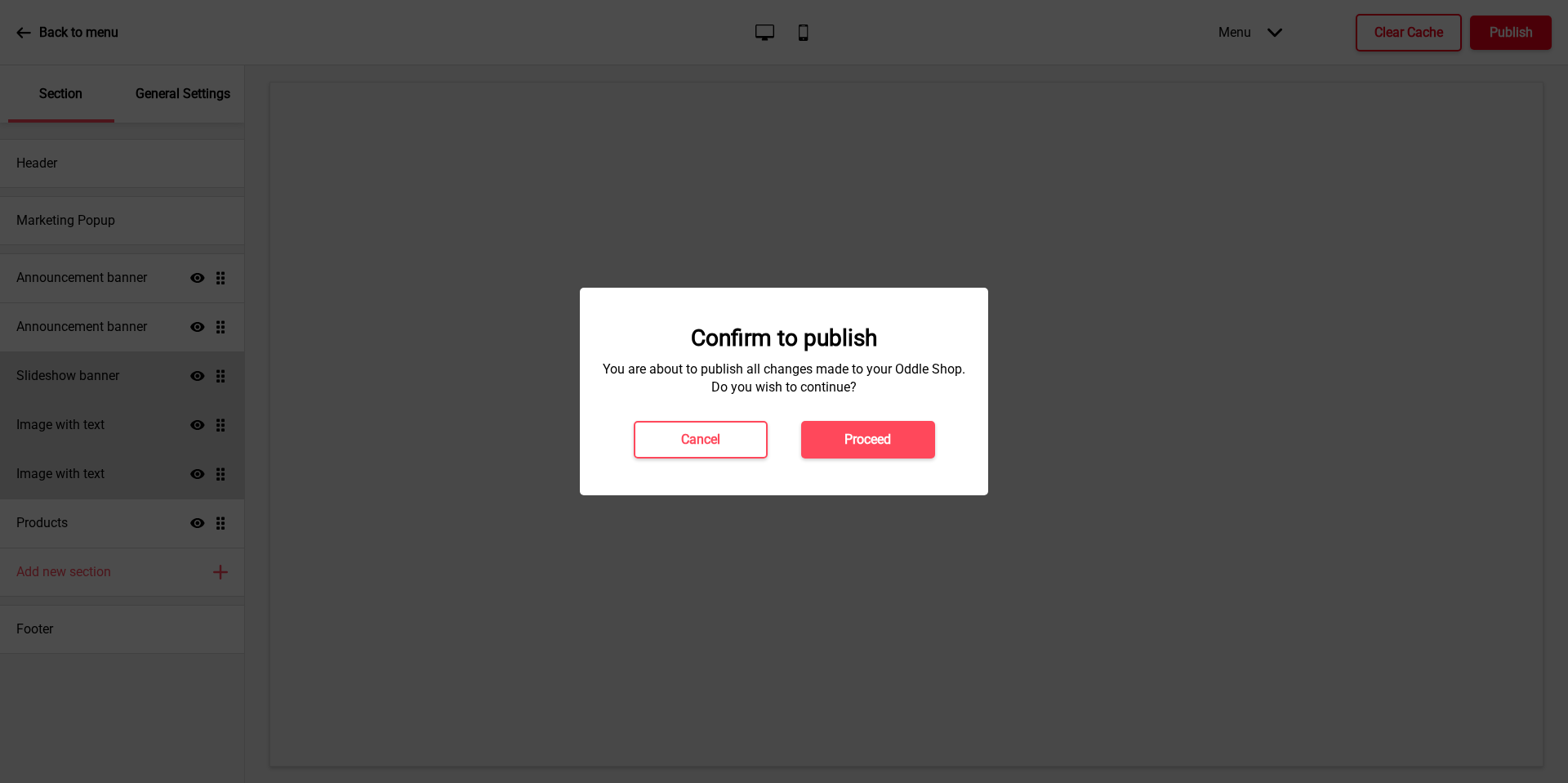
click at [854, 425] on button "Proceed" at bounding box center [868, 439] width 134 height 37
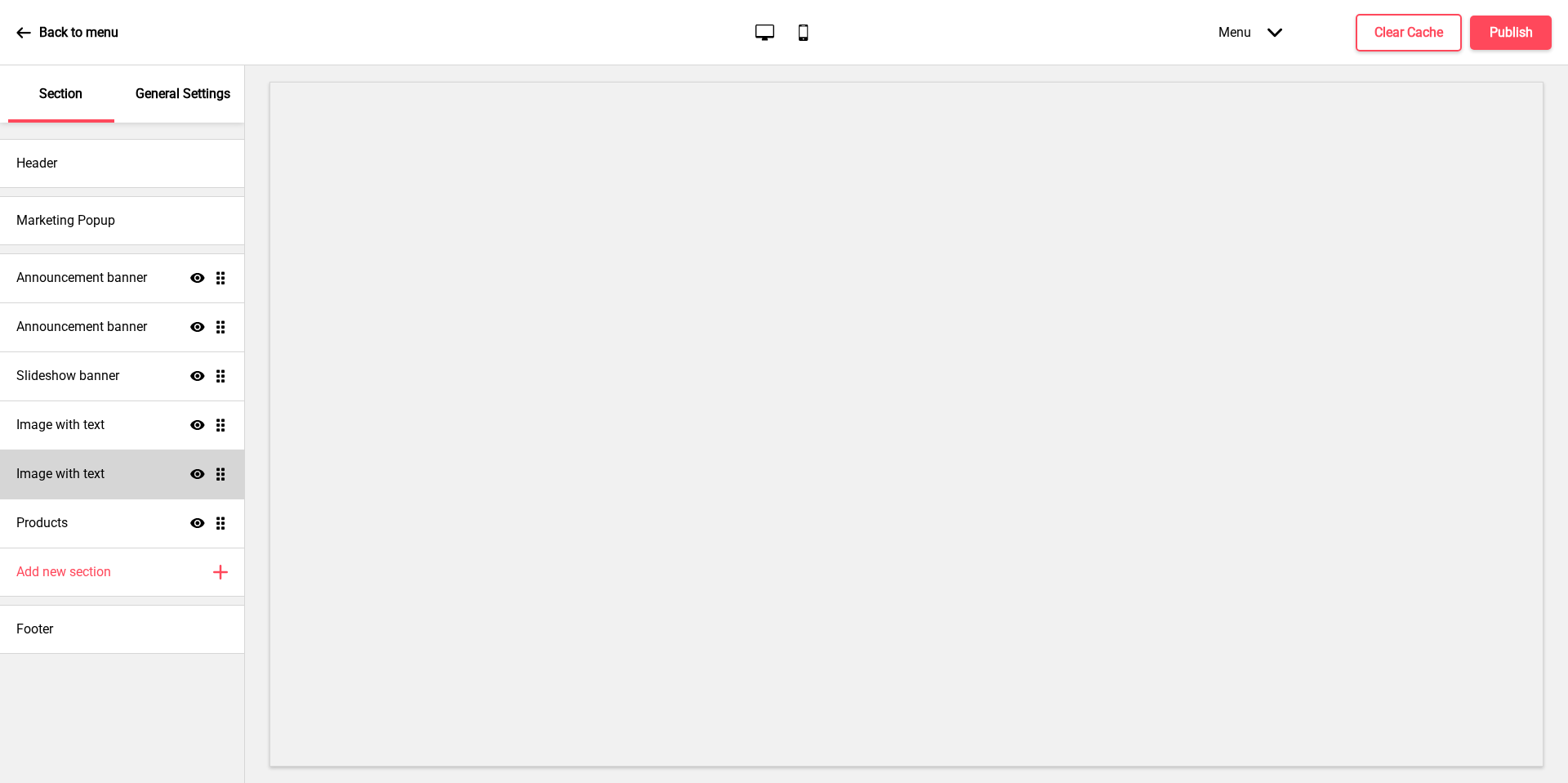
drag, startPoint x: 0, startPoint y: 0, endPoint x: 111, endPoint y: 479, distance: 491.7
click at [111, 479] on div "Image with text Show Drag" at bounding box center [122, 473] width 244 height 49
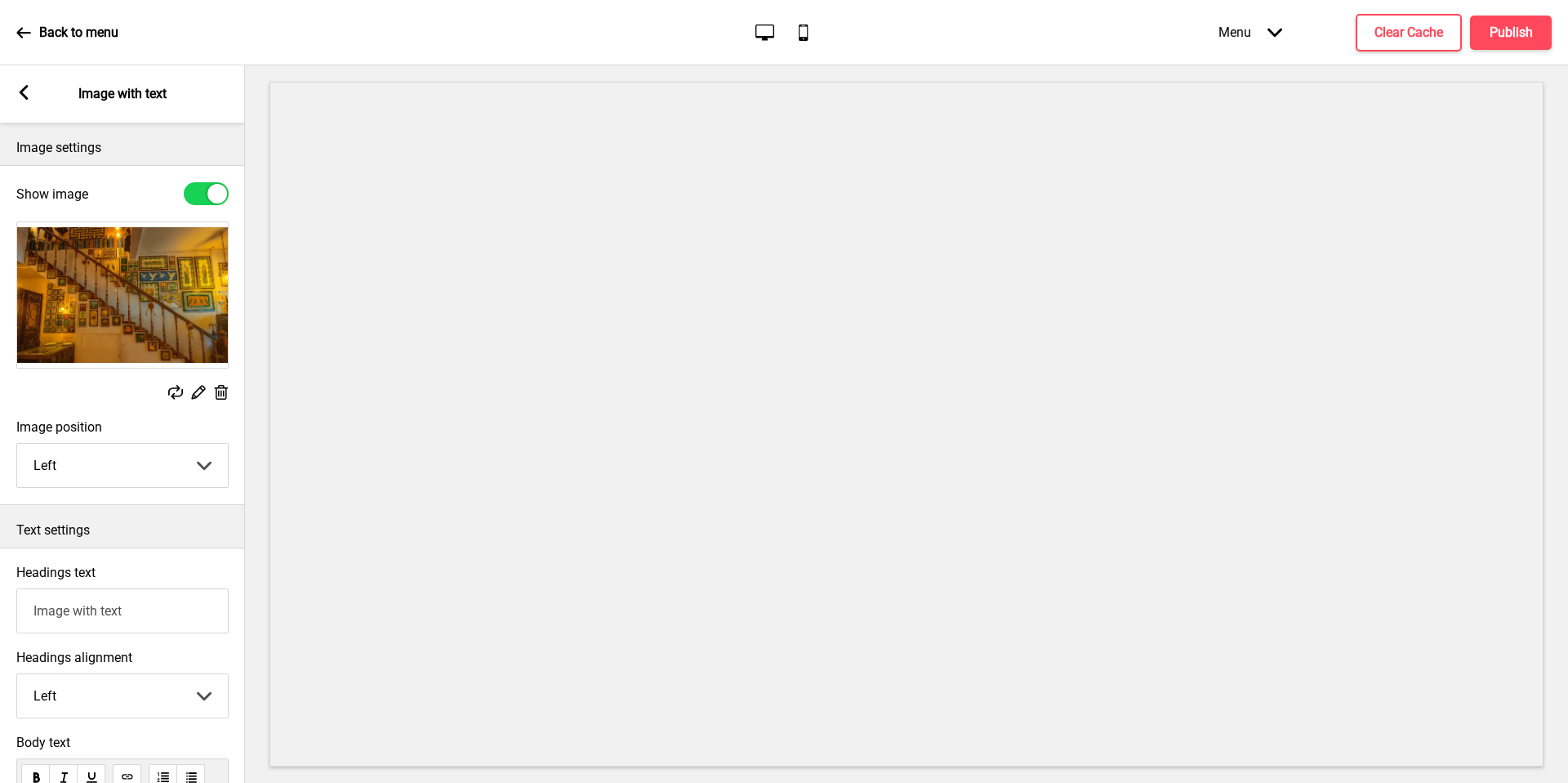
scroll to position [346, 0]
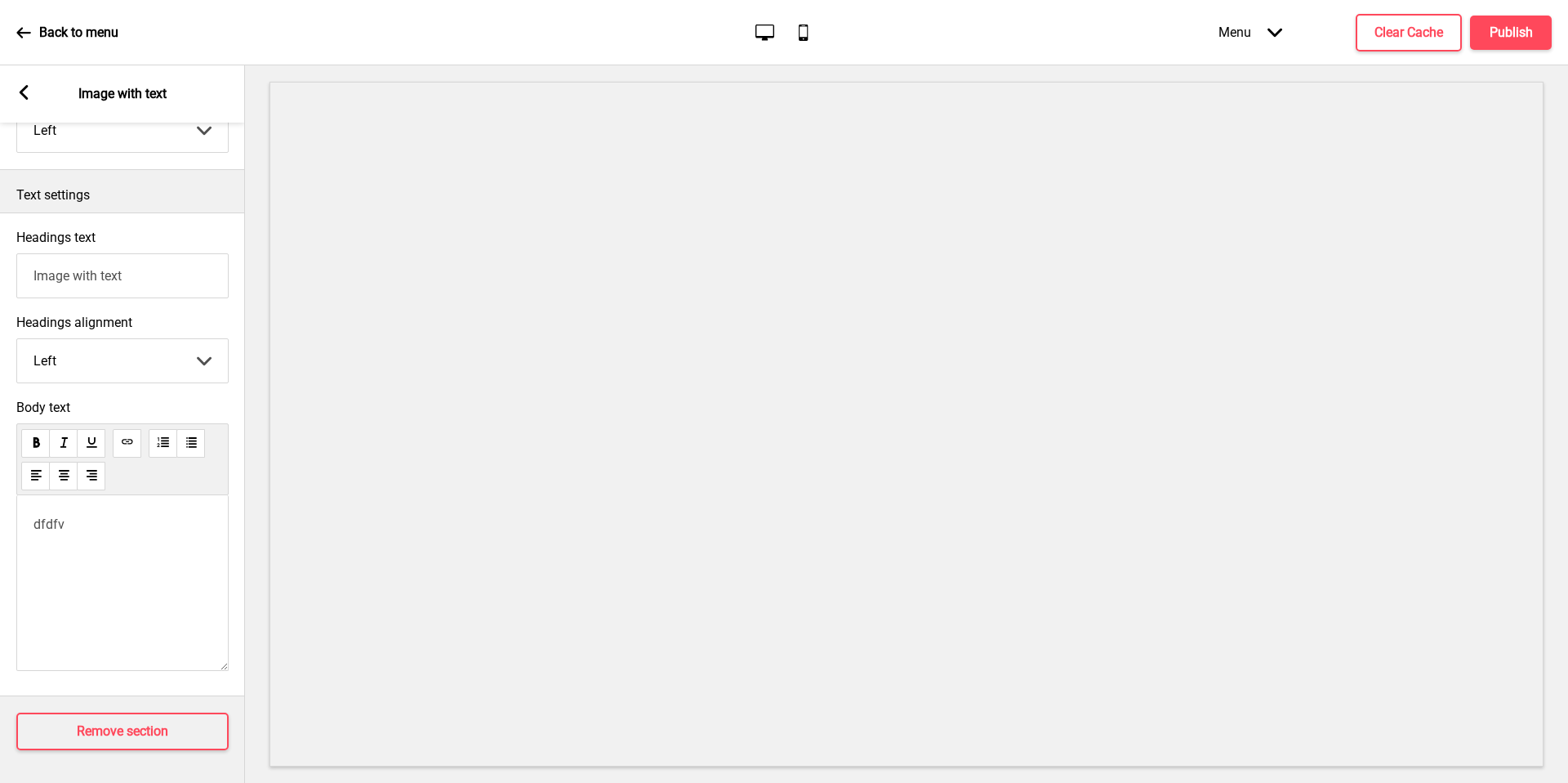
drag, startPoint x: 111, startPoint y: 479, endPoint x: 135, endPoint y: 548, distance: 73.1
click at [135, 548] on div "dfdfv" at bounding box center [123, 583] width 213 height 175
drag, startPoint x: 135, startPoint y: 548, endPoint x: 130, endPoint y: 520, distance: 28.4
click at [130, 520] on div "dfdfv" at bounding box center [123, 583] width 213 height 175
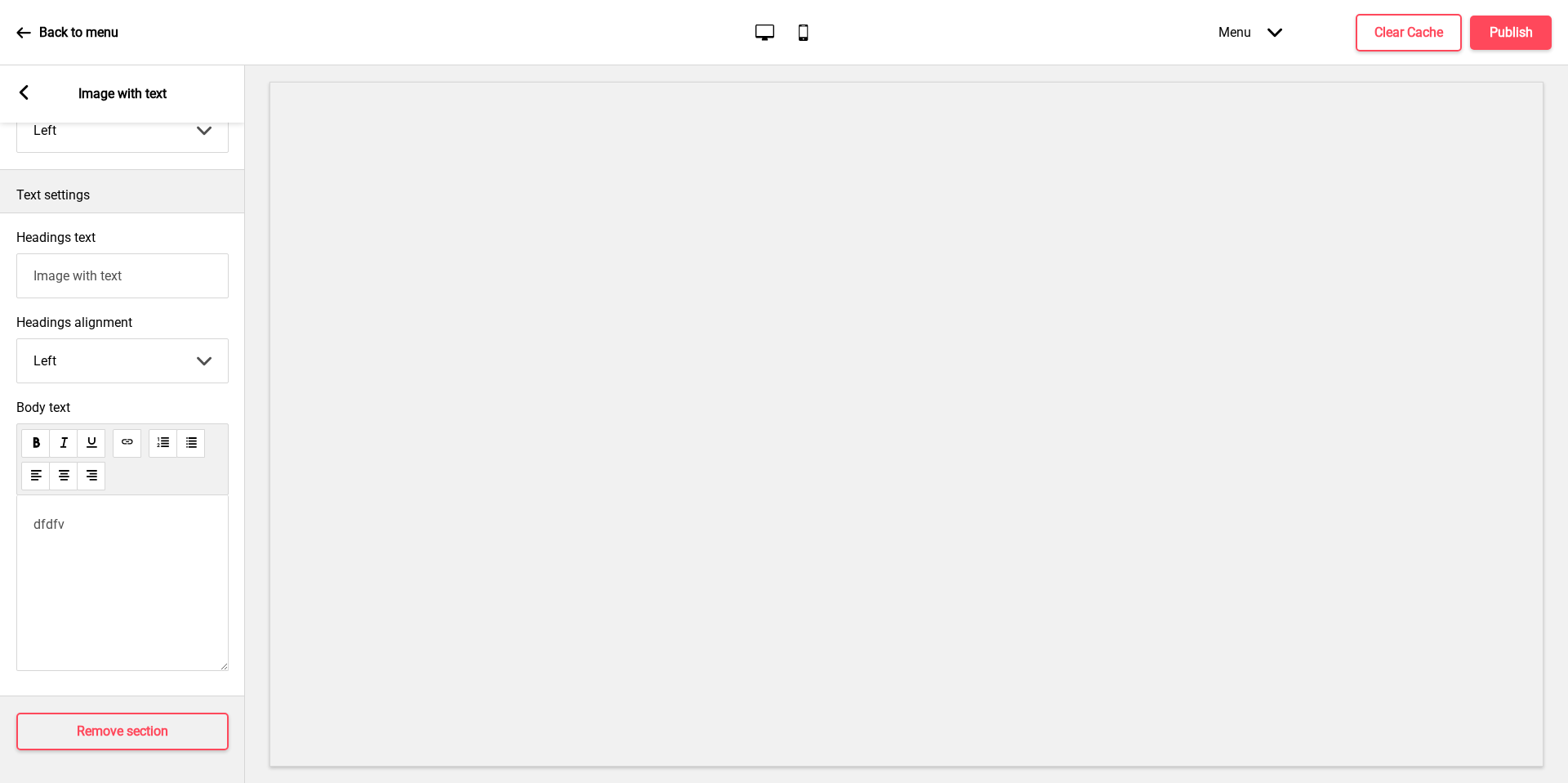
click at [56, 517] on span "dfdfv" at bounding box center [49, 524] width 31 height 15
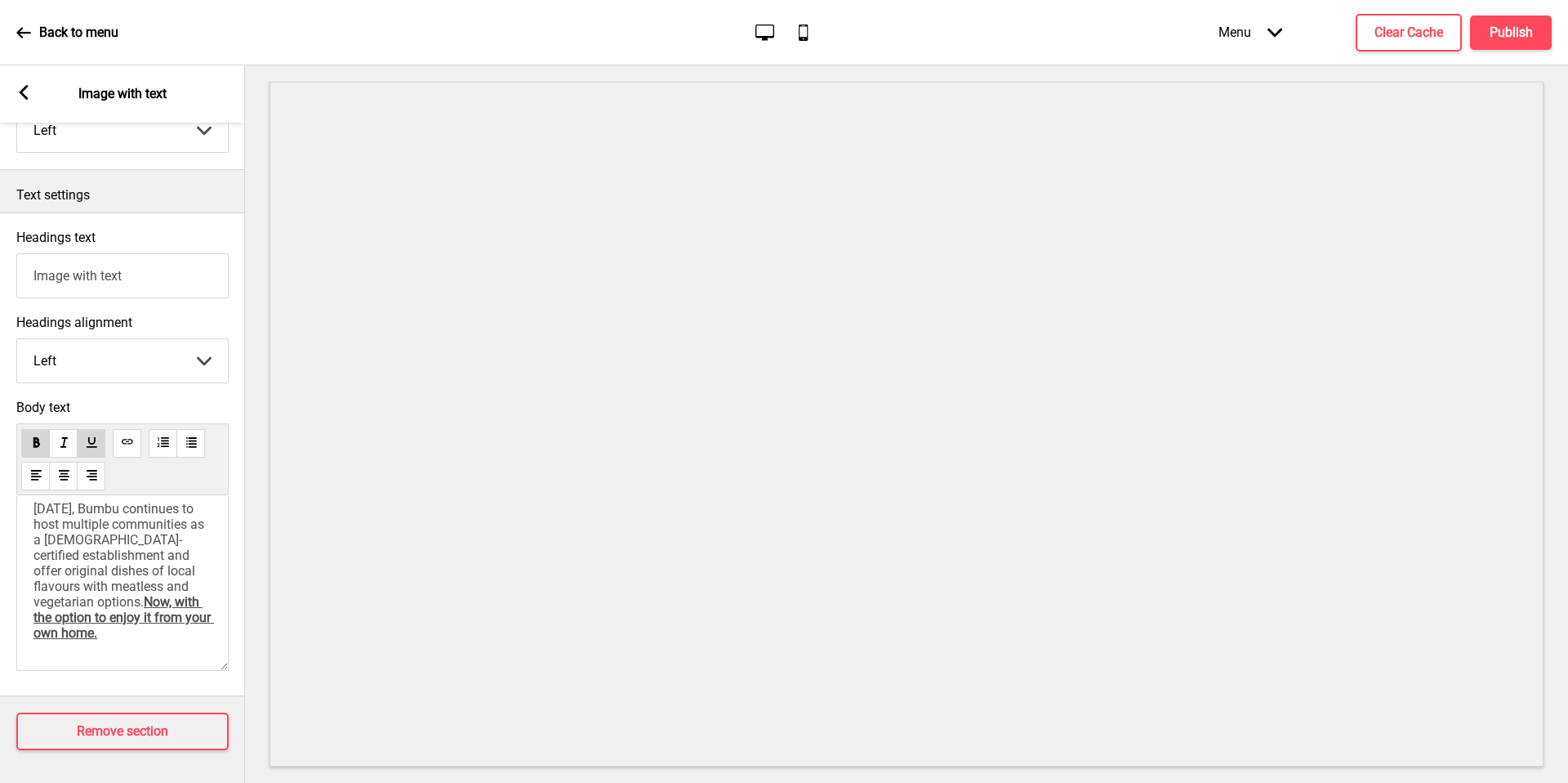
scroll to position [217, 0]
click at [16, 97] on rect at bounding box center [23, 92] width 14 height 14
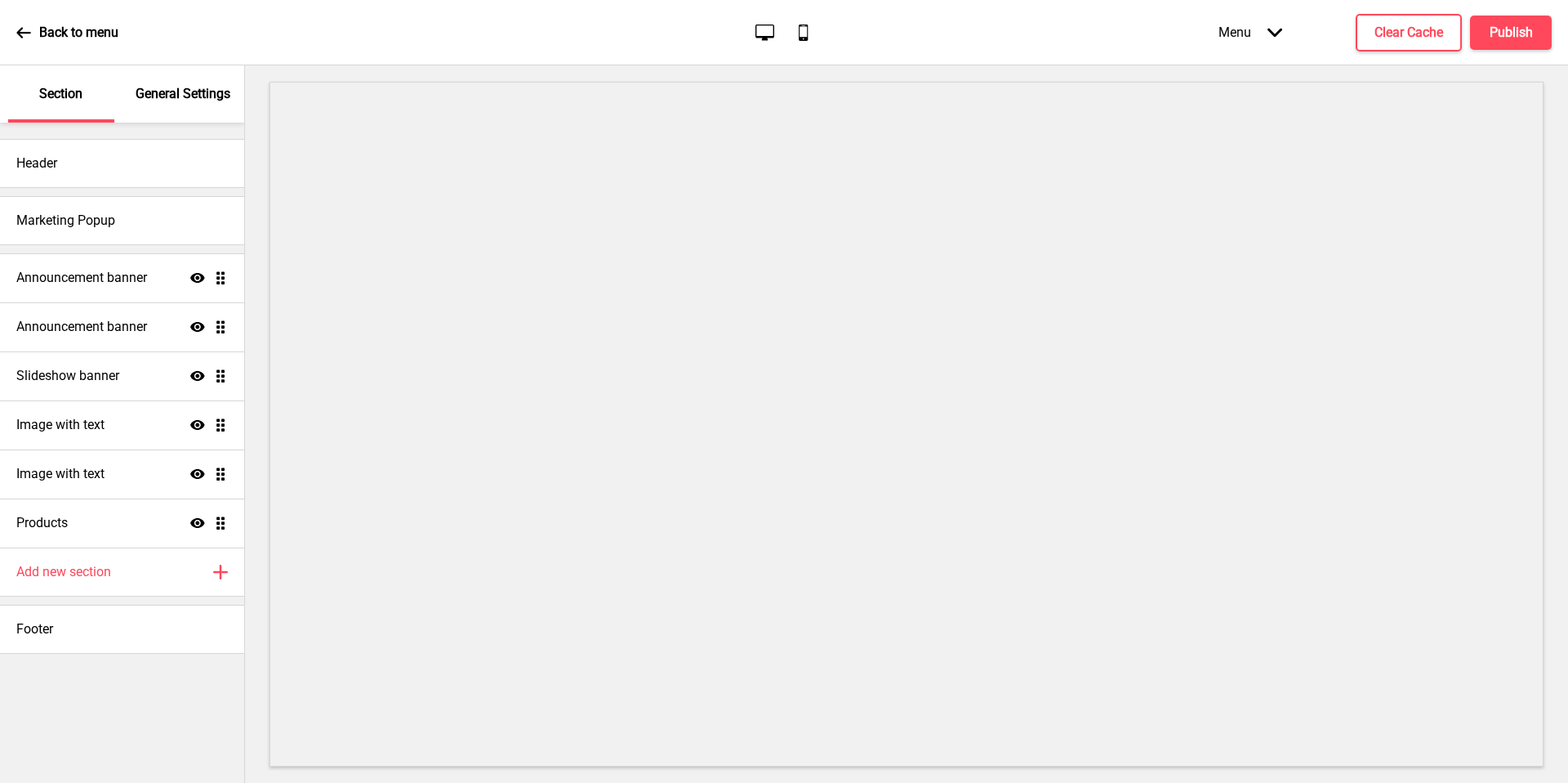
click at [104, 476] on h4 "Image with text" at bounding box center [60, 473] width 88 height 18
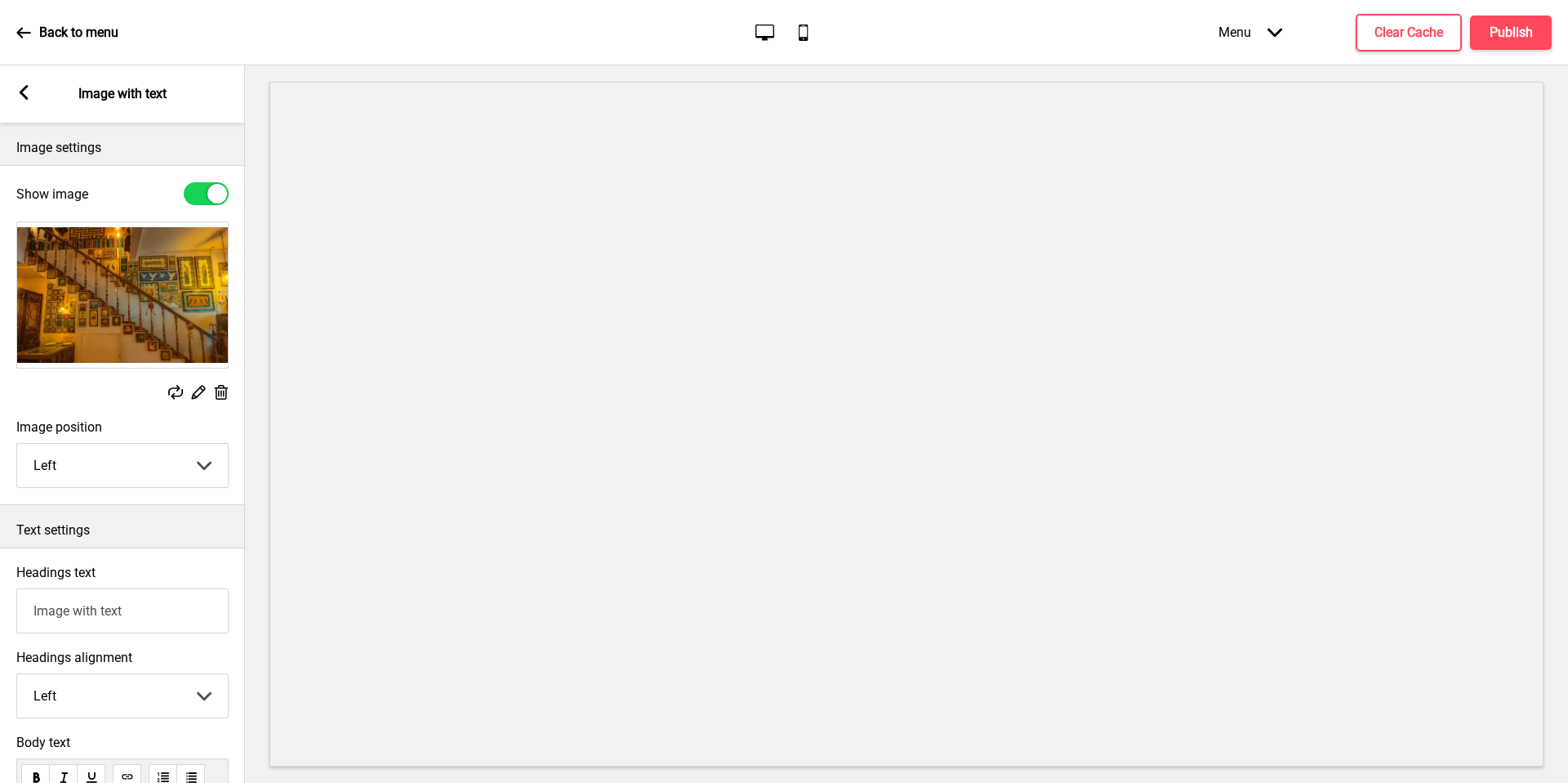
scroll to position [346, 0]
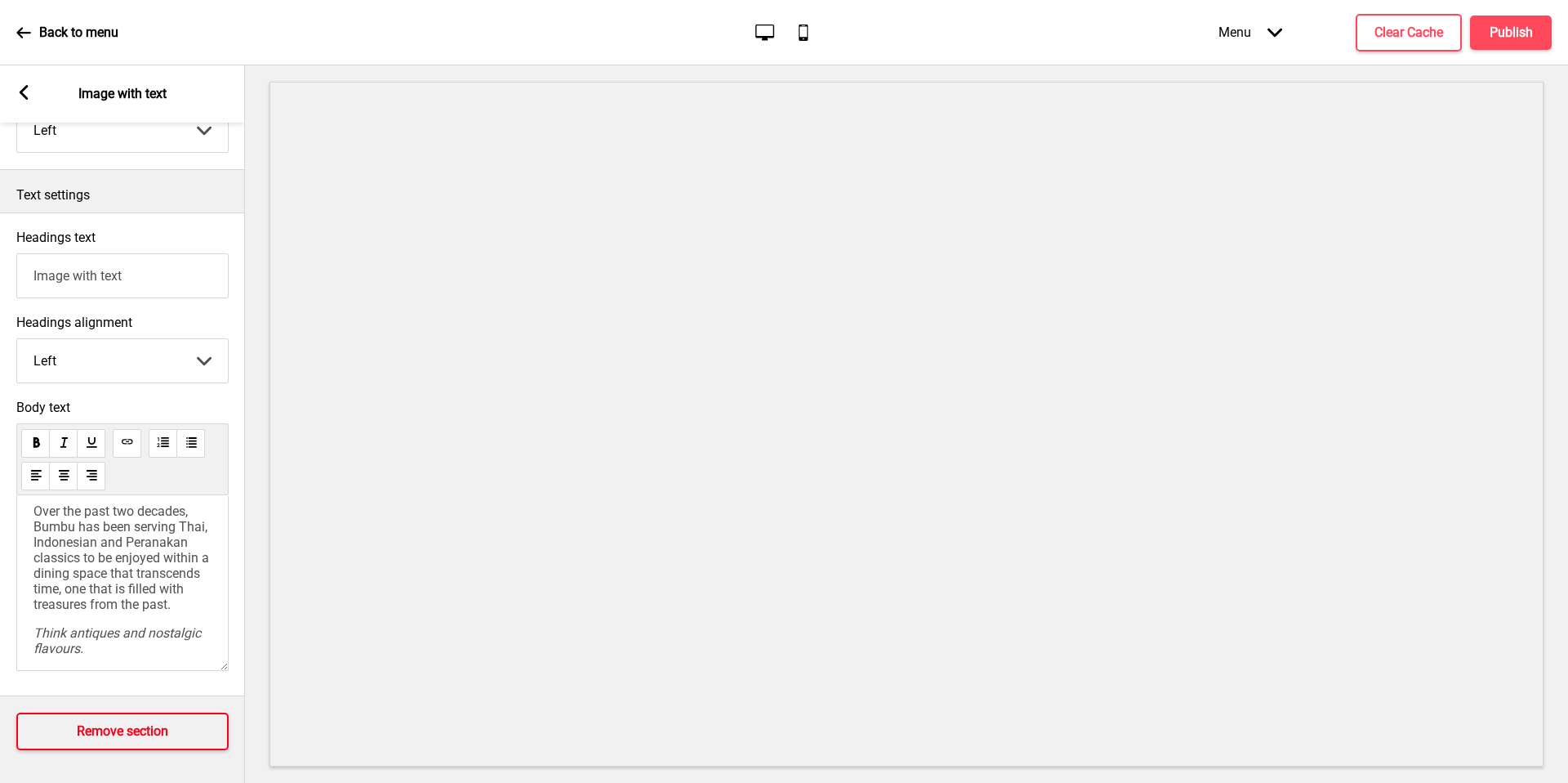
drag, startPoint x: 130, startPoint y: 520, endPoint x: 170, endPoint y: 727, distance: 210.8
click at [170, 727] on button "Remove section" at bounding box center [123, 730] width 213 height 37
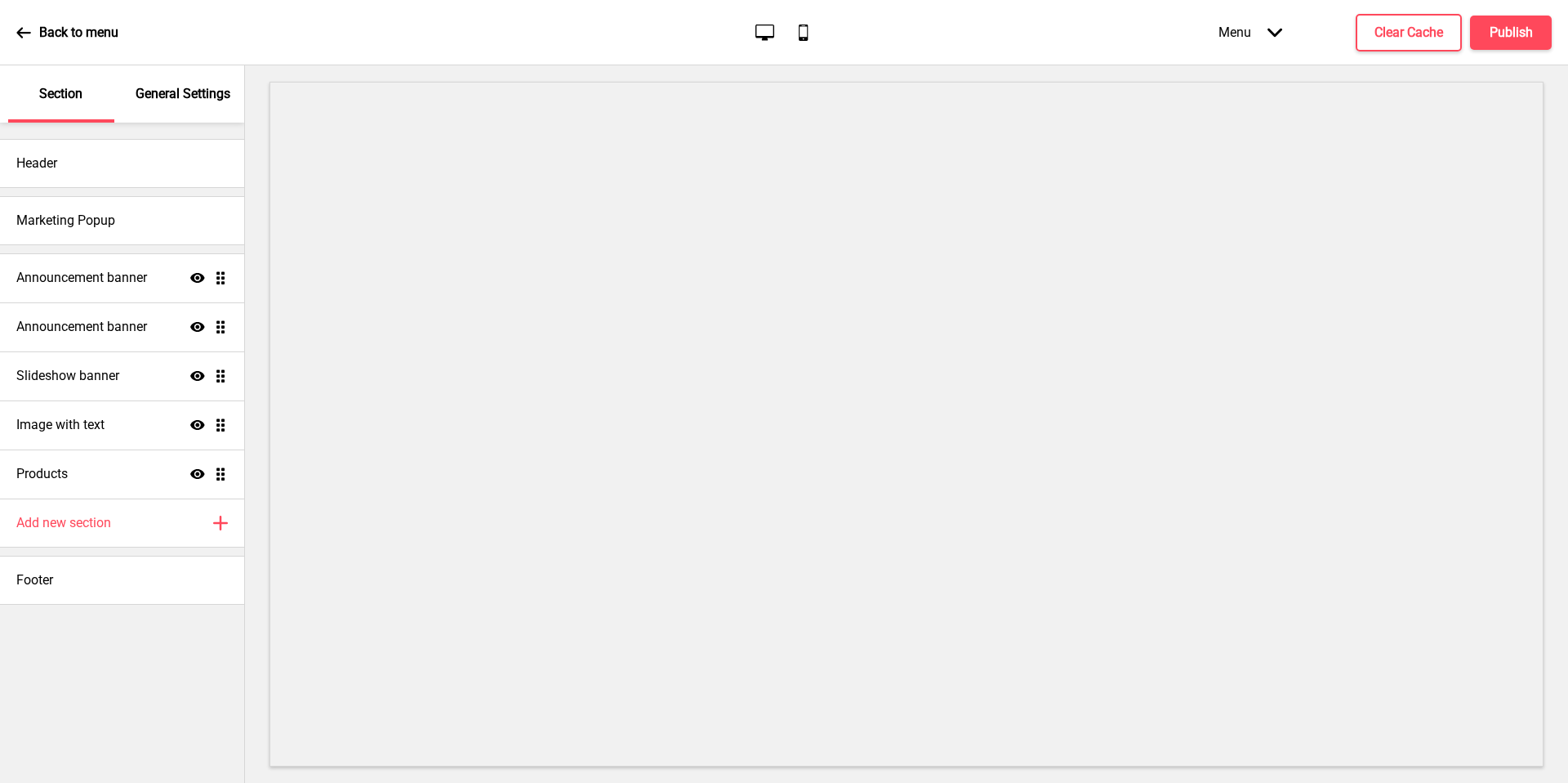
click at [119, 426] on div "Image with text Show Drag" at bounding box center [122, 425] width 244 height 49
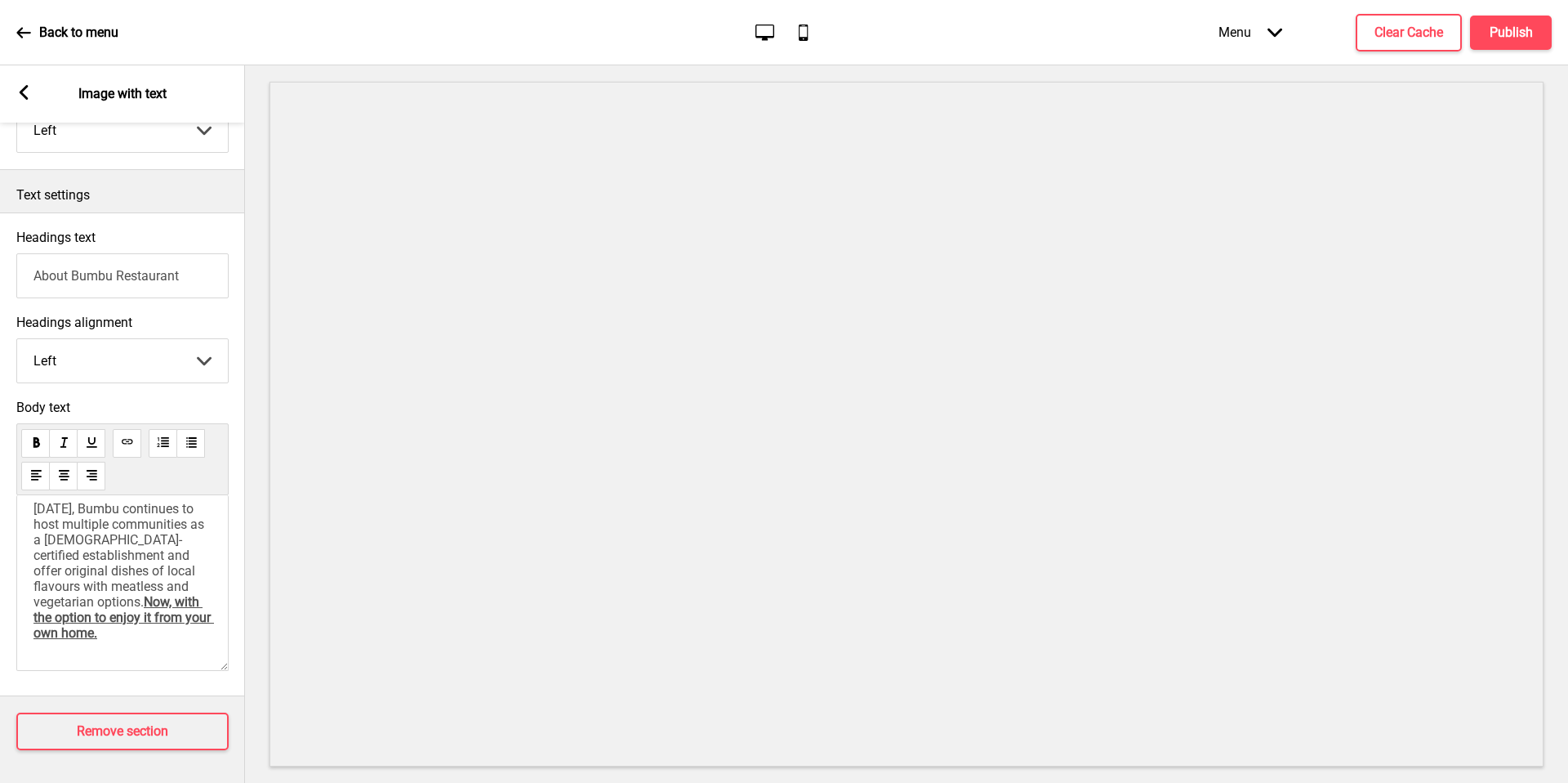
scroll to position [0, 0]
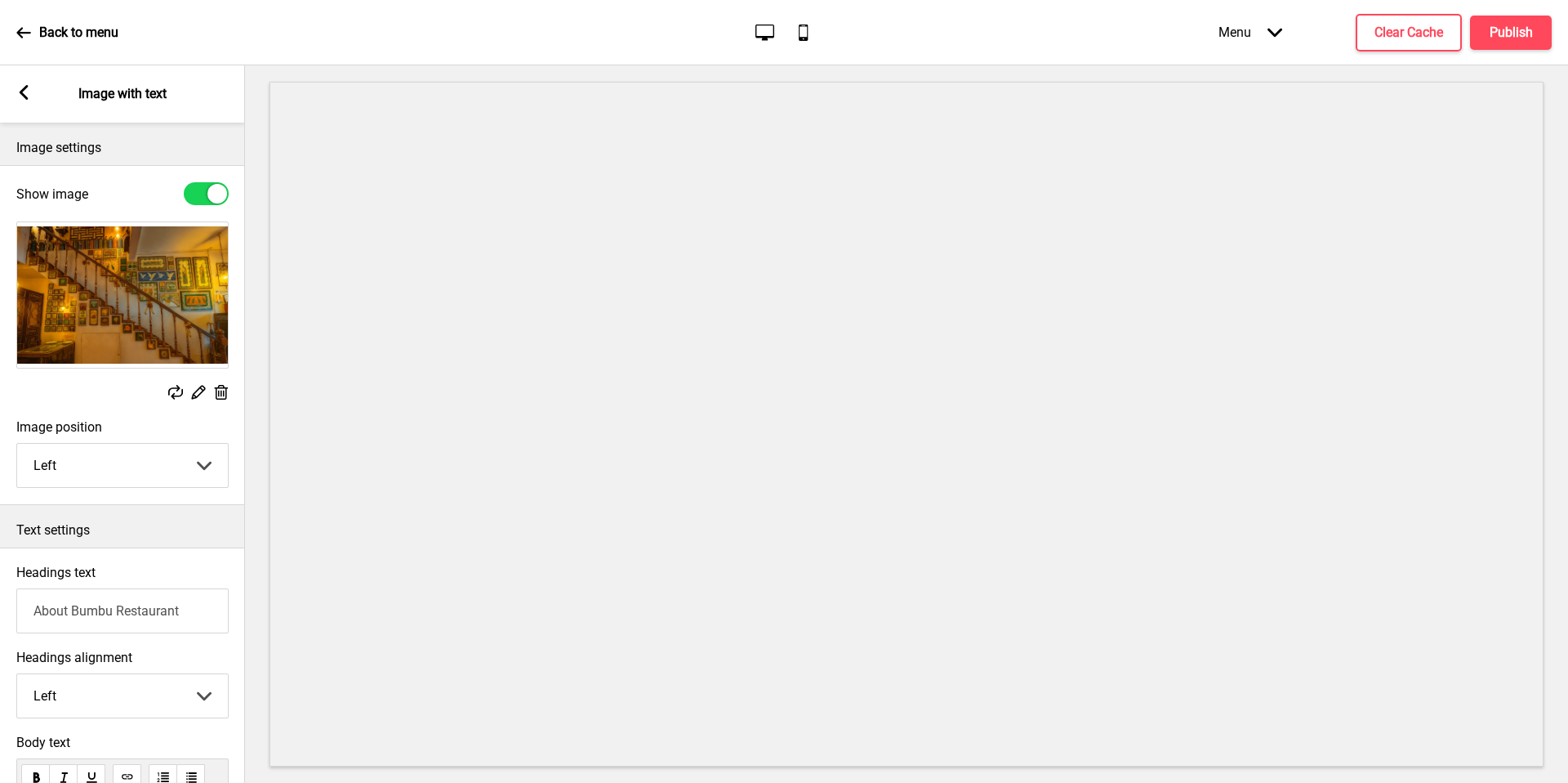
click at [25, 88] on icon at bounding box center [23, 92] width 9 height 14
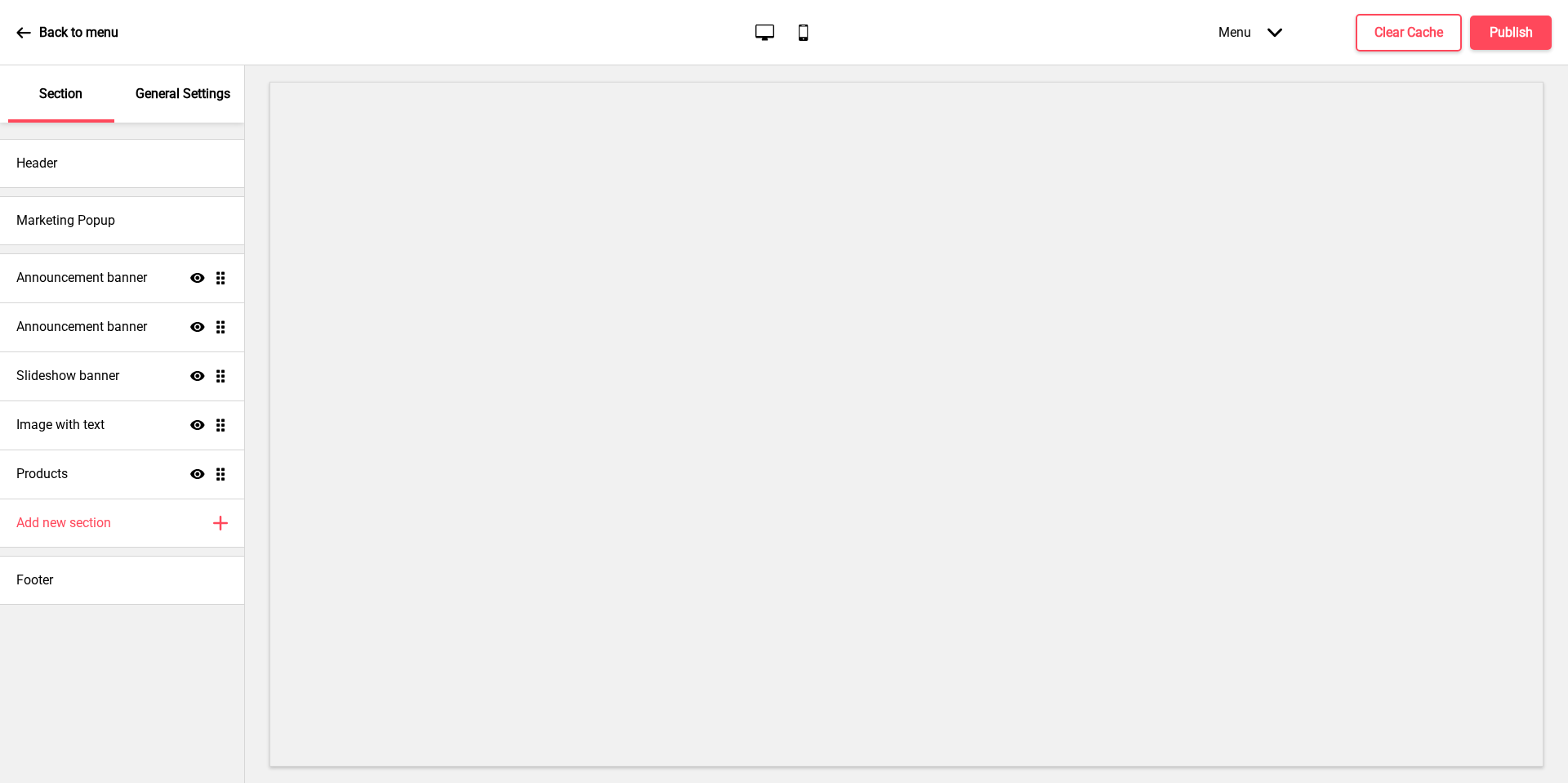
click at [187, 91] on p "General Settings" at bounding box center [183, 94] width 95 height 18
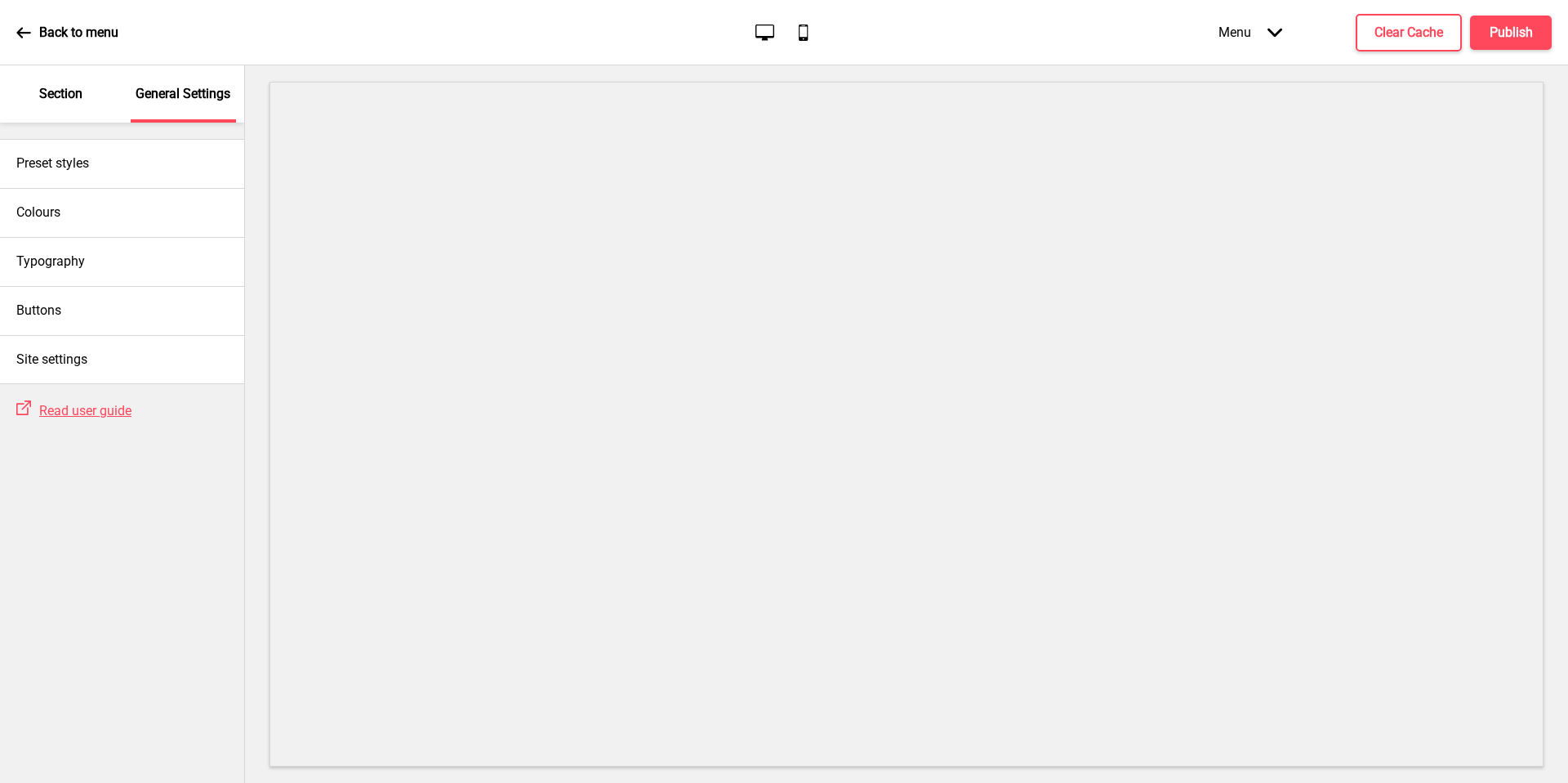
click at [93, 212] on div "Colours" at bounding box center [122, 212] width 244 height 49
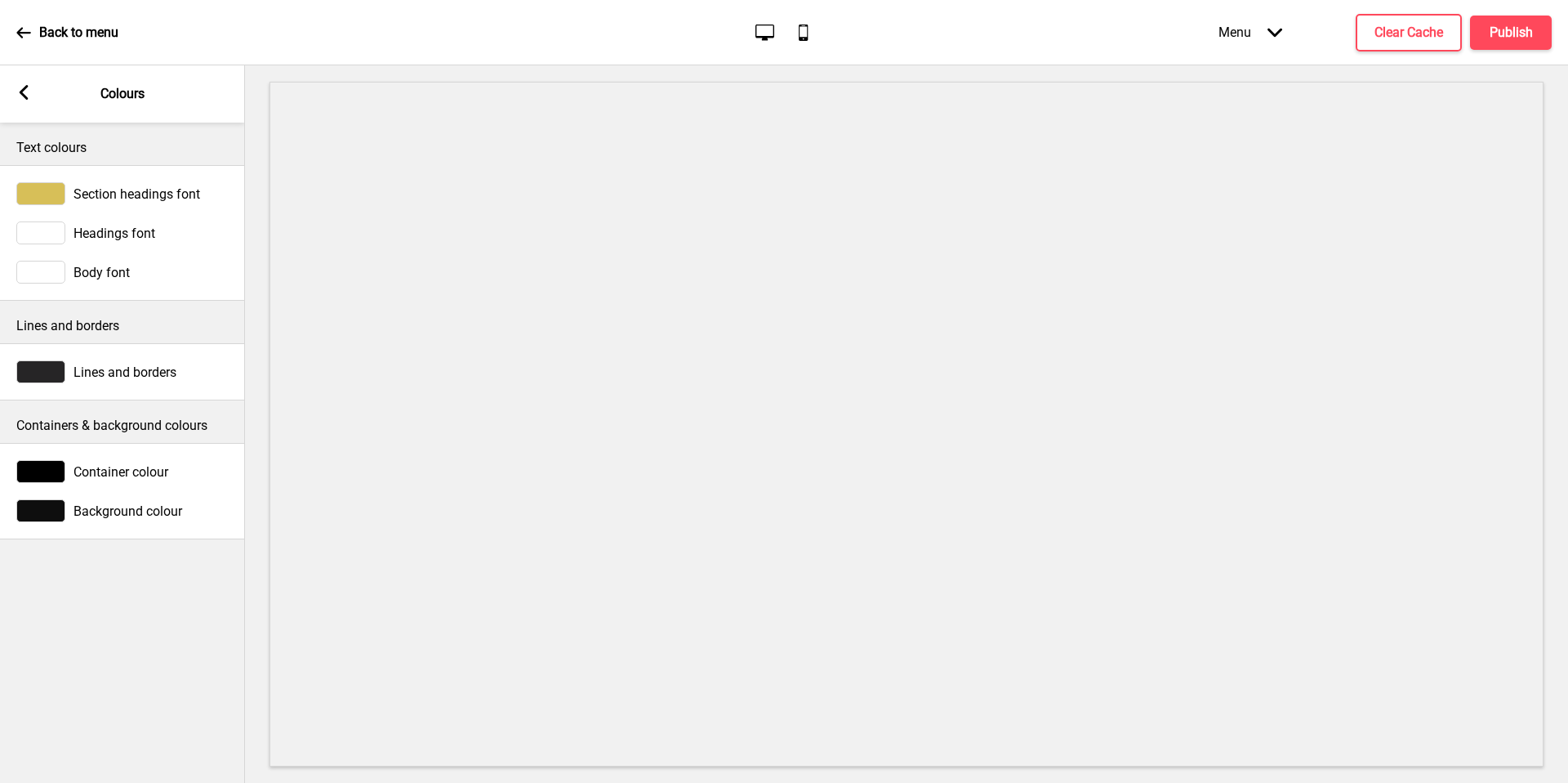
drag, startPoint x: 170, startPoint y: 727, endPoint x: 28, endPoint y: 97, distance: 645.8
click at [28, 97] on rect at bounding box center [23, 92] width 14 height 14
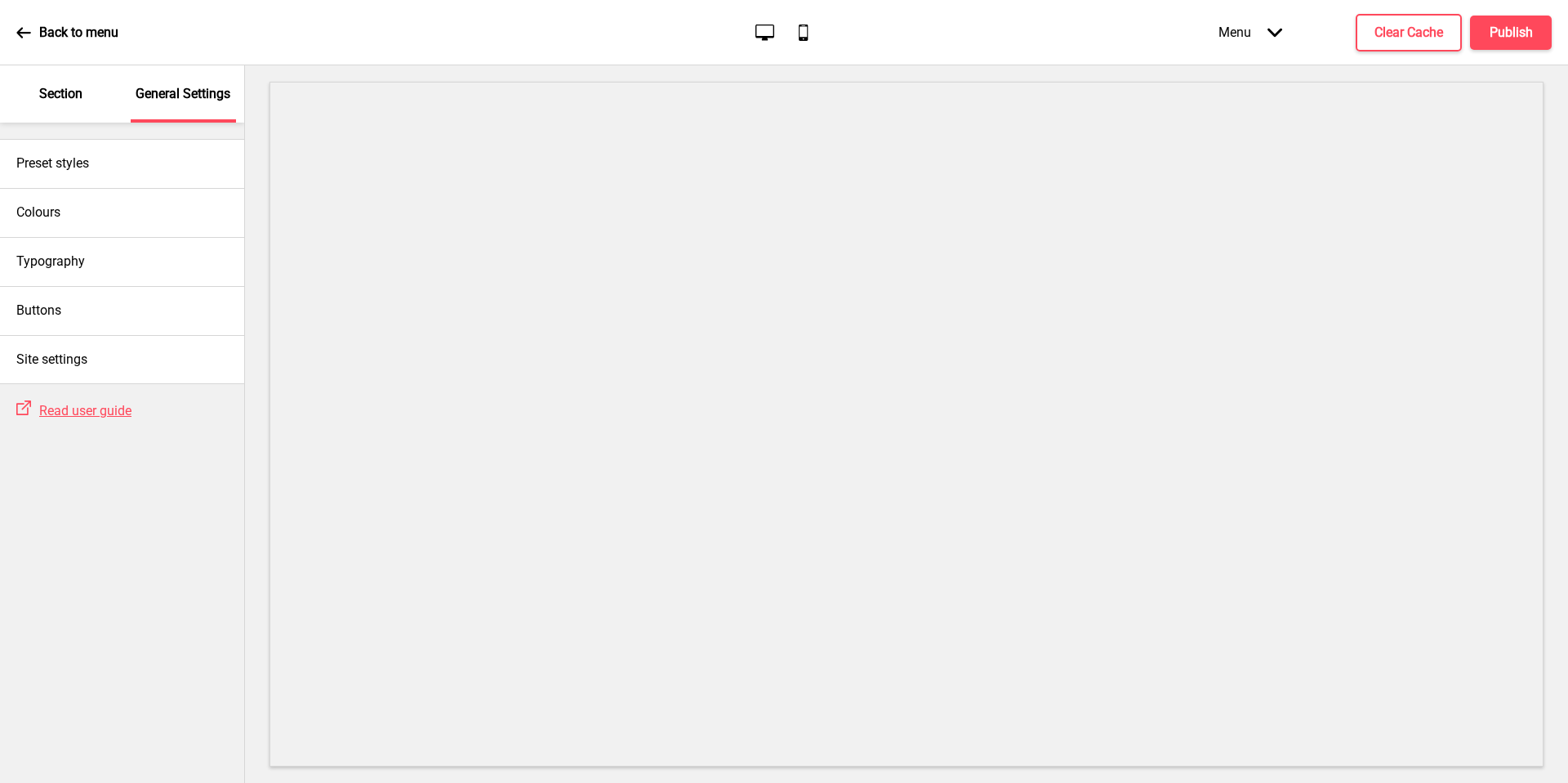
click at [75, 172] on h4 "Preset styles" at bounding box center [53, 163] width 73 height 18
select select "Custom"
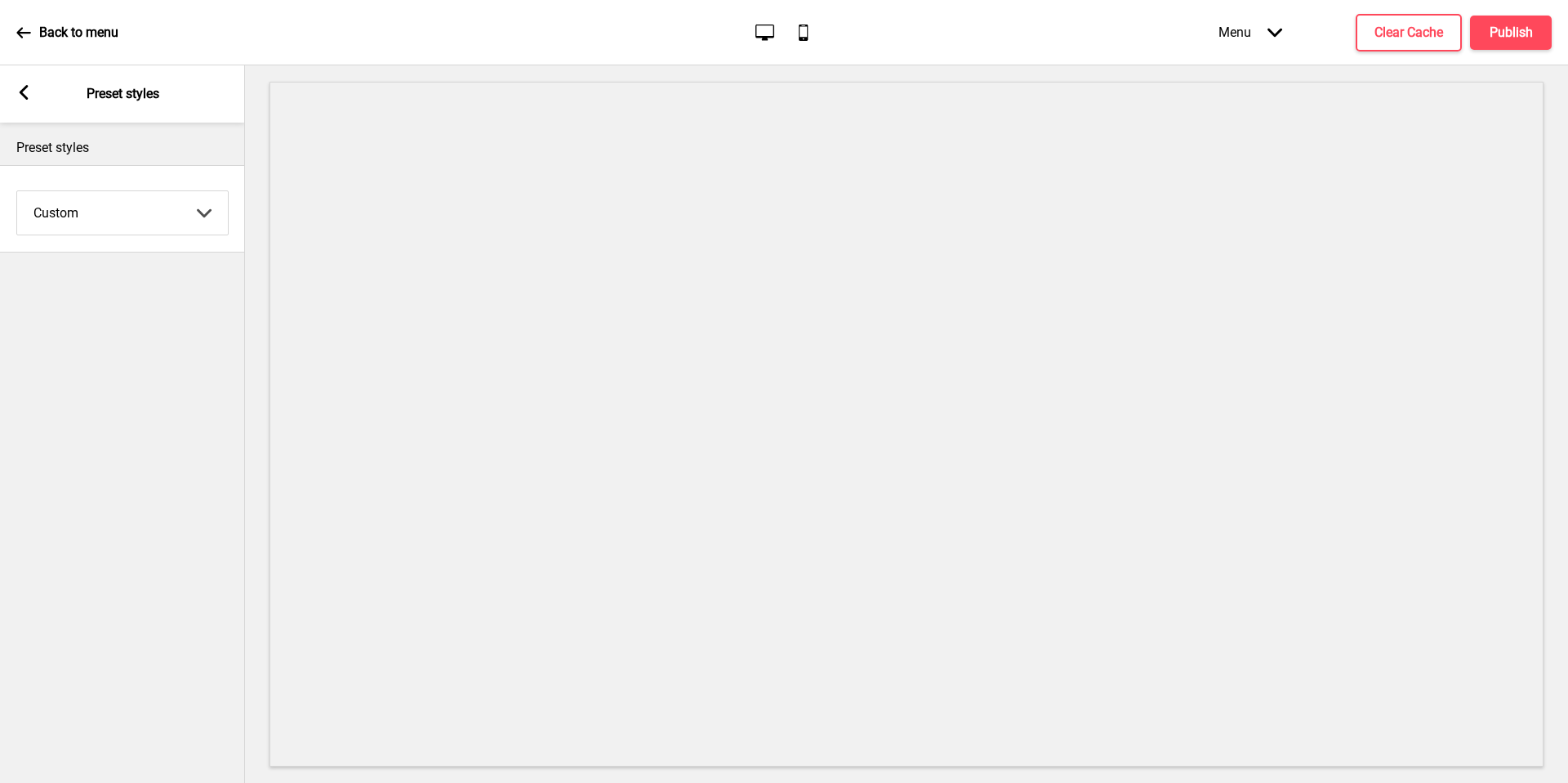
click at [108, 219] on select "Coffee Contrast Dark Earth Marine Minimalist Modern Oddle Pastel Yellow Fruits …" at bounding box center [123, 212] width 211 height 43
click at [13, 90] on div "Arrow left Preset styles" at bounding box center [123, 94] width 245 height 58
click at [27, 87] on icon at bounding box center [23, 92] width 9 height 14
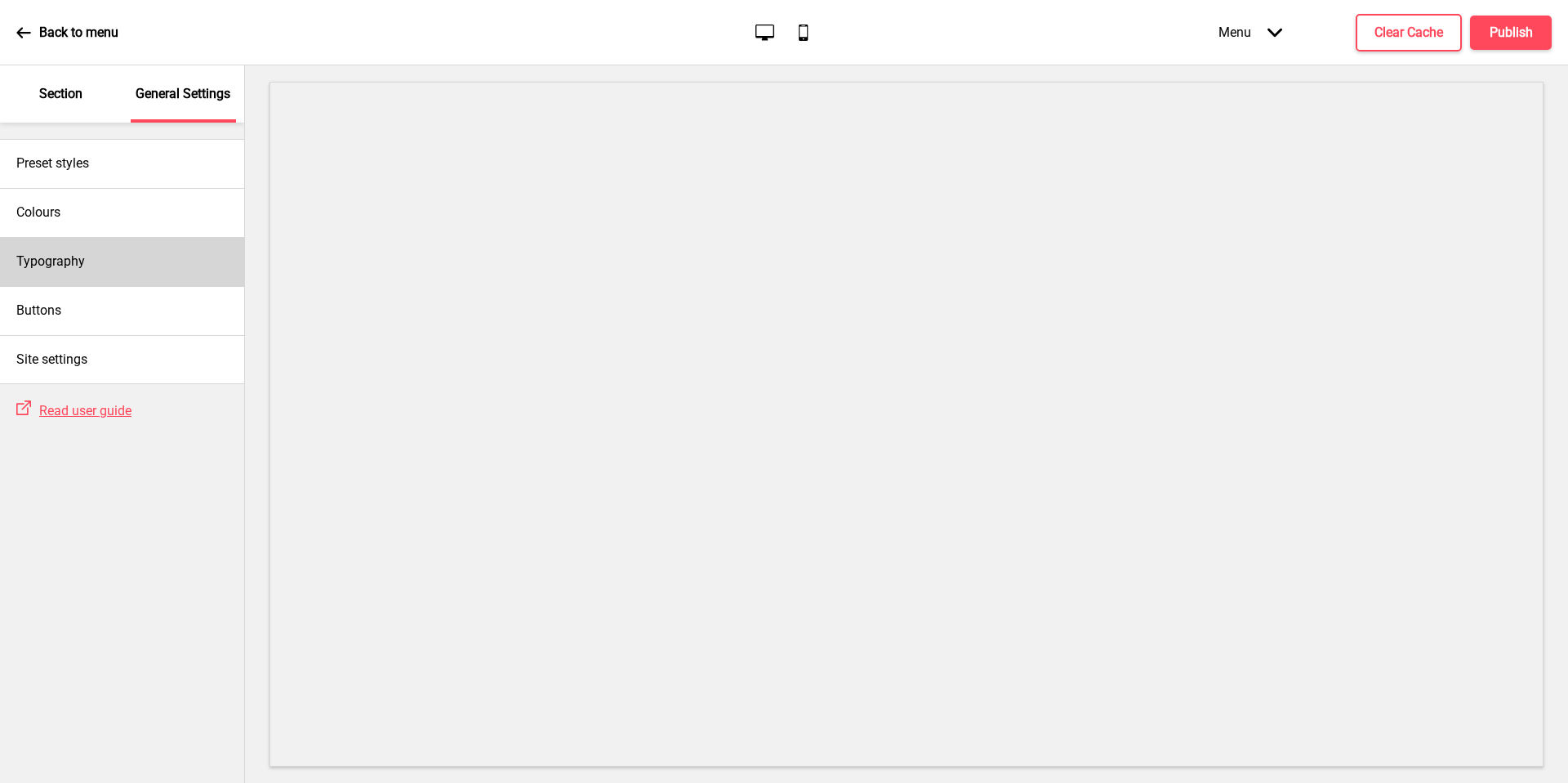
drag, startPoint x: 13, startPoint y: 90, endPoint x: 71, endPoint y: 261, distance: 180.6
click at [71, 261] on h4 "Typography" at bounding box center [51, 261] width 69 height 18
select select "Lato"
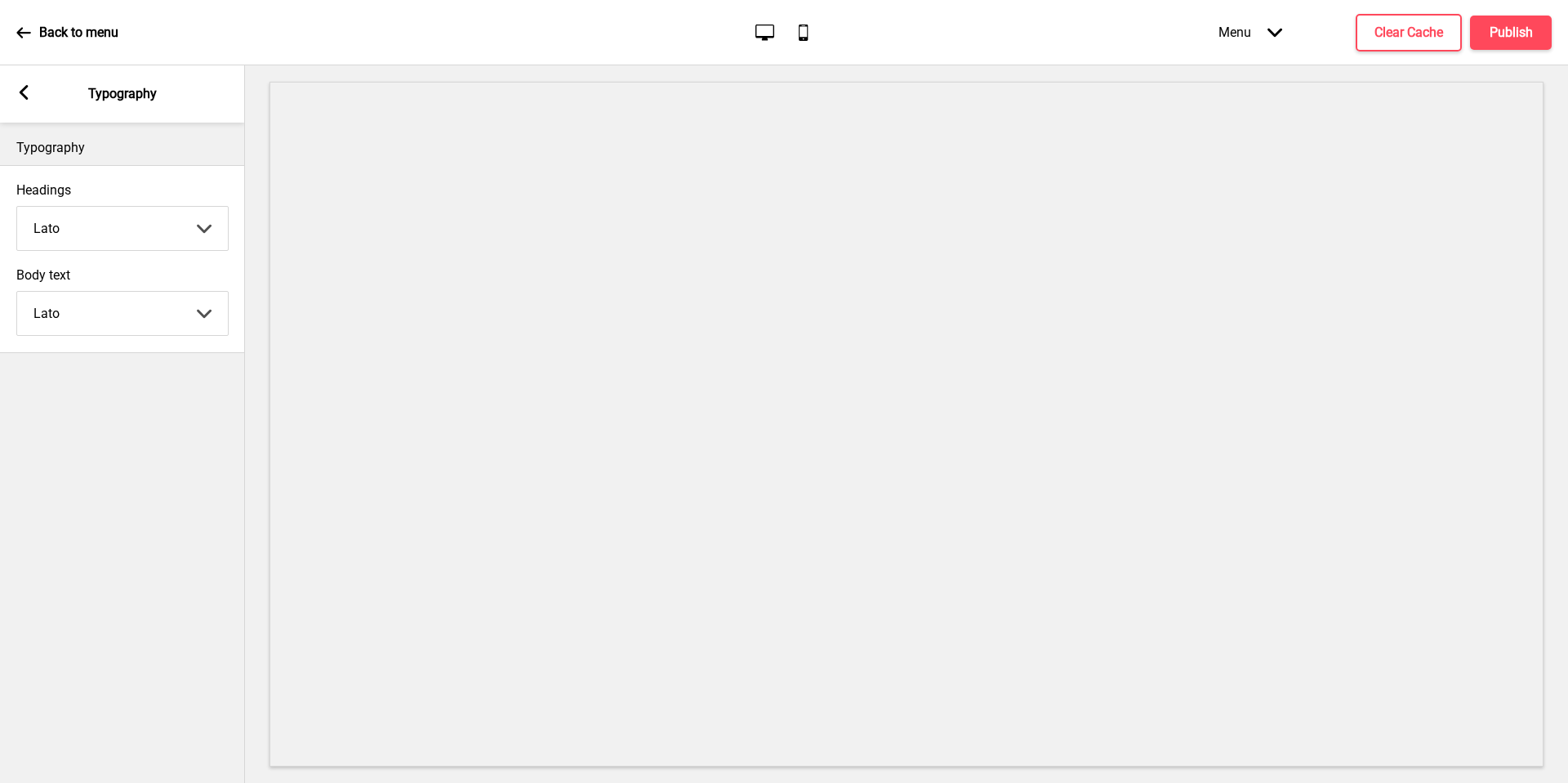
click at [74, 259] on div "Body text [PERSON_NAME] Libre Abril Fatface Adobe Garamond Pro Arimo Arsenal Ar…" at bounding box center [123, 301] width 245 height 85
drag, startPoint x: 74, startPoint y: 258, endPoint x: 28, endPoint y: 96, distance: 168.4
click at [28, 96] on rect at bounding box center [23, 92] width 14 height 14
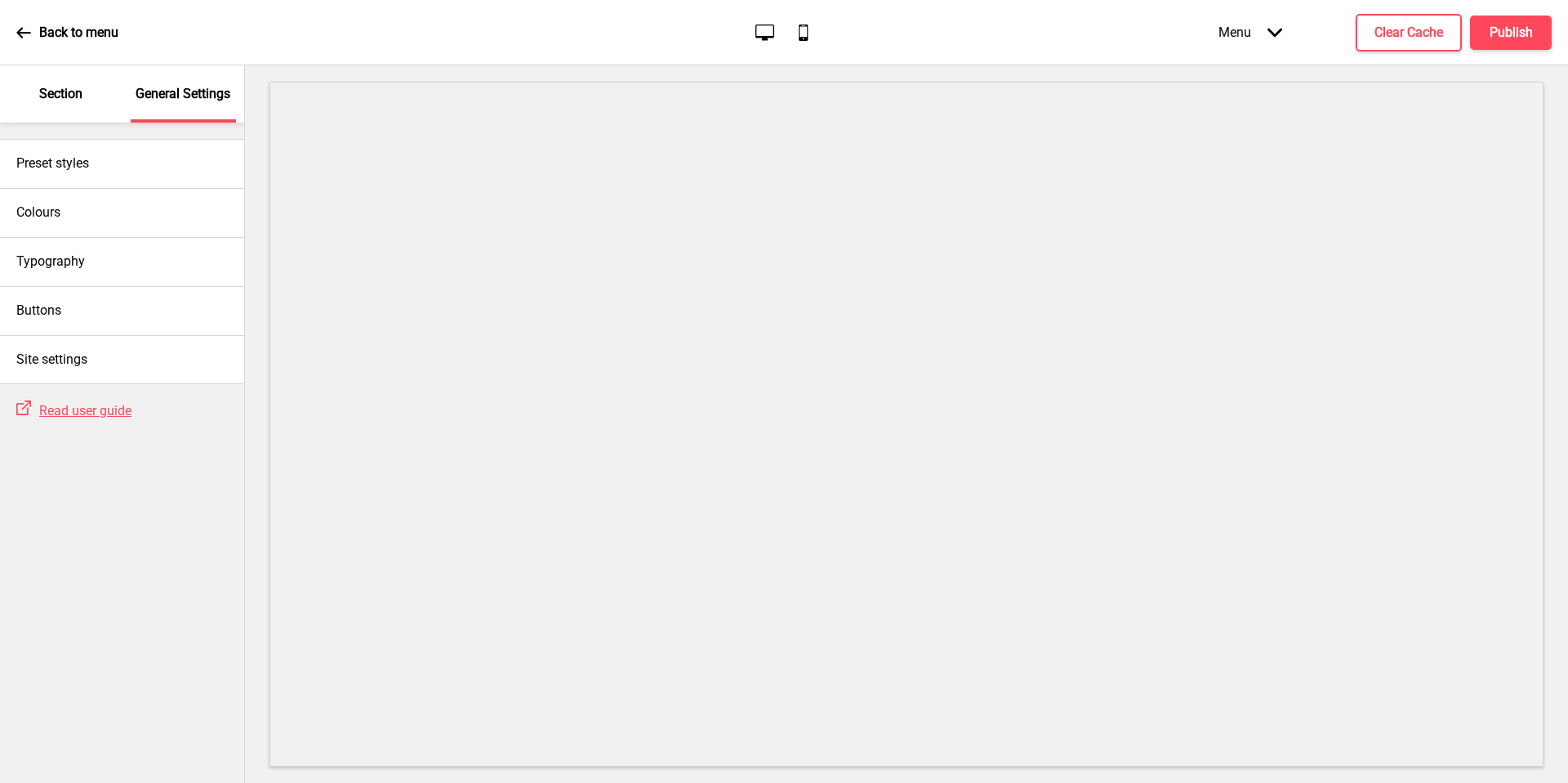
click at [55, 308] on h4 "Buttons" at bounding box center [38, 311] width 45 height 18
select select "square"
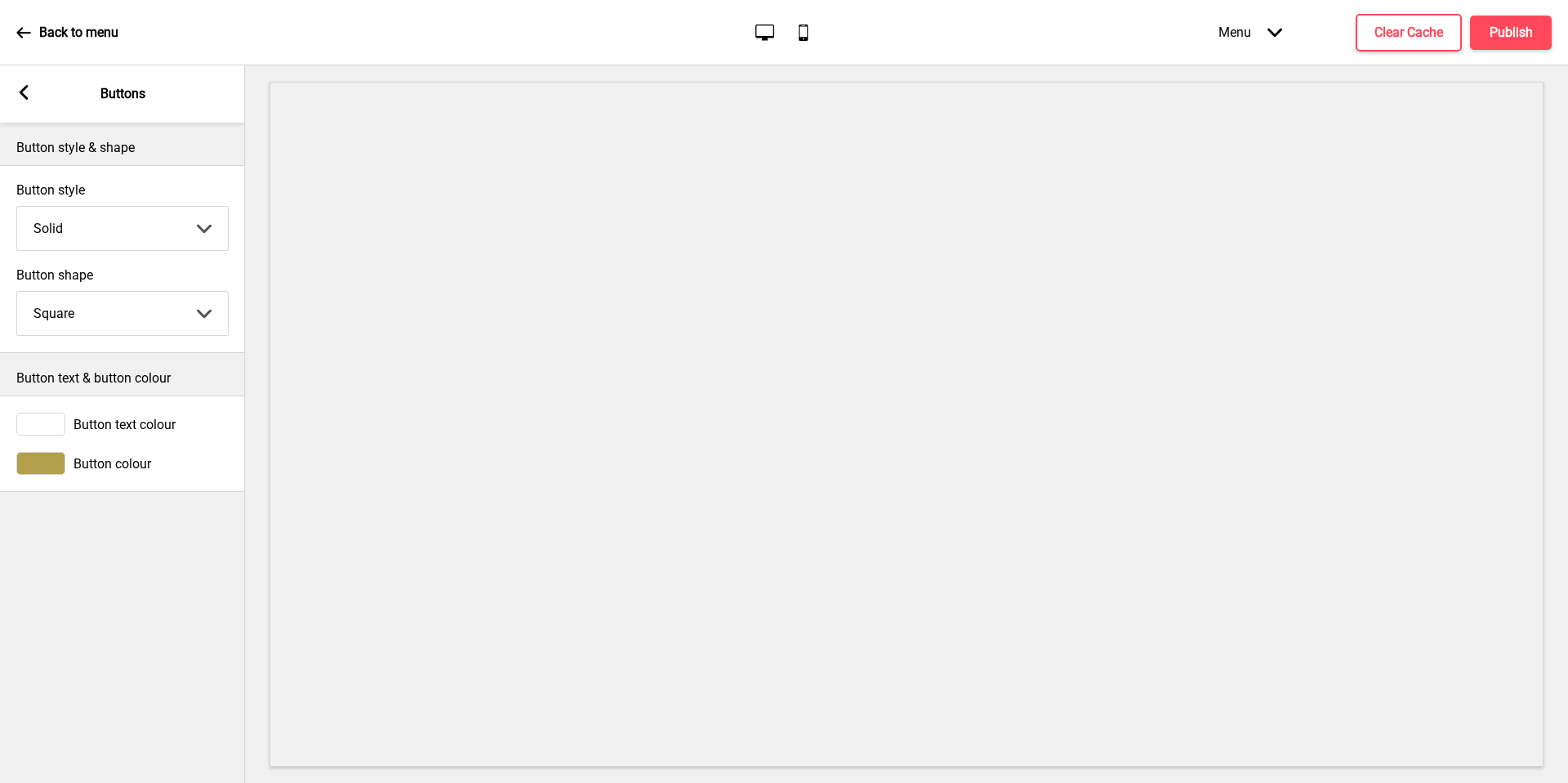
drag, startPoint x: 28, startPoint y: 96, endPoint x: 36, endPoint y: 93, distance: 8.5
click at [36, 93] on div "Arrow left Buttons" at bounding box center [123, 94] width 245 height 58
click at [25, 96] on icon at bounding box center [23, 92] width 9 height 14
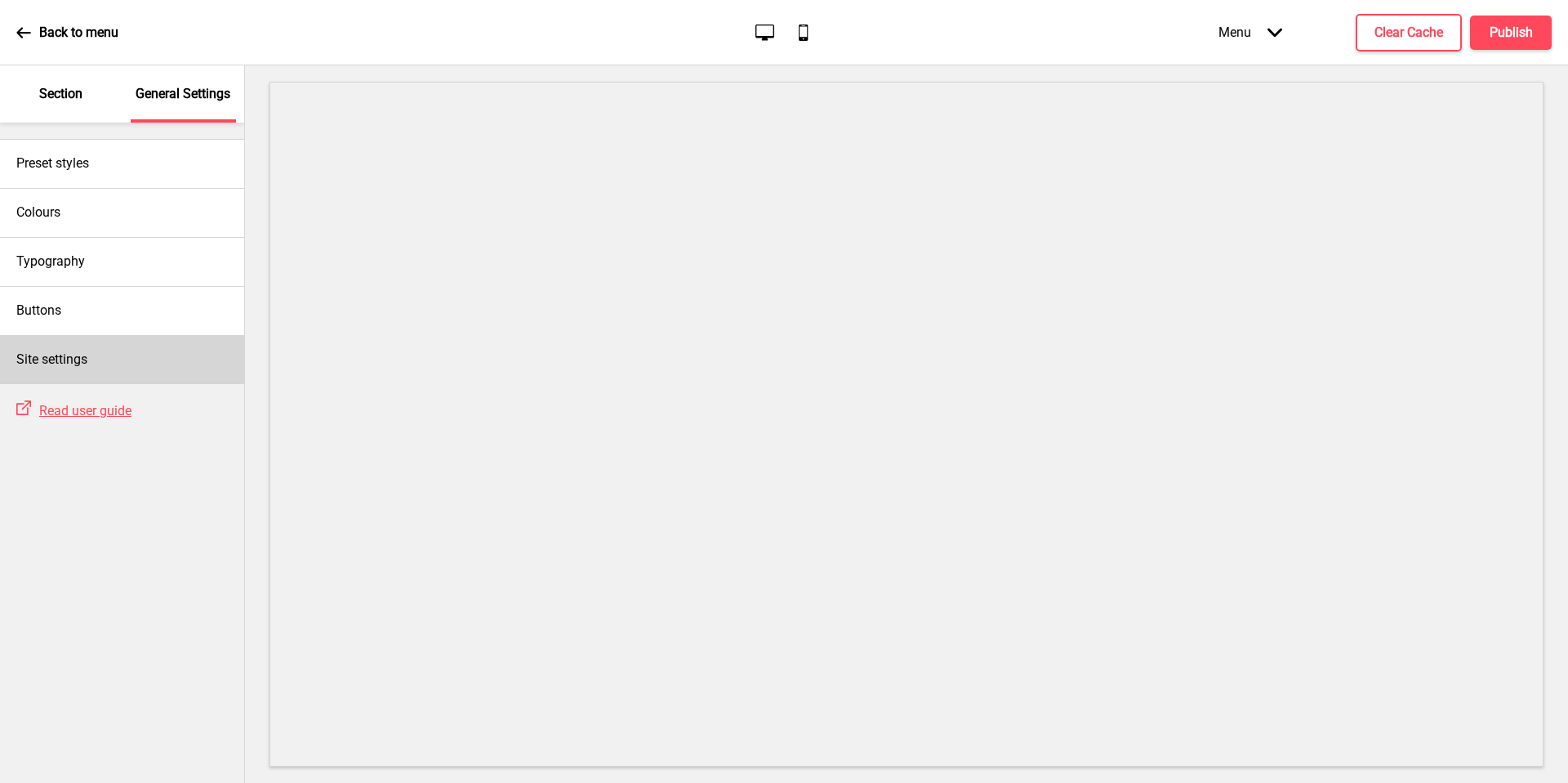
drag, startPoint x: 36, startPoint y: 93, endPoint x: 148, endPoint y: 359, distance: 288.6
click at [148, 359] on div "Site settings" at bounding box center [122, 359] width 244 height 49
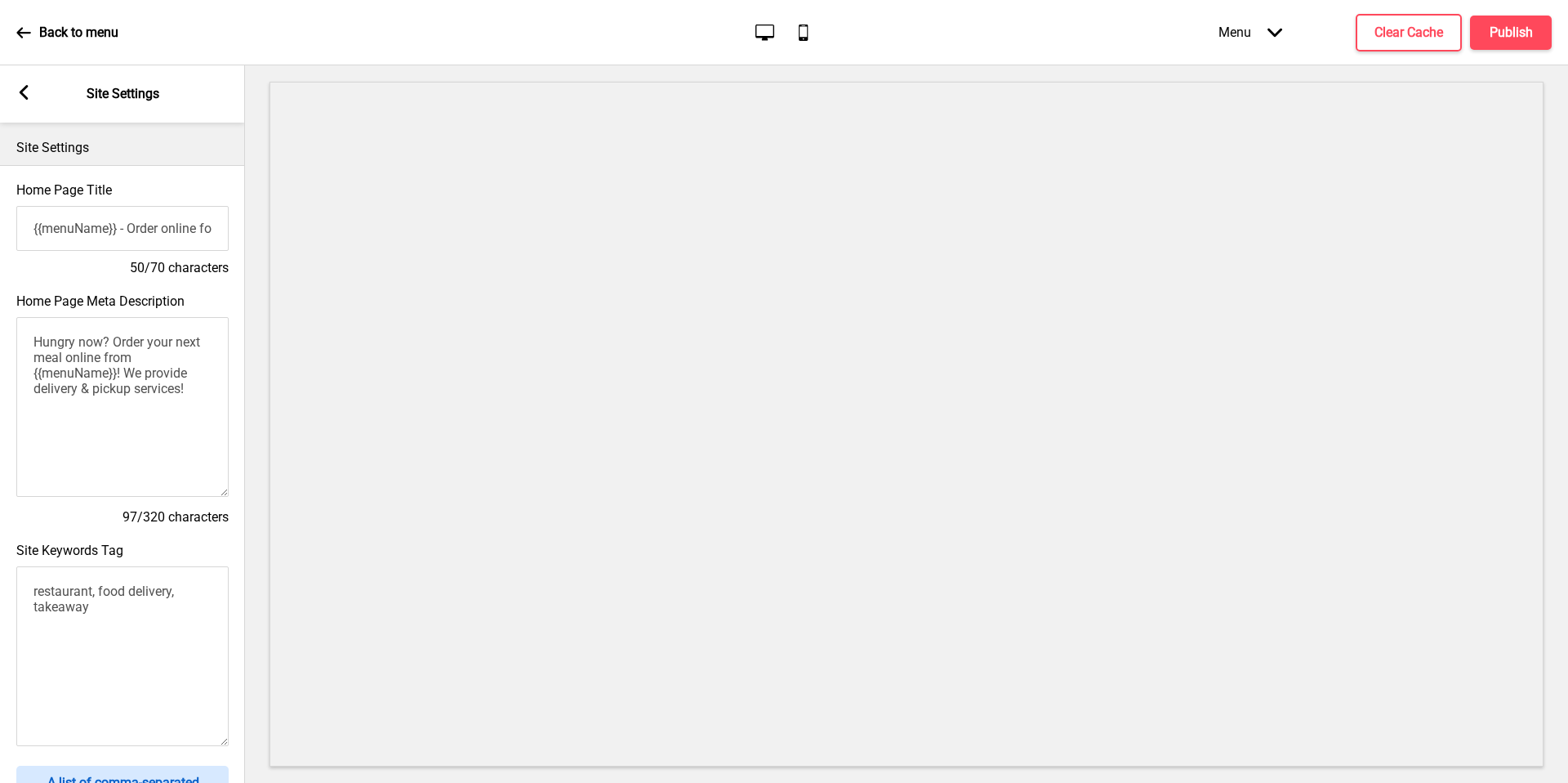
click at [25, 106] on div "Arrow left Site Settings" at bounding box center [123, 94] width 245 height 58
drag, startPoint x: 148, startPoint y: 359, endPoint x: 25, endPoint y: 103, distance: 284.0
click at [25, 103] on div "Arrow left Site Settings" at bounding box center [123, 94] width 245 height 58
click at [34, 95] on div "Arrow left Site Settings" at bounding box center [123, 94] width 245 height 58
click at [24, 97] on rect at bounding box center [23, 92] width 14 height 14
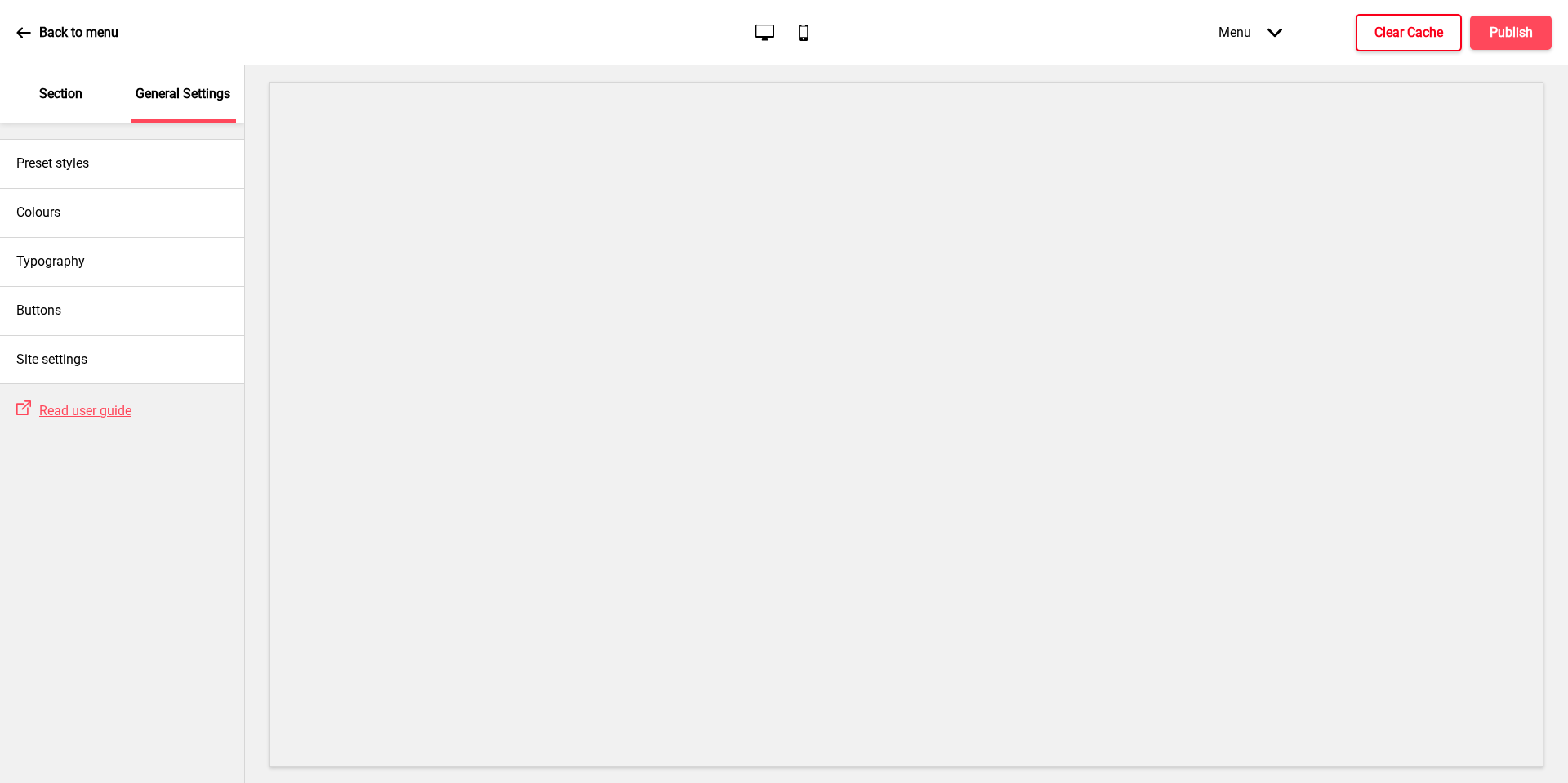
click at [1398, 40] on h4 "Clear Cache" at bounding box center [1409, 33] width 69 height 18
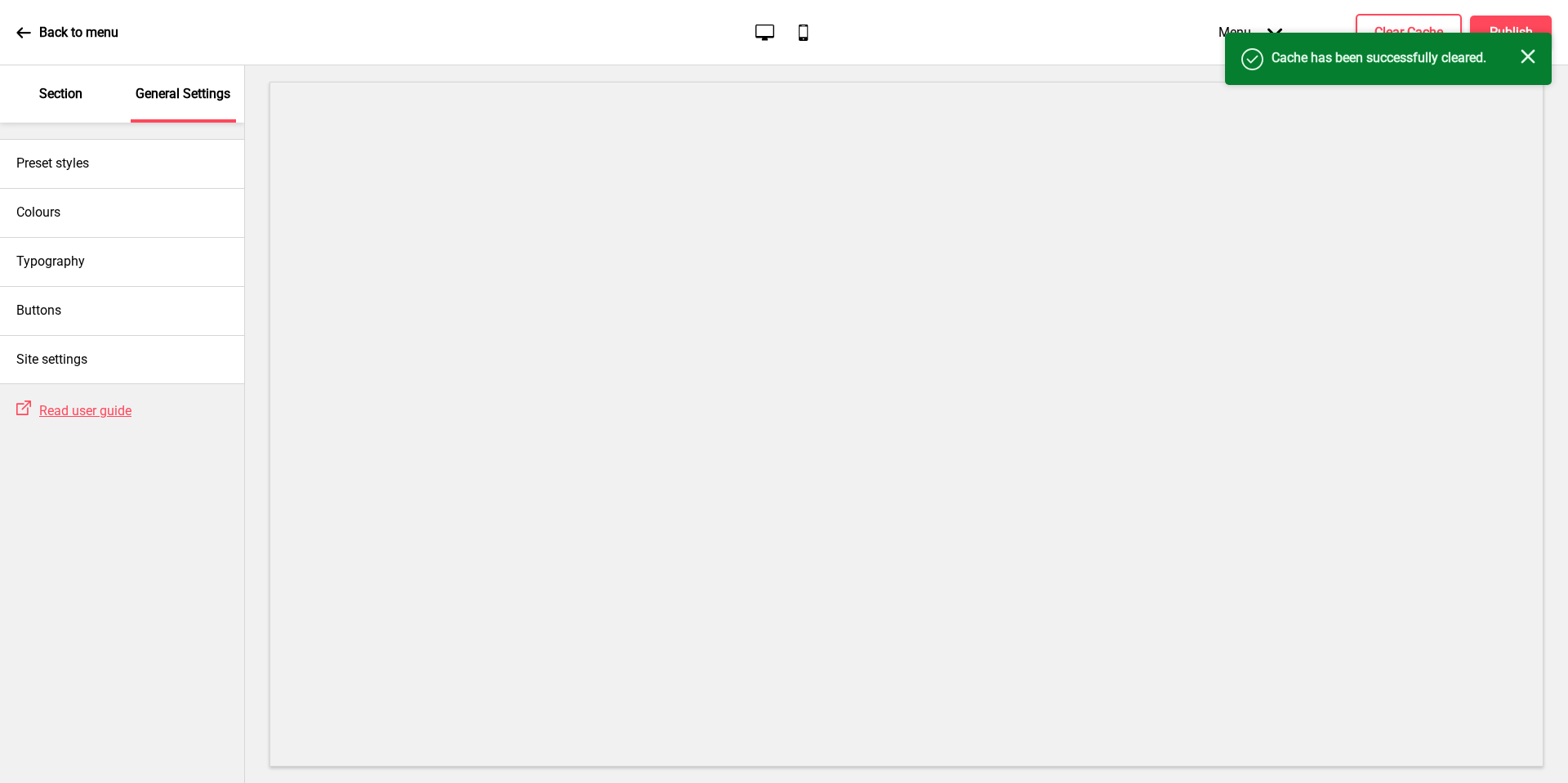
click at [1498, 35] on div "Success Cache has been successfully cleared. Close" at bounding box center [1388, 58] width 327 height 53
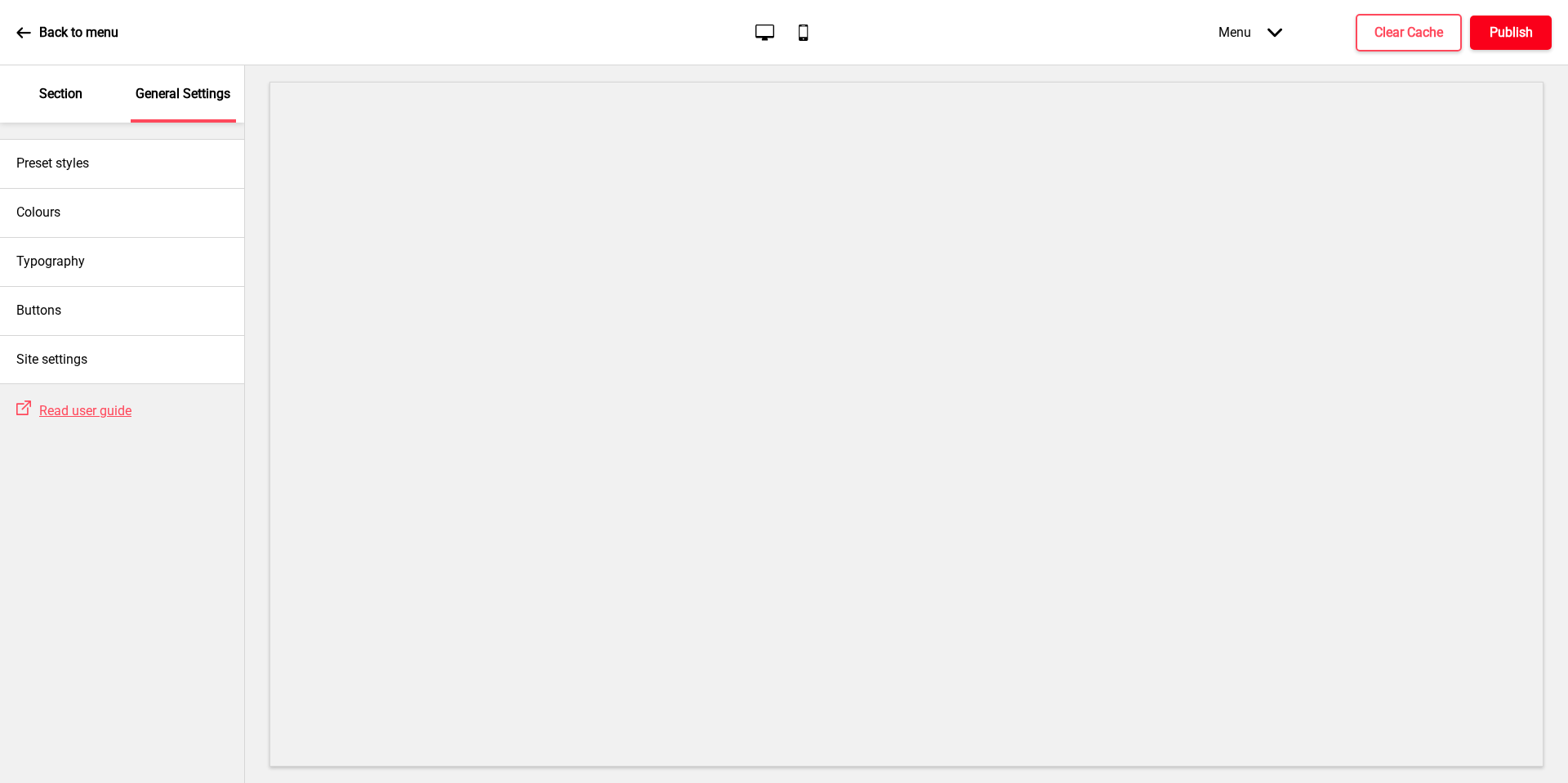
click at [1522, 47] on button "Publish" at bounding box center [1511, 33] width 81 height 35
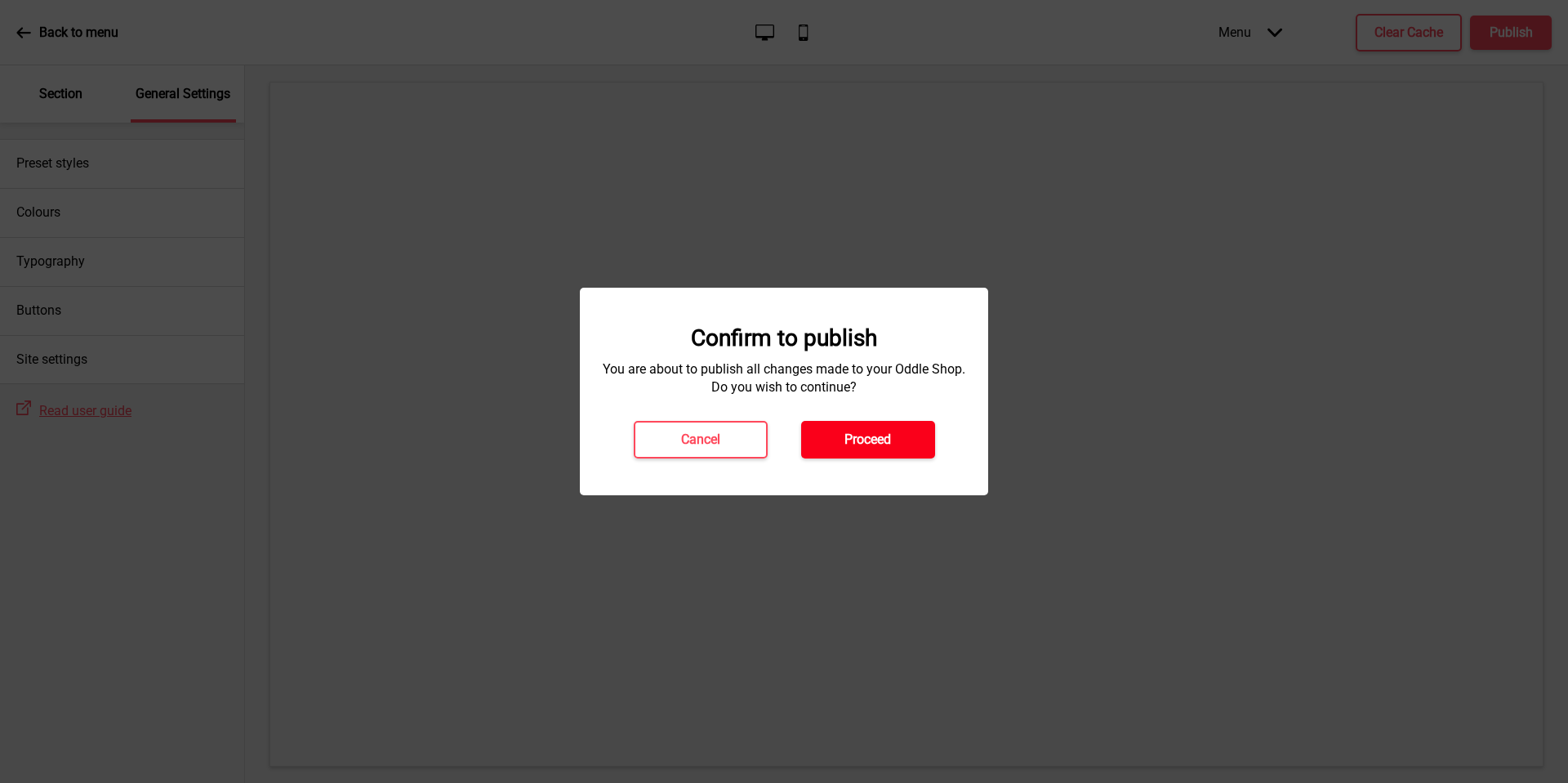
drag, startPoint x: 25, startPoint y: 103, endPoint x: 899, endPoint y: 436, distance: 935.3
click at [899, 436] on button "Proceed" at bounding box center [868, 439] width 134 height 37
